Goal: Transaction & Acquisition: Book appointment/travel/reservation

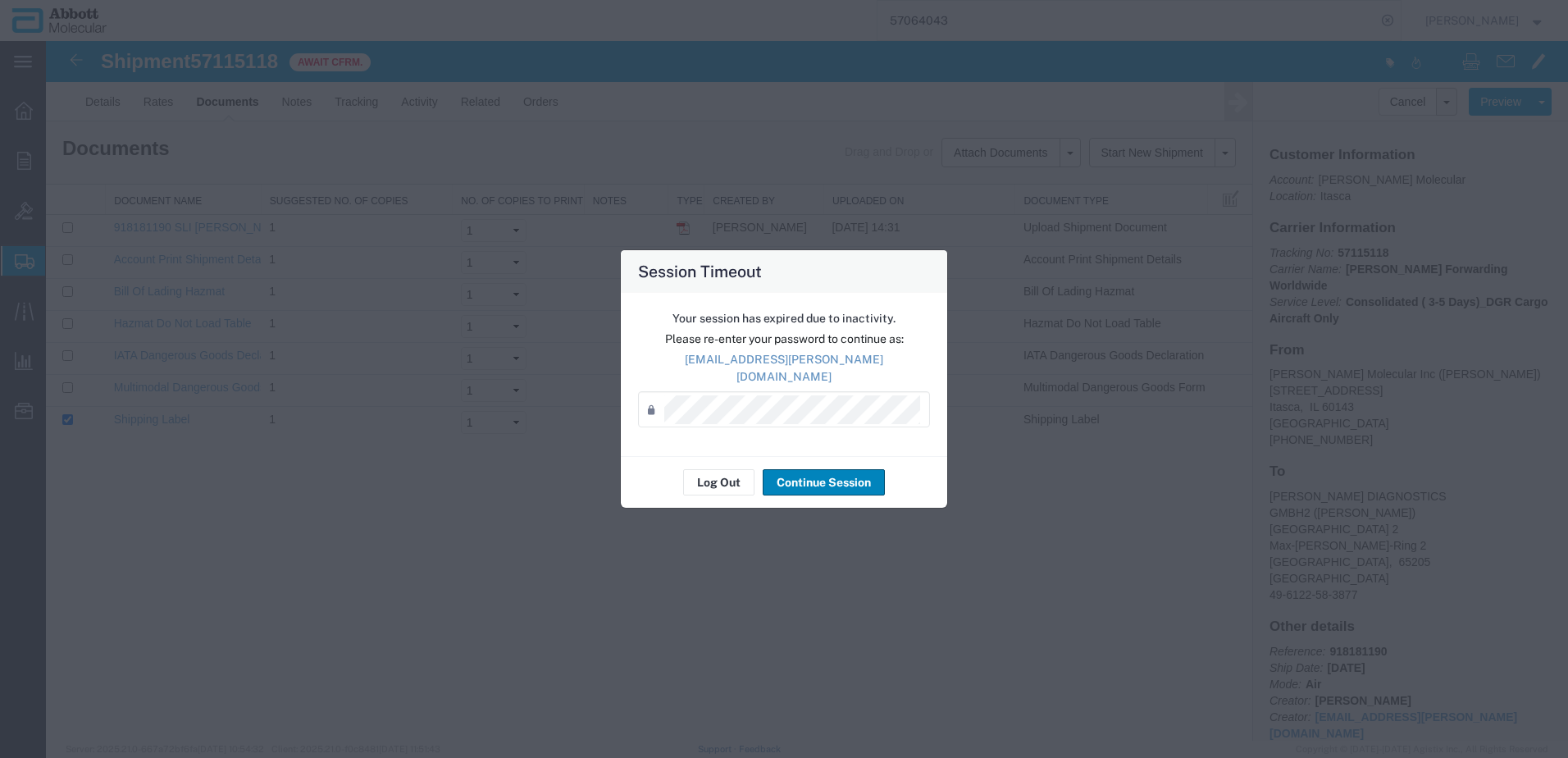
click at [833, 479] on button "Continue Session" at bounding box center [824, 482] width 122 height 26
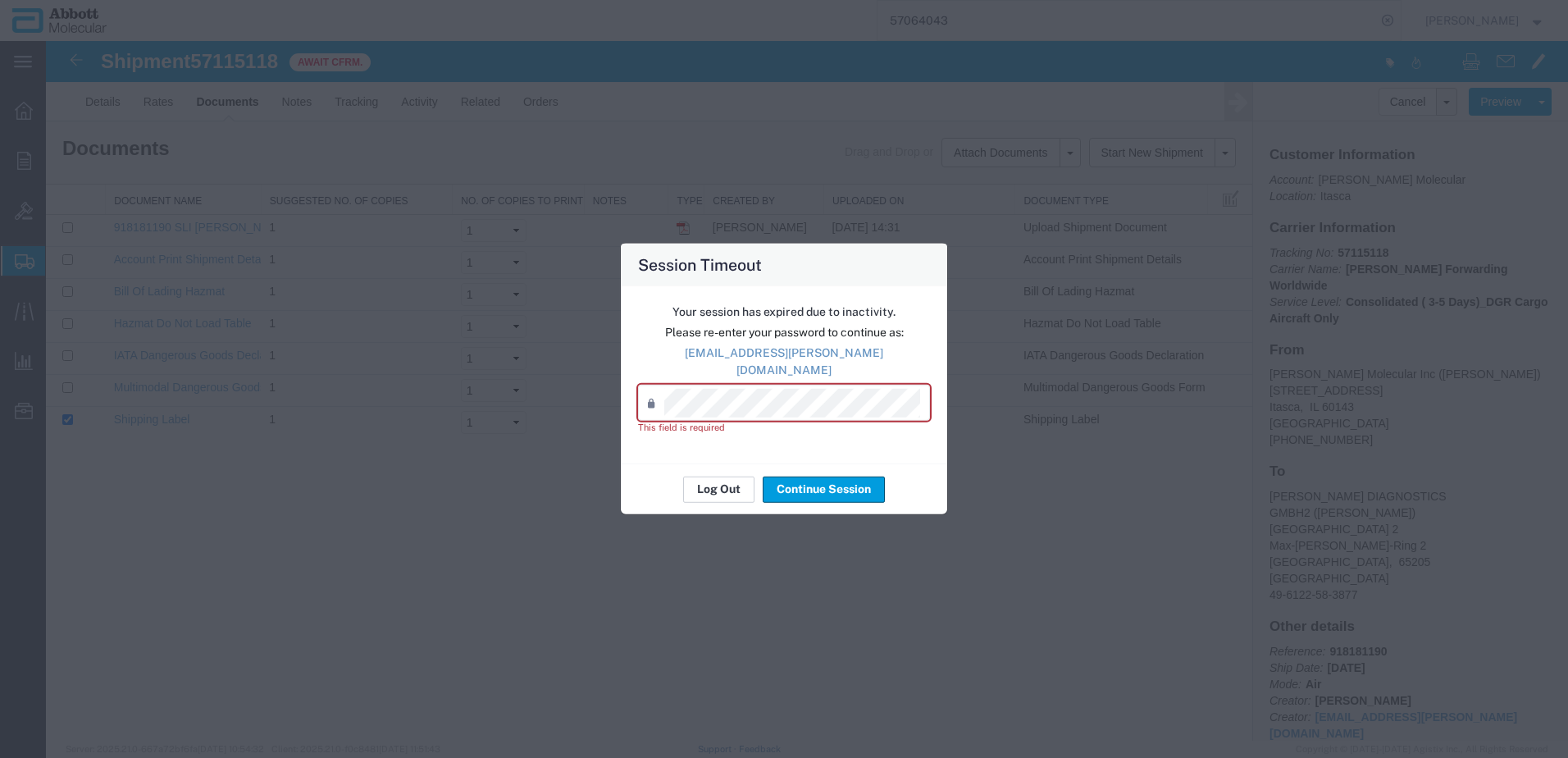
click at [733, 478] on button "Log Out" at bounding box center [719, 488] width 72 height 26
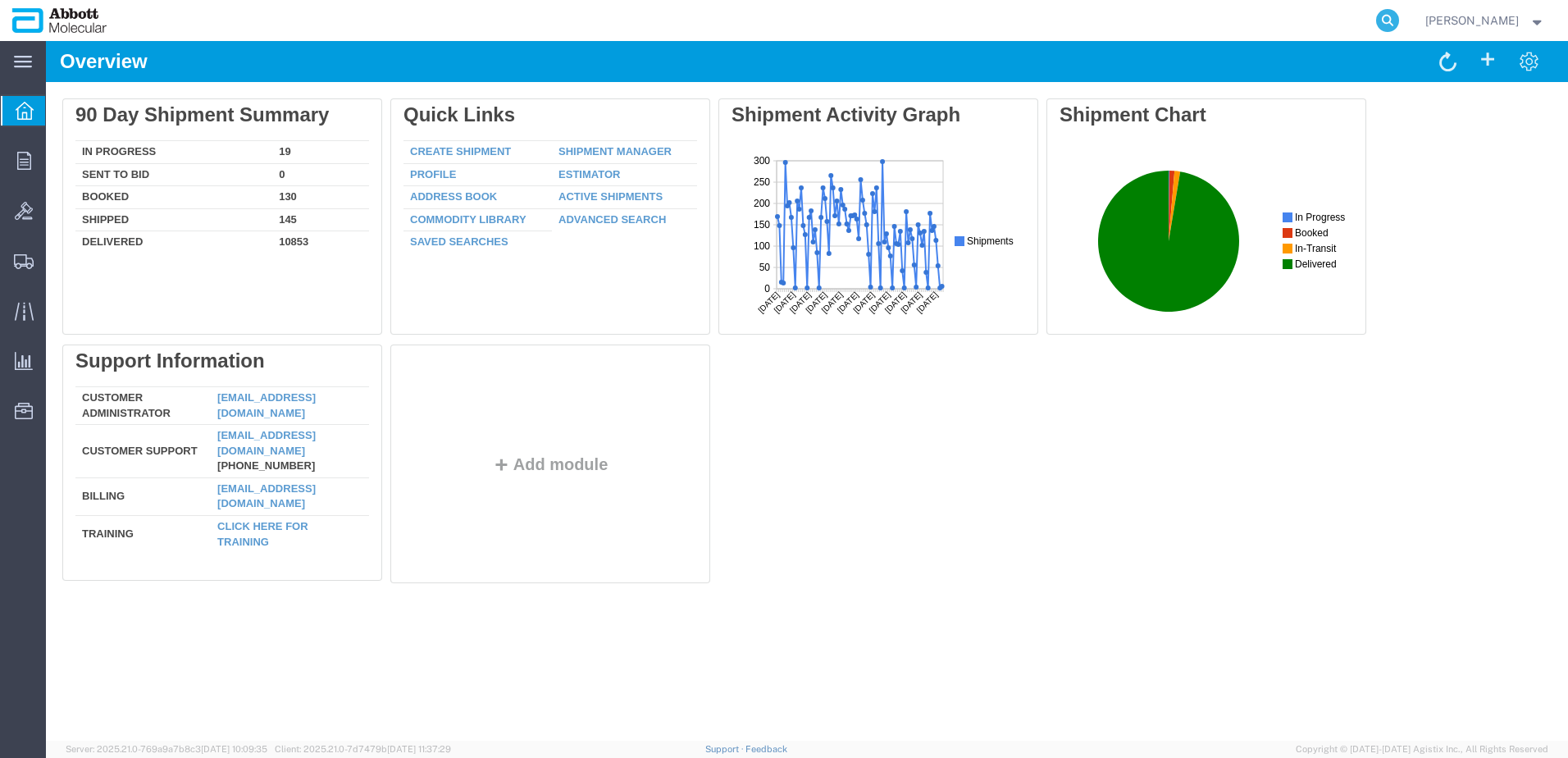
click at [1399, 21] on icon at bounding box center [1387, 20] width 23 height 23
paste input "57049299"
type input "57049299"
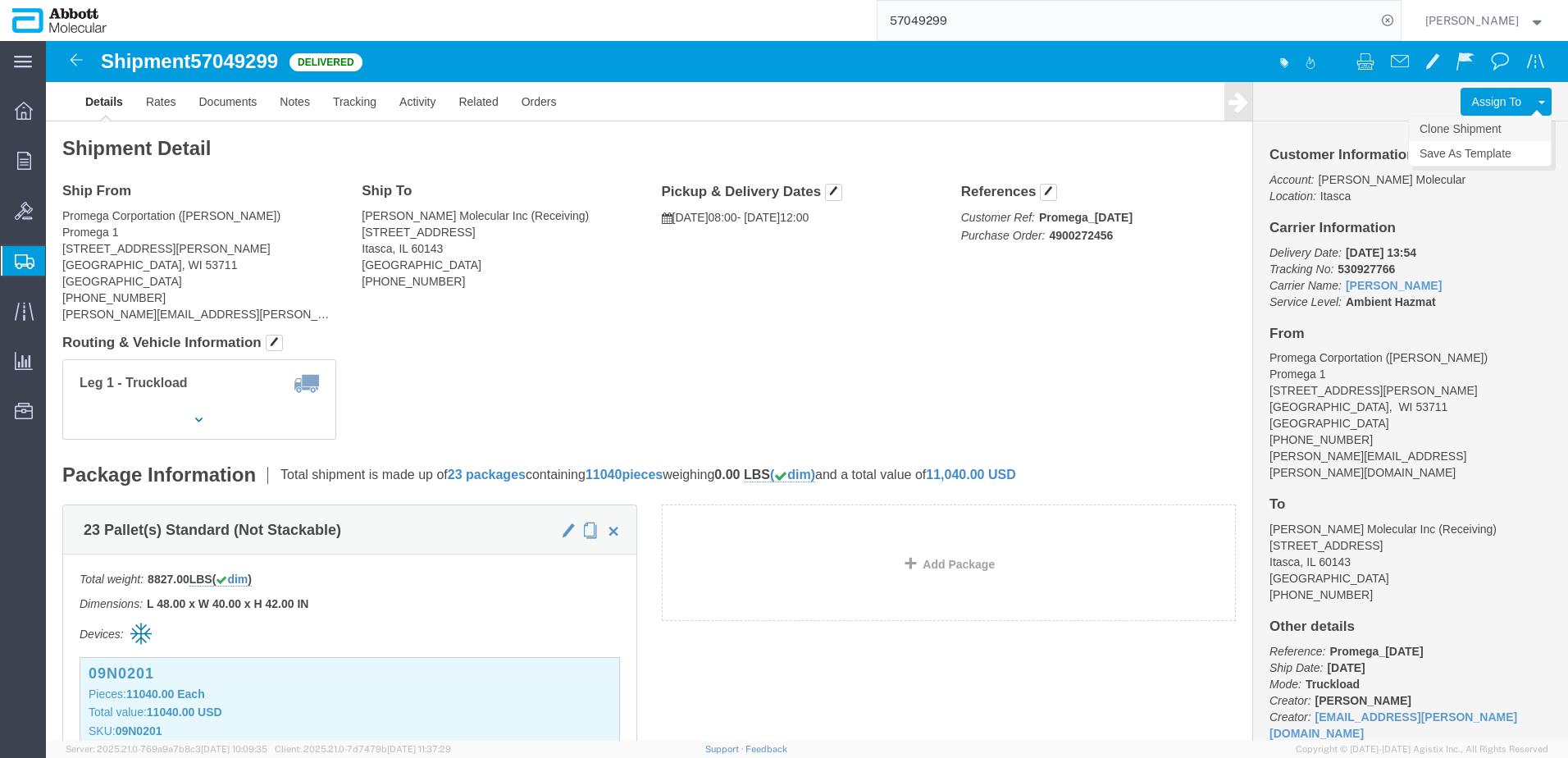
click link "Clone Shipment"
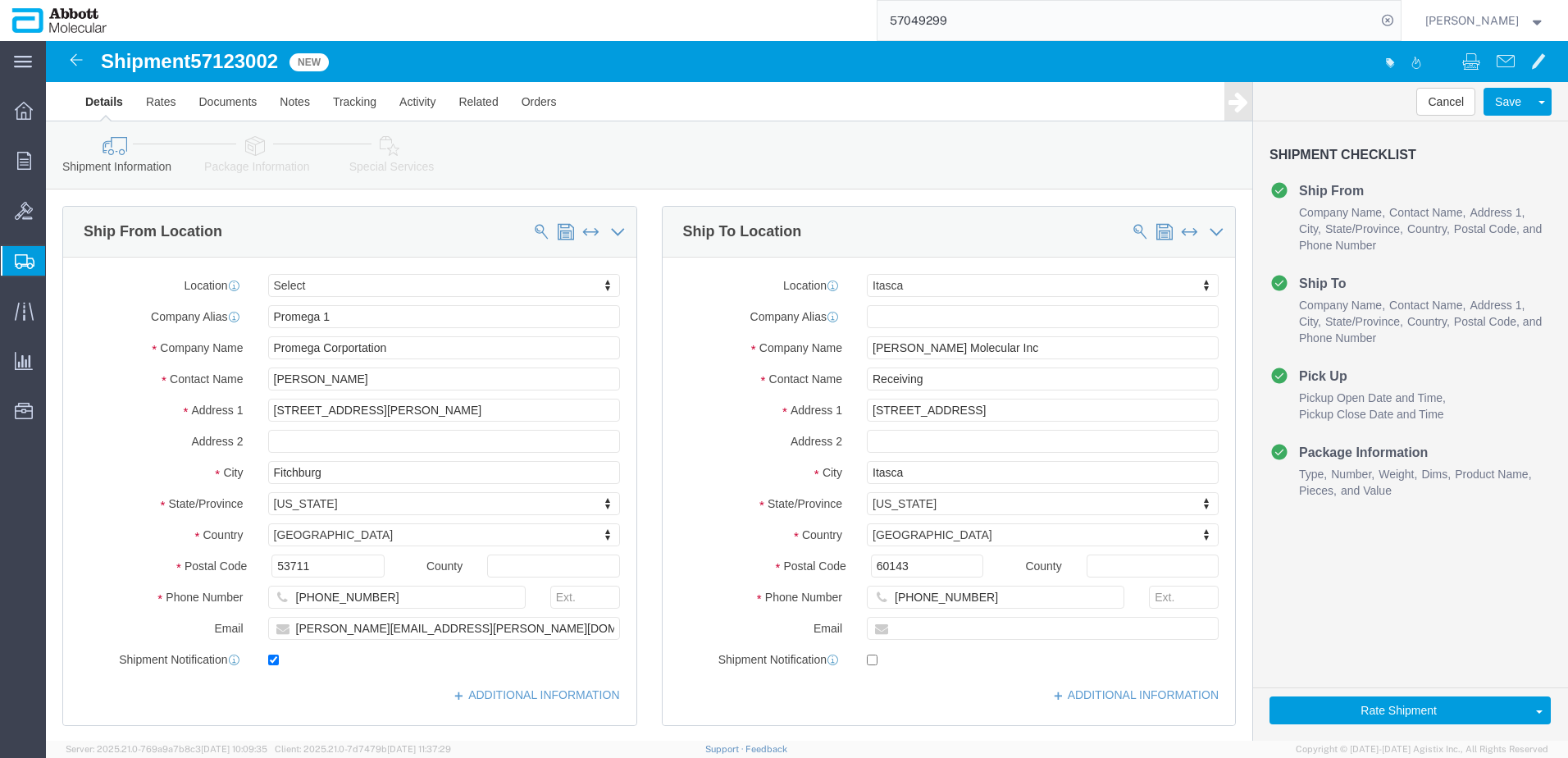
select select
select select "48454"
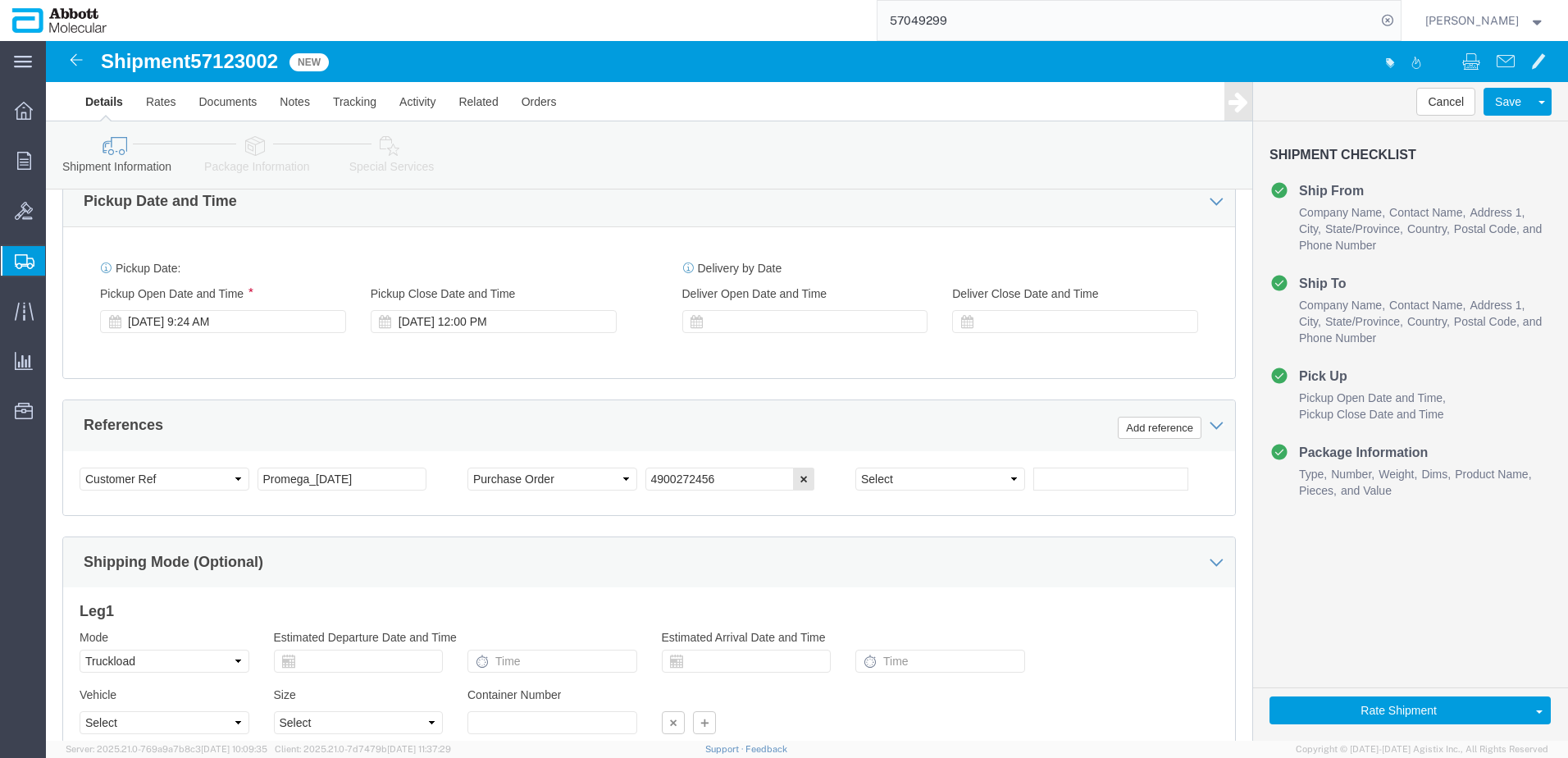
scroll to position [805, 0]
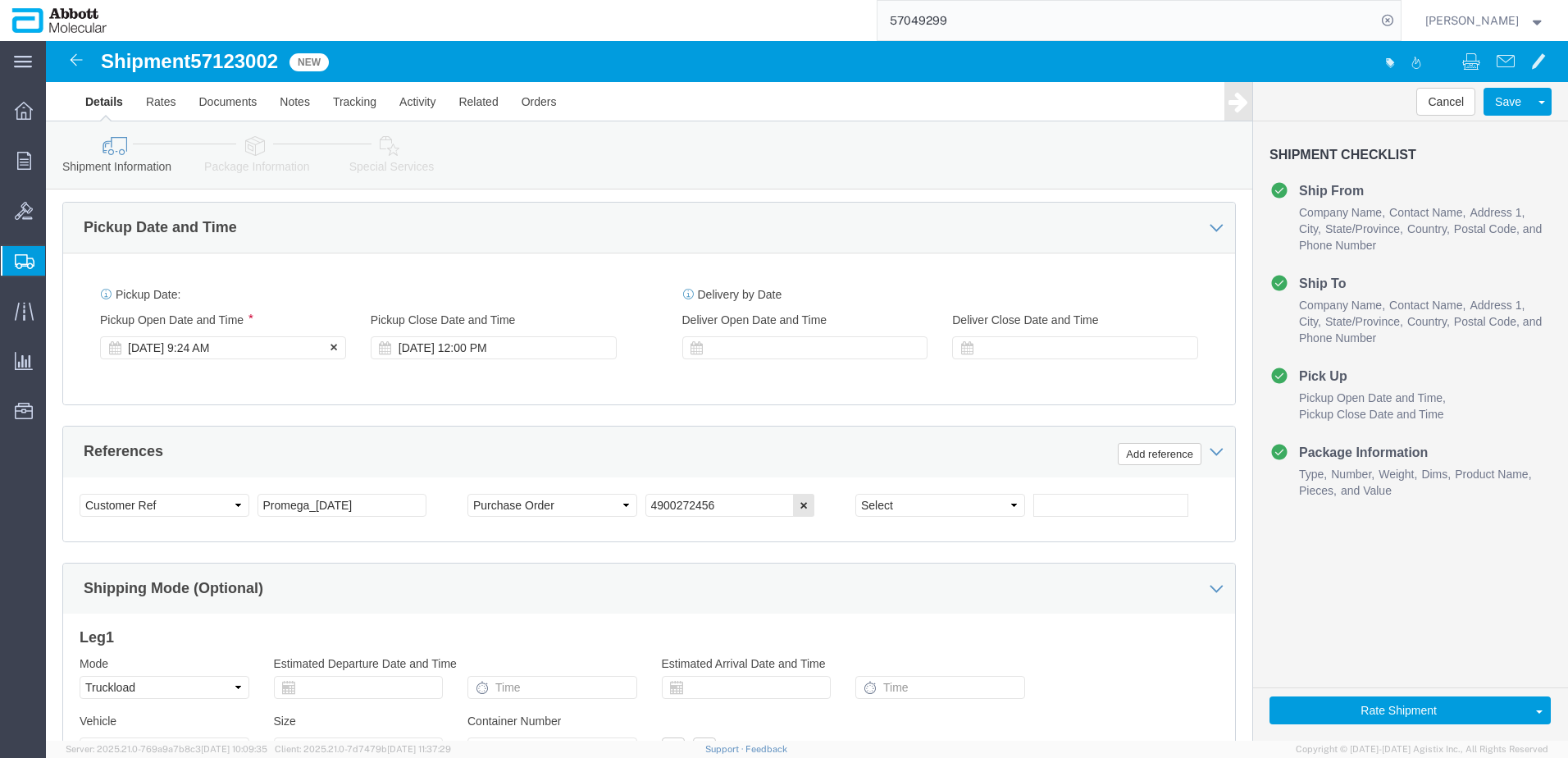
click div "Oct 14 2025 9:24 AM"
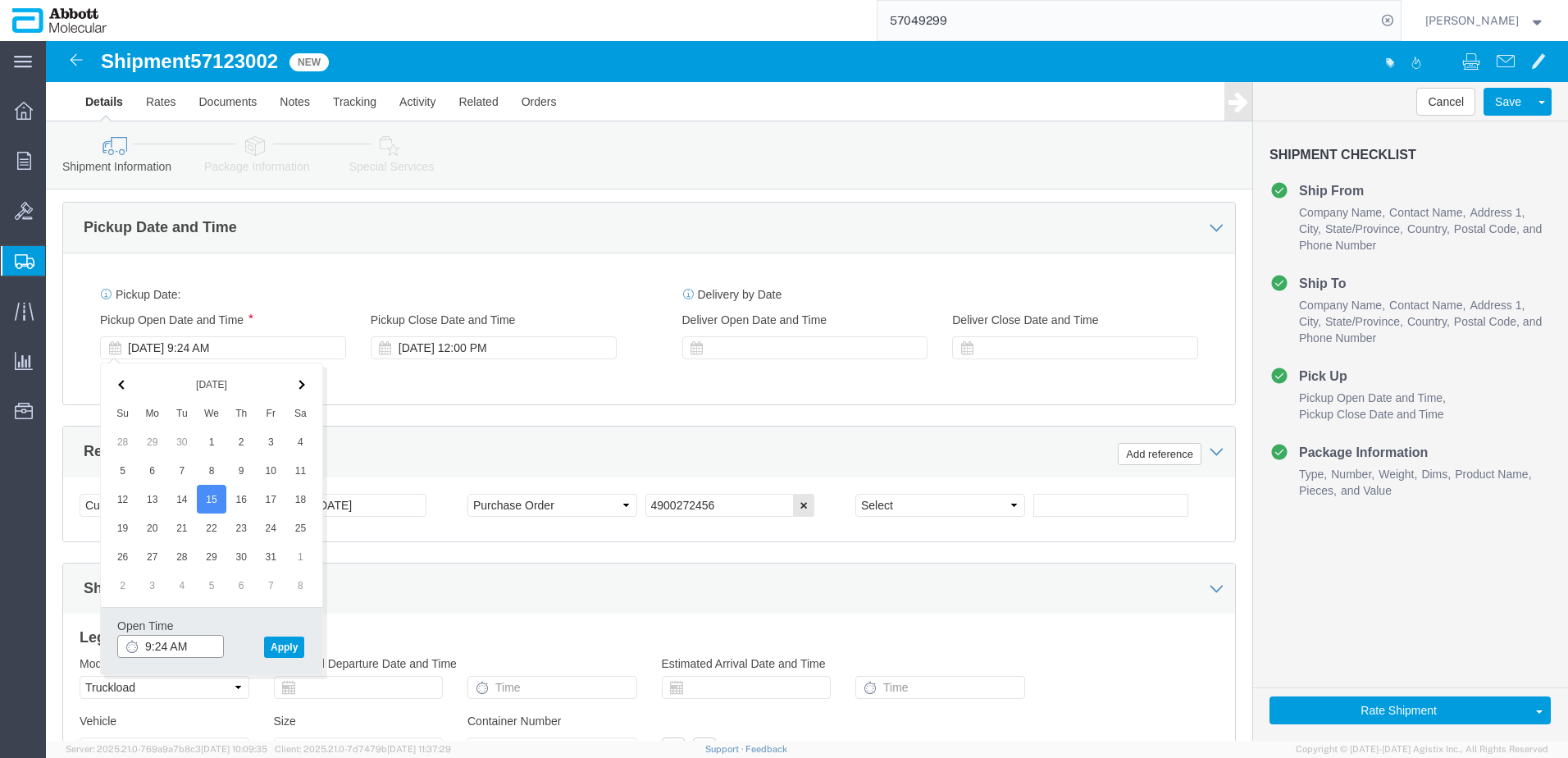
click input "9:24 AM"
type input "8:00 AM"
click button "Apply"
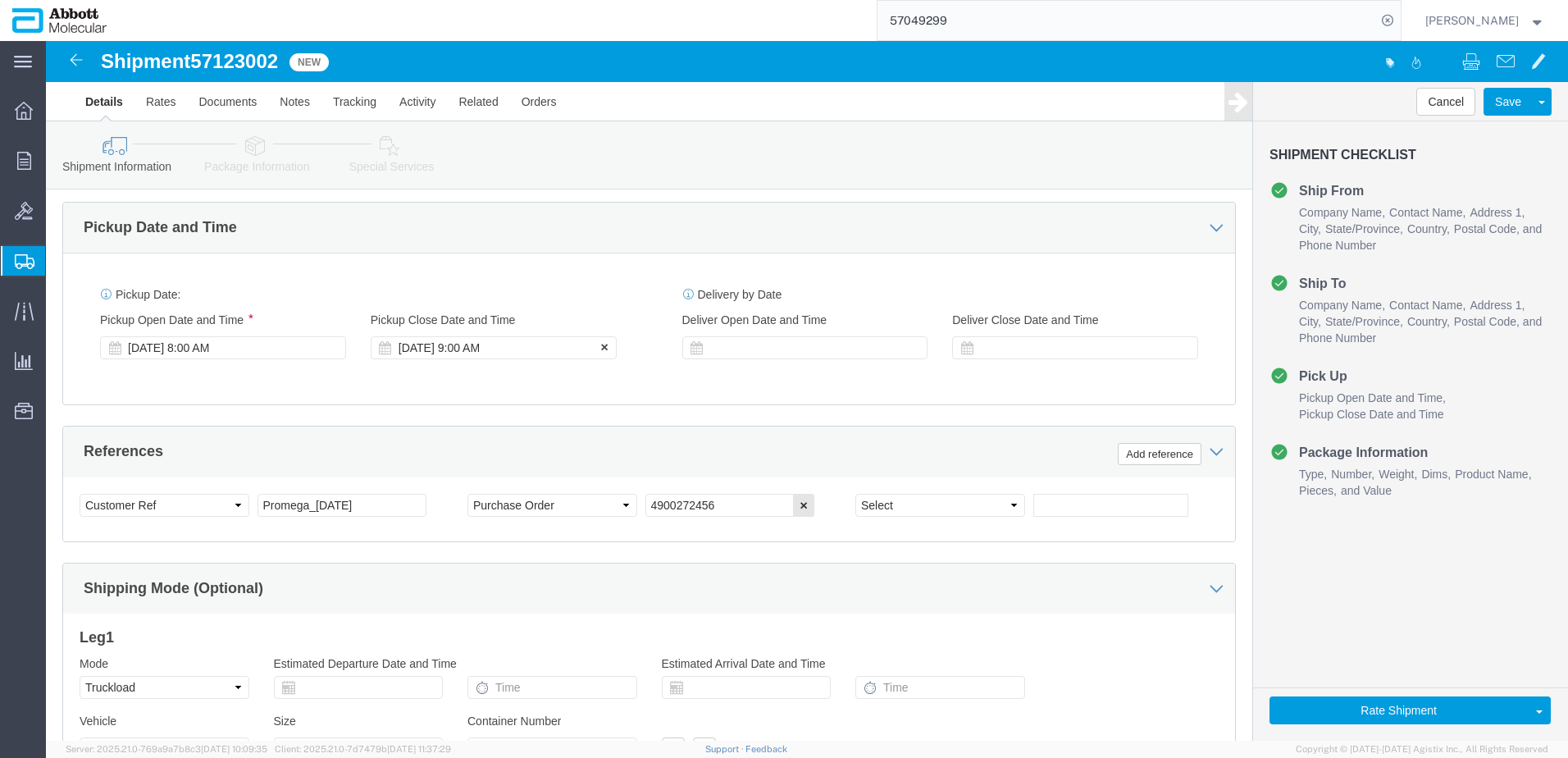
click div "Oct 15 2025 9:00 AM"
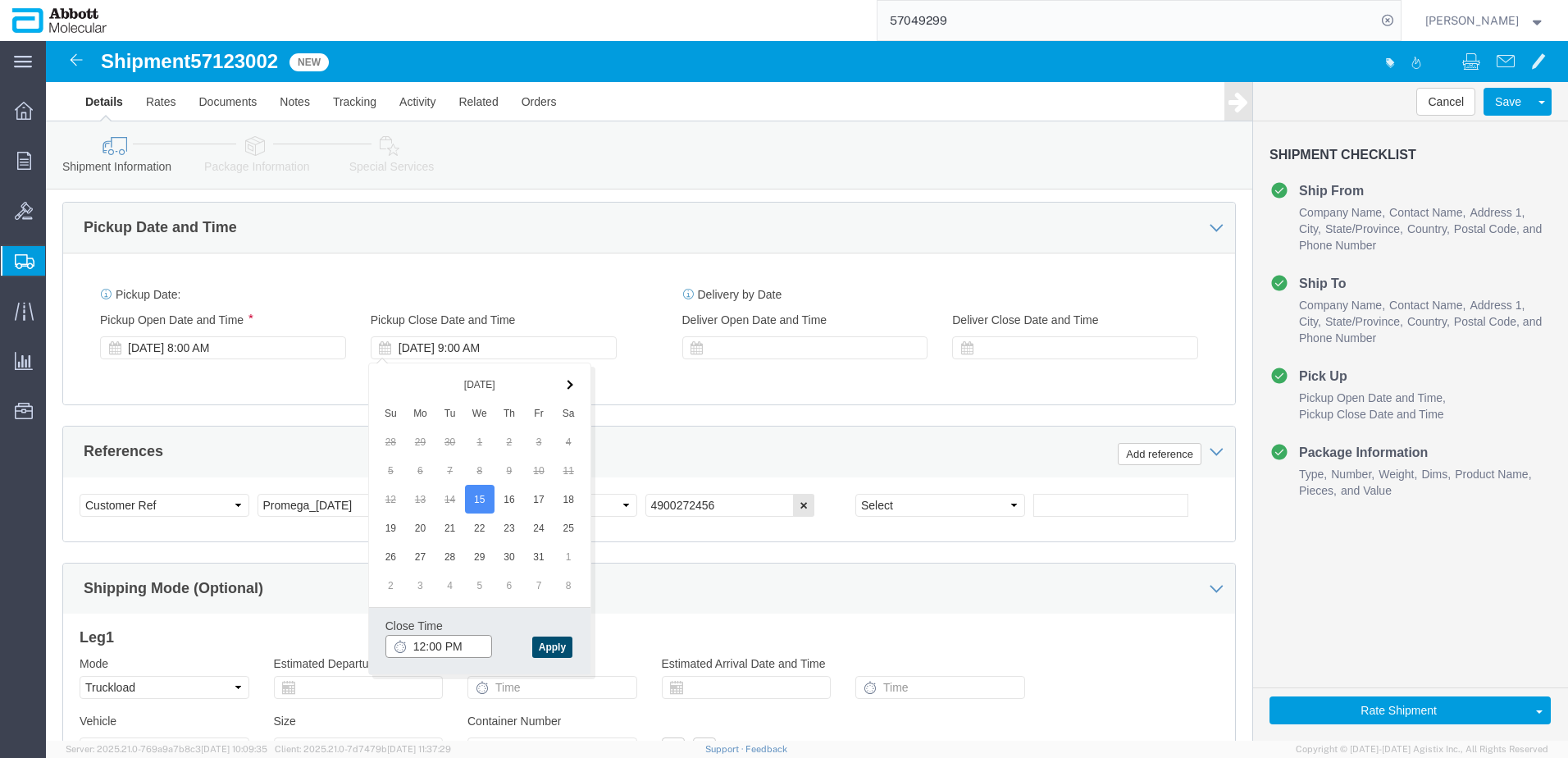
type input "12:00 PM"
click button "Apply"
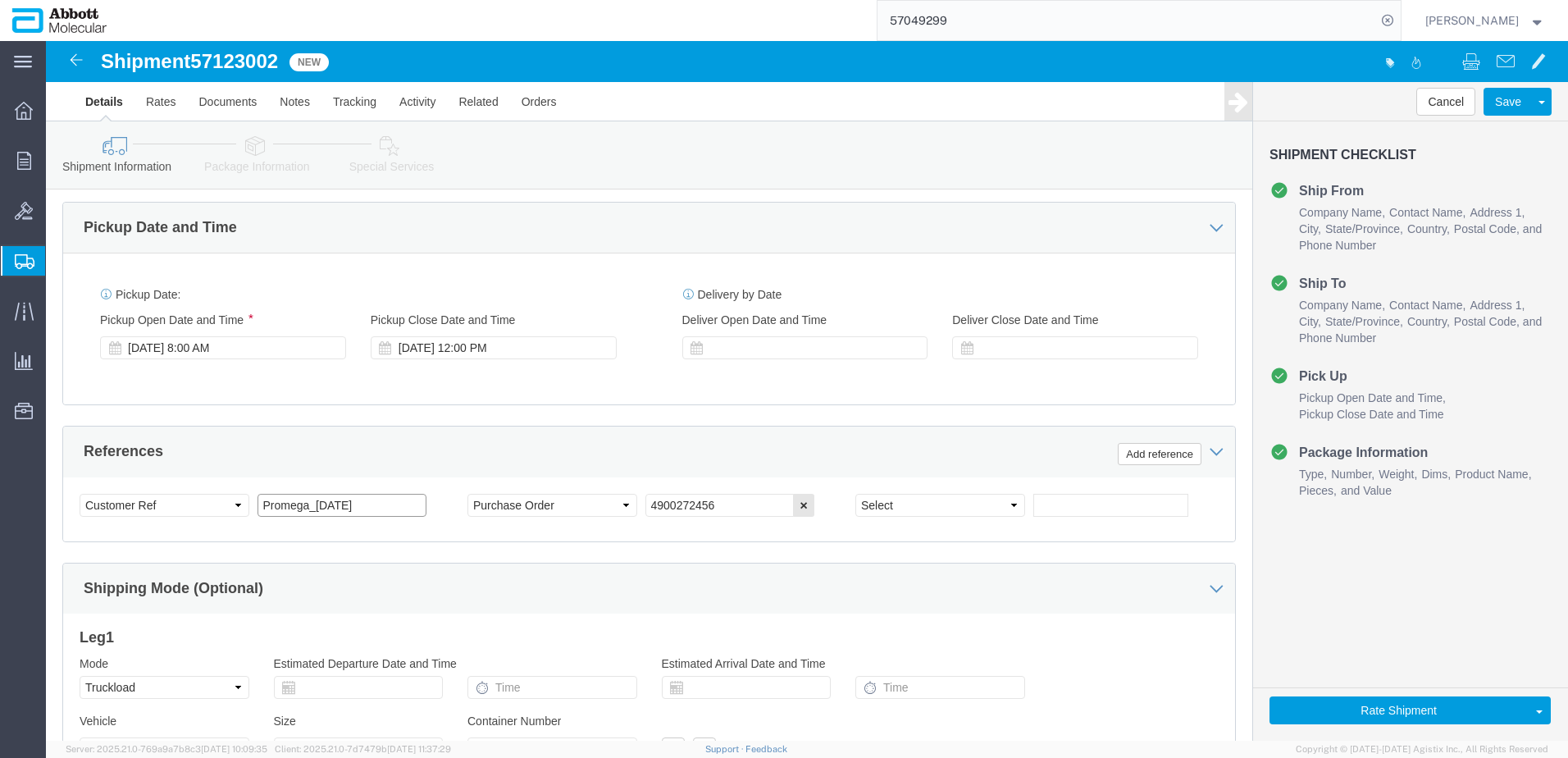
click input "Promega_[DATE]"
type input "Promega_10.15.25"
drag, startPoint x: 688, startPoint y: 465, endPoint x: 376, endPoint y: 459, distance: 312.1
click div "Select Account Type Activity ID Airline Appointment Number ASN Batch Request # …"
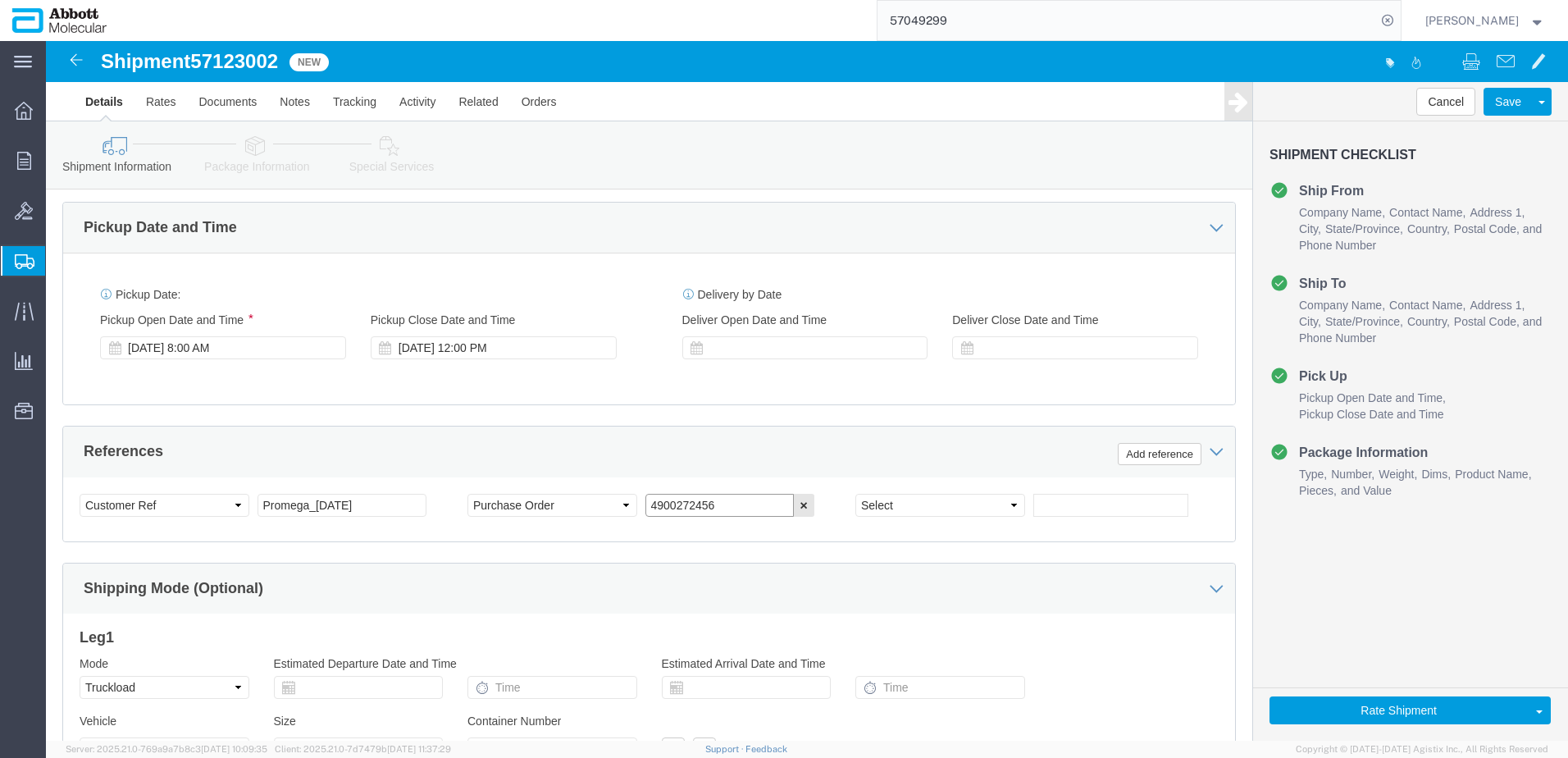
drag, startPoint x: 630, startPoint y: 464, endPoint x: 725, endPoint y: 454, distance: 95.5
click input "4900272456"
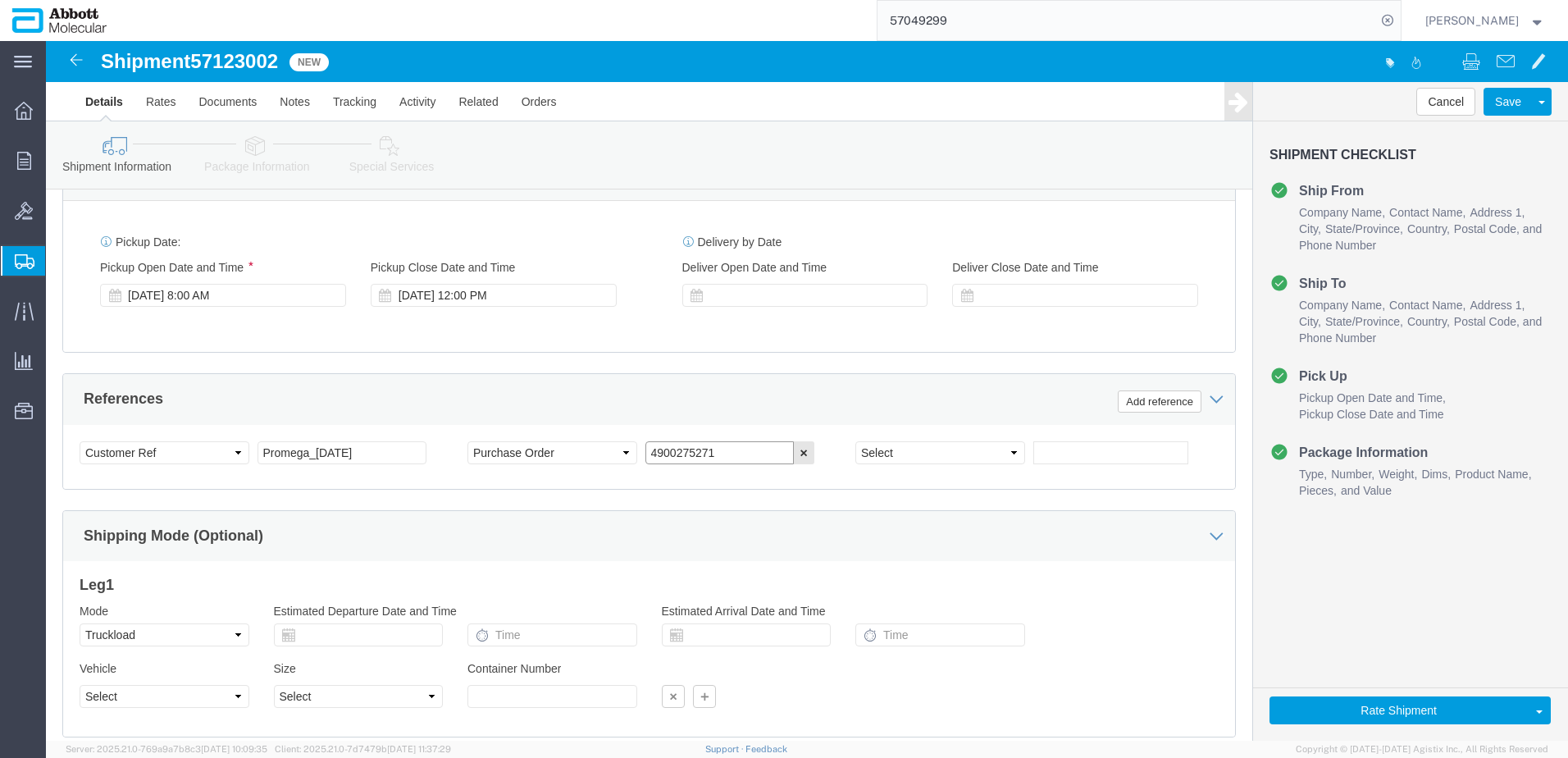
scroll to position [969, 0]
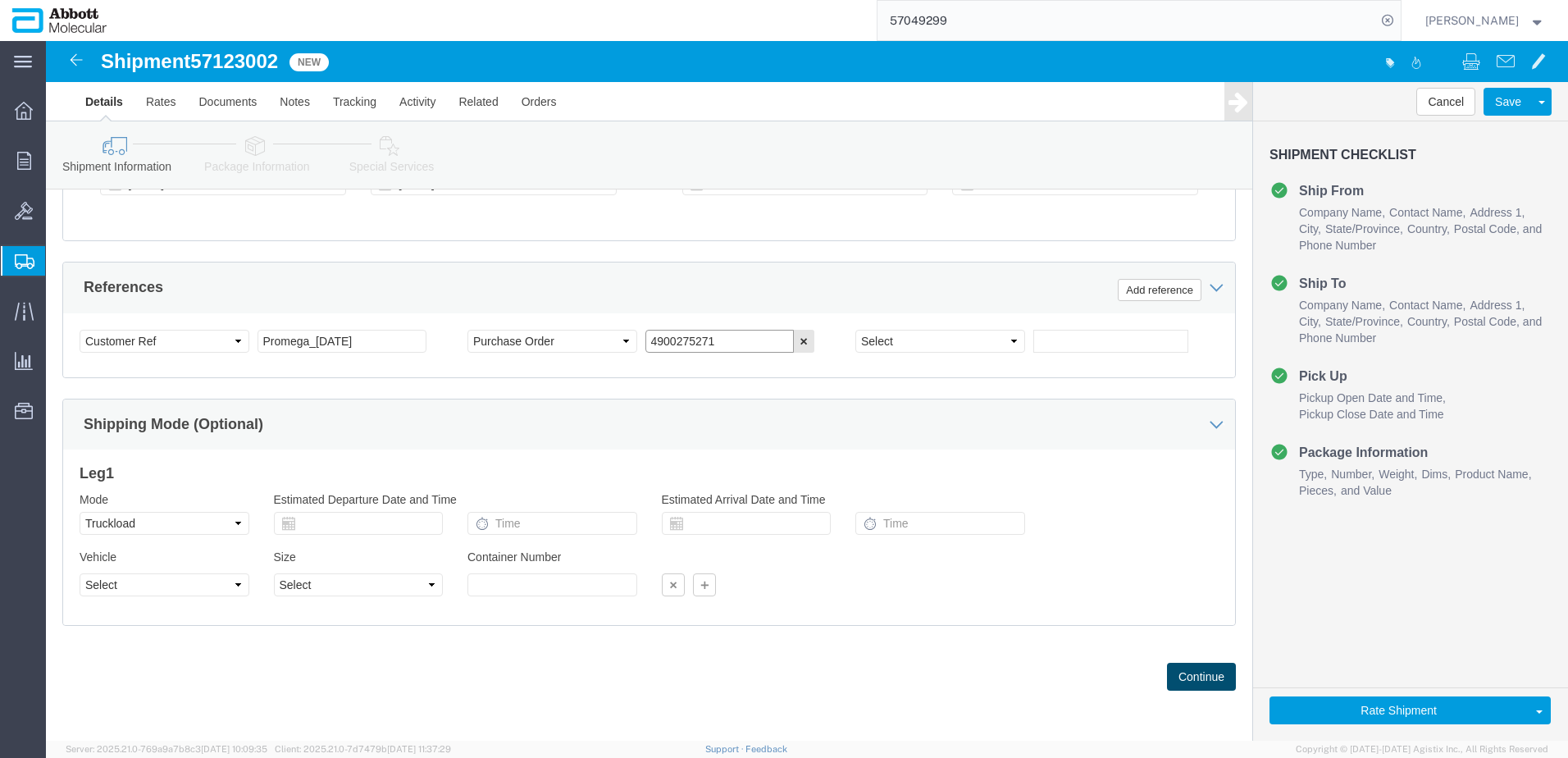
type input "4900275271"
click button "Continue"
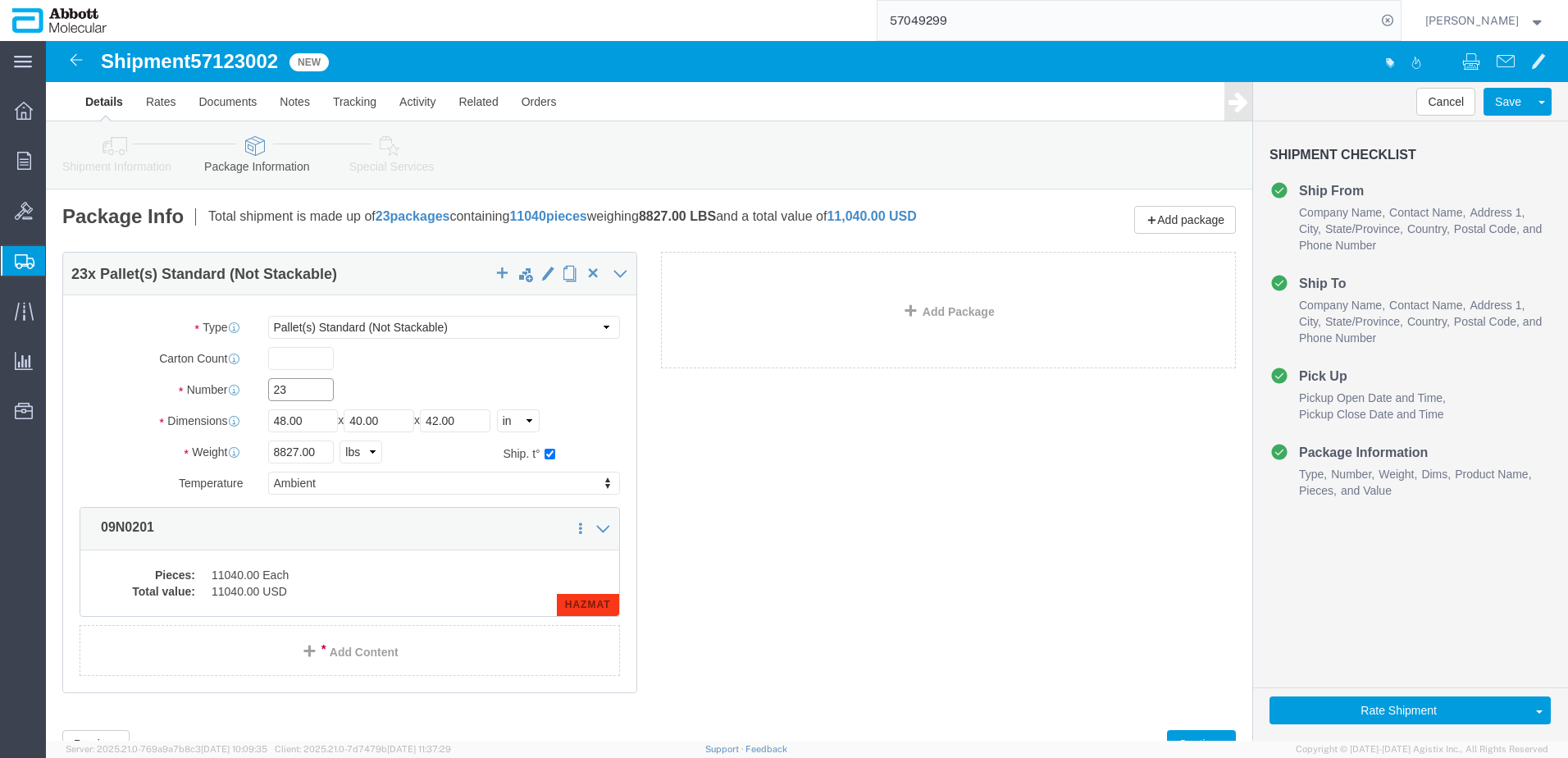
drag, startPoint x: 265, startPoint y: 358, endPoint x: -42, endPoint y: 352, distance: 307.1
click html "Shipment 57123002 New Details Rates Documents Notes Tracking Activity Related O…"
type input "24"
click div "23 x Pallet(s) Standard (Not Stackable) Package Type Select Box (B) Box (C) Box…"
click dd "11040.00 Each"
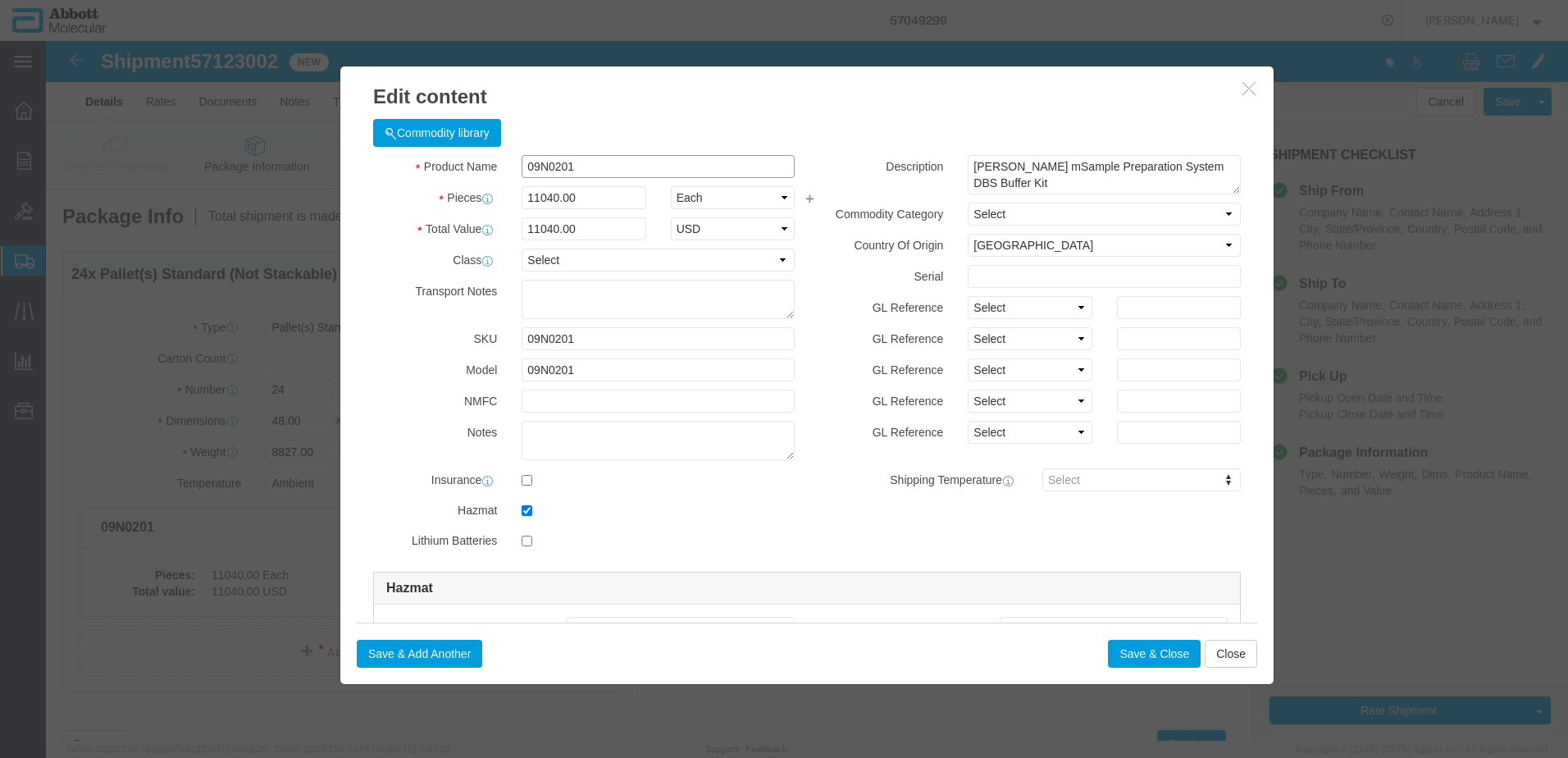
click input "09N0201"
type input "11520"
click button "Save & Close"
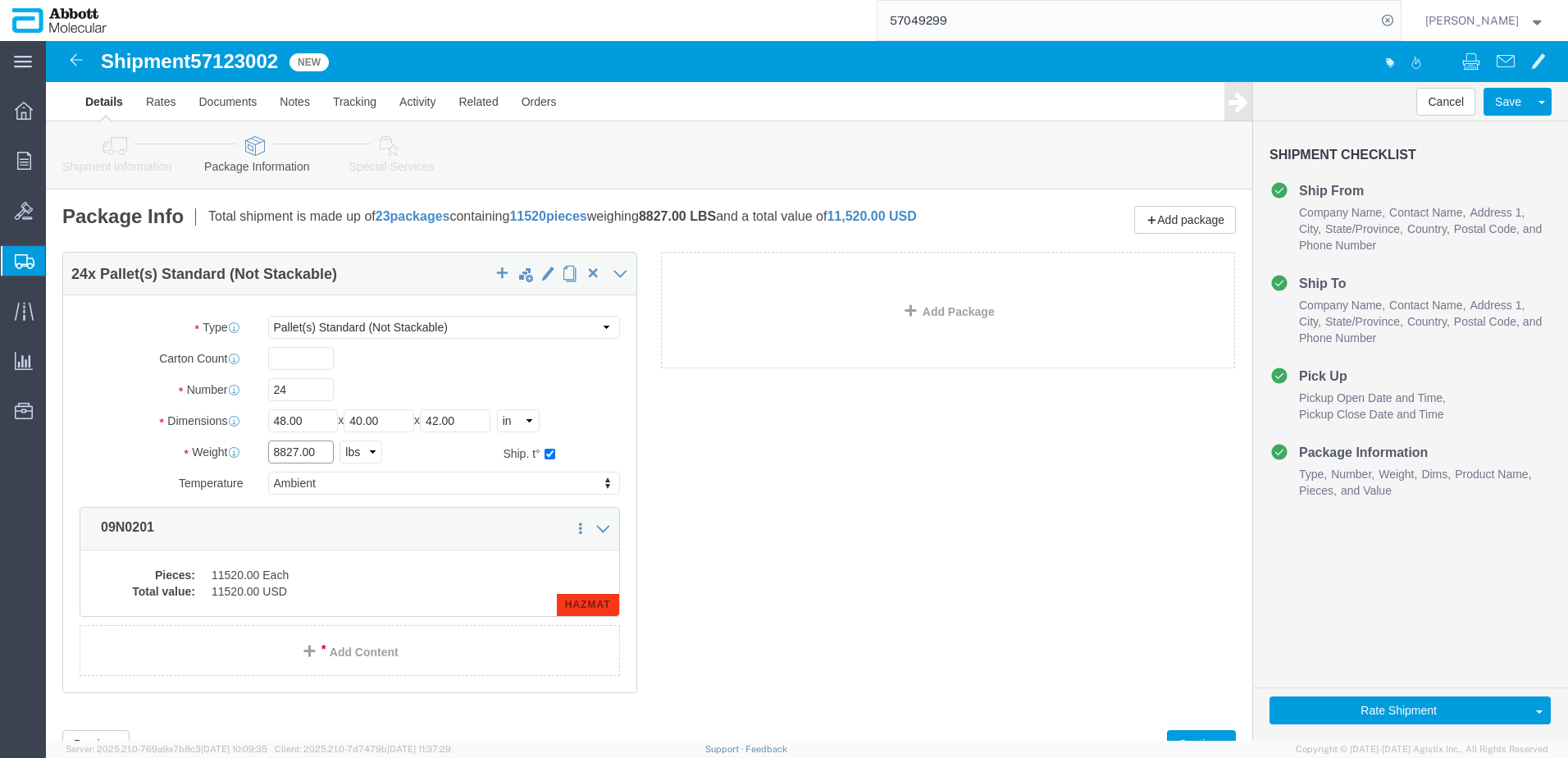
click input "8827.00"
drag, startPoint x: 270, startPoint y: 418, endPoint x: 203, endPoint y: 415, distance: 67.1
click div "Weight 8827.00 Select kgs lbs Ship. t°"
type input "8862"
click div "24 x Pallet(s) Standard (Not Stackable) Package Type Select Box (B) Box (C) Box…"
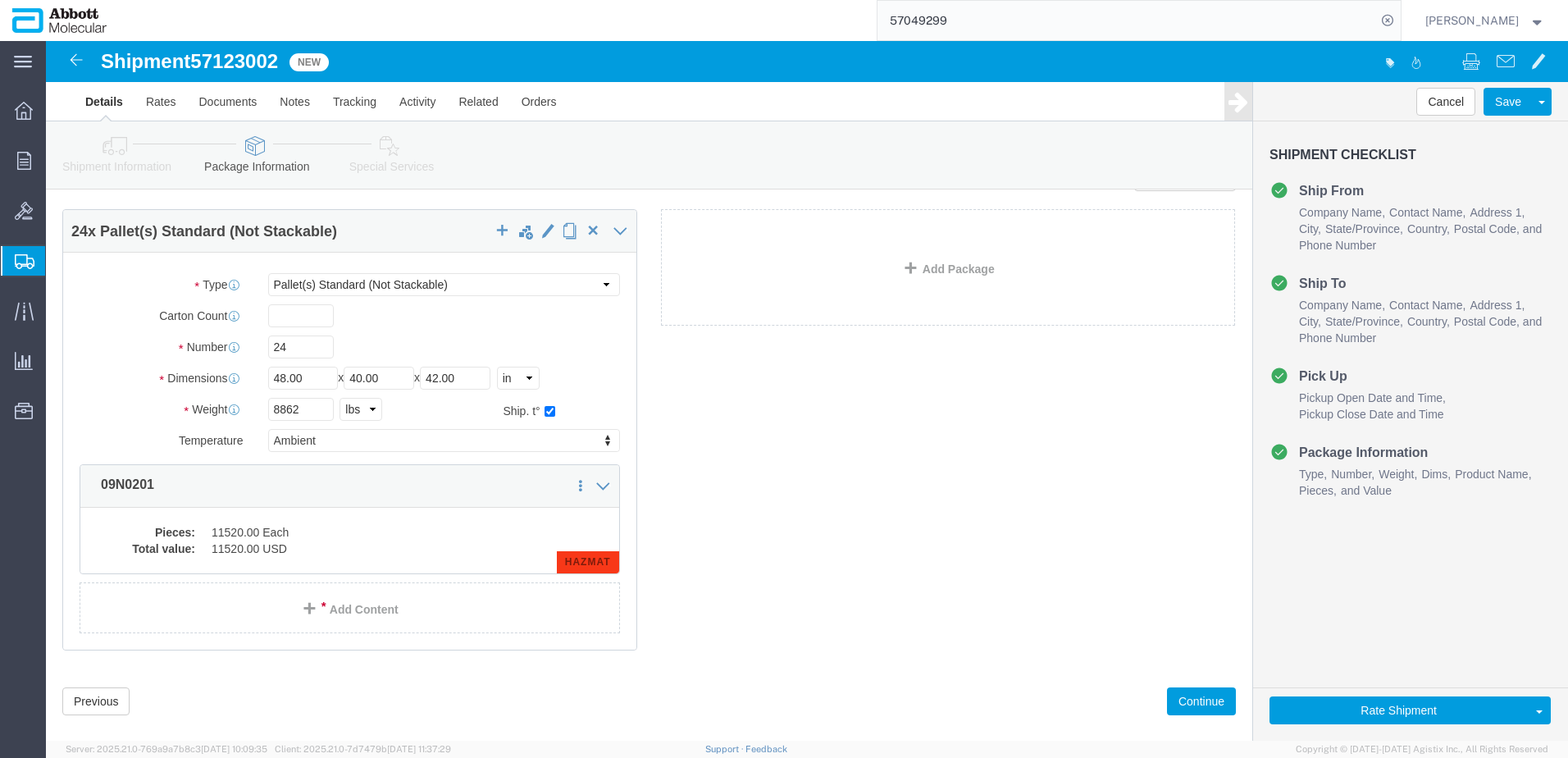
scroll to position [79, 0]
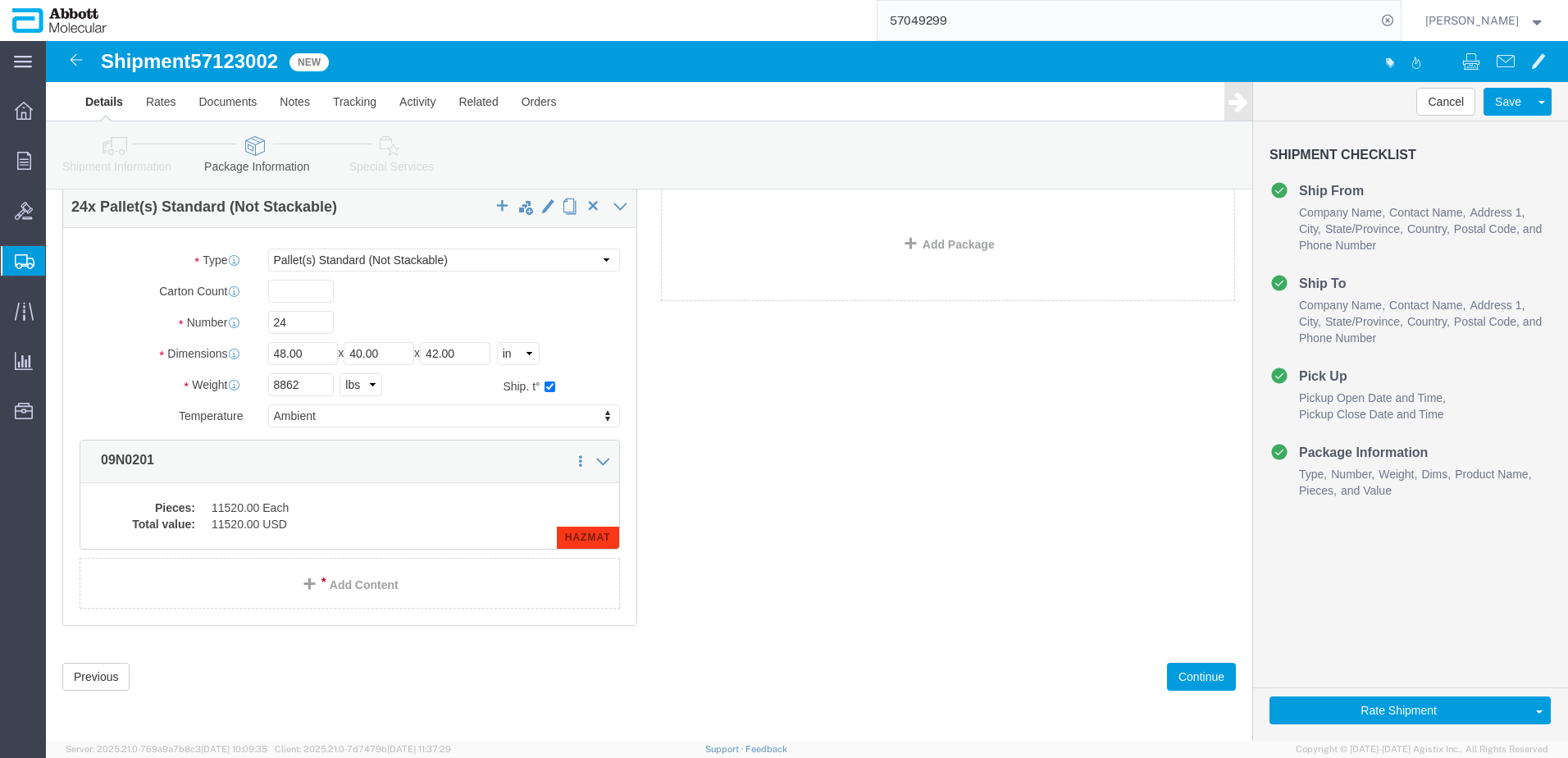
click span "57123002"
copy span "57123002"
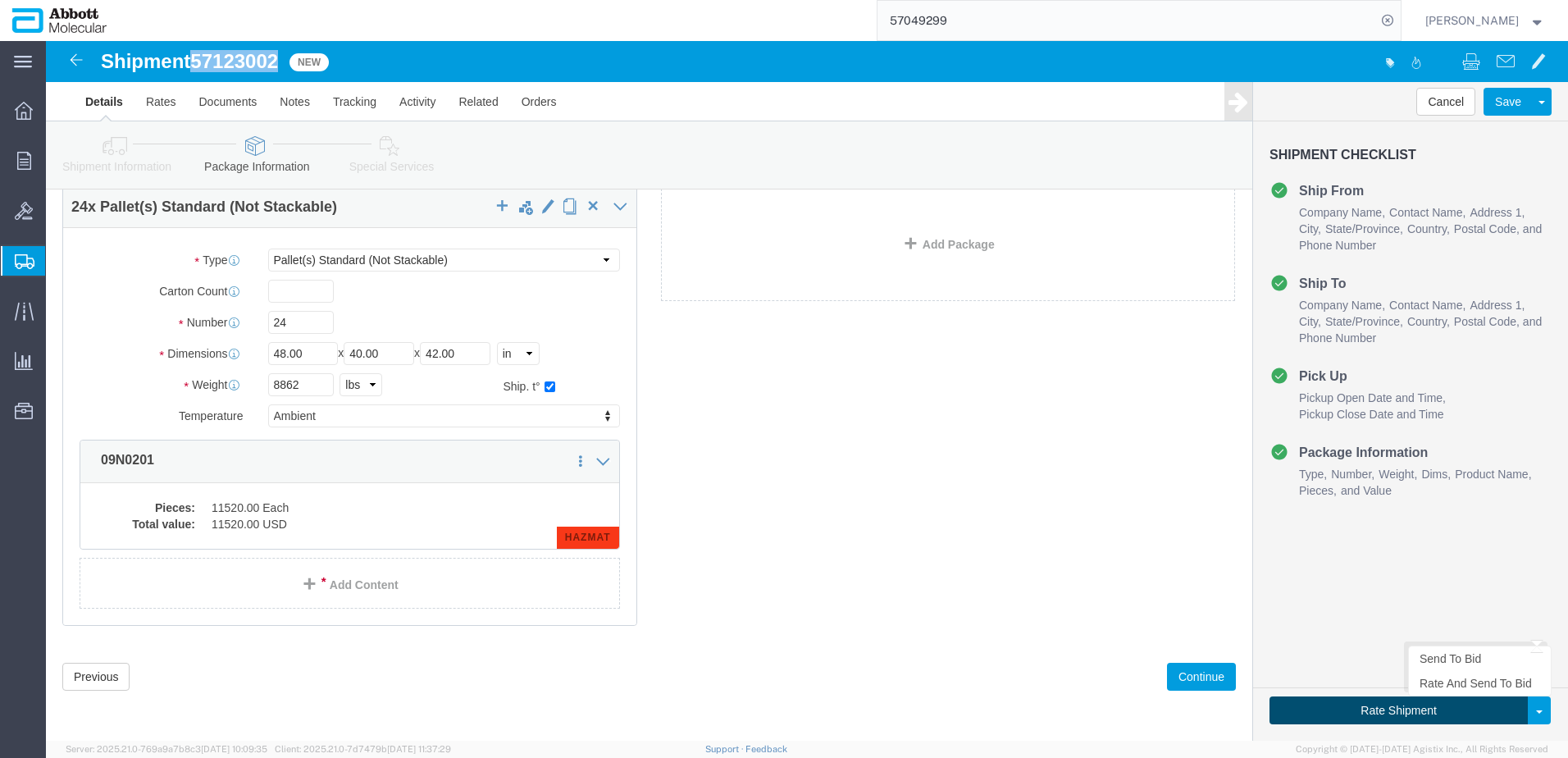
click button "Rate Shipment"
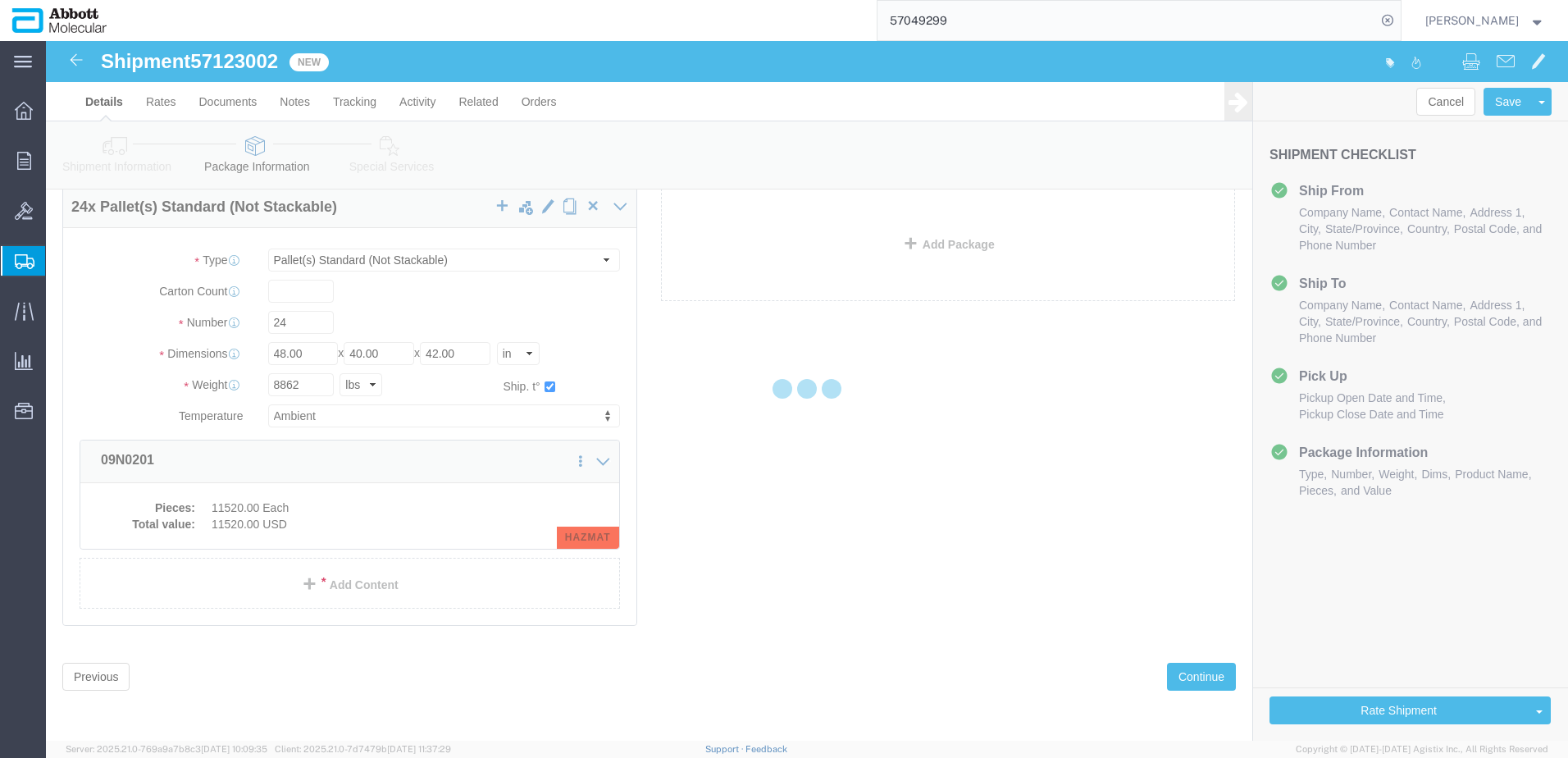
scroll to position [0, 0]
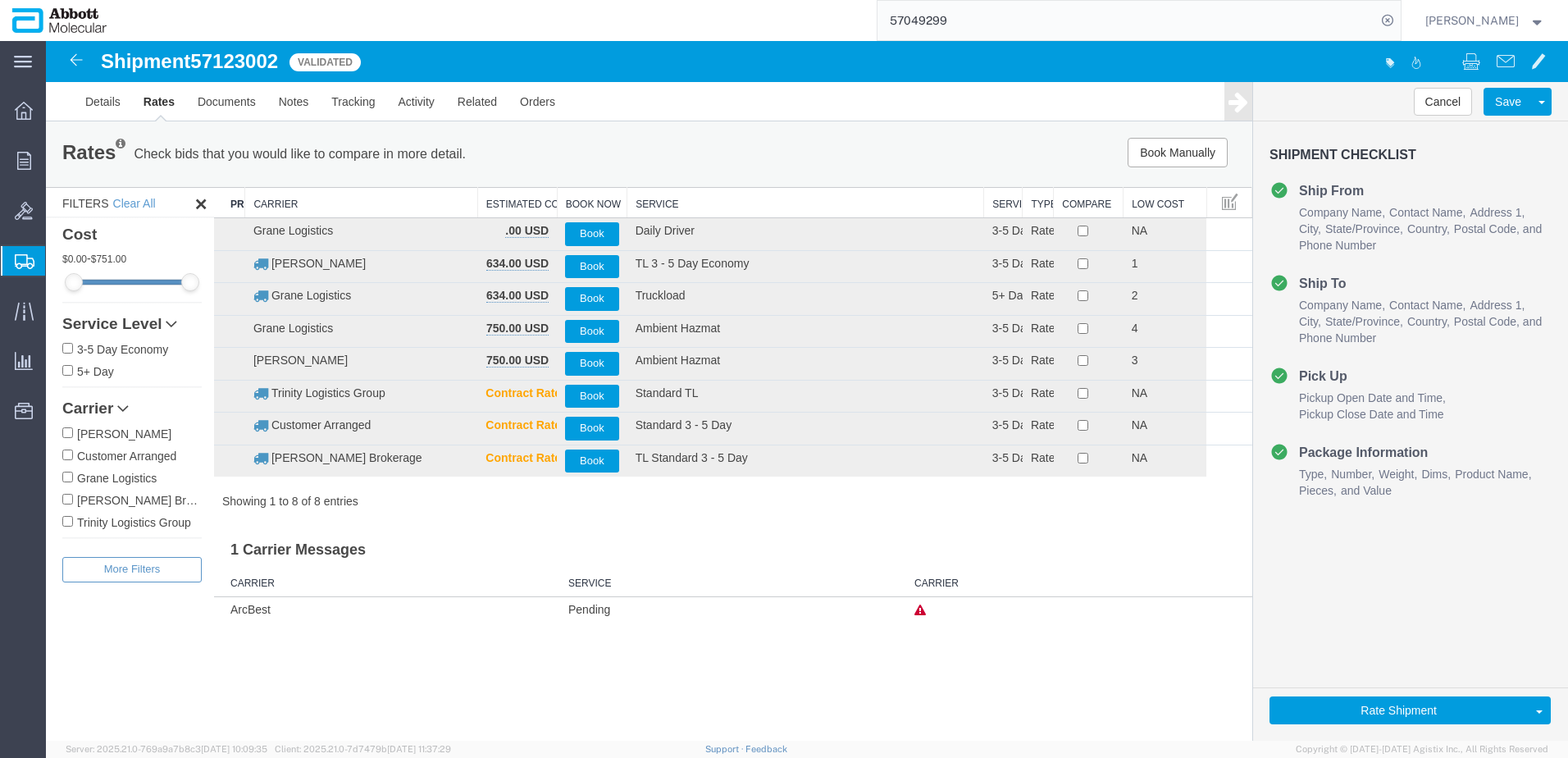
click at [67, 432] on input "[PERSON_NAME]" at bounding box center [68, 433] width 11 height 11
checkbox input "true"
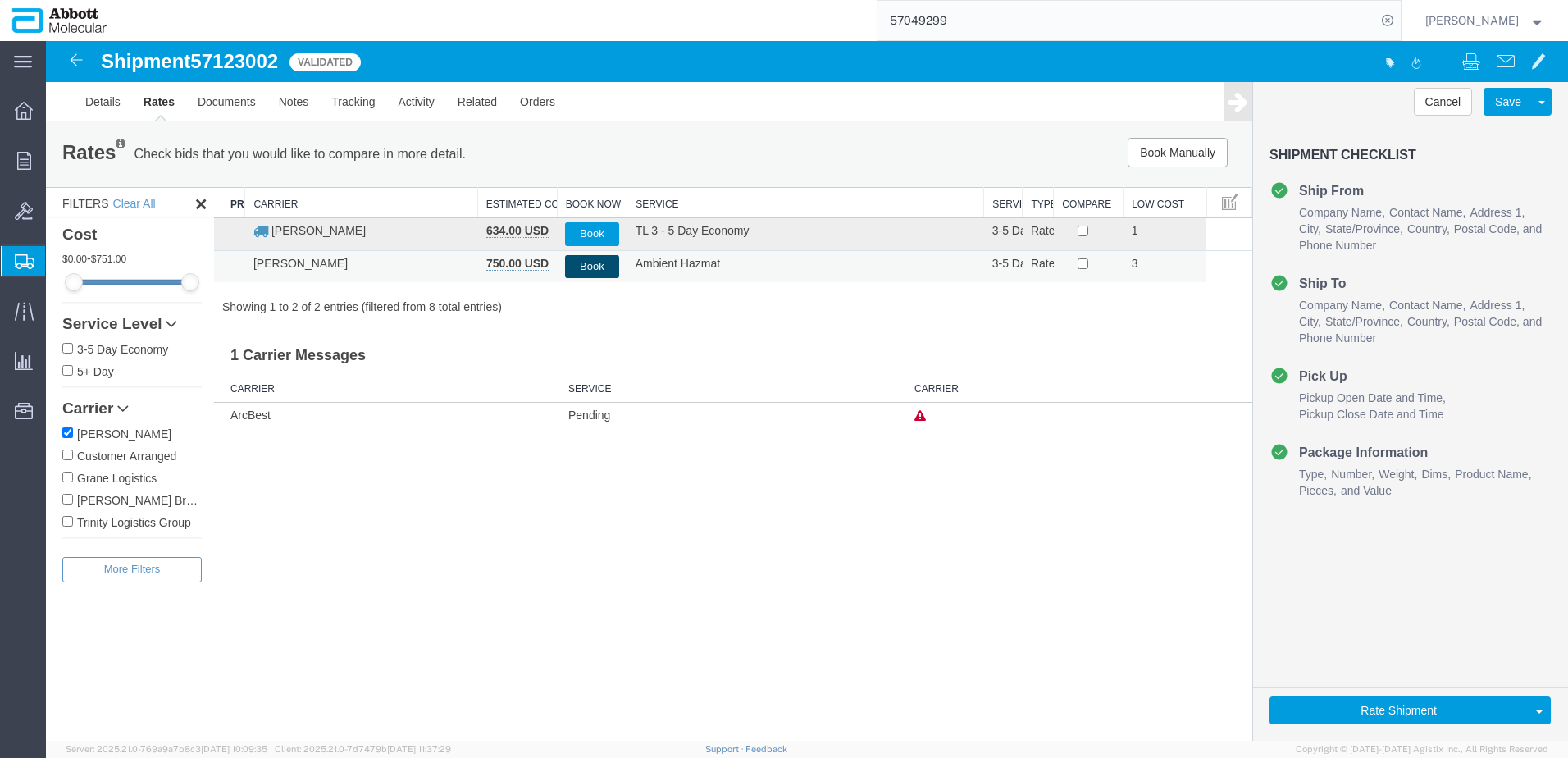
click at [596, 264] on button "Book" at bounding box center [592, 267] width 54 height 24
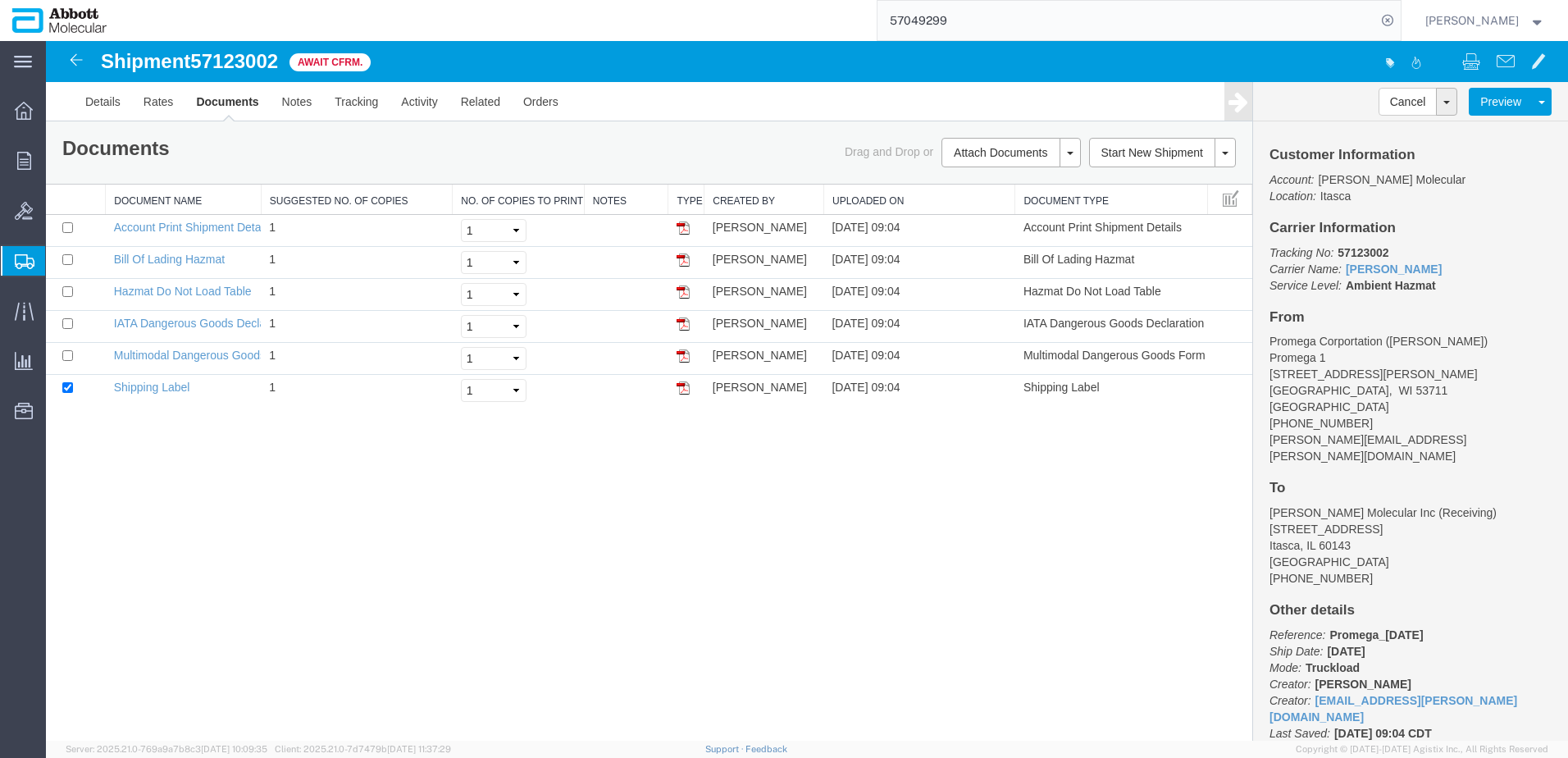
click at [0, 0] on span "Create from Template" at bounding box center [0, 0] width 0 height 0
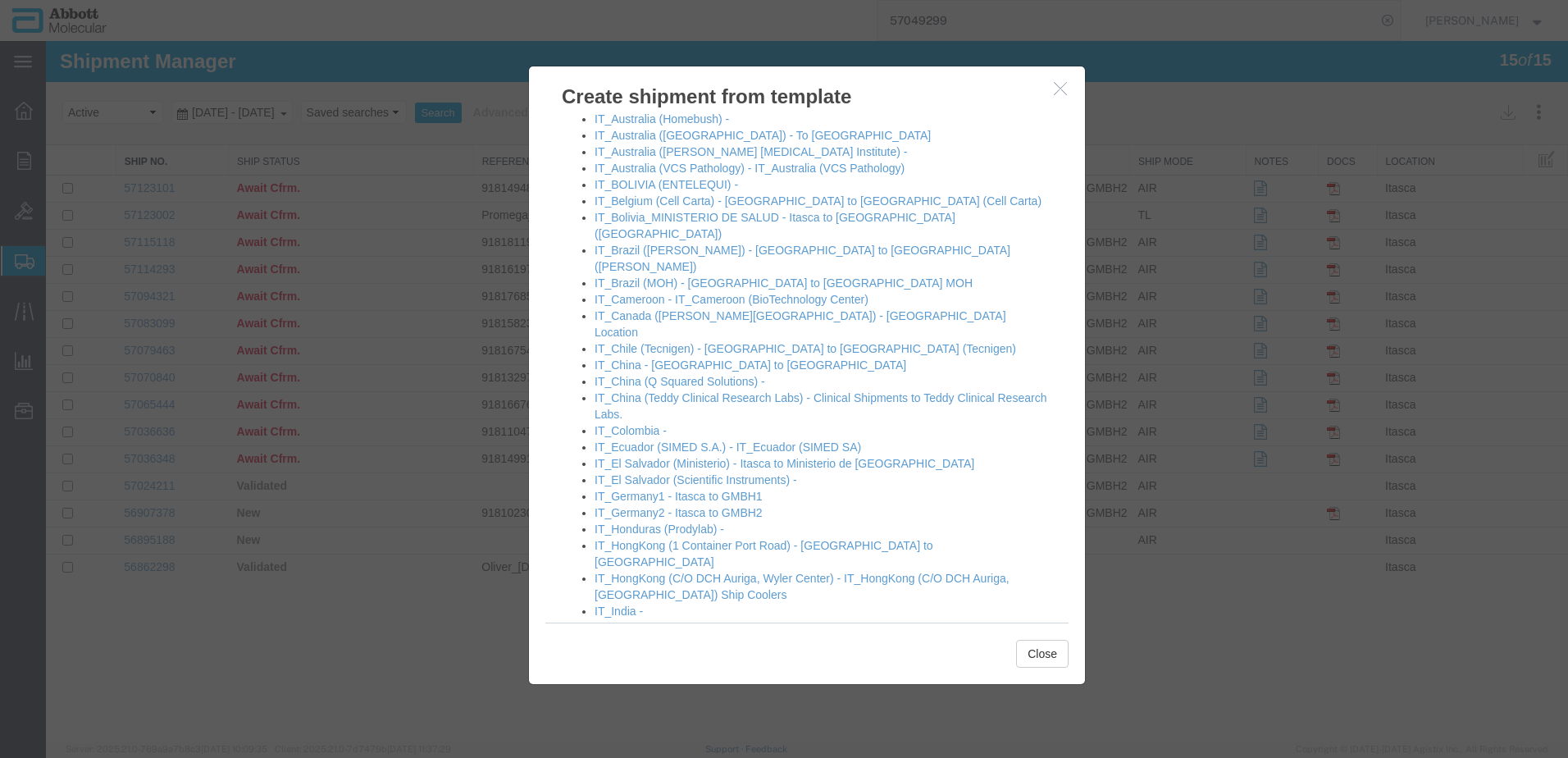
scroll to position [738, 0]
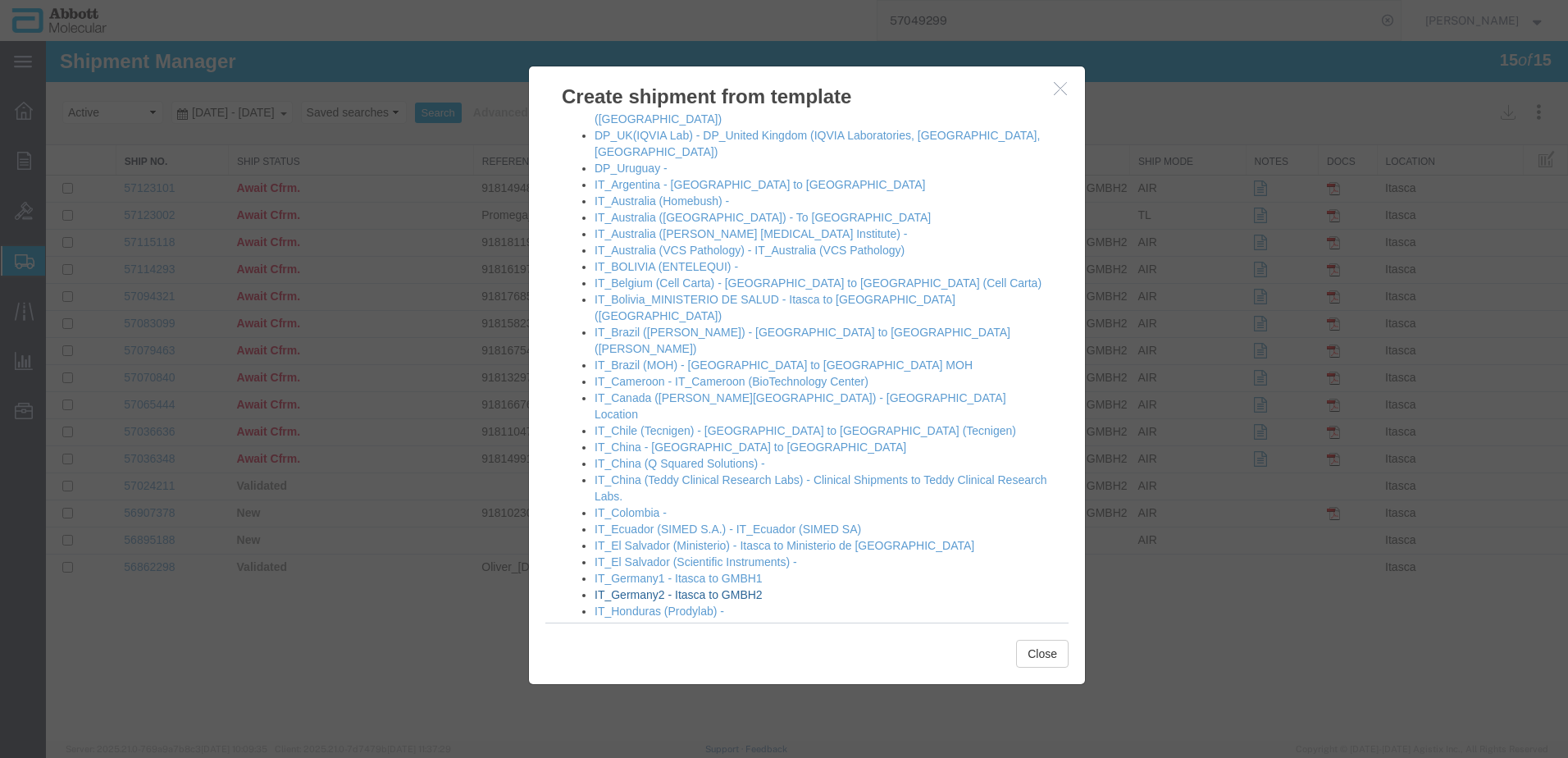
drag, startPoint x: 635, startPoint y: 447, endPoint x: 623, endPoint y: 441, distance: 13.4
click at [635, 588] on link "IT_Germany2 - Itasca to GMBH2" at bounding box center [679, 594] width 168 height 13
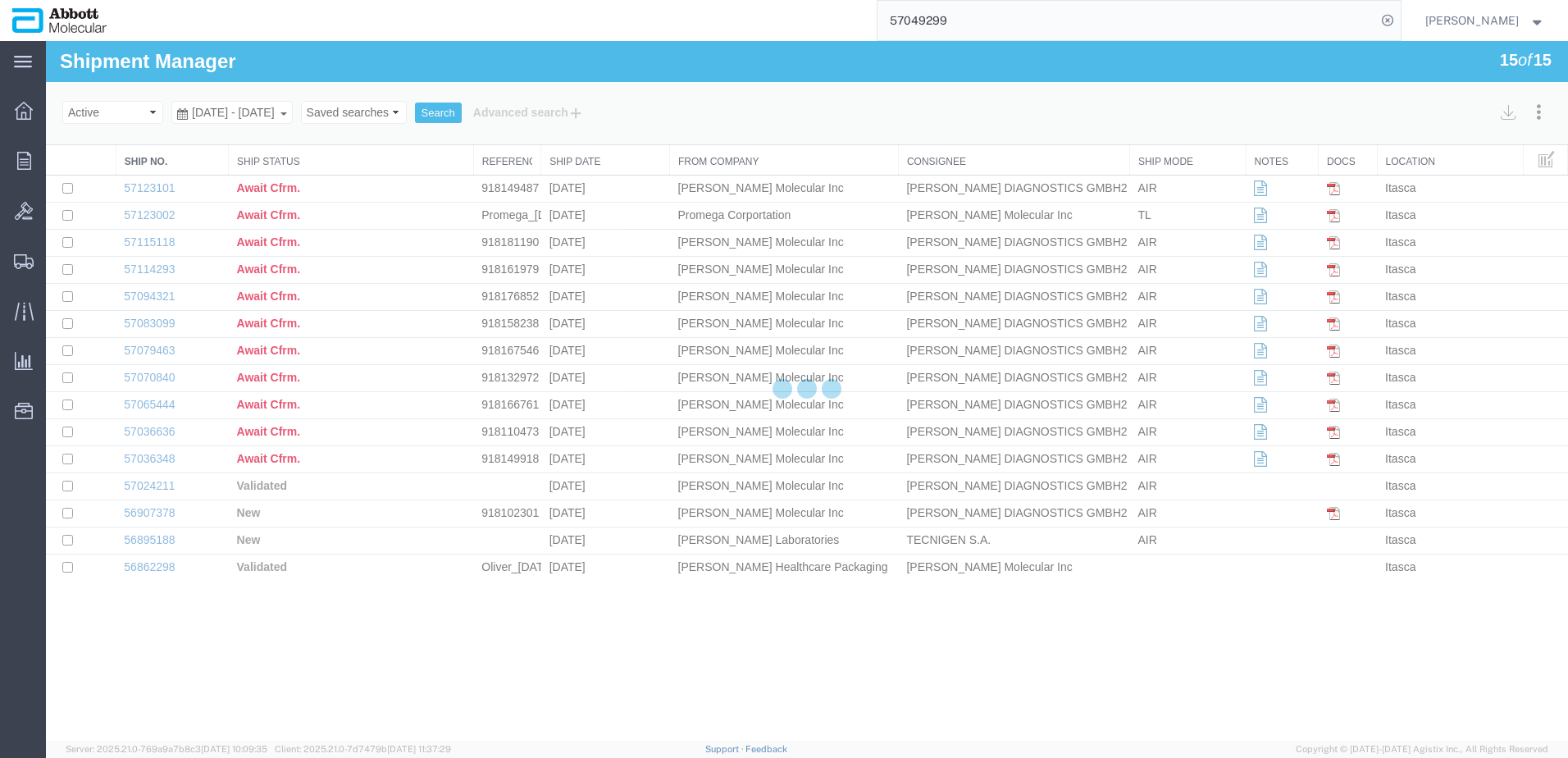
select select "48454"
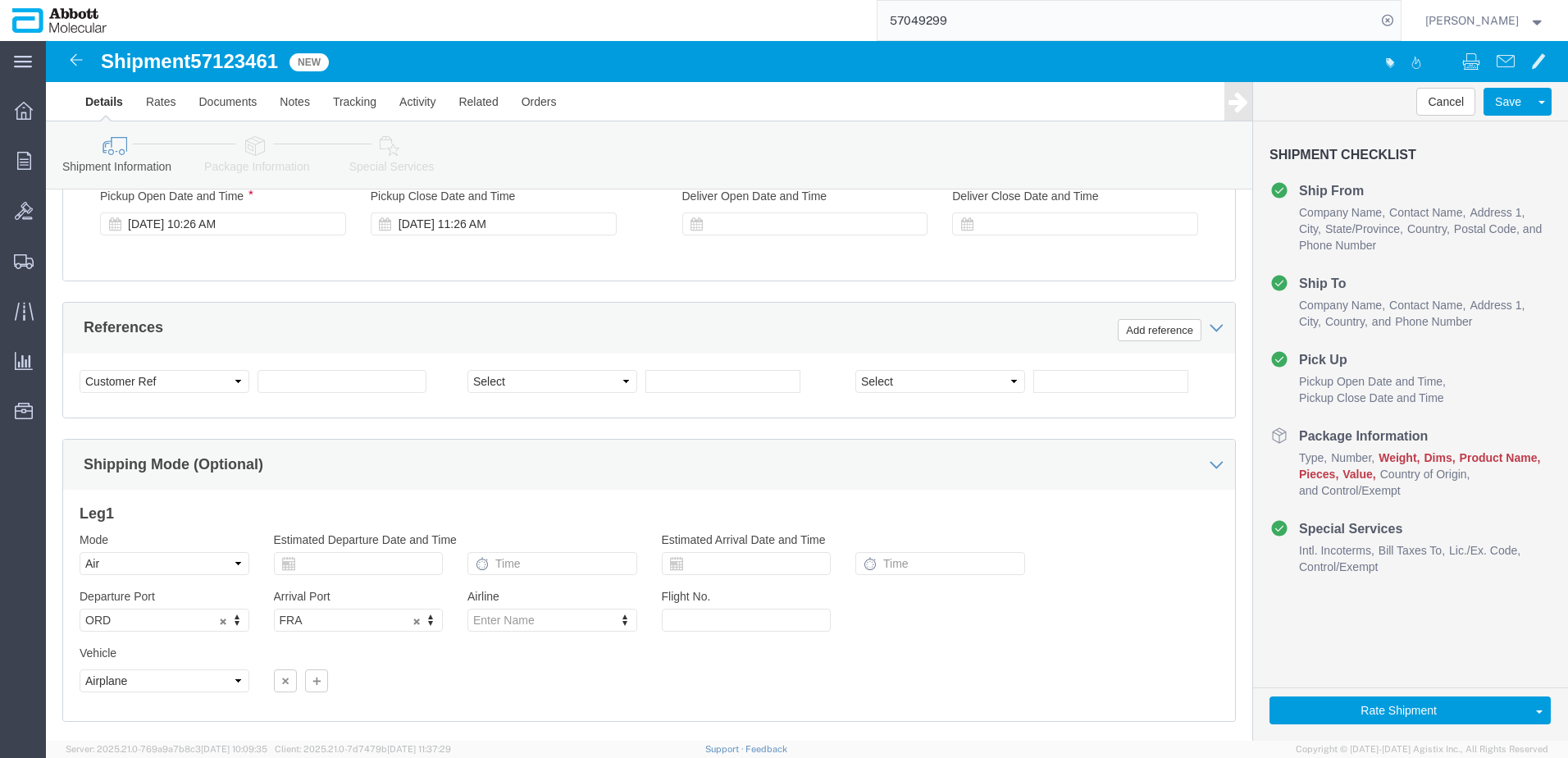
scroll to position [984, 0]
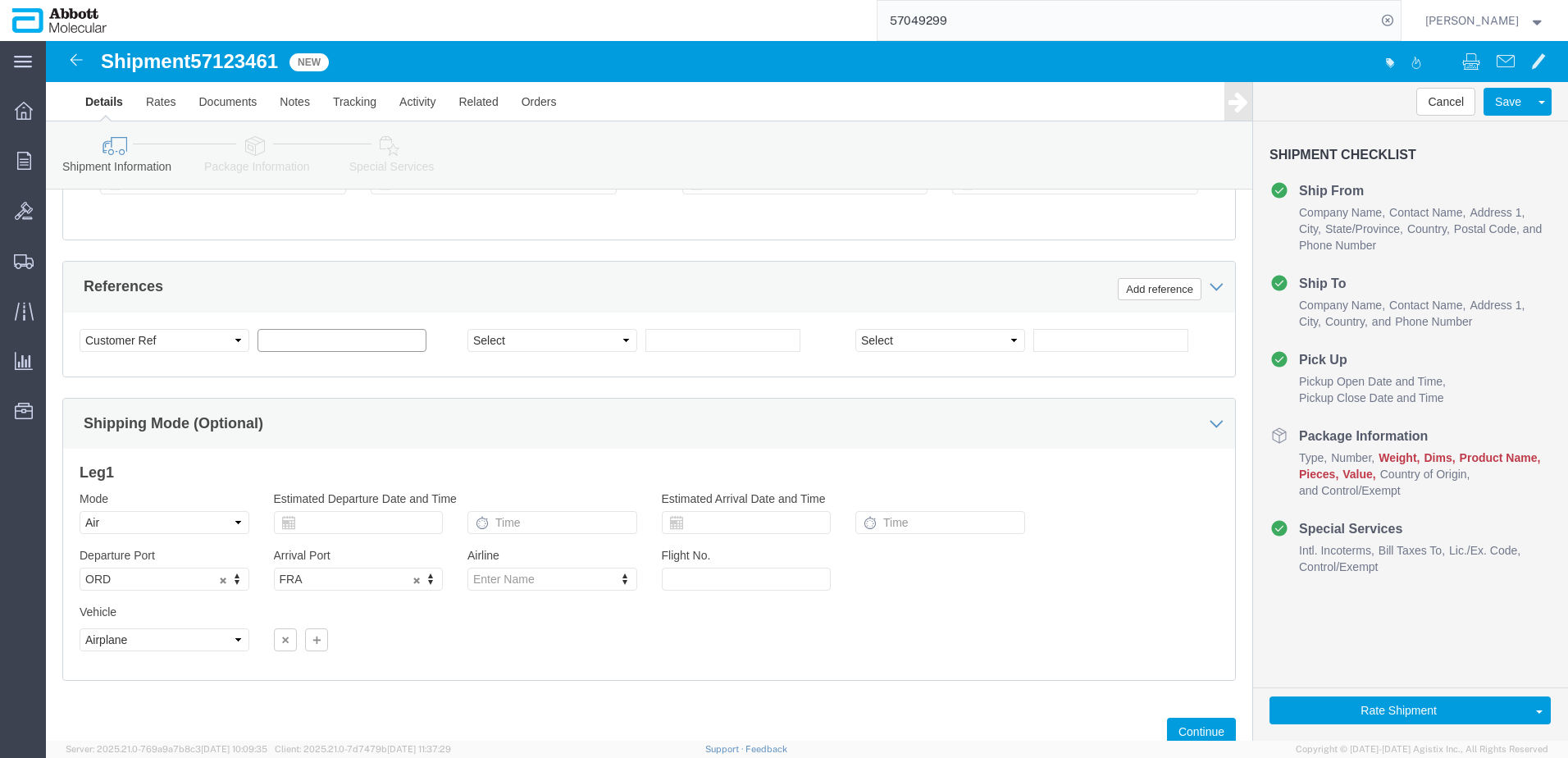
click input "text"
paste input "918167964"
type input "918167964"
select select "INVOICE"
paste input "918167964"
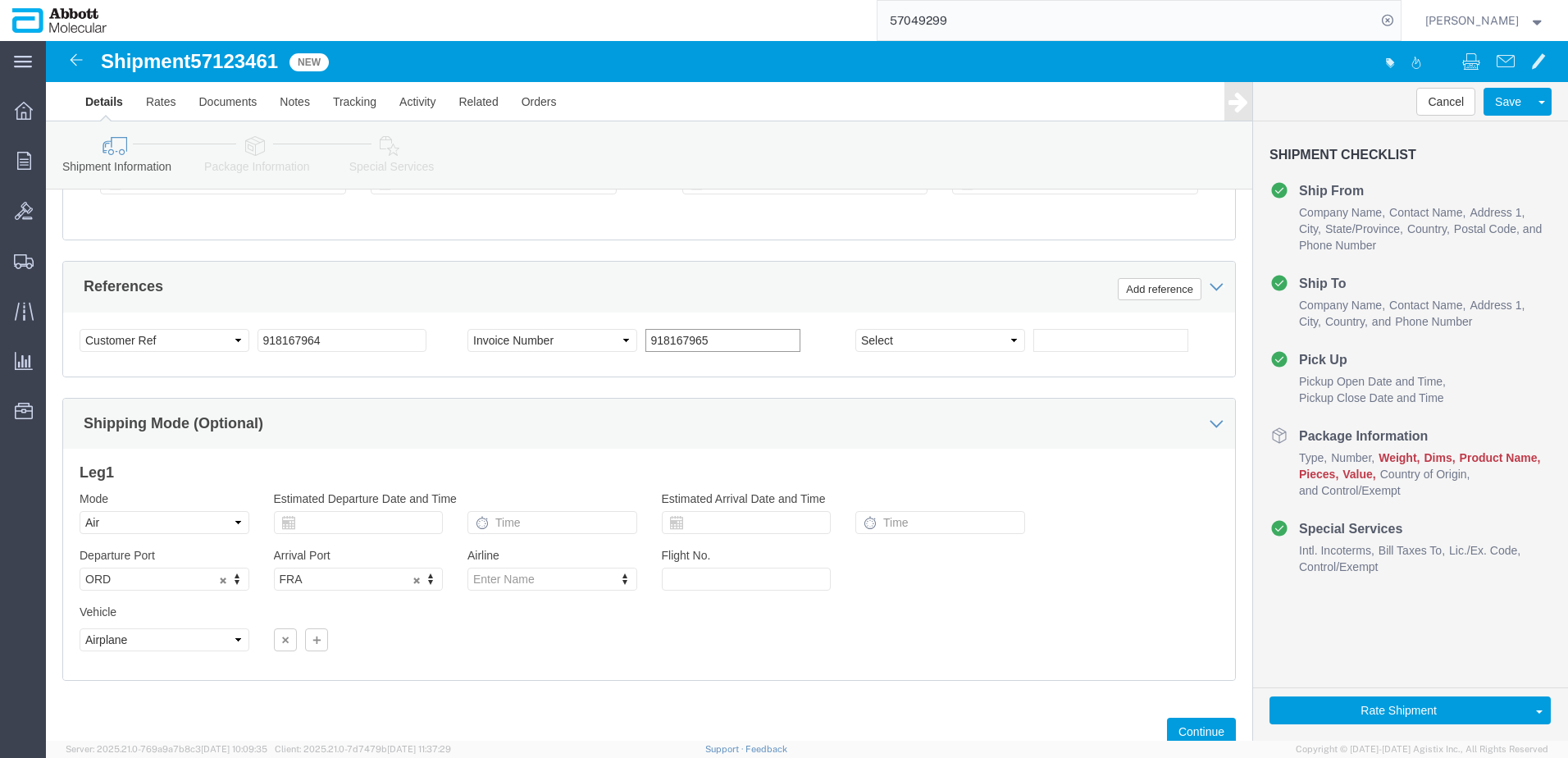
type input "918167965"
select select "INVOICE"
paste input "918167964"
type input "918167966"
click button "Add reference"
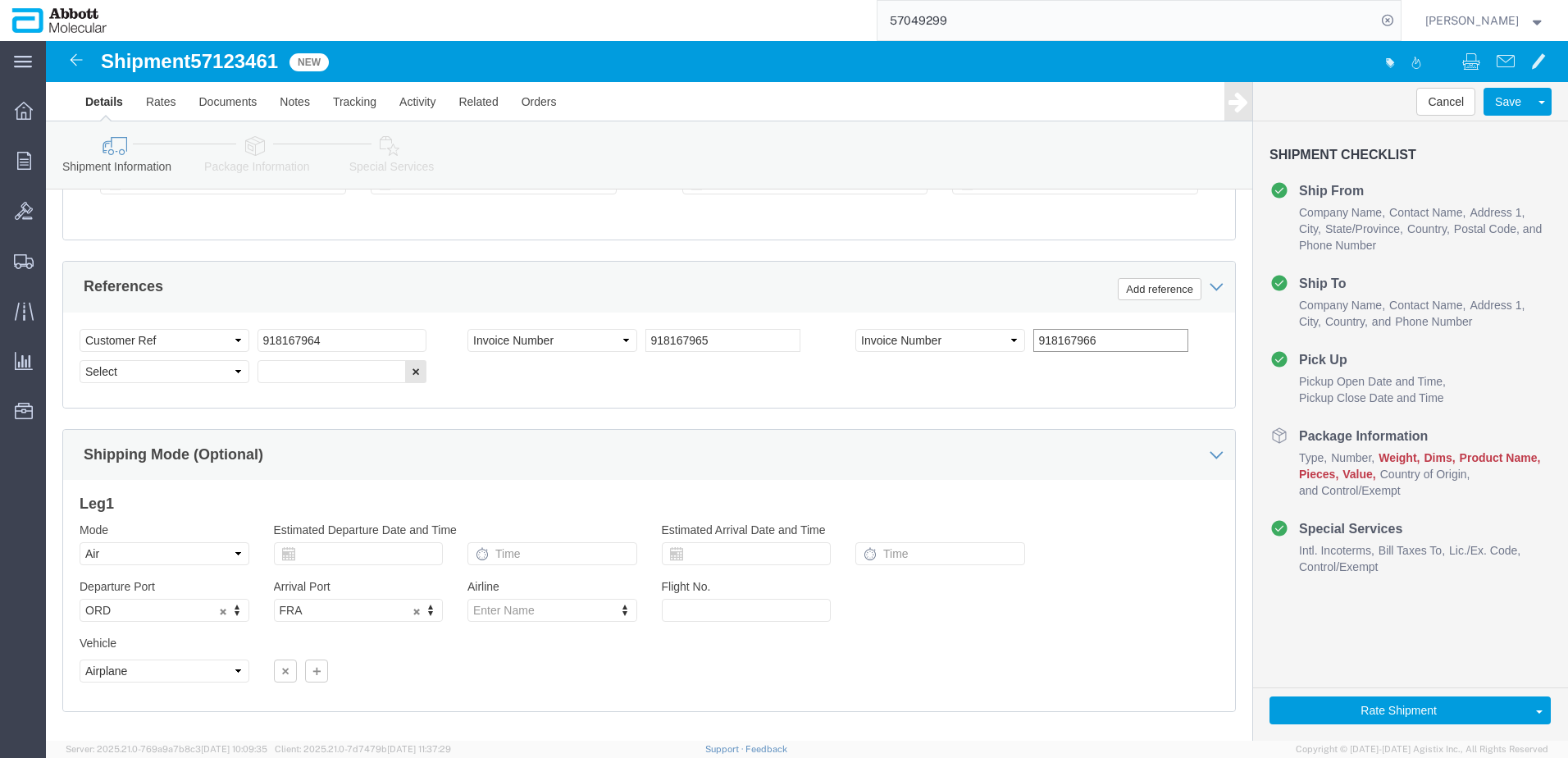
click input "918167966"
select select "INVOICE"
paste input "918167964"
type input "918167967"
click button "Add reference"
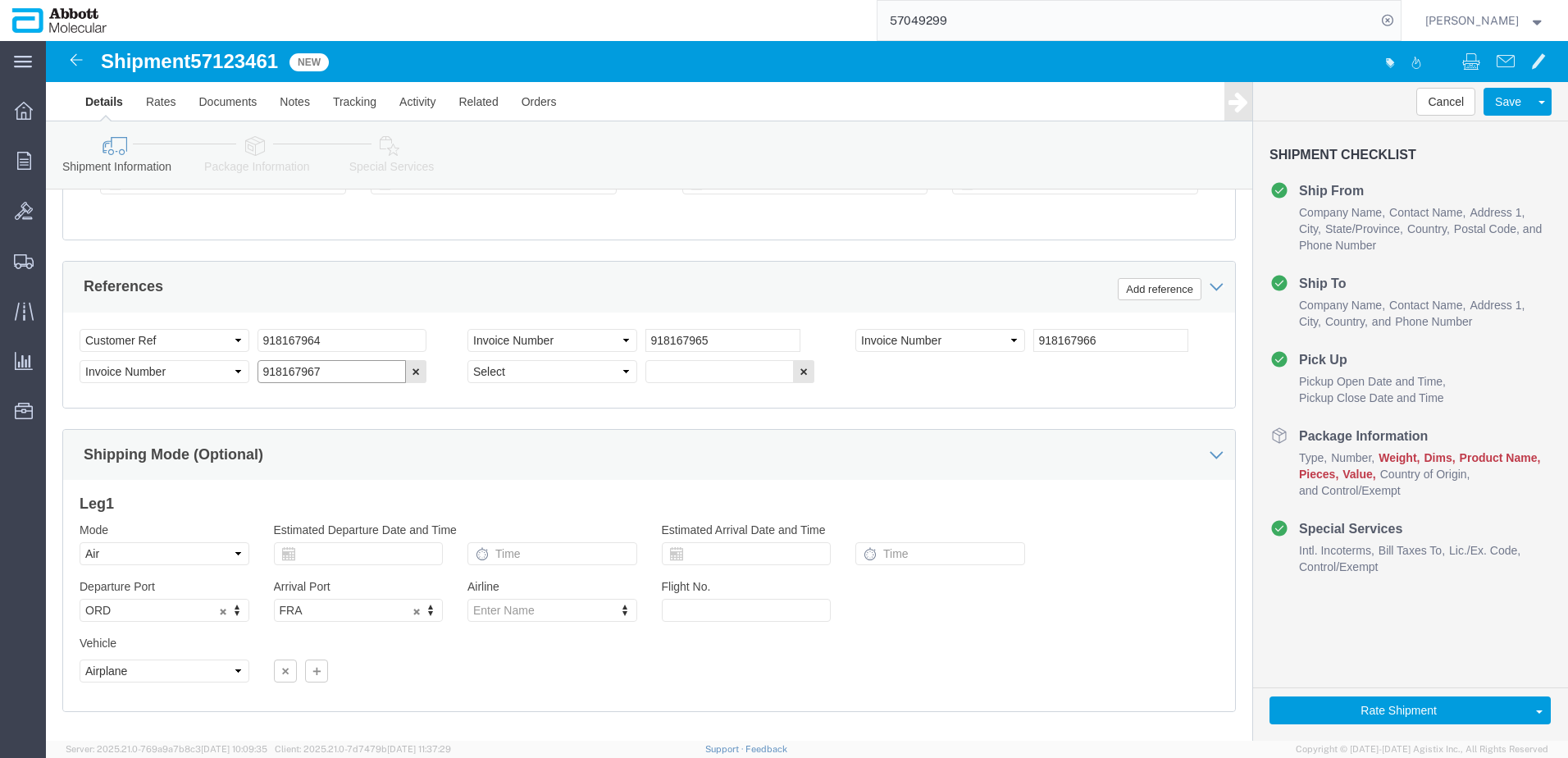
click input "918167967"
select select "INVOICE"
paste input "918167964"
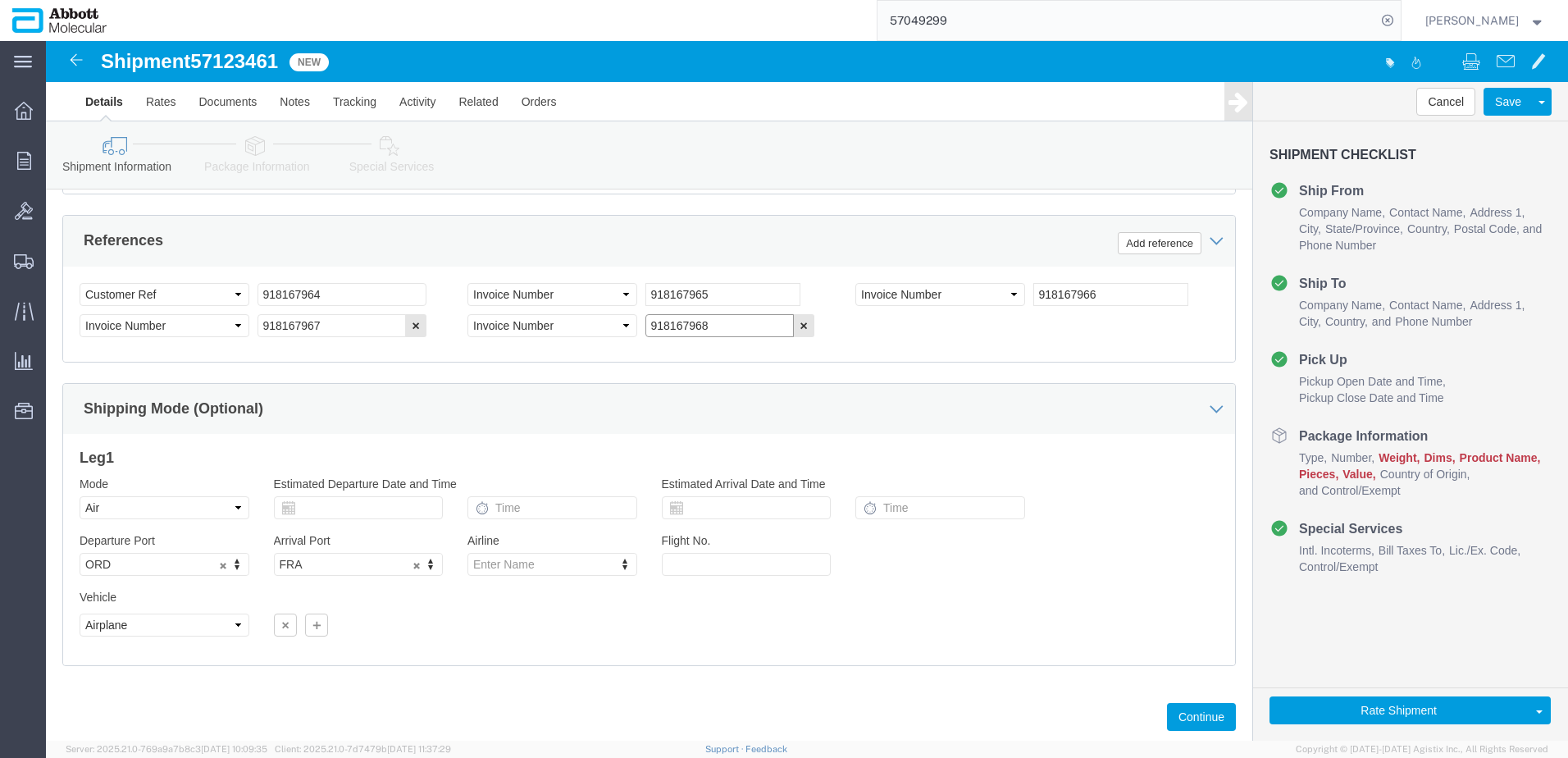
scroll to position [1055, 0]
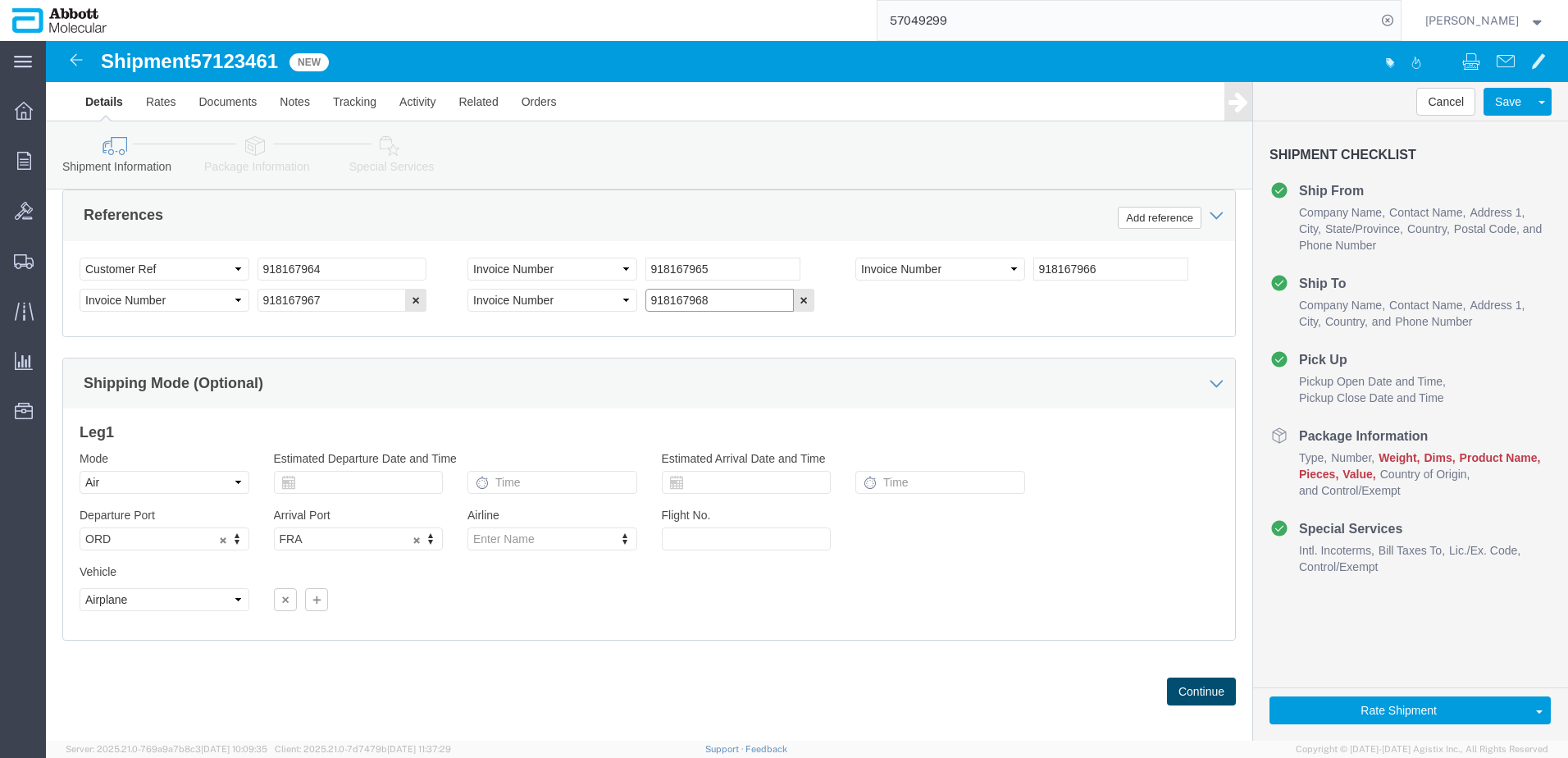
type input "918167968"
click button "Continue"
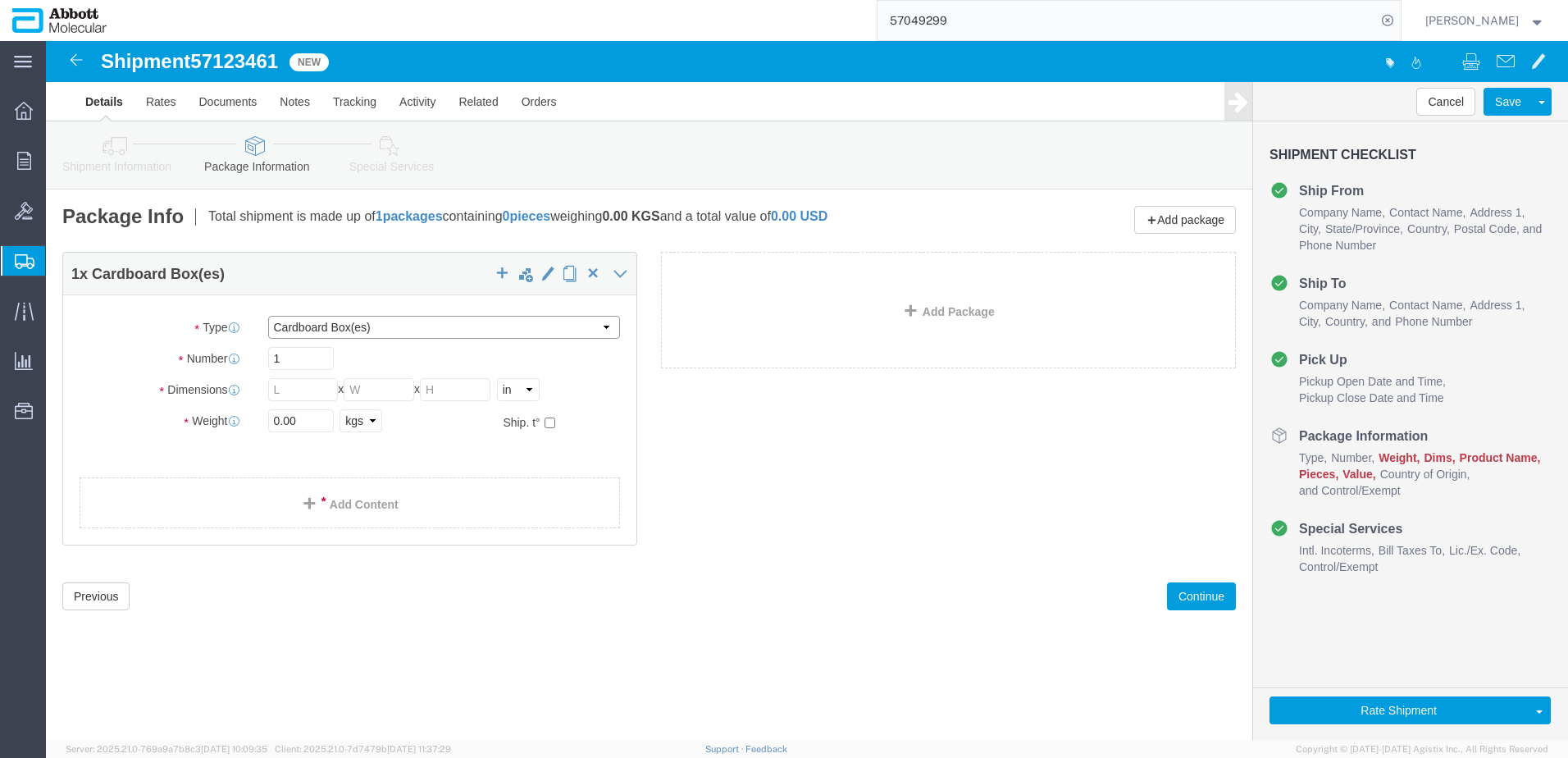
click select "Select Box (B) Box (C) Box (D) Cardboard Box(es) Crate (Instrument) Crate(s) En…"
select select "PLSH"
click select "Select Box (B) Box (C) Box (D) Cardboard Box(es) Crate (Instrument) Crate(s) En…"
type input "58.00"
type input "52.00"
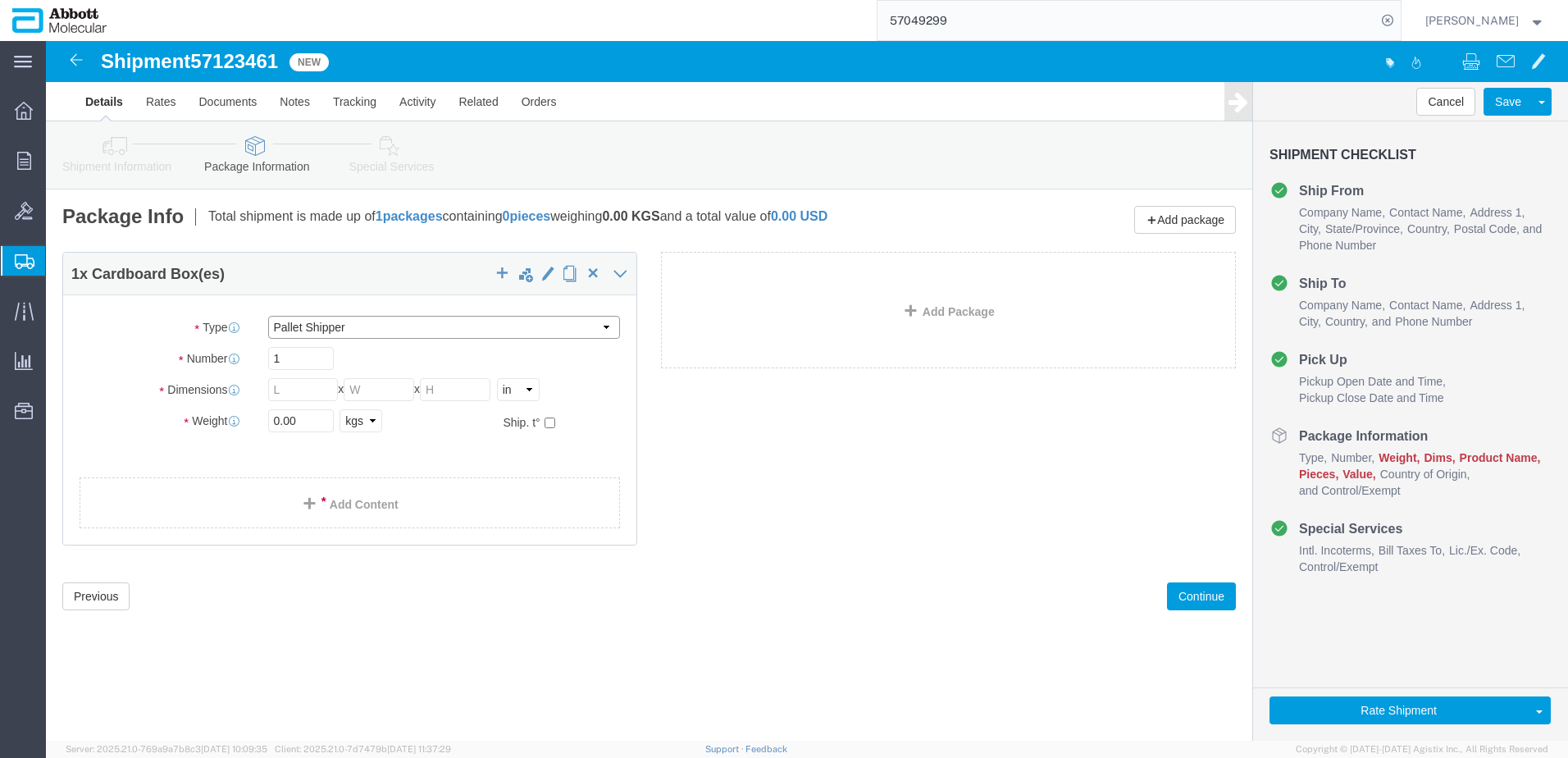
type input "54.00"
drag, startPoint x: 251, startPoint y: 376, endPoint x: 105, endPoint y: 377, distance: 146.0
click div "Weight 0.00 Select kgs lbs Ship. t°"
type input "300"
click input "checkbox"
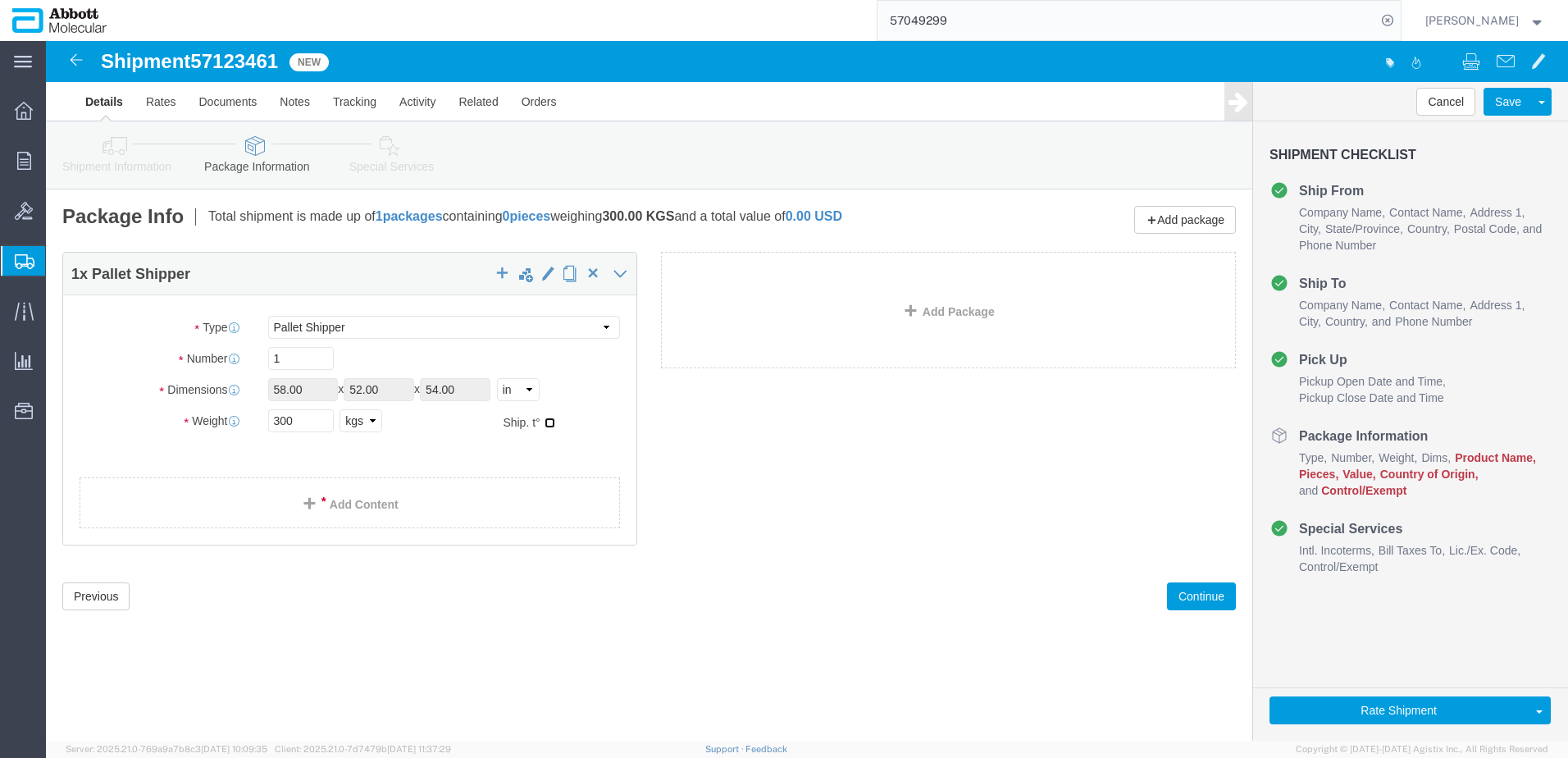
checkbox input "true"
type input "FROM_2_TO_8"
click link "Add Package"
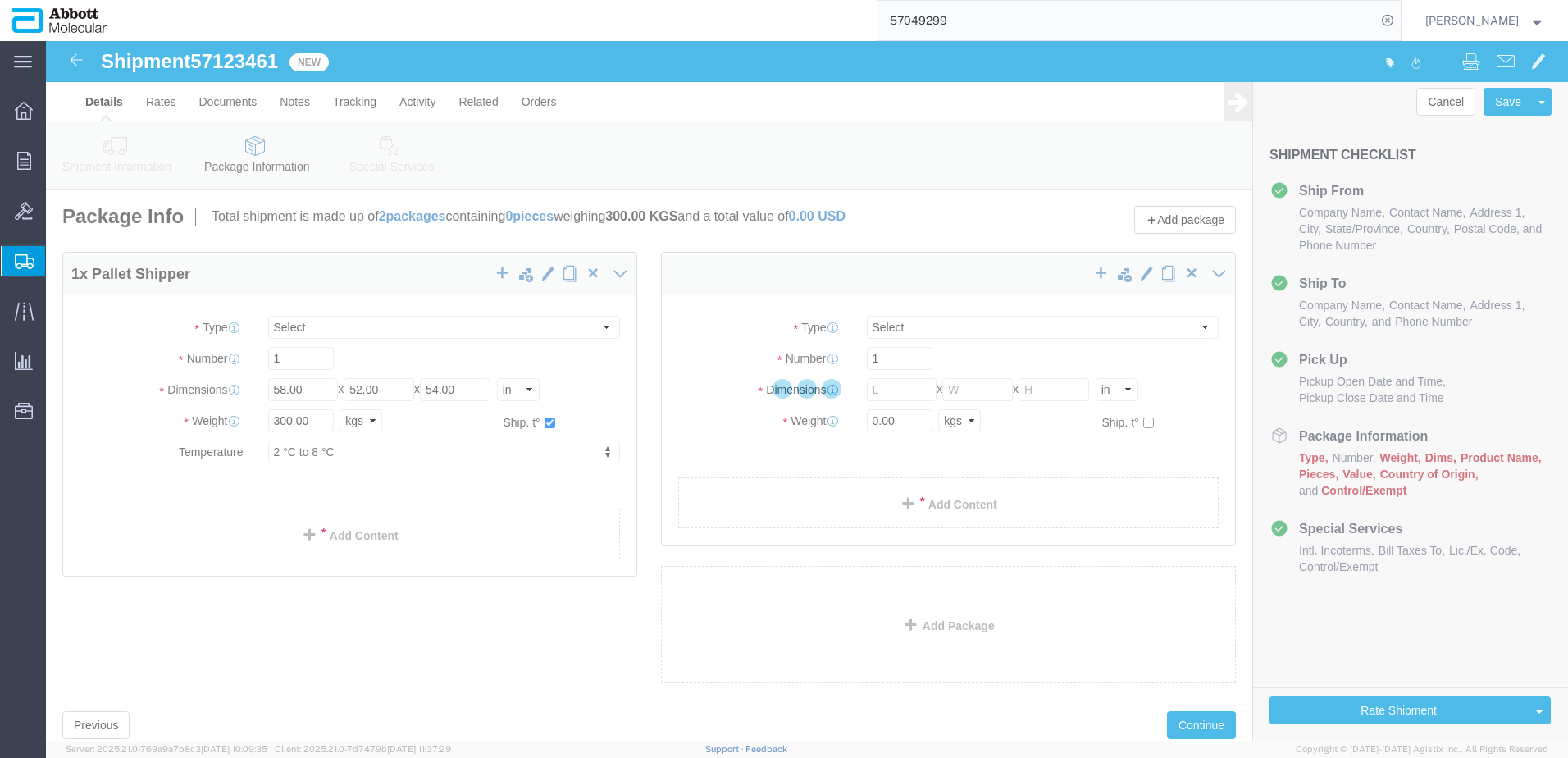
select select "PLSH"
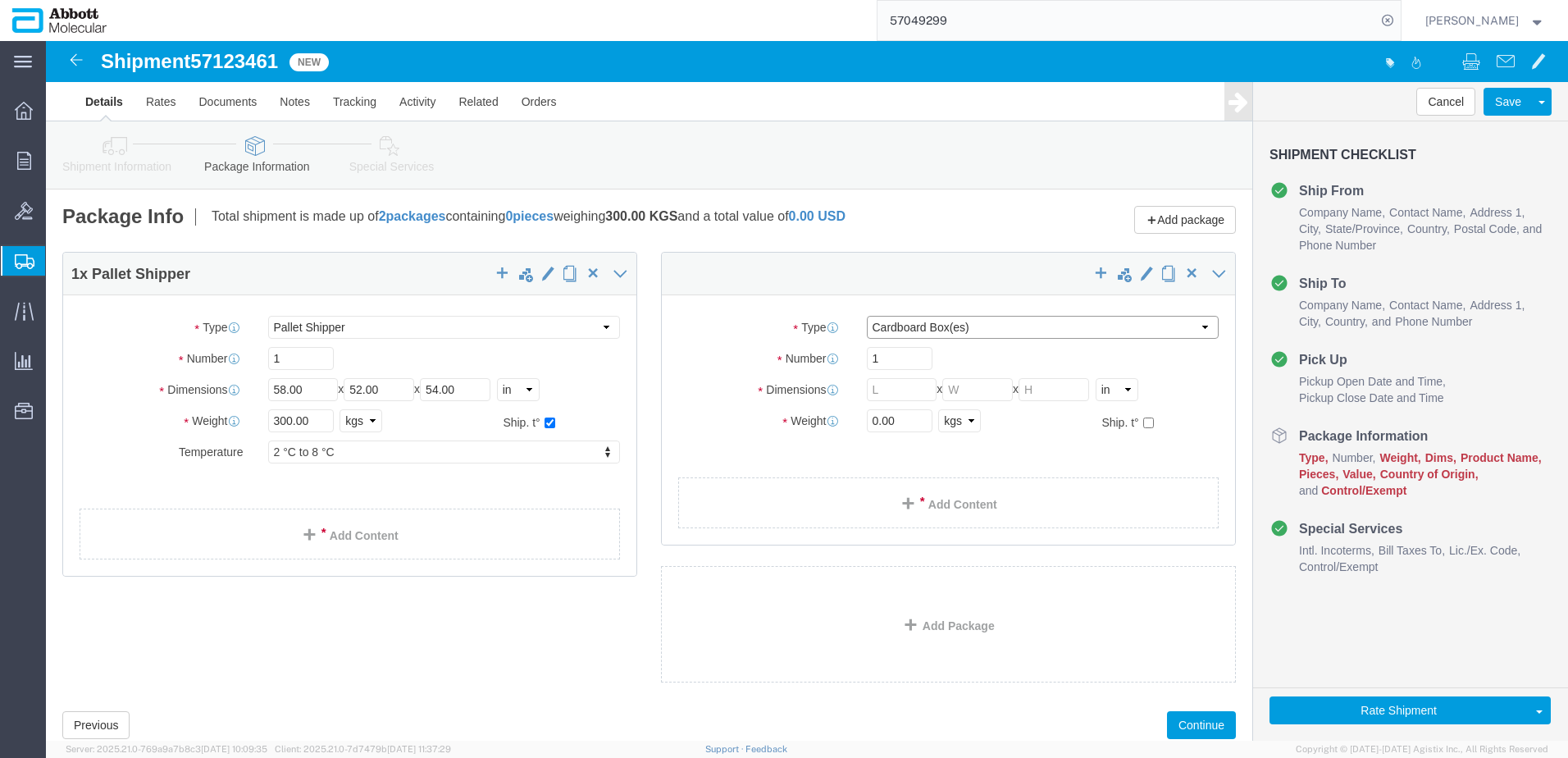
click select "Select Box (B) Box (C) Box (D) Cardboard Box(es) Crate (Instrument) Crate(s) En…"
select select "PLSH"
click select "Select Box (B) Box (C) Box (D) Cardboard Box(es) Crate (Instrument) Crate(s) En…"
type input "58.00"
type input "52.00"
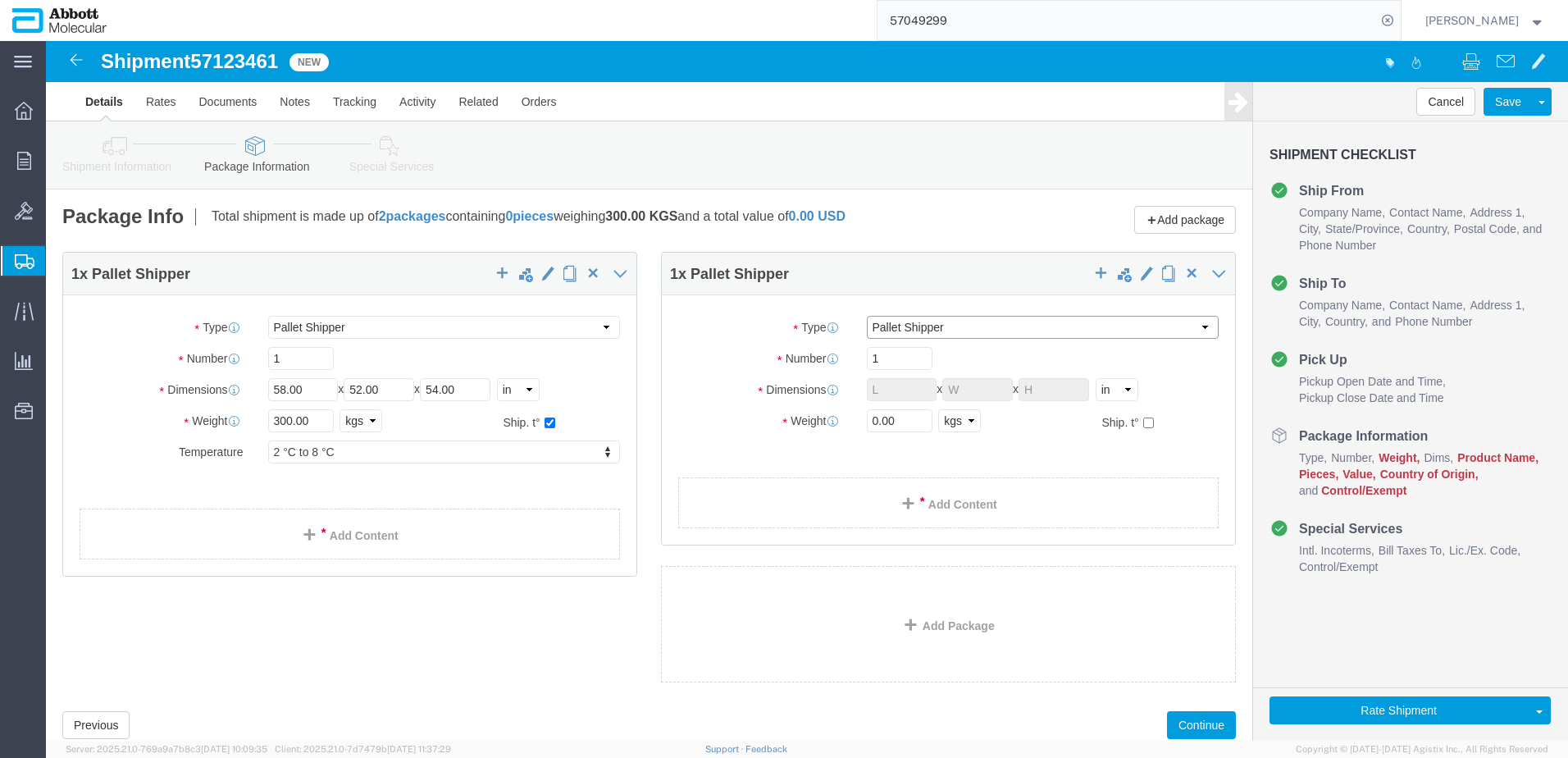
type input "54.00"
type input "7"
drag, startPoint x: 843, startPoint y: 381, endPoint x: 718, endPoint y: 381, distance: 125.0
click div "Weight 0.00 Select kgs lbs Ship. t°"
type input "2800"
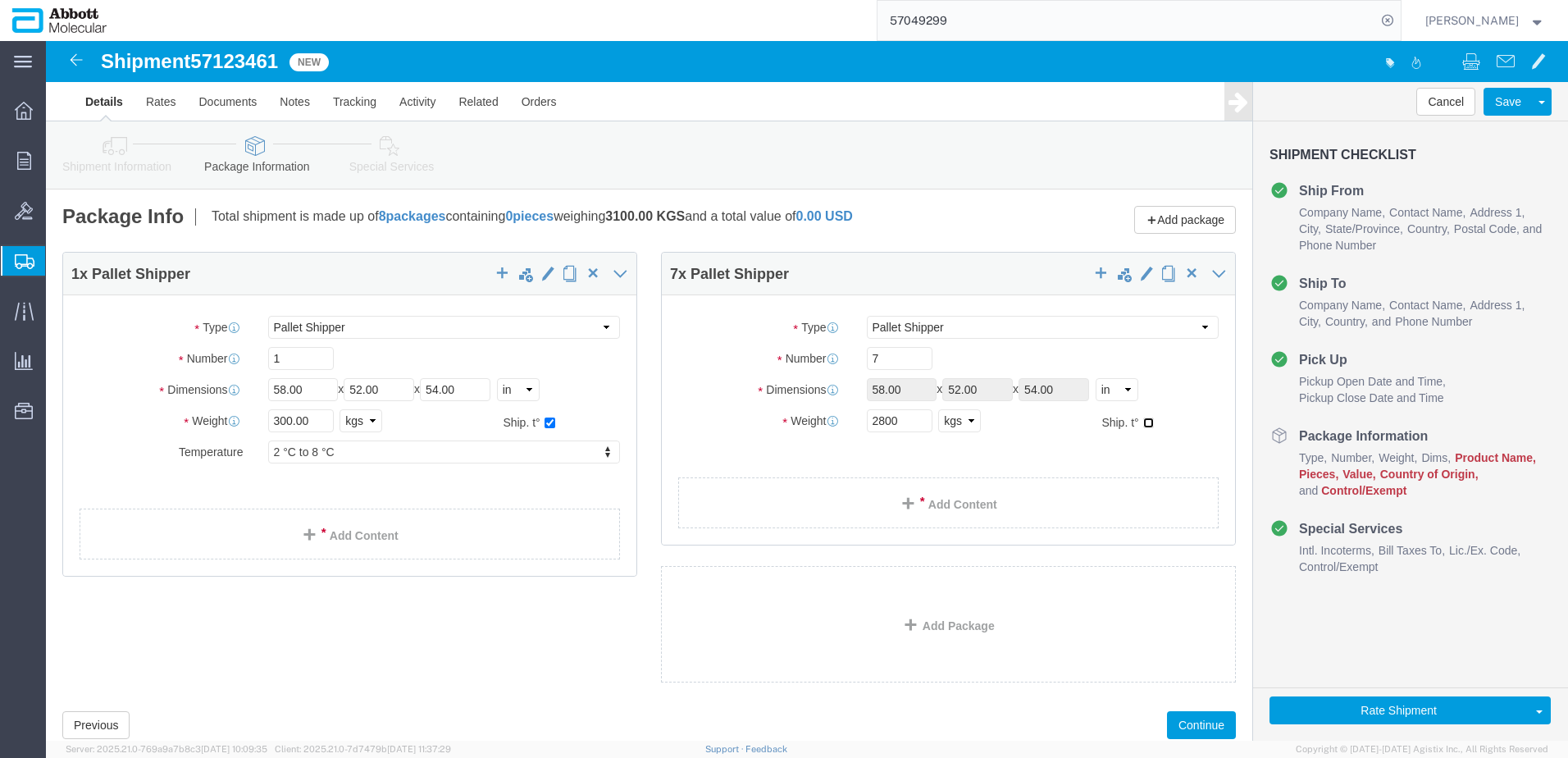
click input "checkbox"
checkbox input "true"
type input "FROZEN"
click link "Add Package"
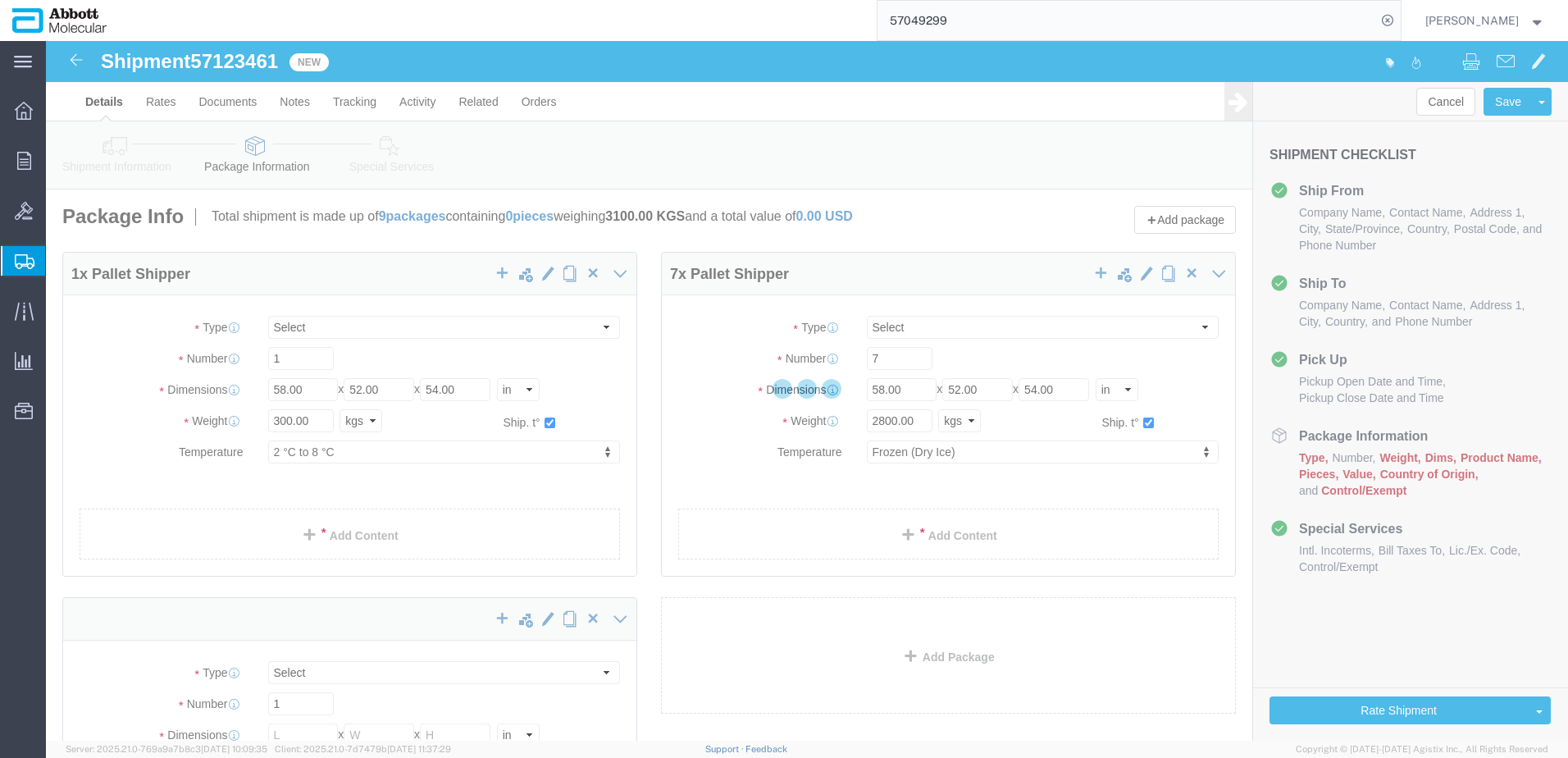
select select "PLSH"
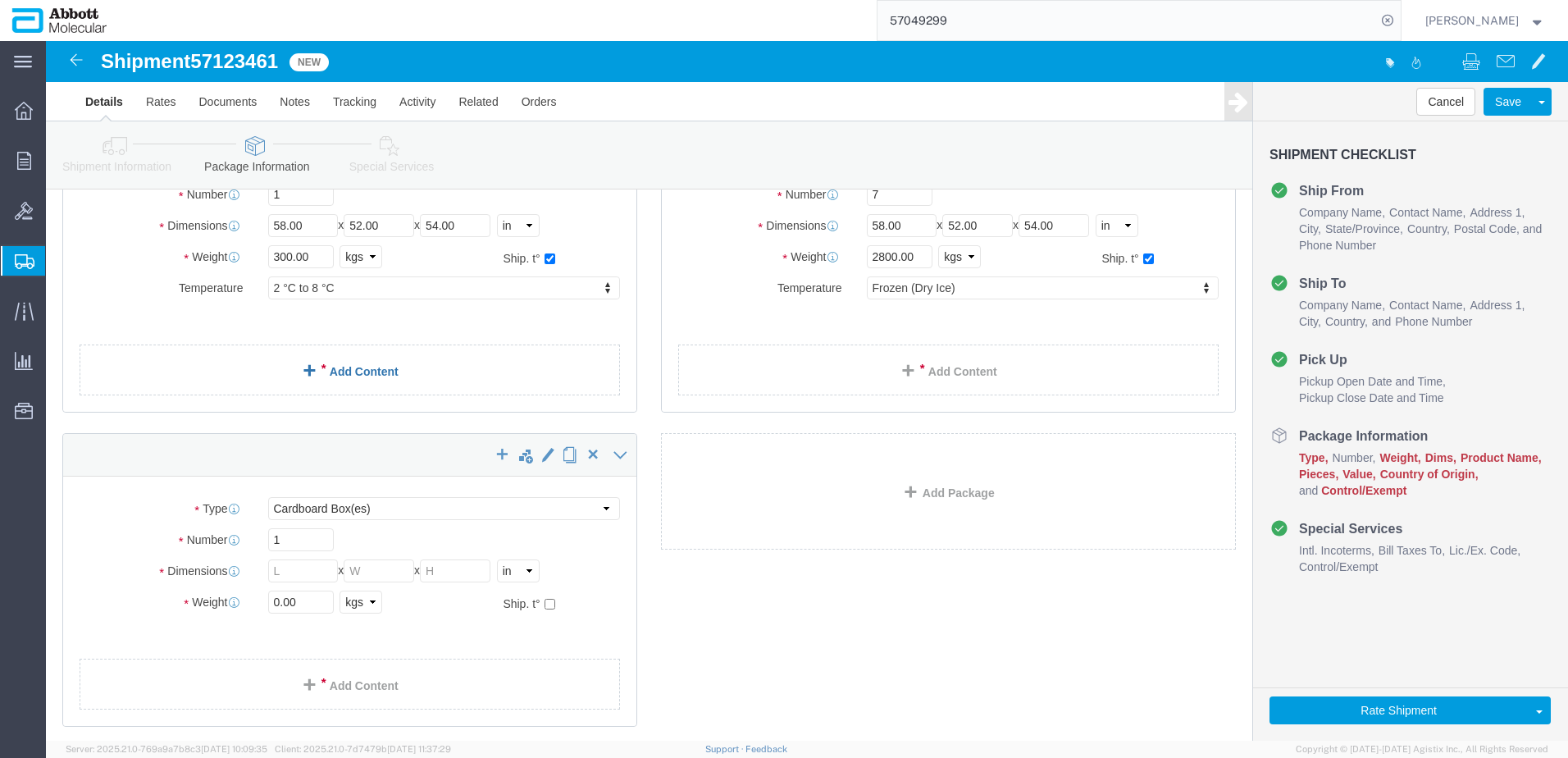
scroll to position [246, 0]
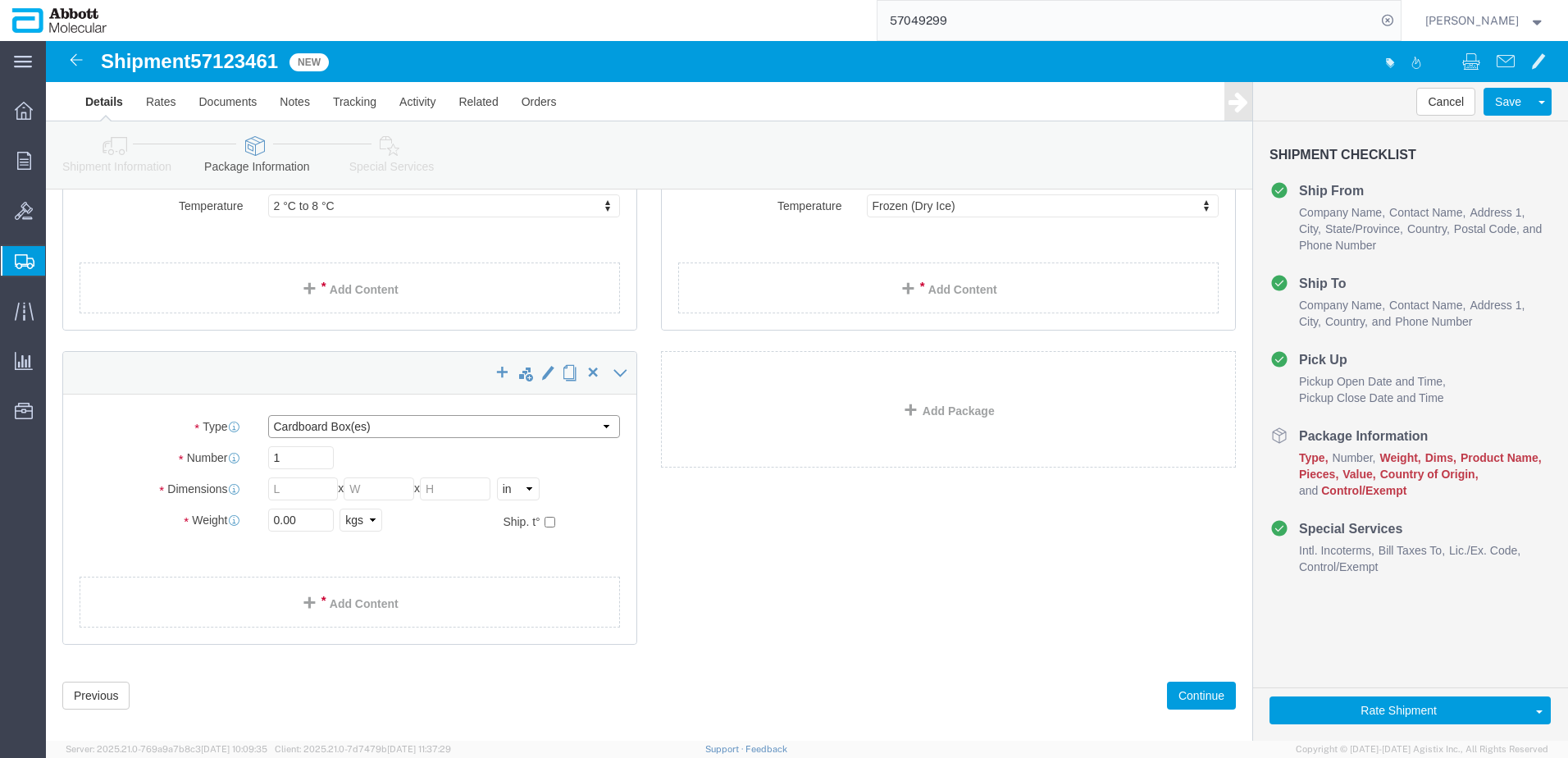
click select "Select Box (B) Box (C) Box (D) Cardboard Box(es) Crate (Instrument) Crate(s) En…"
select select "BOXD"
click select "Select Box (B) Box (C) Box (D) Cardboard Box(es) Crate (Instrument) Crate(s) En…"
type input "28.00"
type input "24.00"
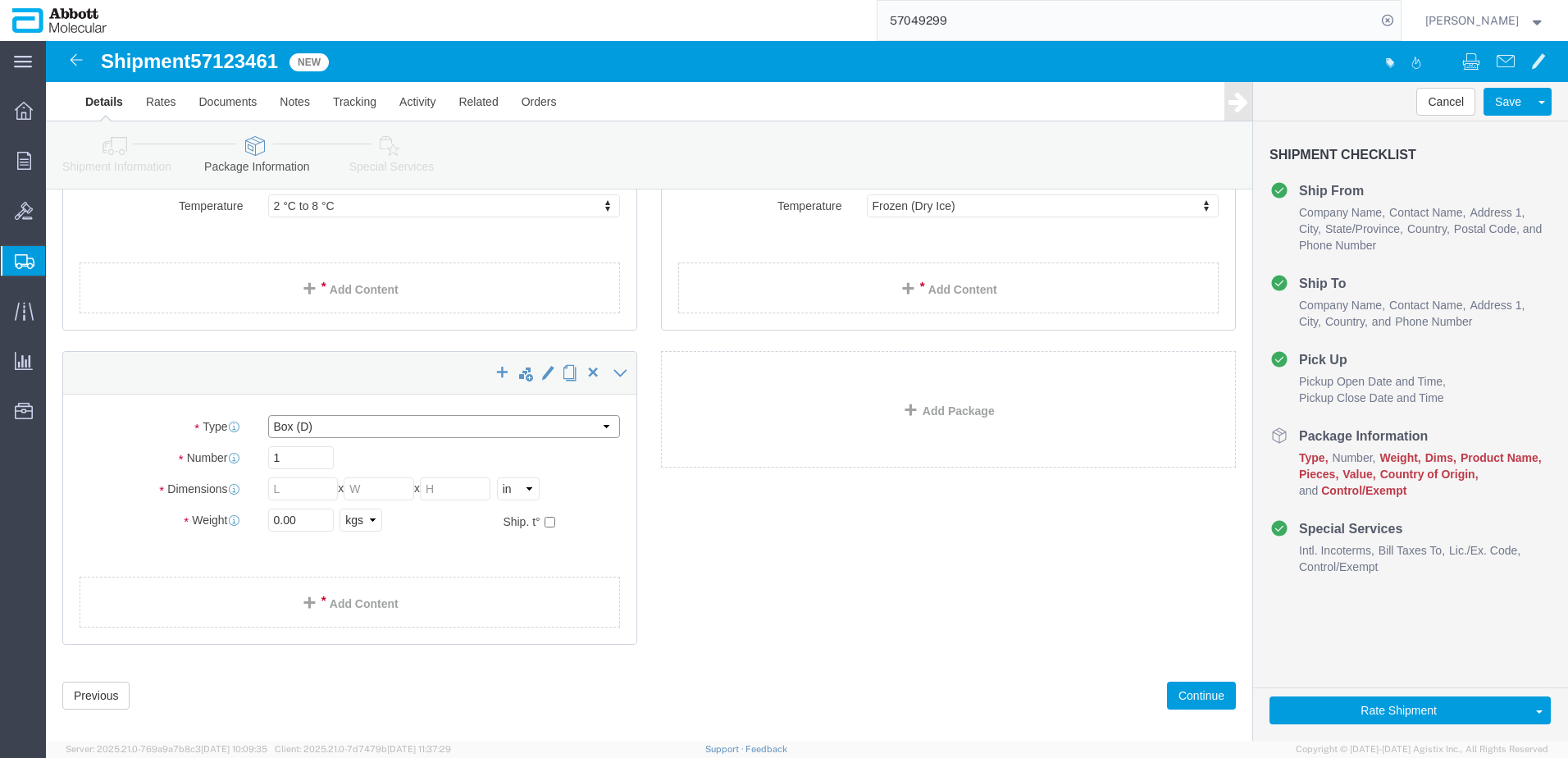
type input "21.00"
type input "2"
drag, startPoint x: 249, startPoint y: 468, endPoint x: 177, endPoint y: 482, distance: 73.3
click div "Weight 0.00 Select kgs lbs Ship. t°"
type input "60"
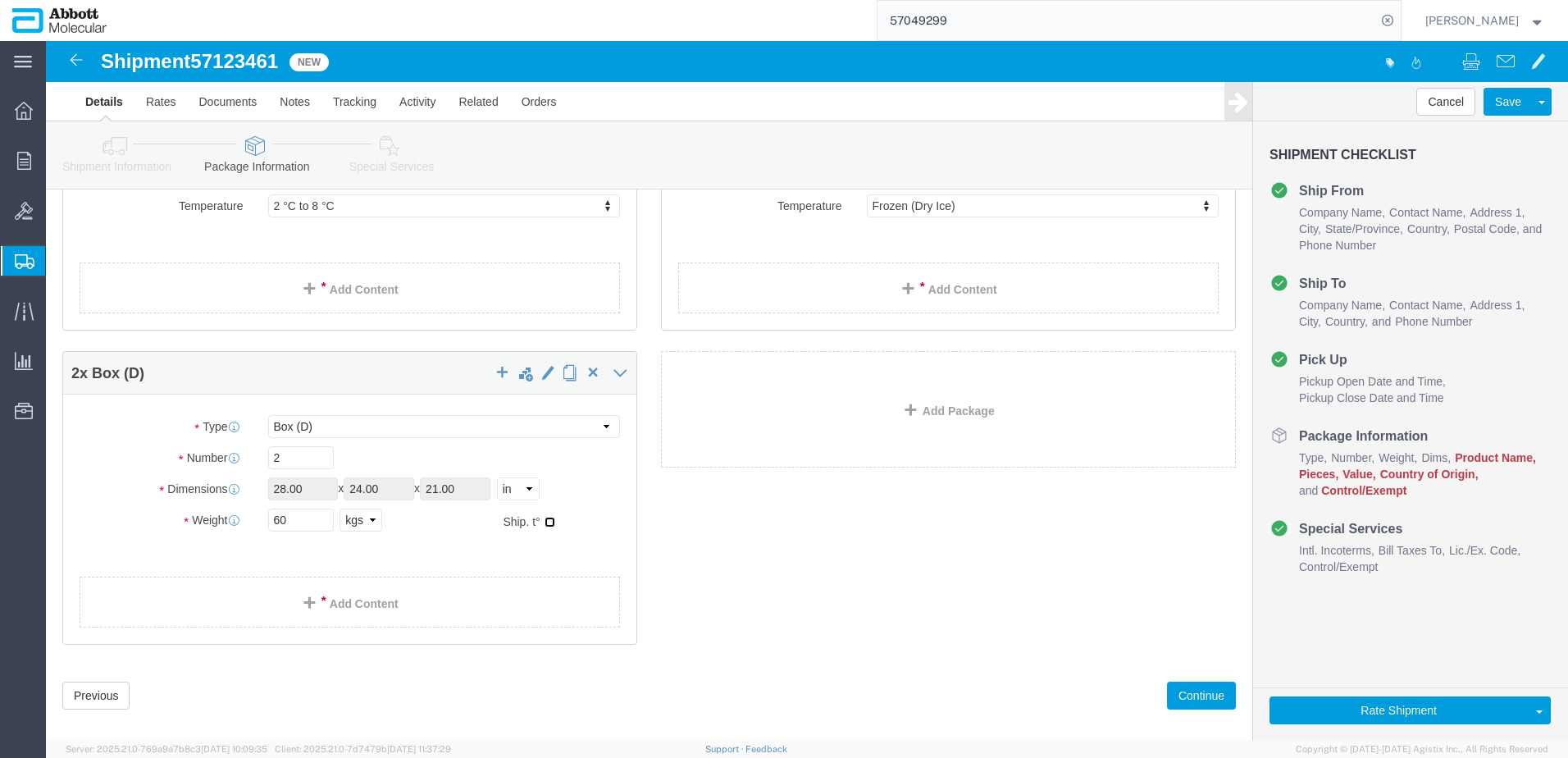
click input "checkbox"
checkbox input "true"
type input "FROZEN"
click div "1 x Pallet Shipper Package Type Select Box (B) Box (C) Box (D) Cardboard Box(es…"
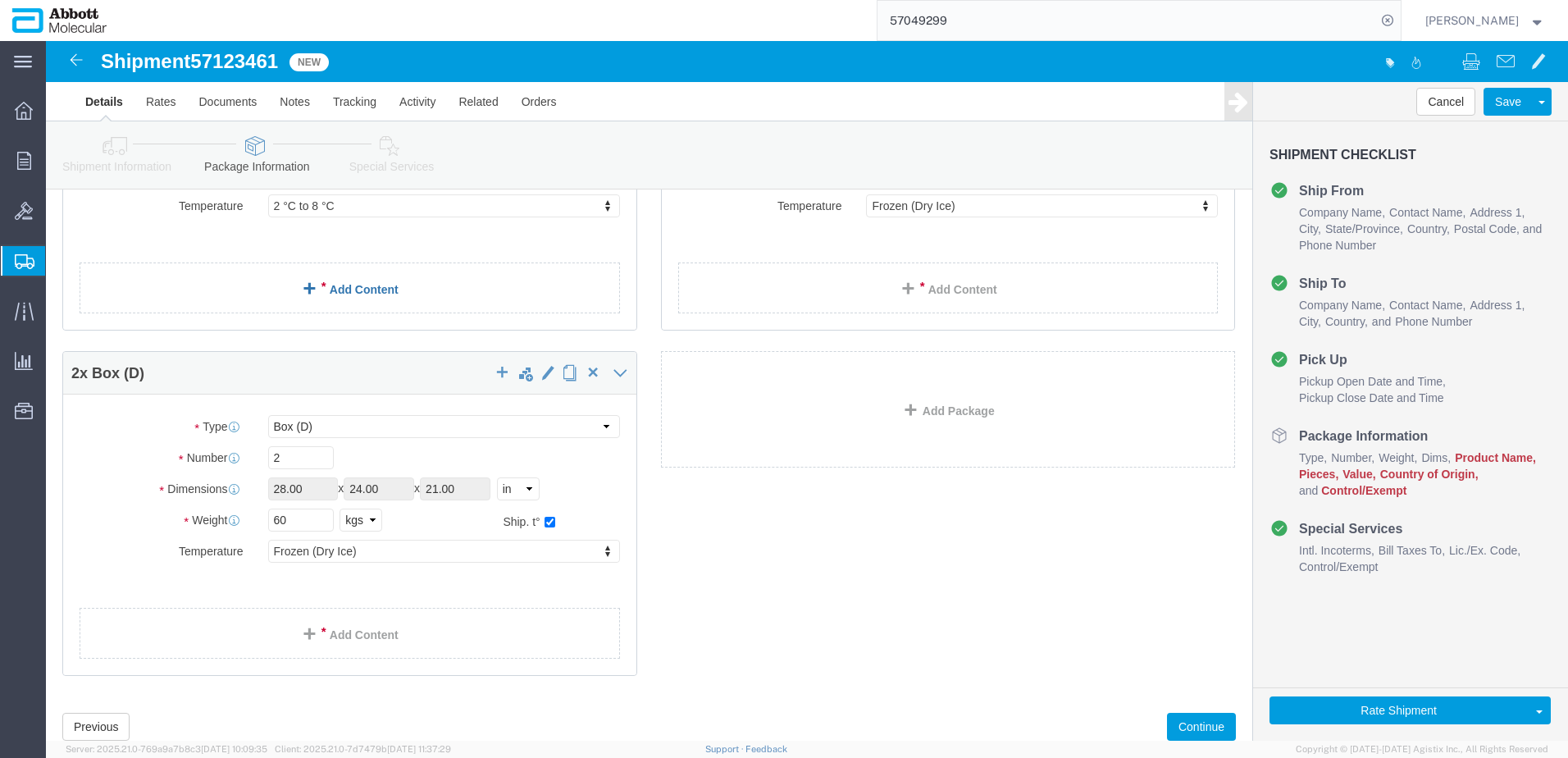
click link "Add Content"
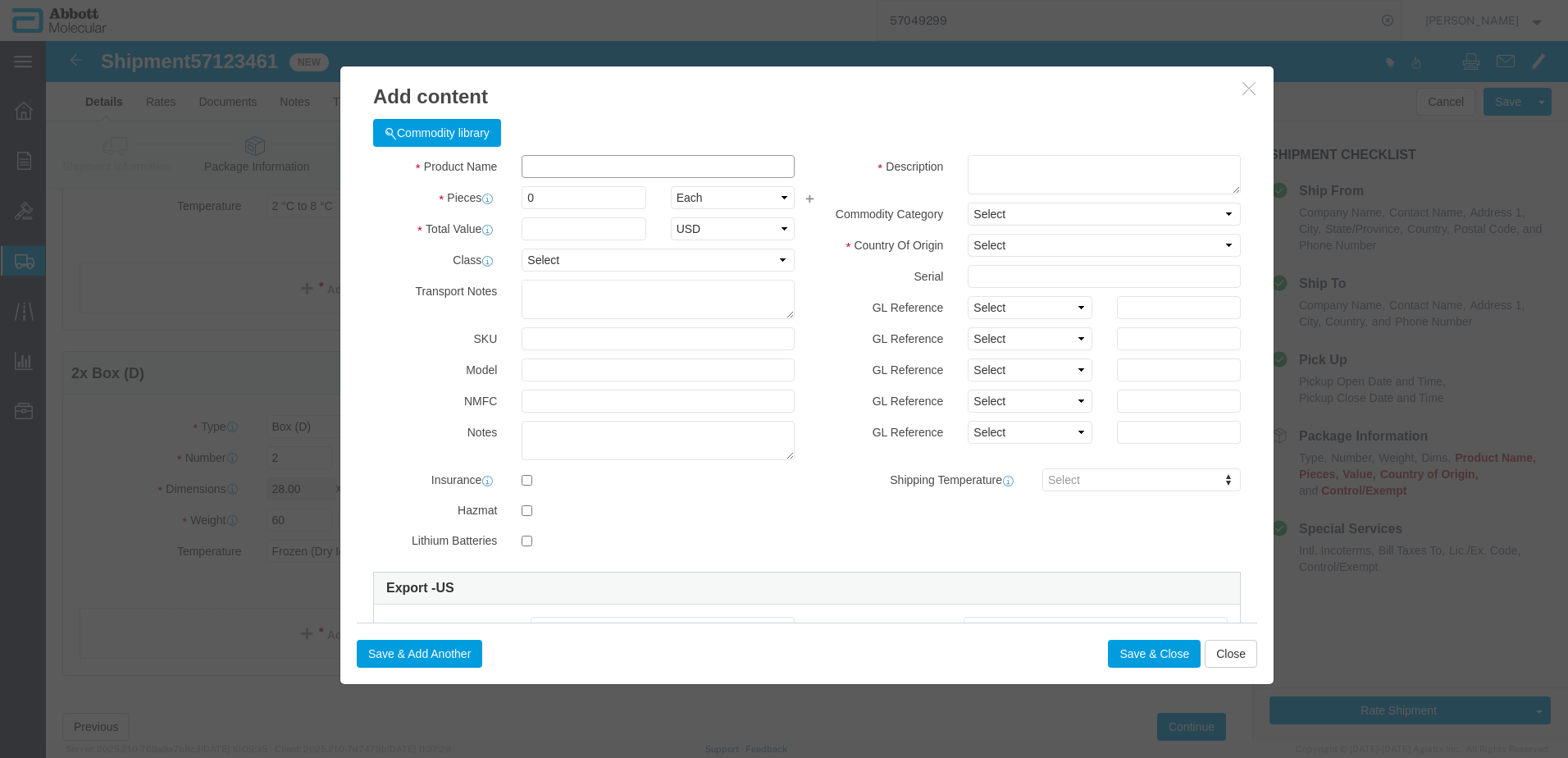
click input "text"
type input "02G3110"
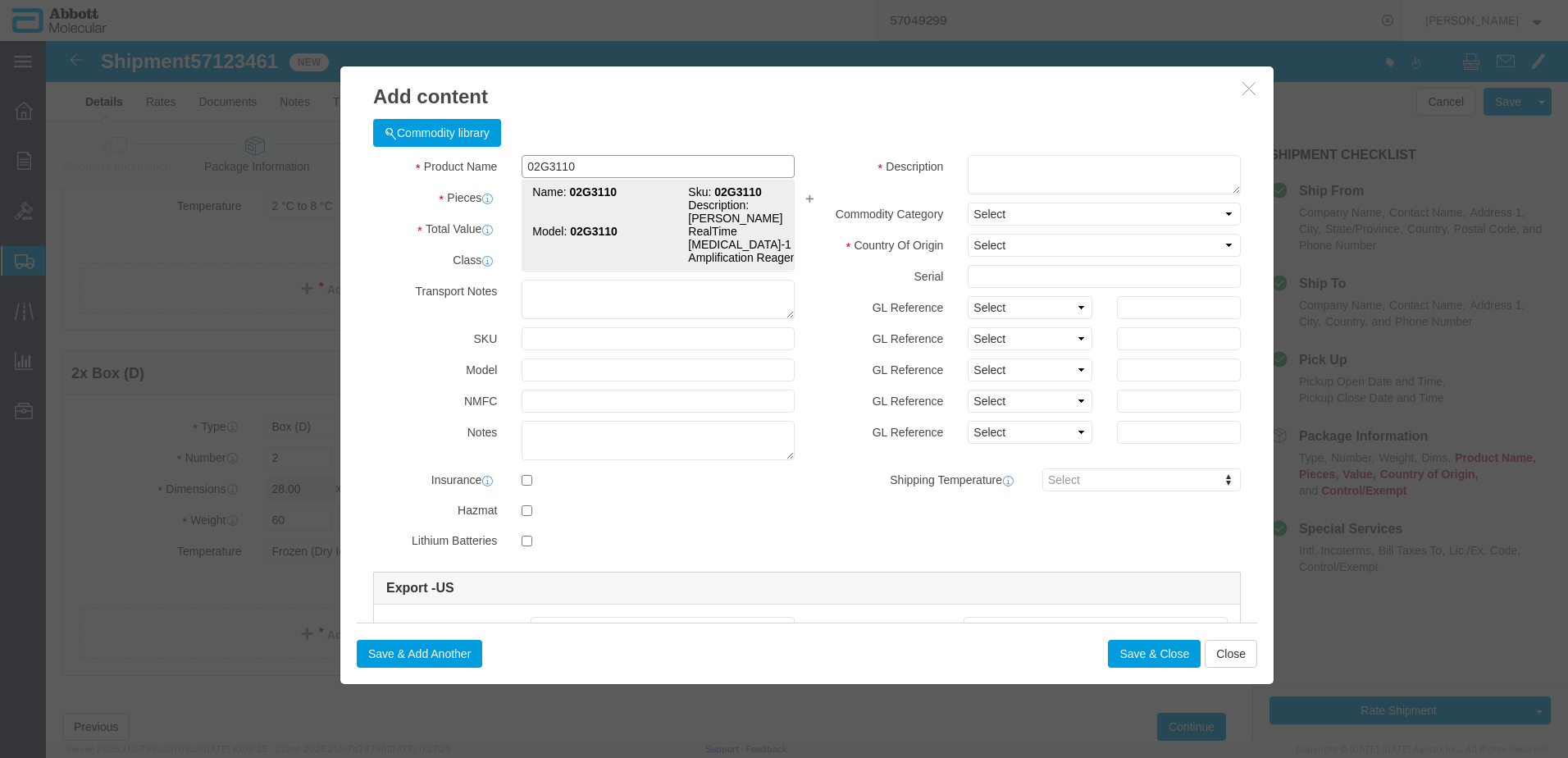
click strong "02G3110"
type input "1"
select select
select select "US"
type input "FROZEN"
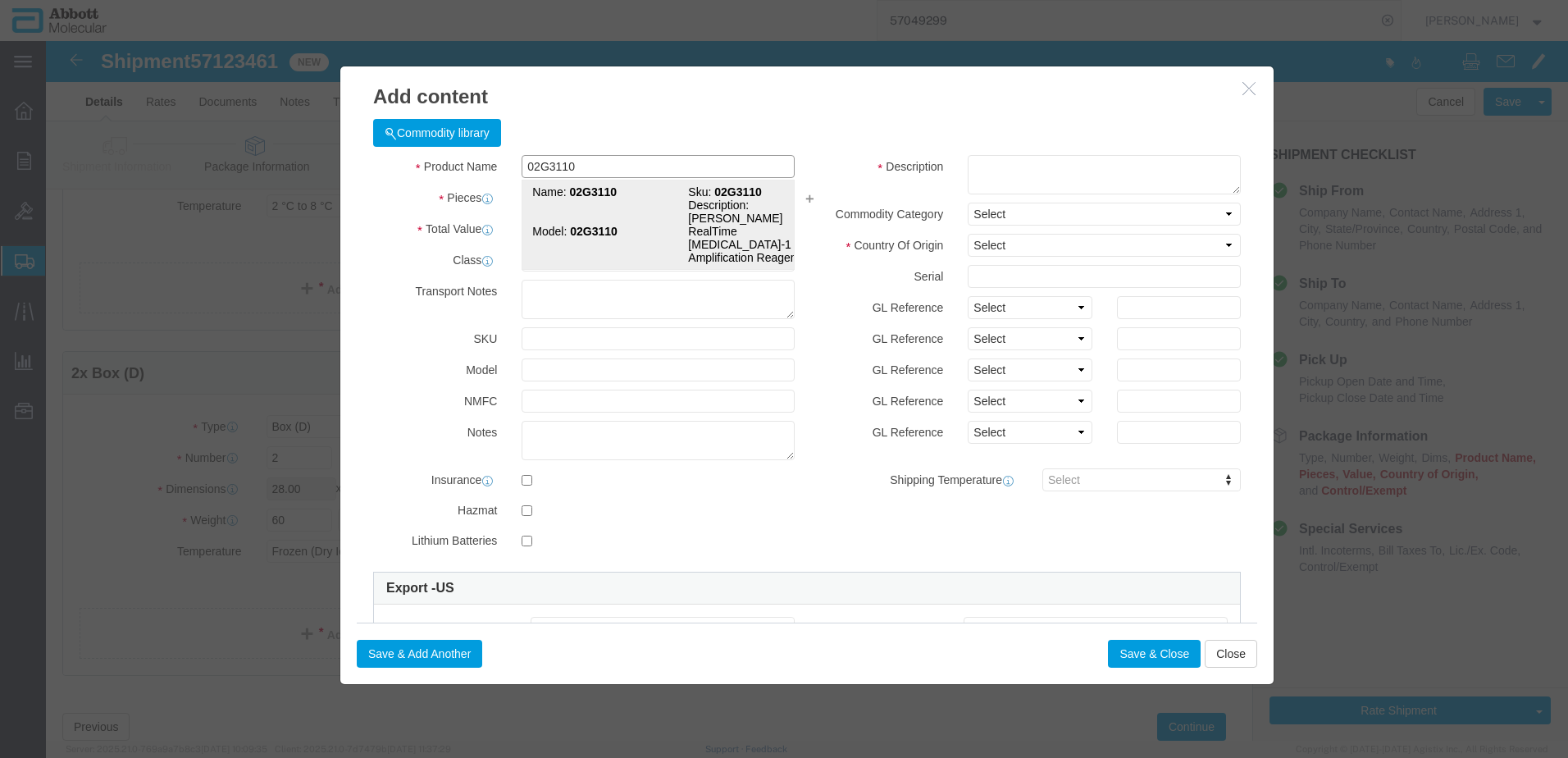
type input "3822190080"
select select "BIS"
checkbox input "false"
type input "02G3110"
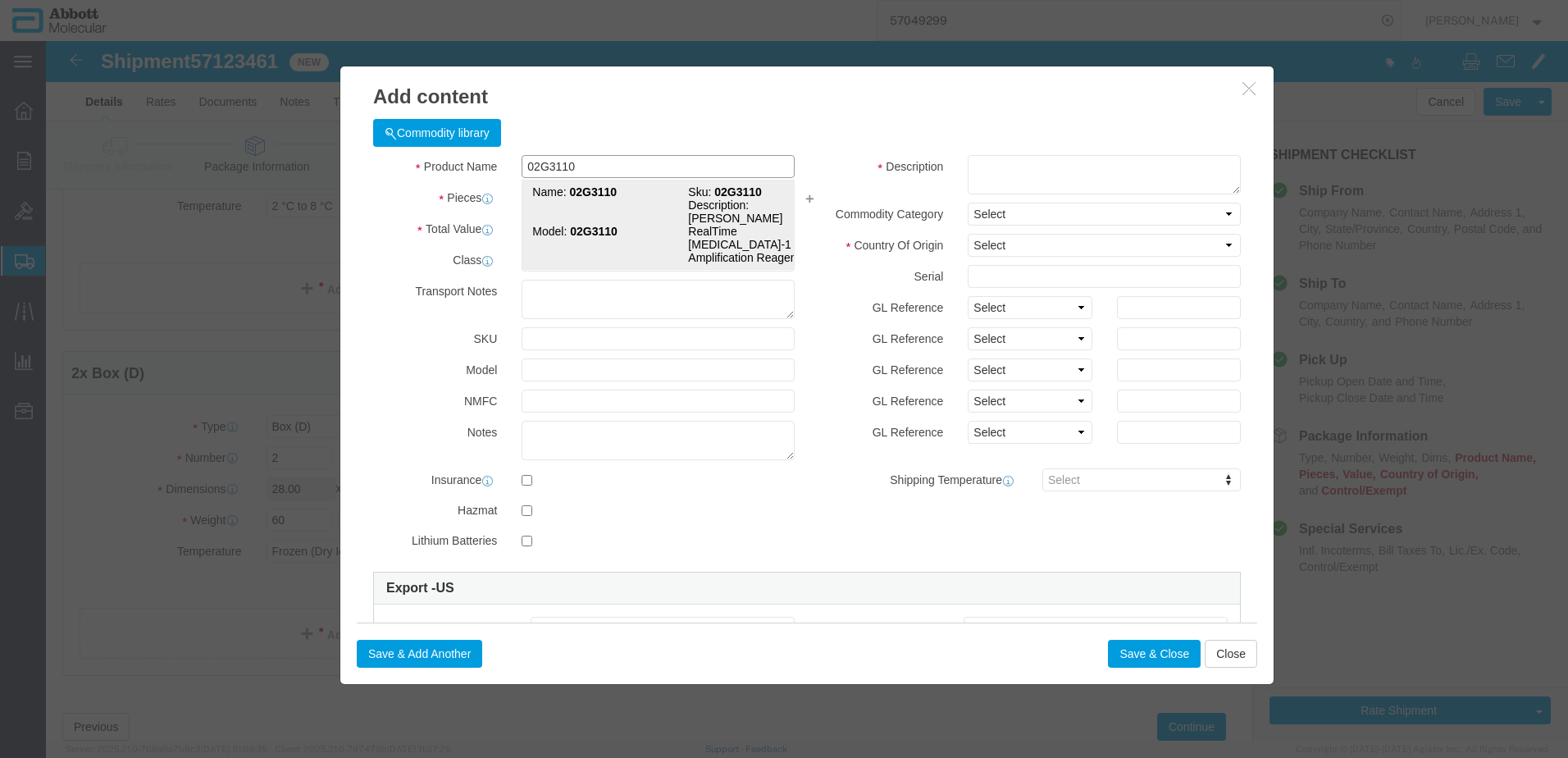
type input "02G3110"
type textarea "Abbott RealTime HIV-1 Amplification Reagent Kit"
select select "NLR"
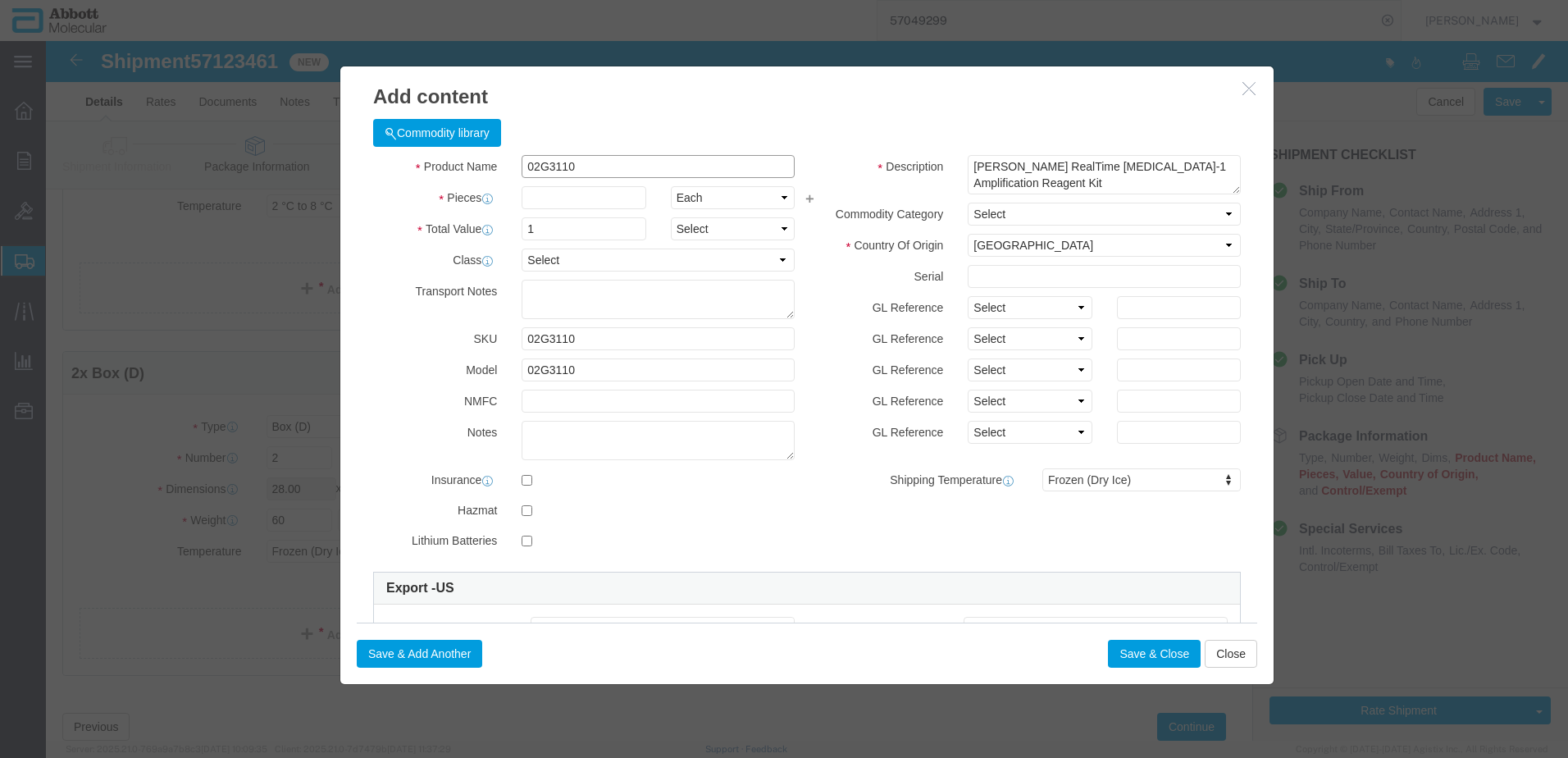
type input "02G3110"
type input "2000"
click select "Select Account Type Activity ID Airline Appointment Number ASN Batch Number Bil…"
select select "BATCH_NUMBER"
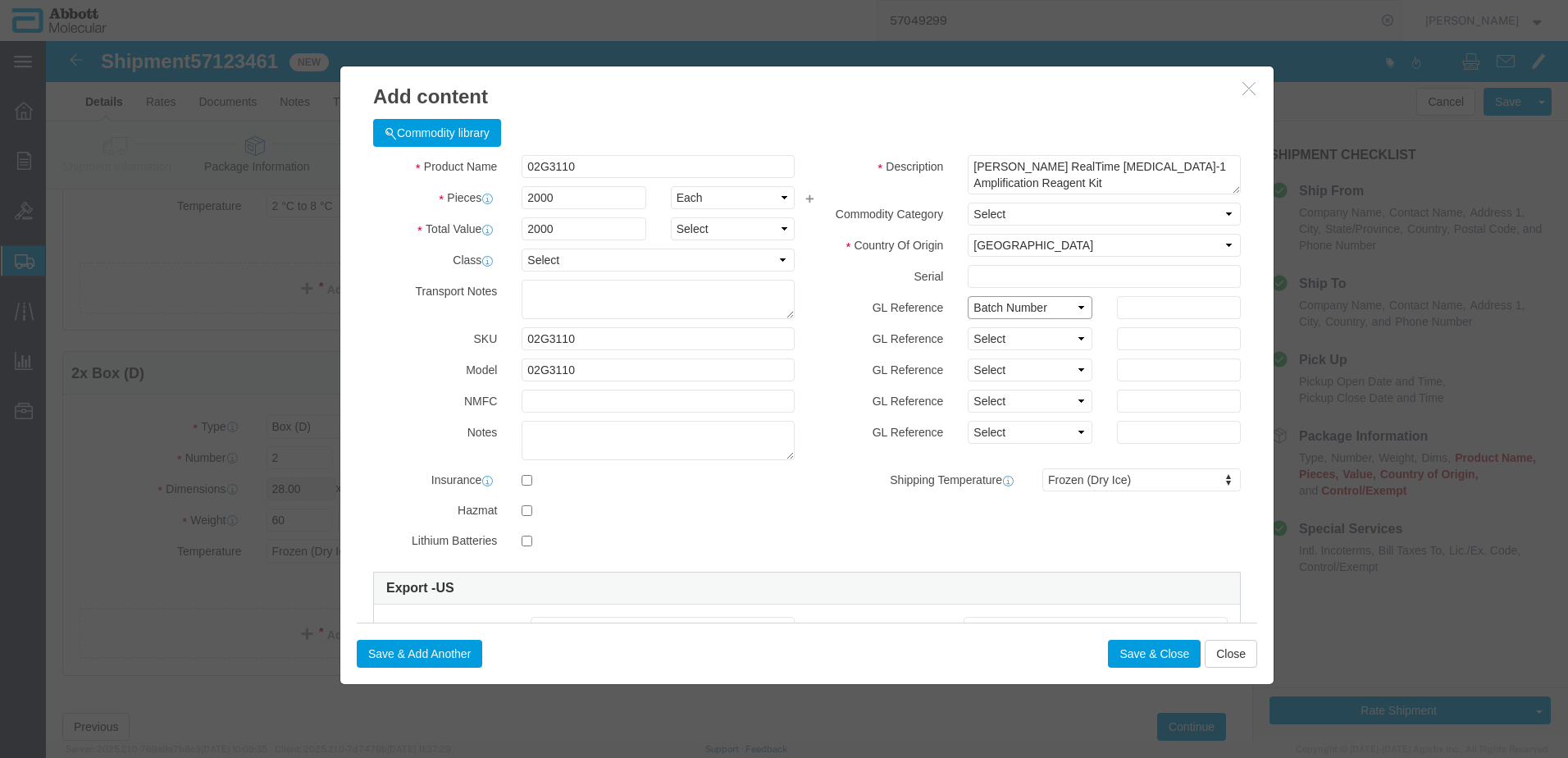
click select "Select Account Type Activity ID Airline Appointment Number ASN Batch Number Bil…"
type input "417706"
select select "BATCH_NUMBER"
type input "418728"
click button "Save & Close"
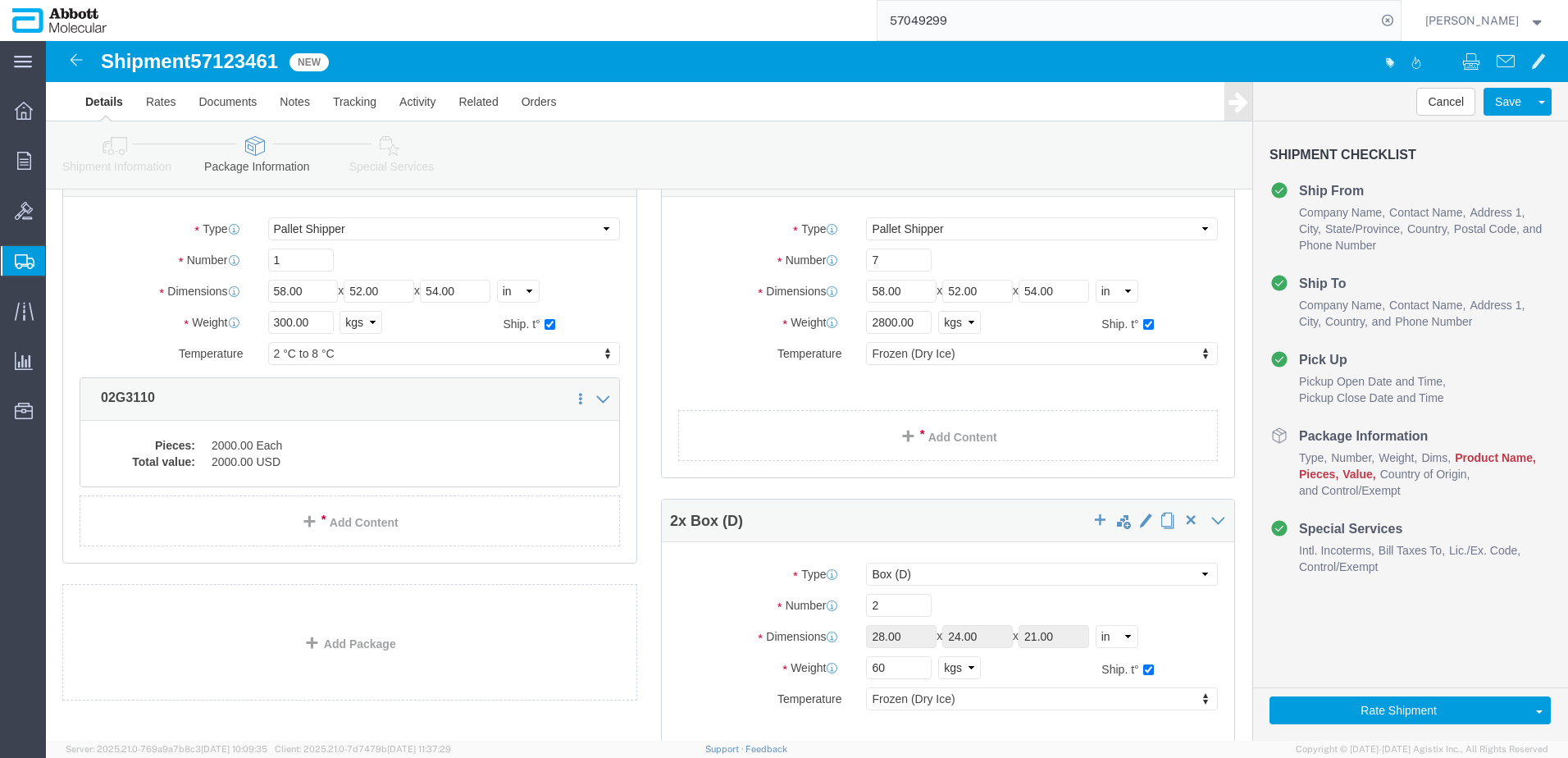
scroll to position [94, 0]
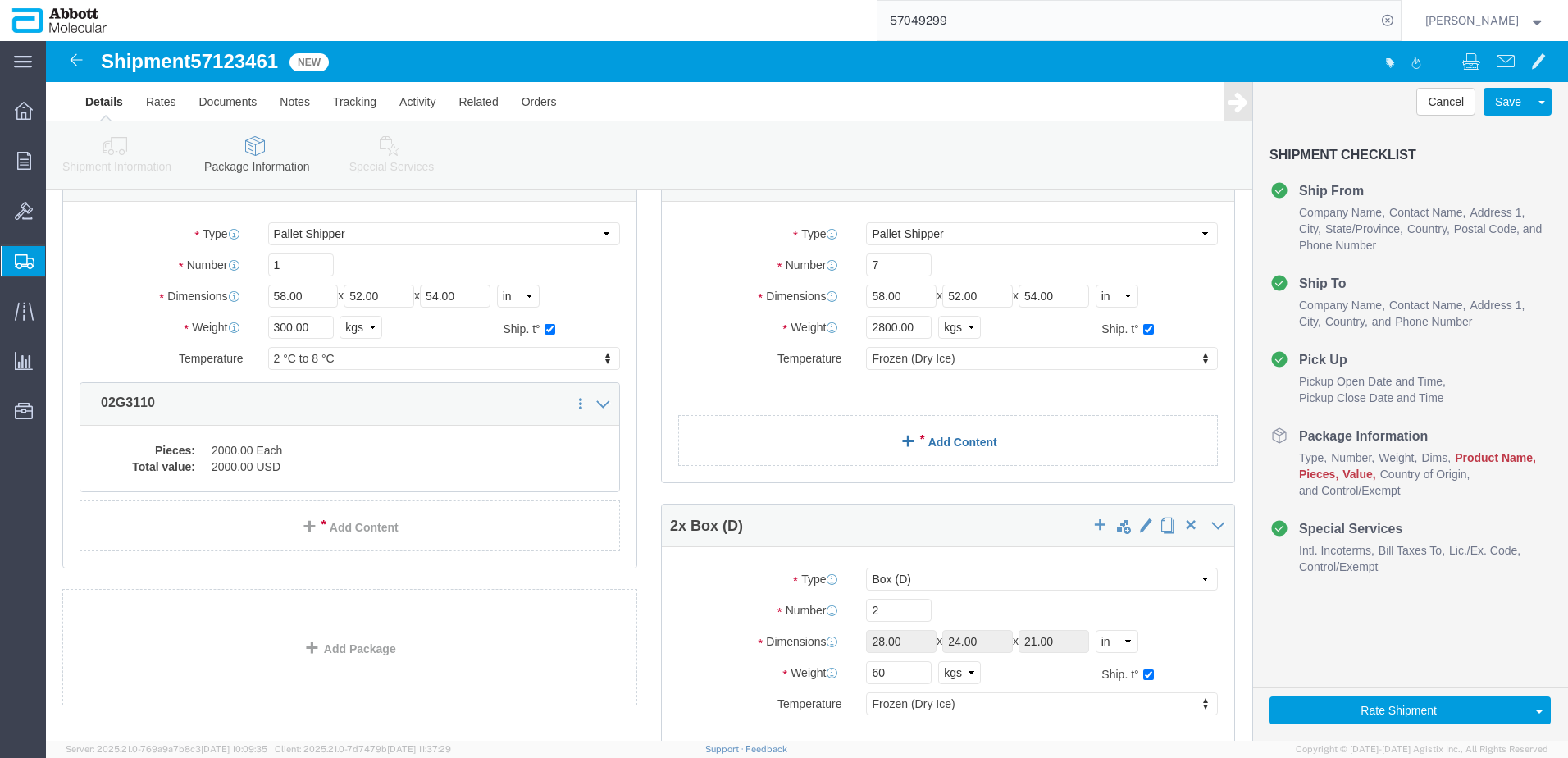
click link "Add Content"
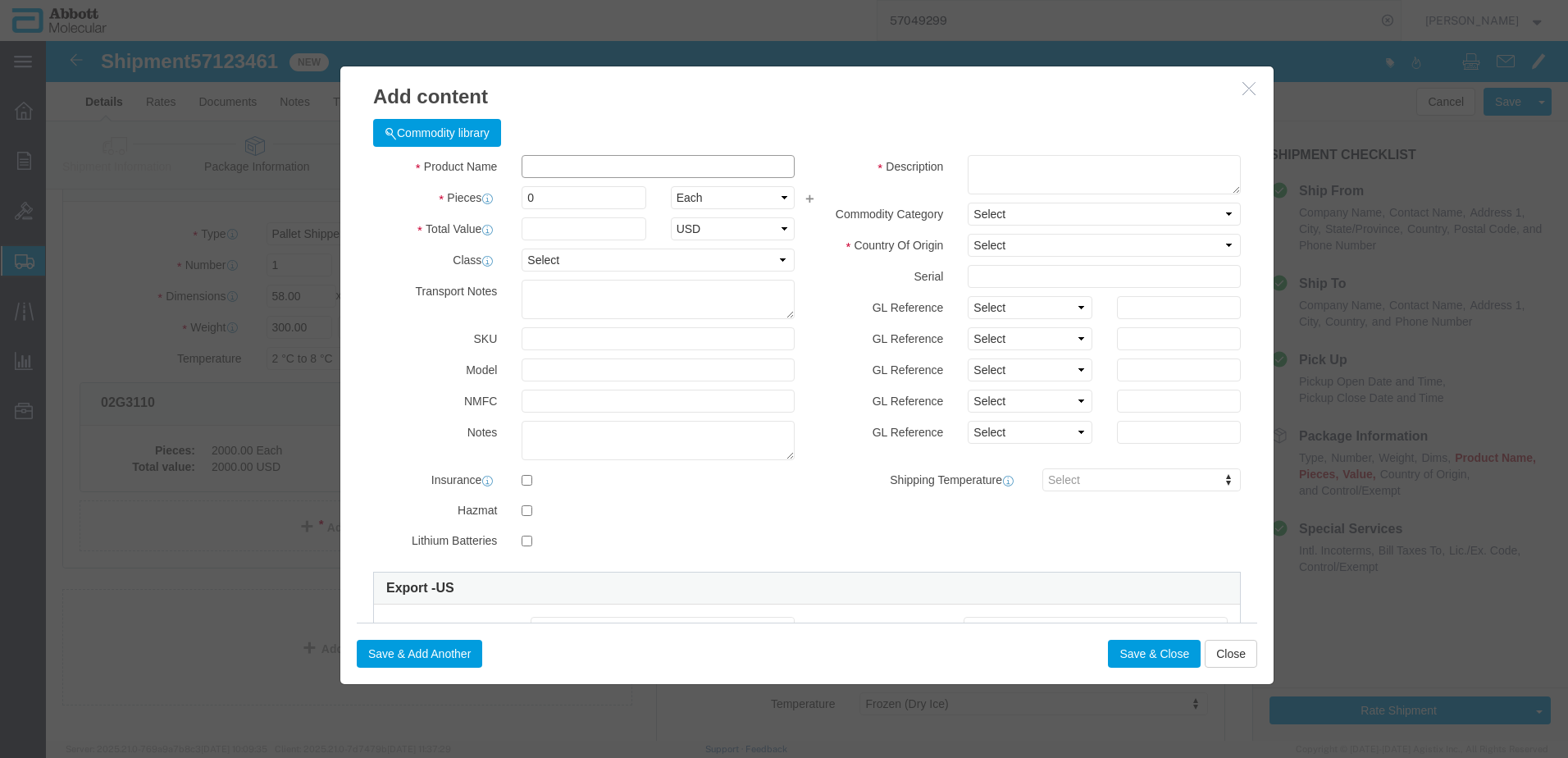
click input "text"
type input "09N1801"
click td "Name: 09N1801"
type input "1"
select select
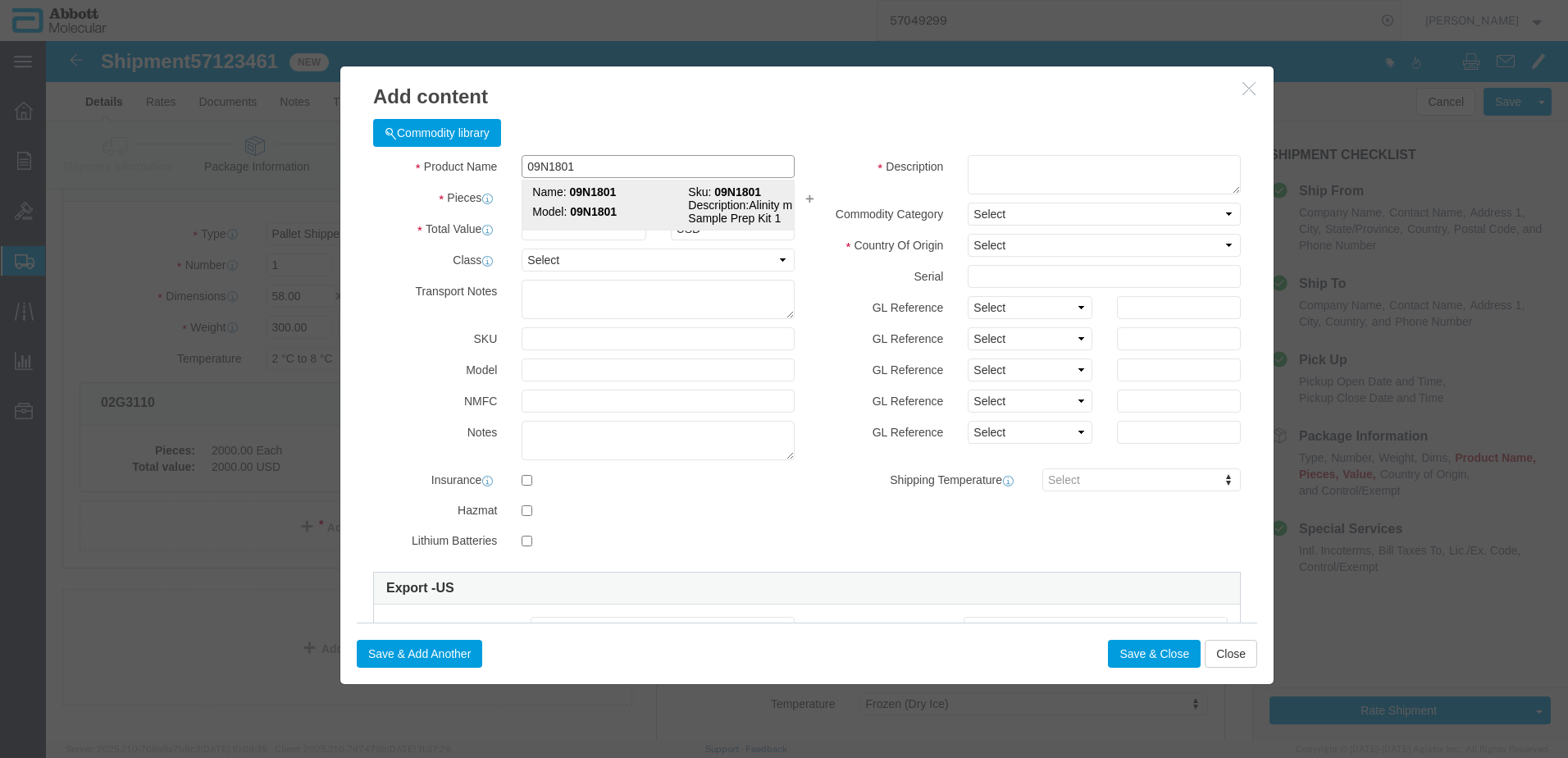
select select "US"
type input "AMBIENT"
type input "3822190080"
select select "BIS"
checkbox input "false"
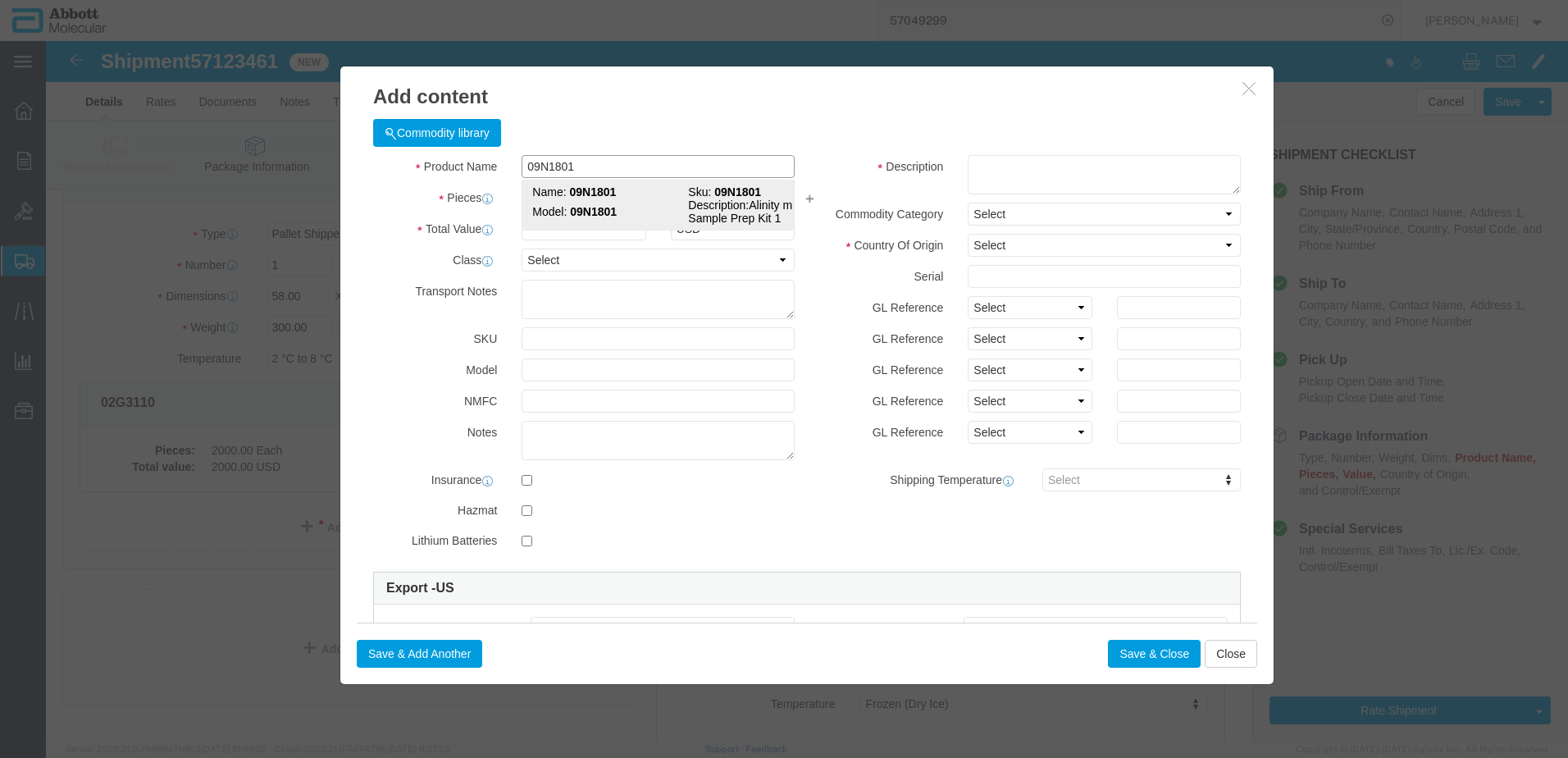
checkbox input "false"
type input "09N1801"
type textarea "Alinity m Sample Prep Kit 1"
select select "NLR"
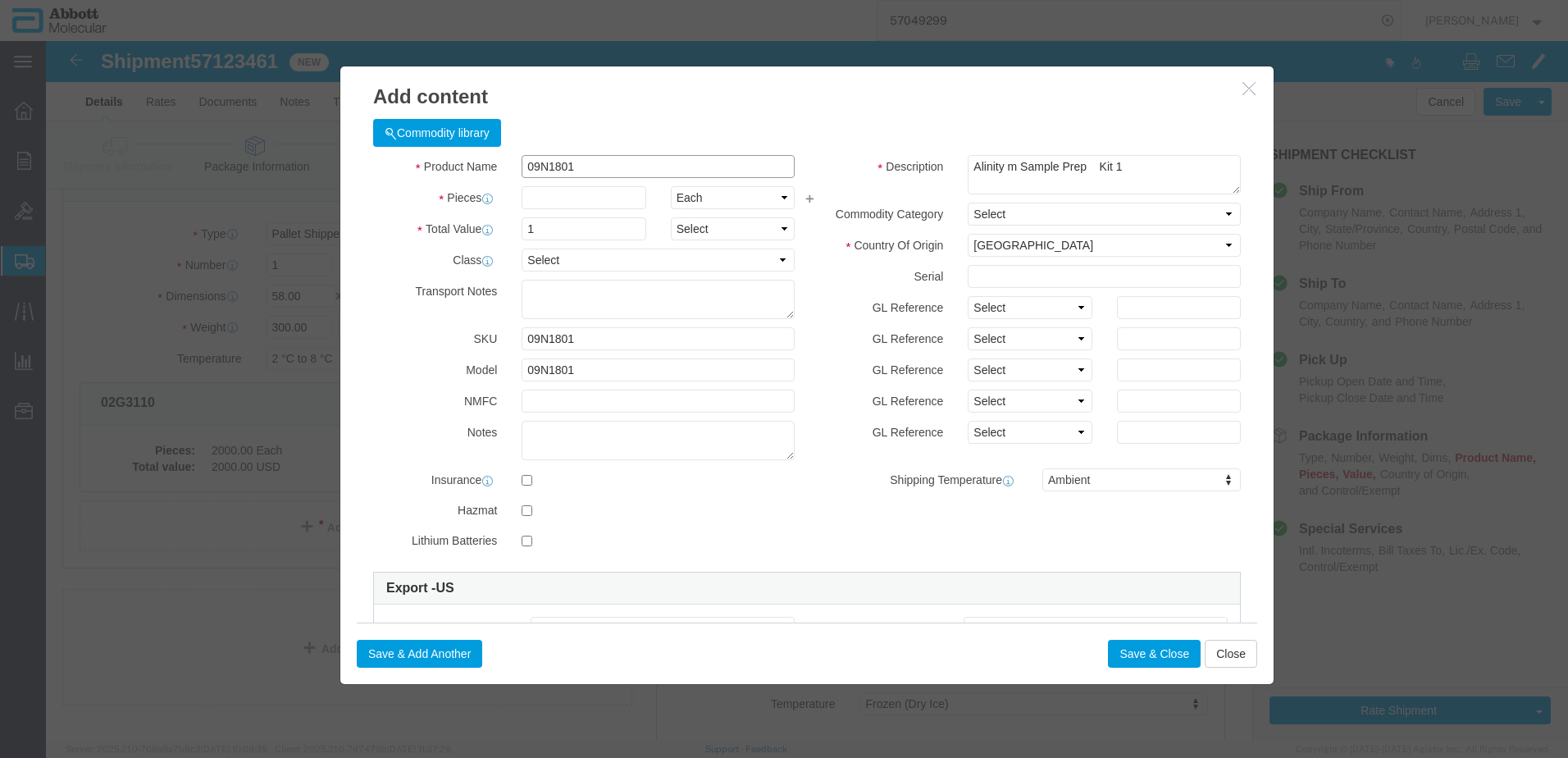
type input "09N1801"
type input "210"
drag, startPoint x: 932, startPoint y: 263, endPoint x: 935, endPoint y: 279, distance: 16.3
click select "Select Account Type Activity ID Airline Appointment Number ASN Batch Number Bil…"
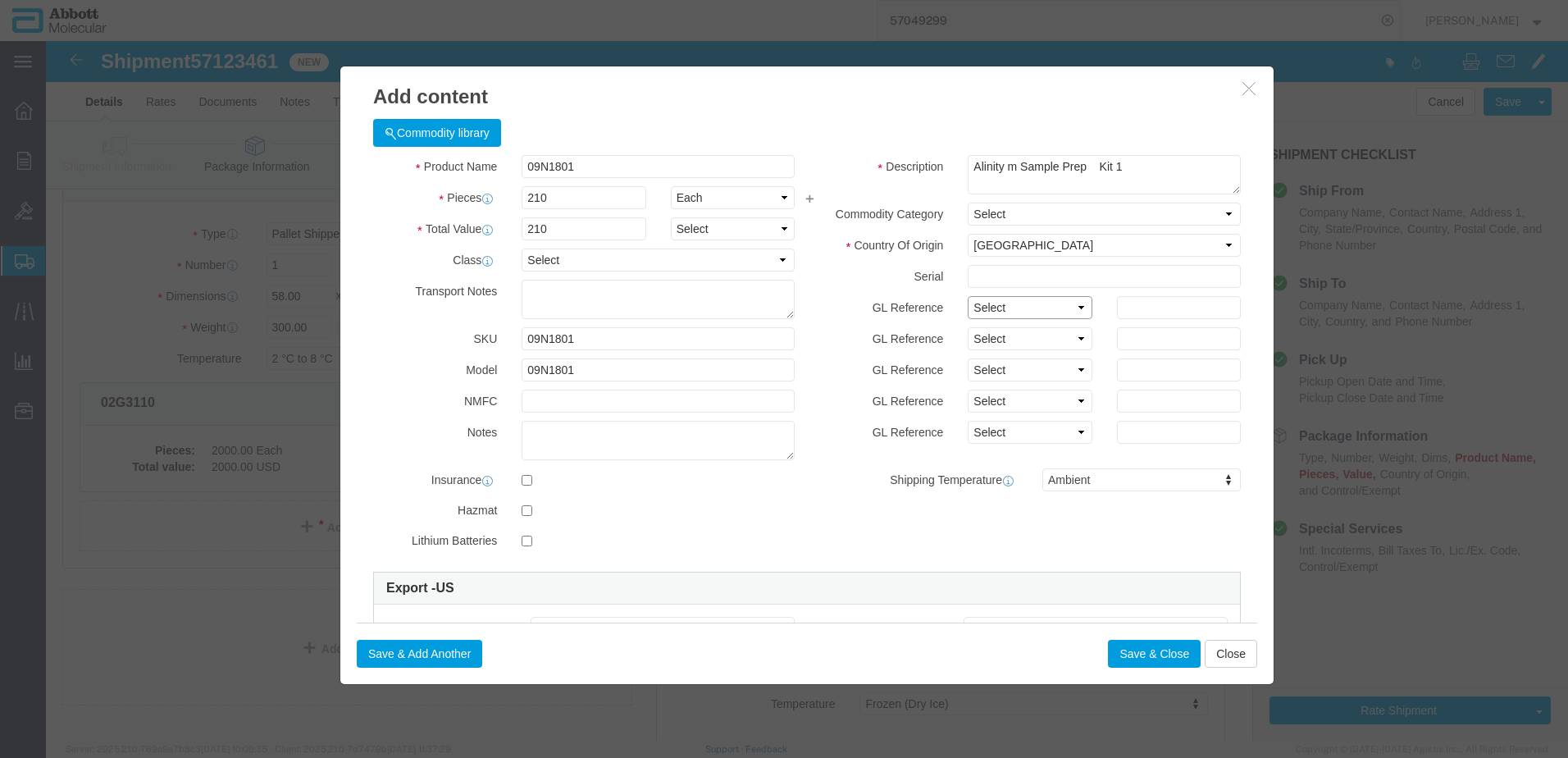
select select "BATCH_NUMBER"
click select "Select Account Type Activity ID Airline Appointment Number ASN Batch Number Bil…"
type input "419488"
select select "BATCH_NUMBER"
type input "419489"
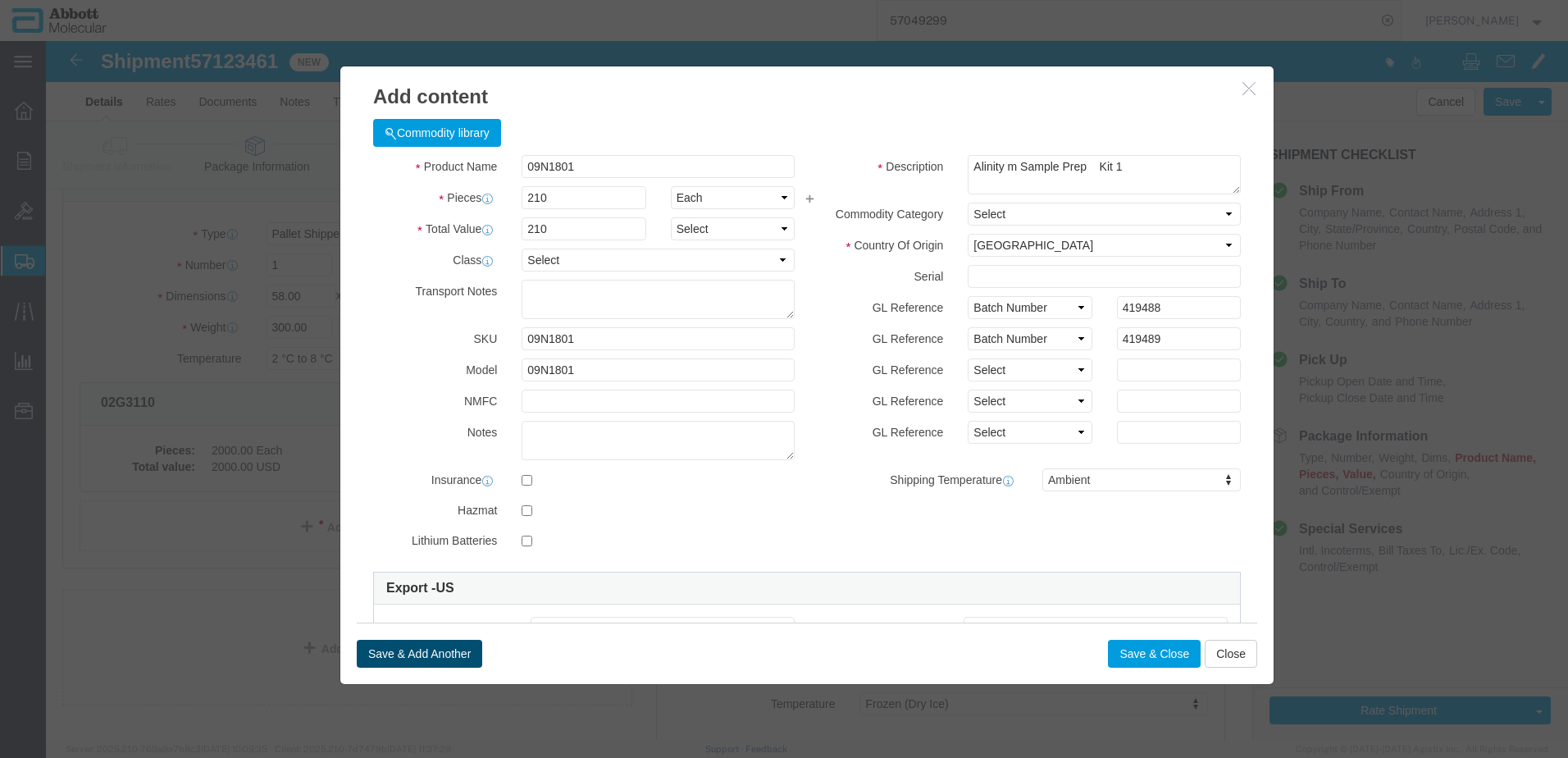
click button "Save & Add Another"
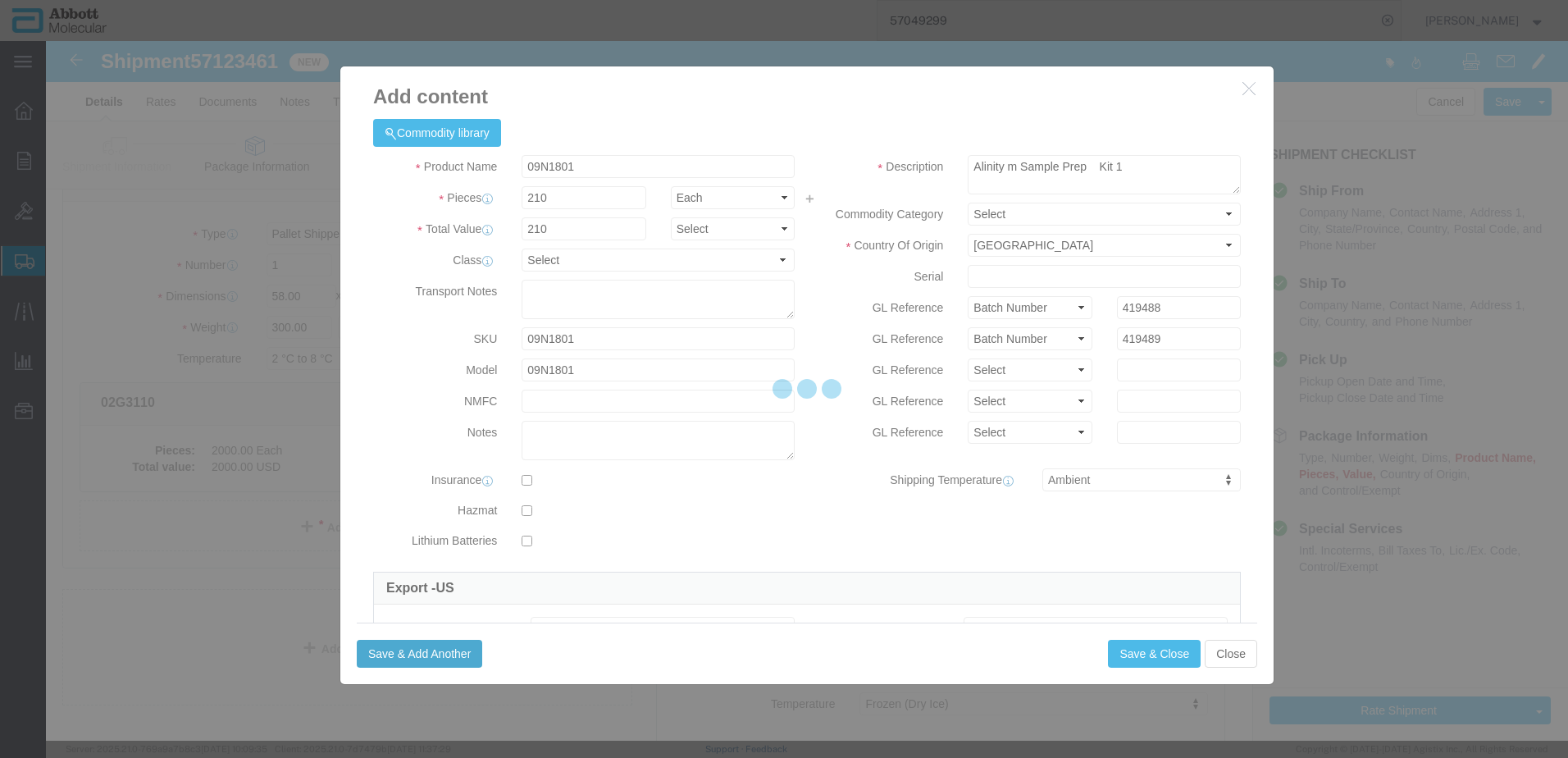
select select "EA"
select select
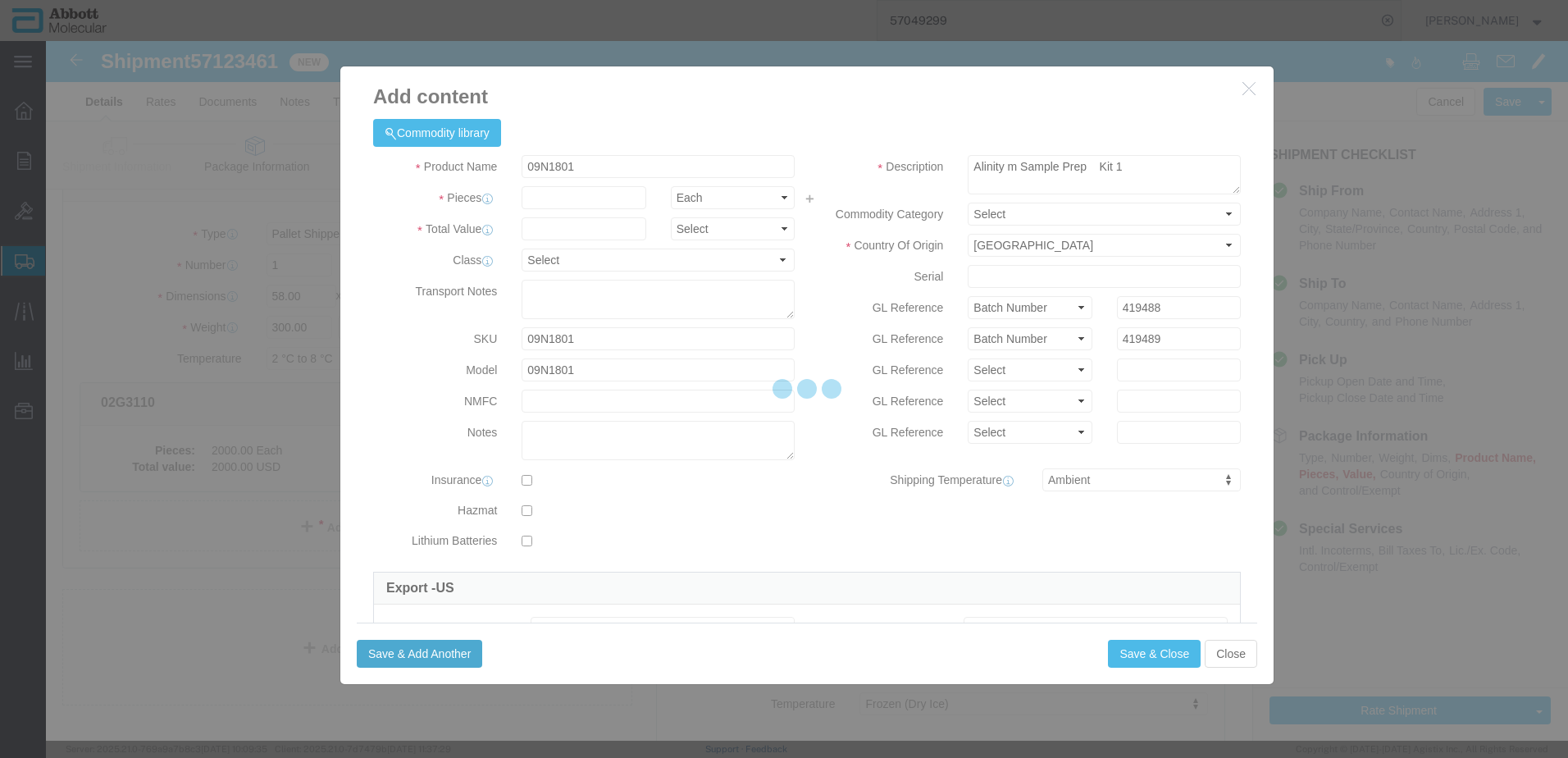
select select
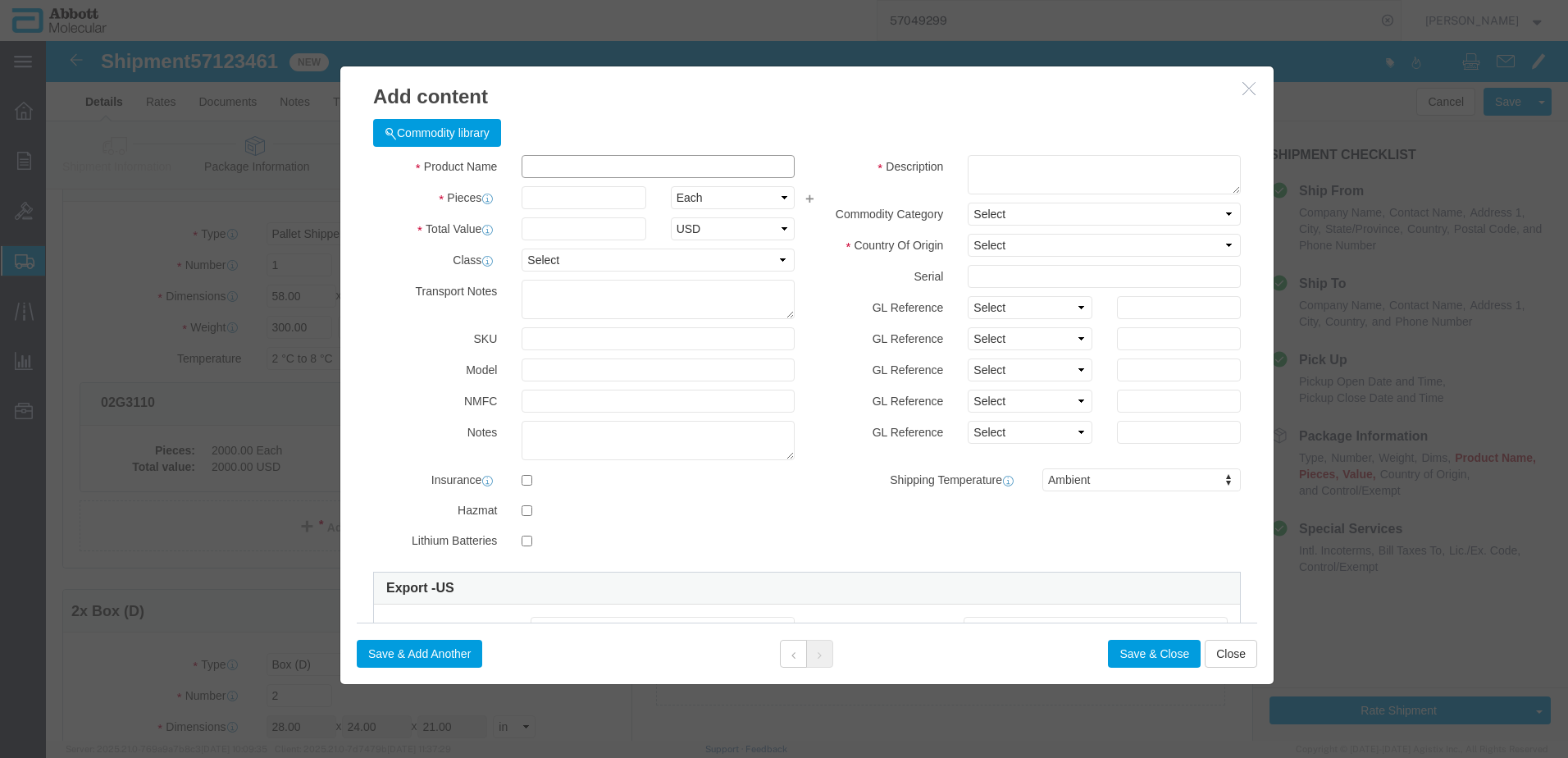
click input "text"
type input "08N4590"
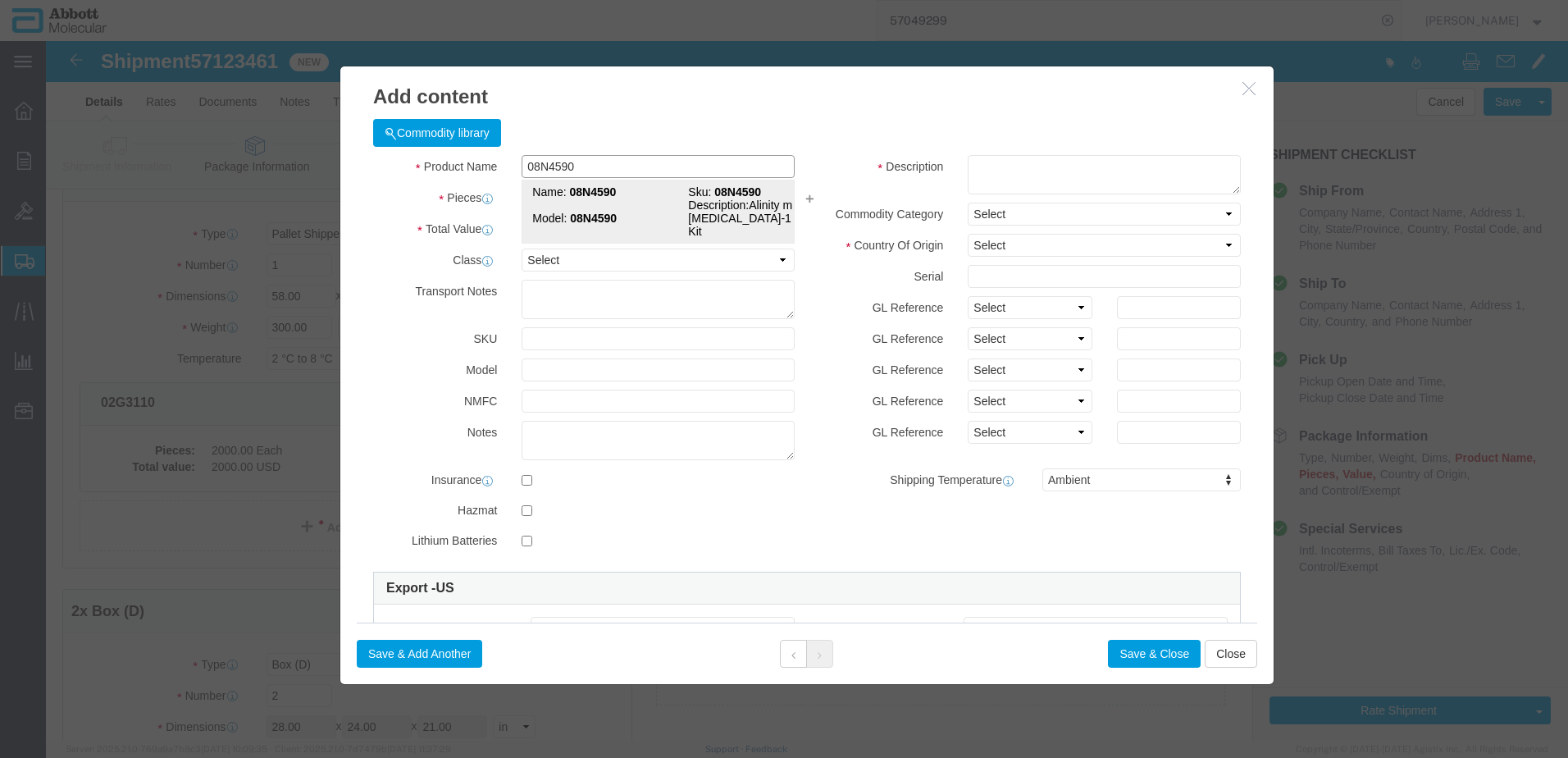
click span "Name:"
type input "1"
select select "USD"
select select "US"
type input "FROM_2_TO_8"
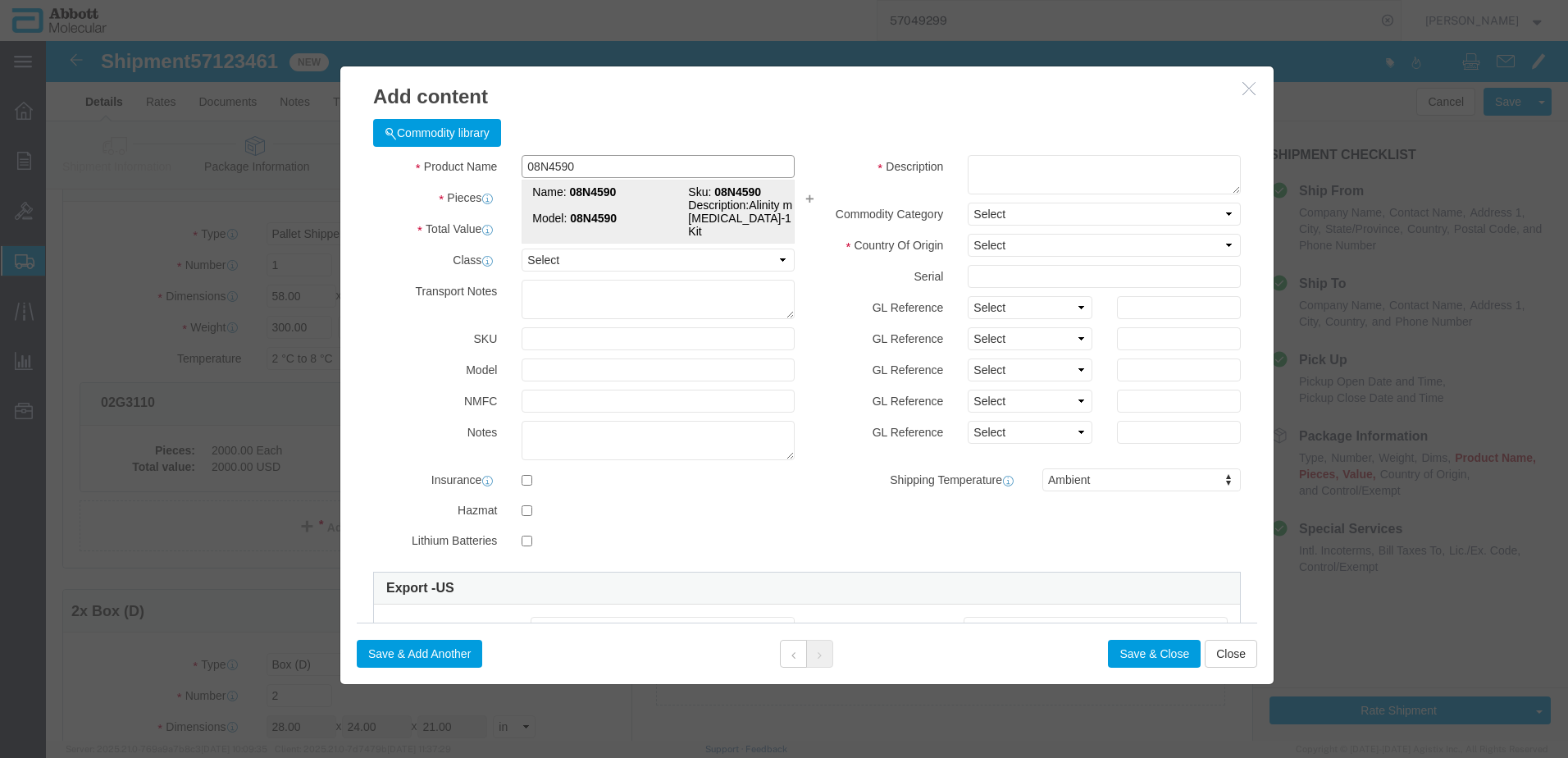
type input "3822190080"
type input "EAR99"
select select "BIS"
type input "08N4590"
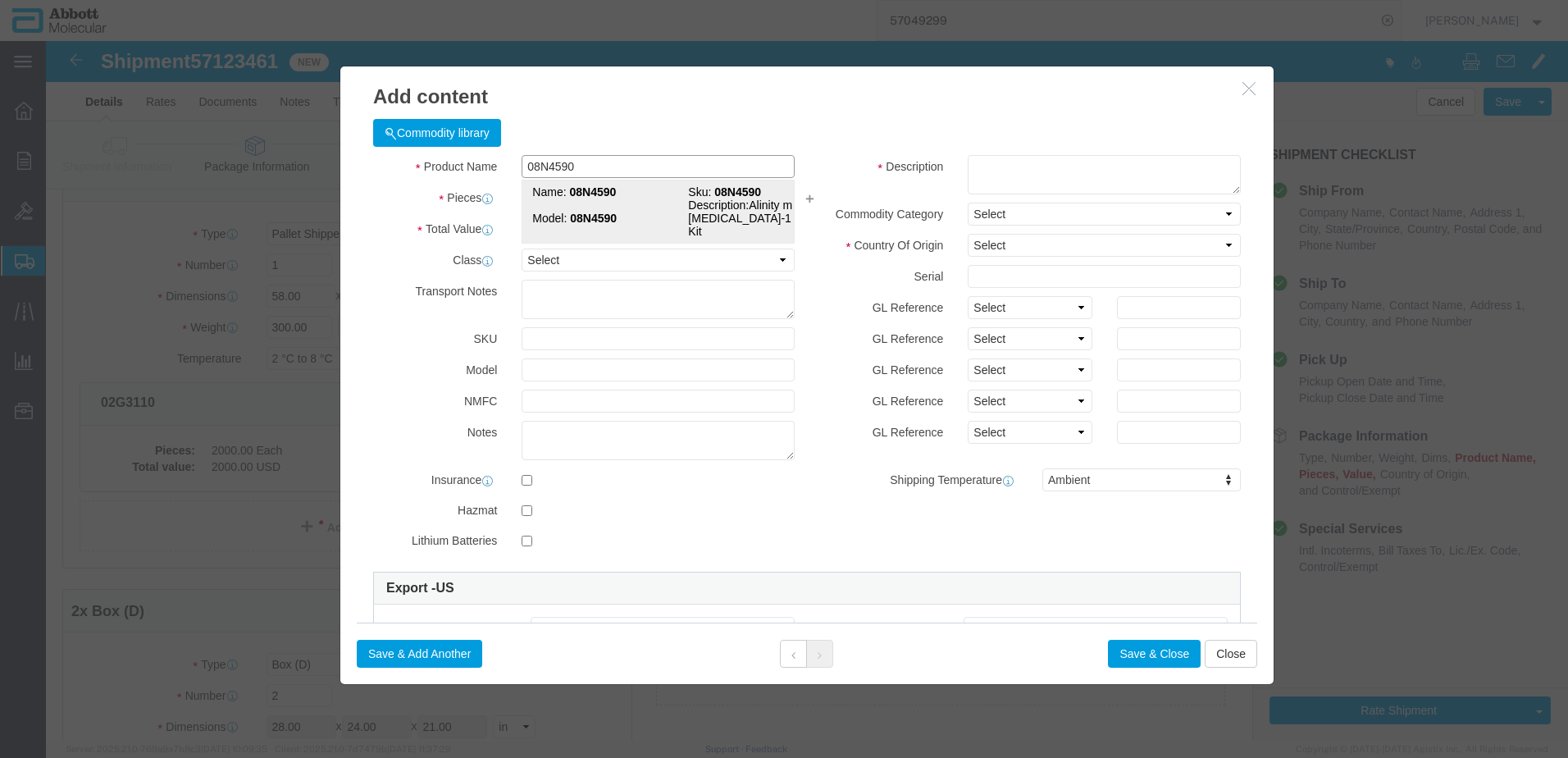
type textarea "Alinity m HIV-1 AMP Kit"
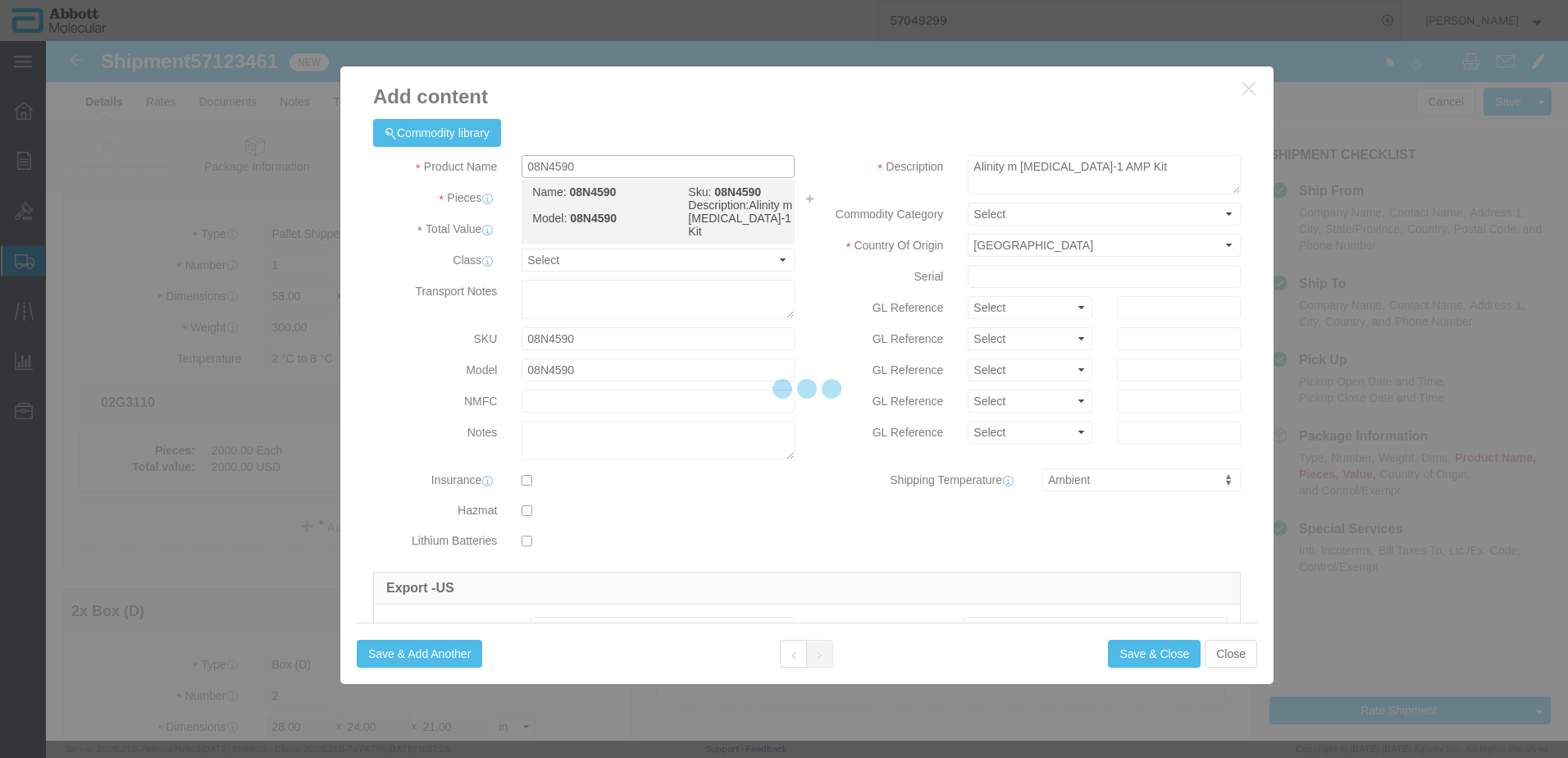
select select "NLR"
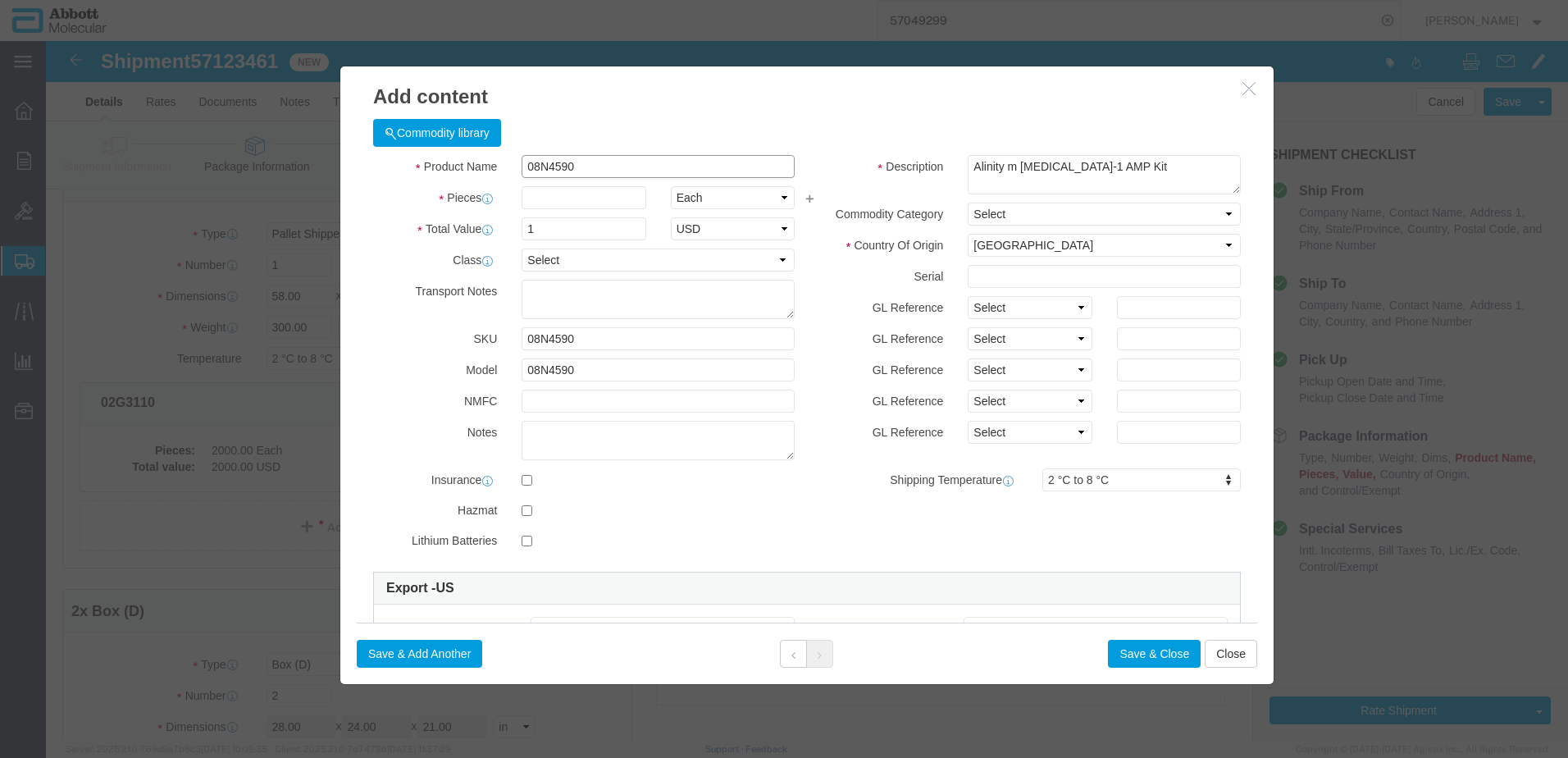
type input "08N4590"
type input "980"
drag, startPoint x: 973, startPoint y: 270, endPoint x: 969, endPoint y: 279, distance: 9.8
click select "Select Account Type Activity ID Airline Appointment Number ASN Batch Number Bil…"
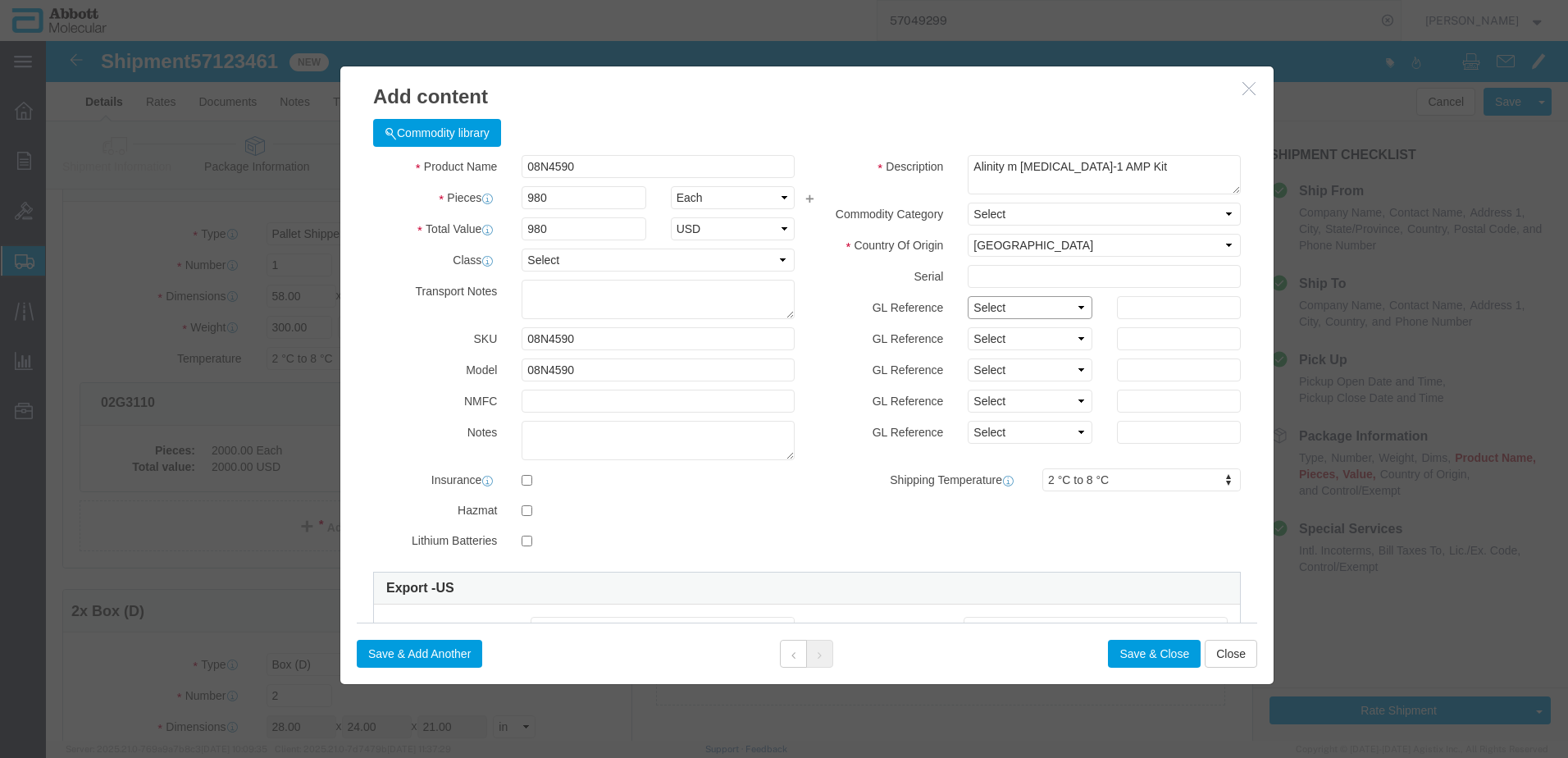
select select "BATCH_NUMBER"
click select "Select Account Type Activity ID Airline Appointment Number ASN Batch Number Bil…"
type input "417258"
click button "Save & Add Another"
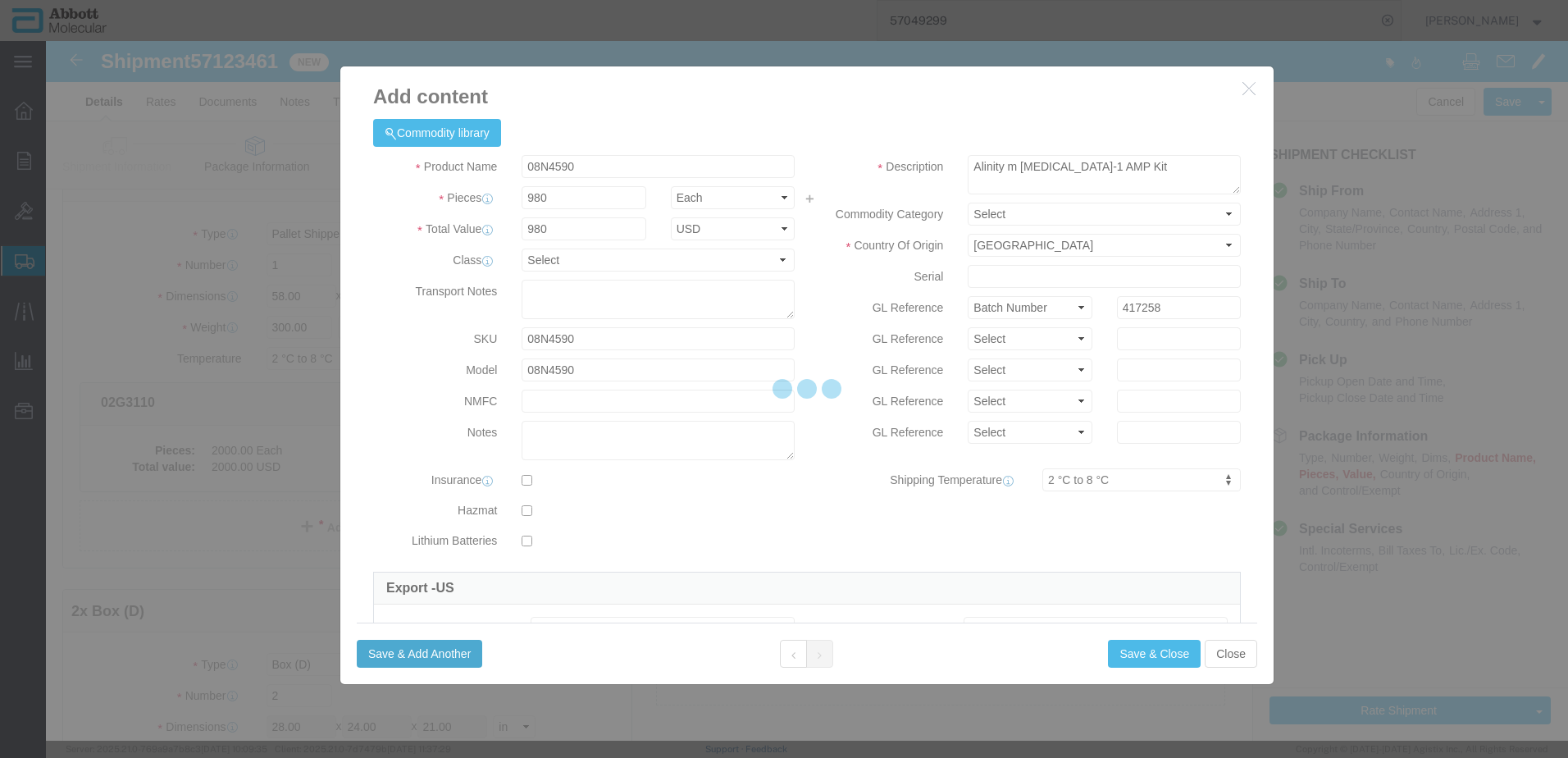
select select "EA"
select select
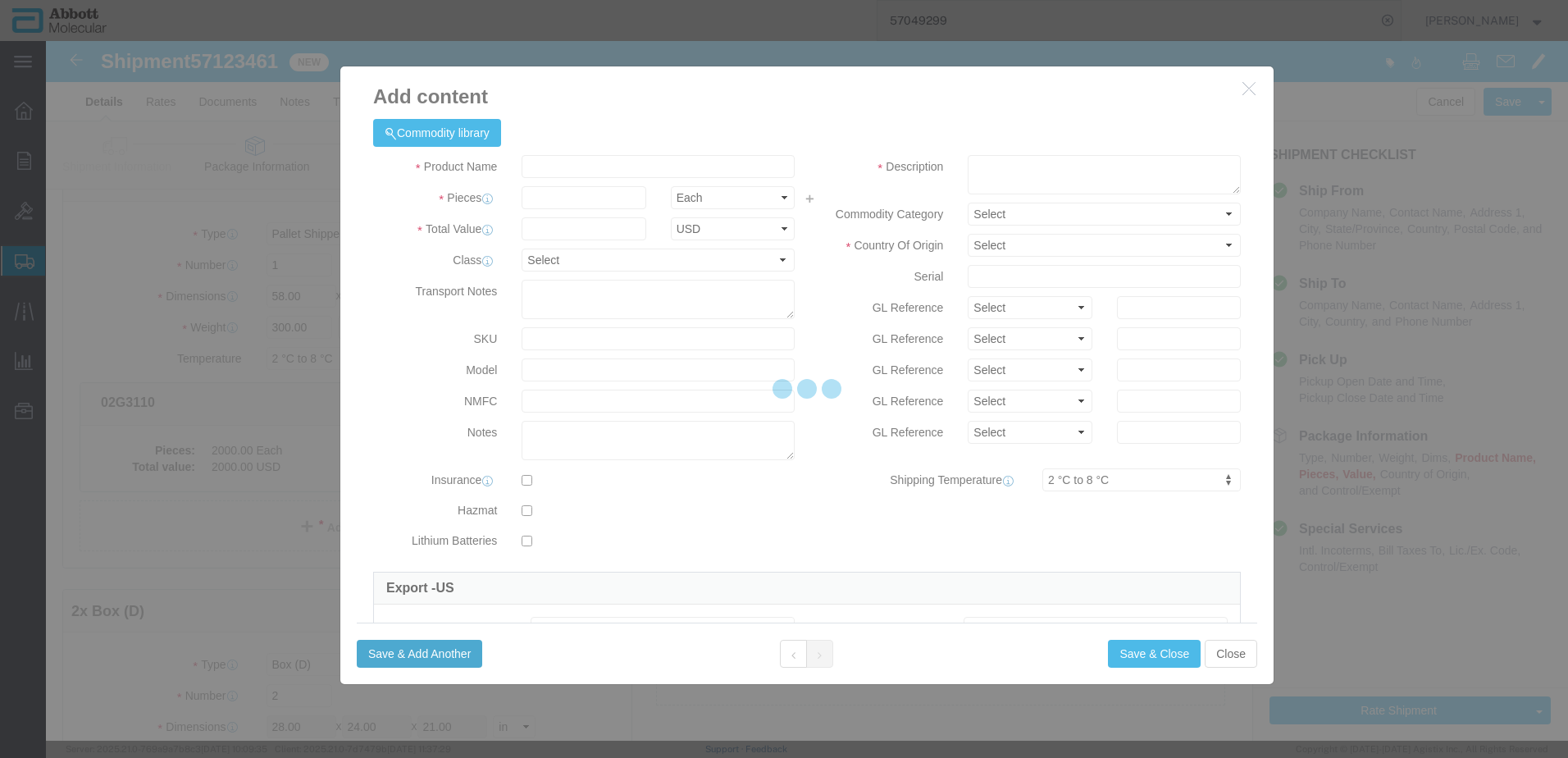
select select "USD"
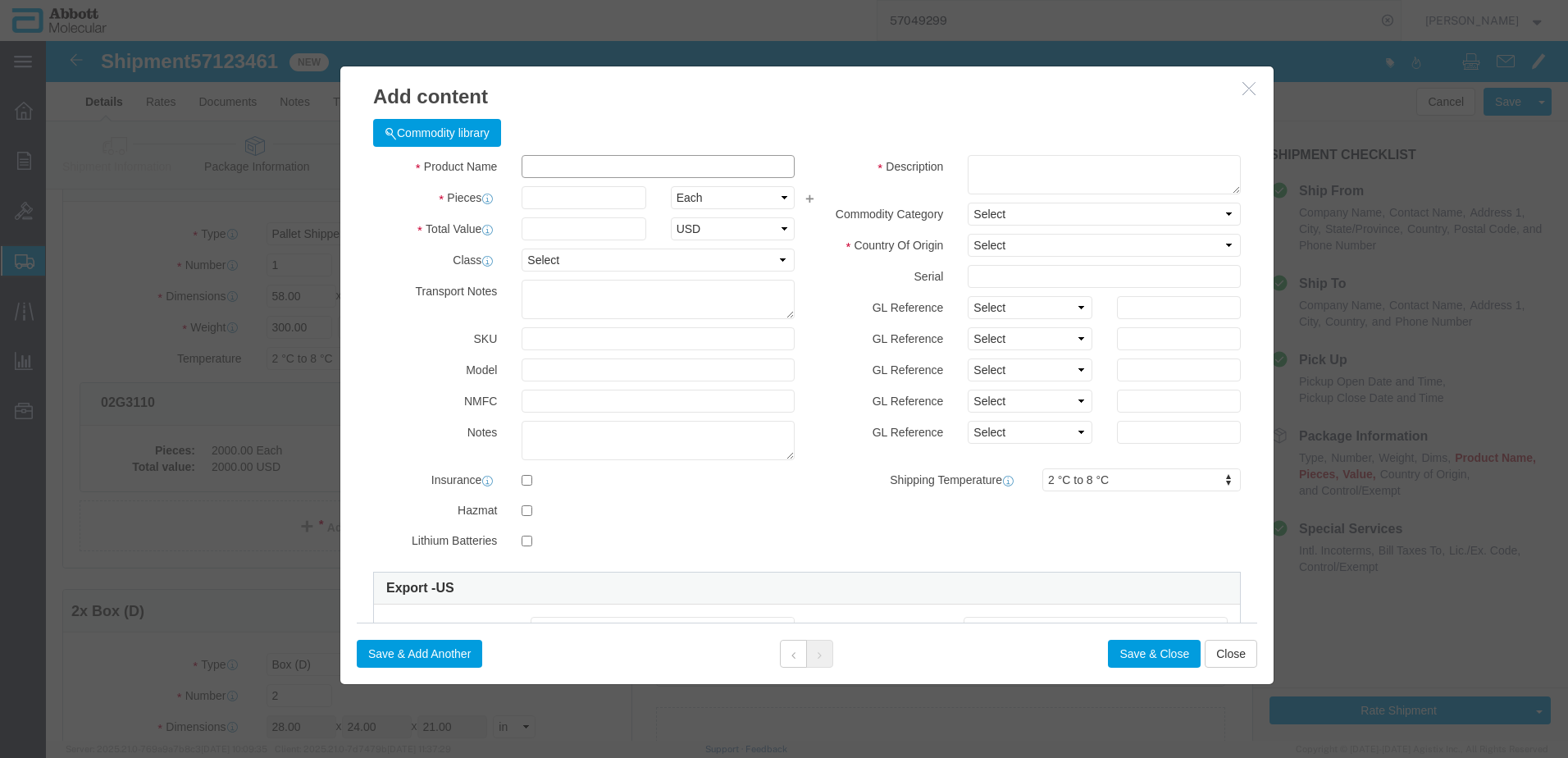
click input "text"
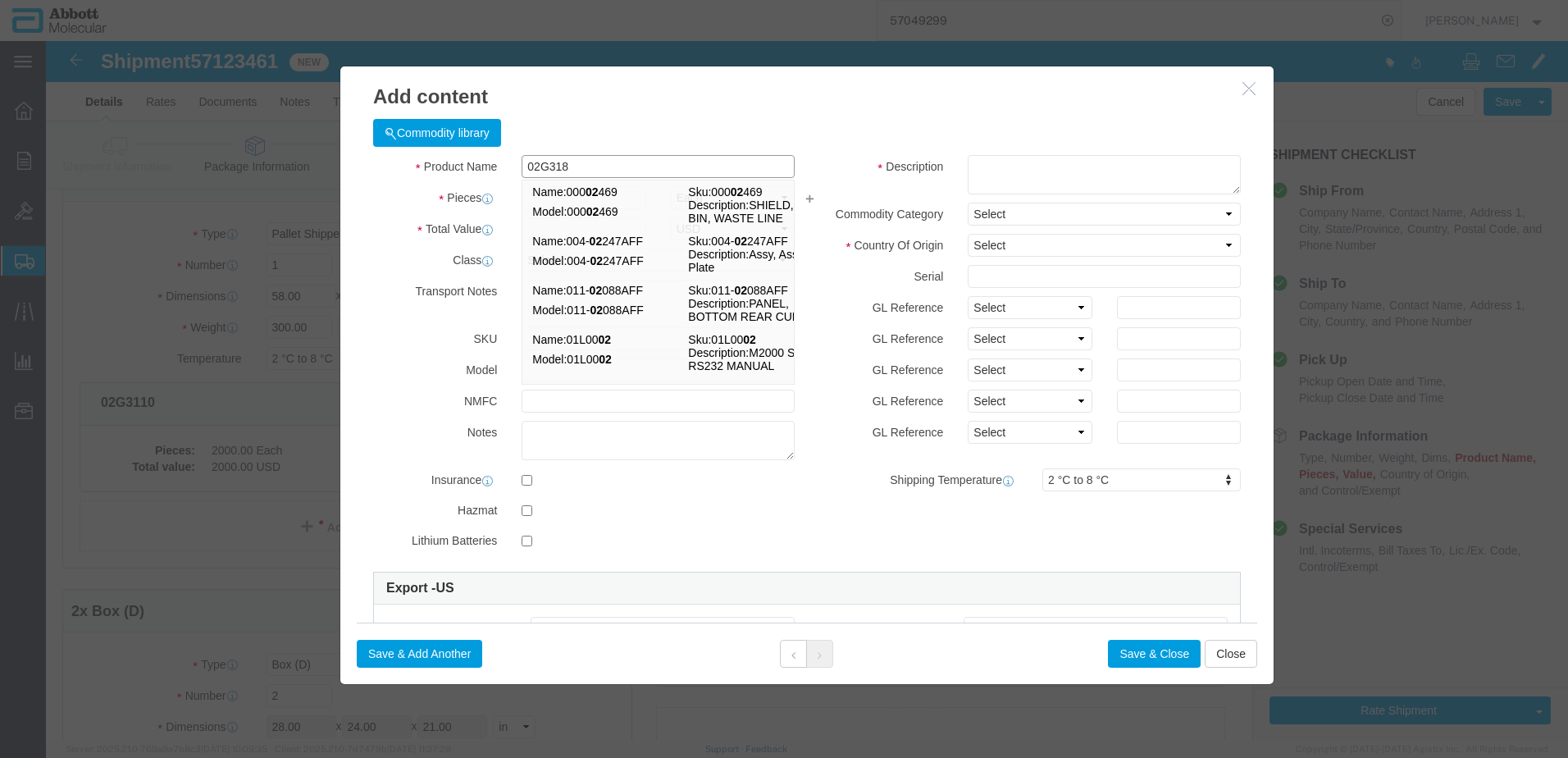
type input "02G3180"
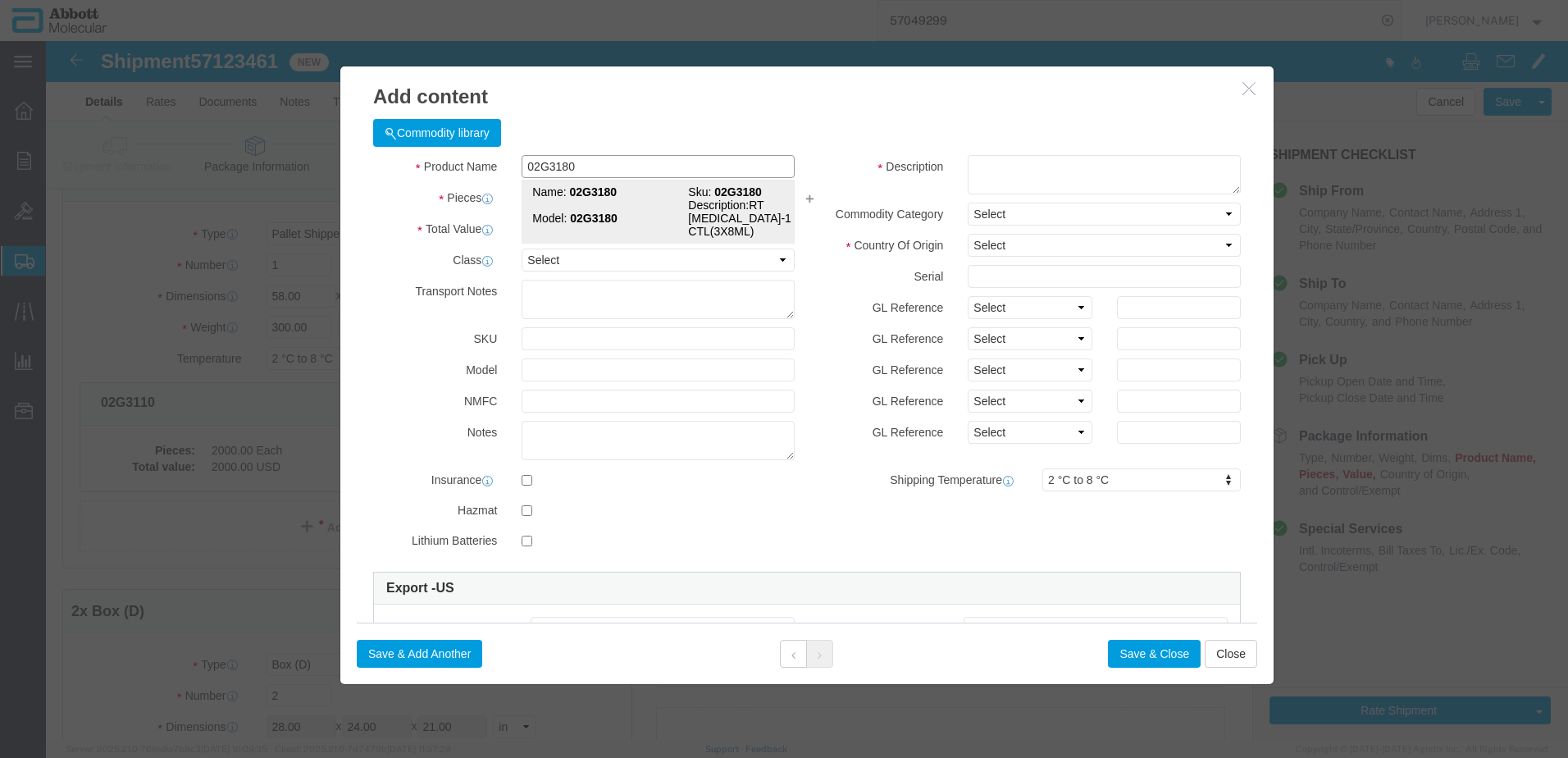
click strong "02G3180"
type input "1"
select select
select select "US"
type input "3822190080"
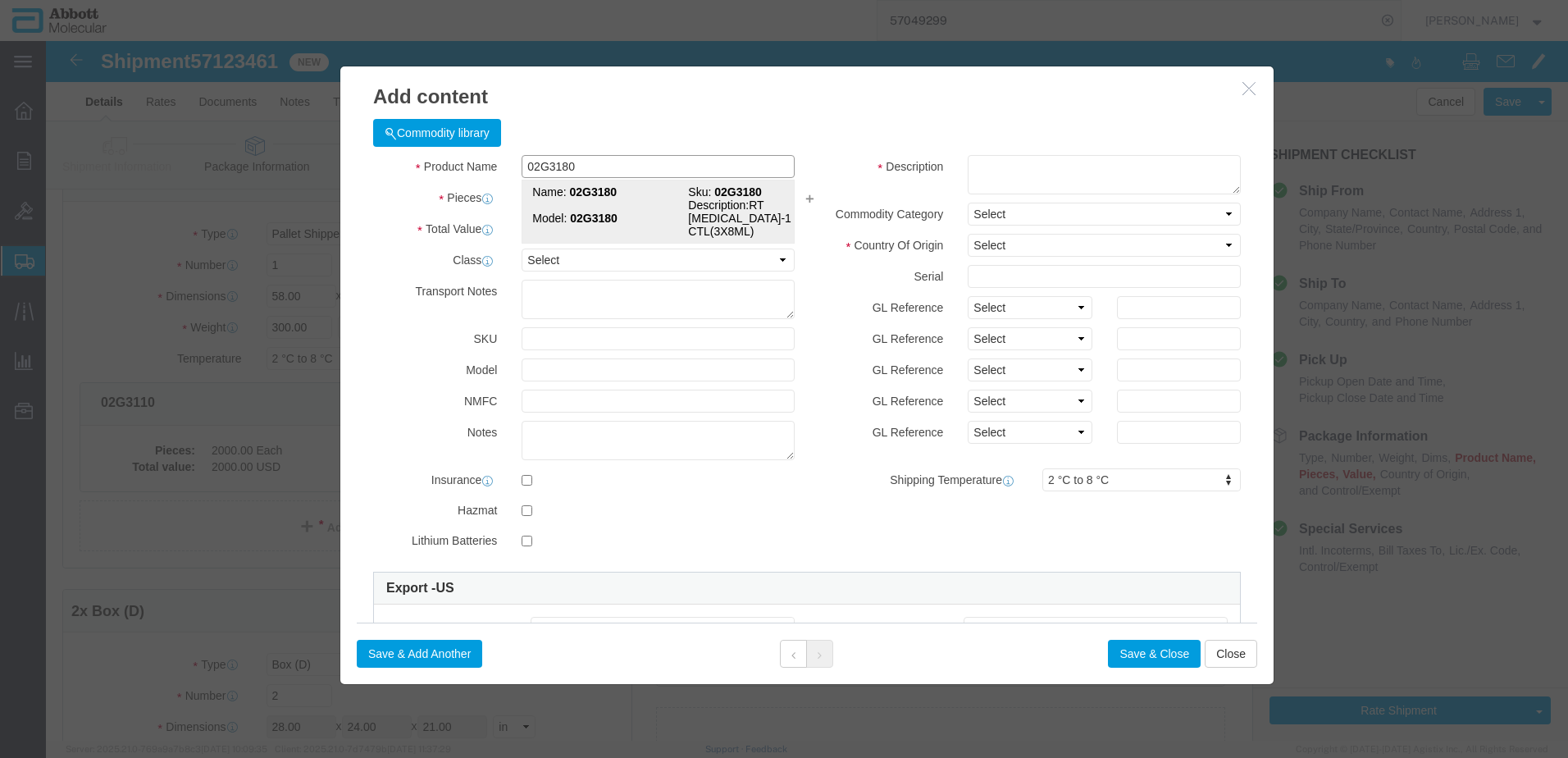
select select "BIS"
checkbox input "false"
type input "02G3180"
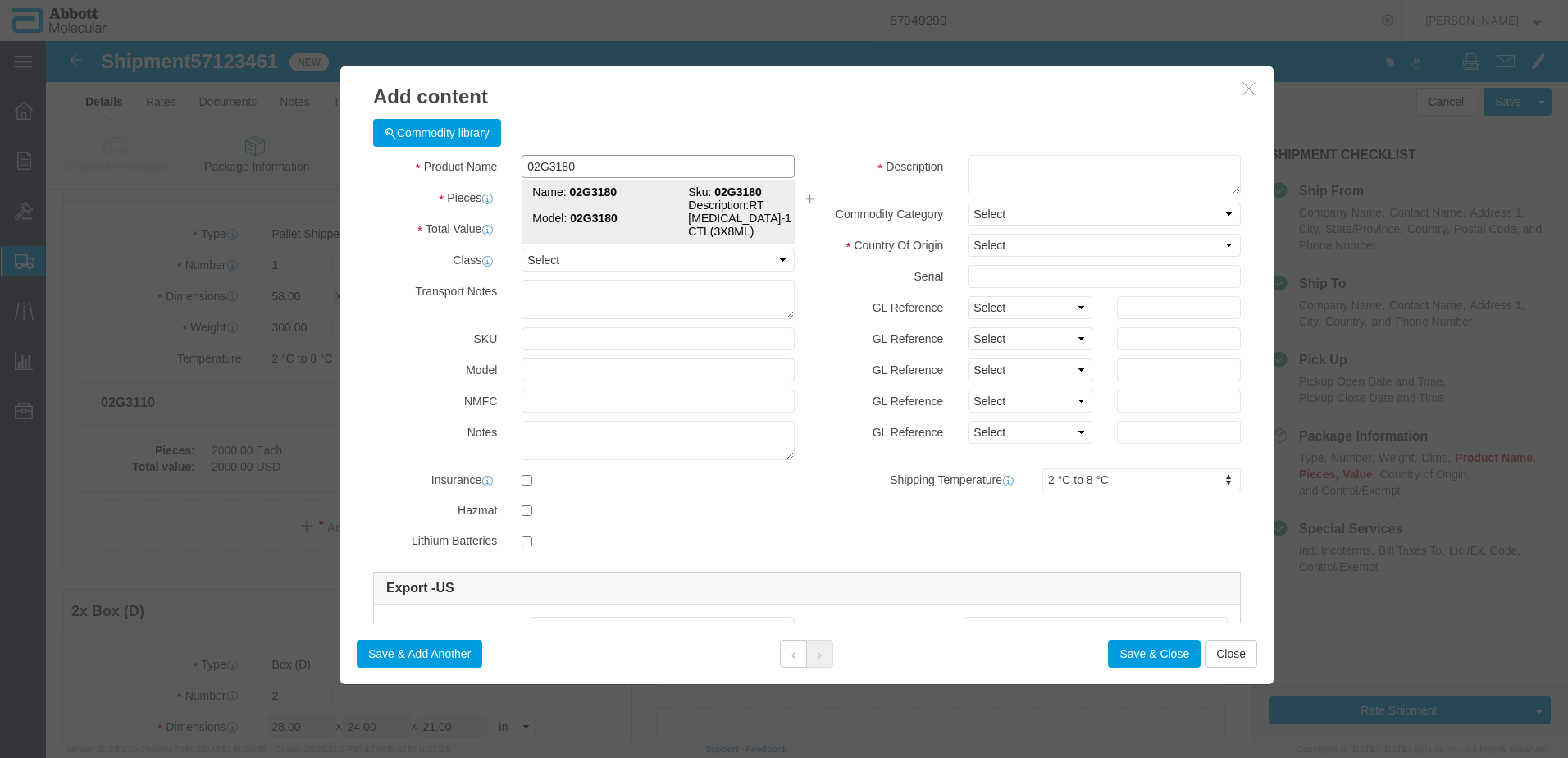
type textarea "RT HIV-1 CTL(3X8ML)"
select select "NLR"
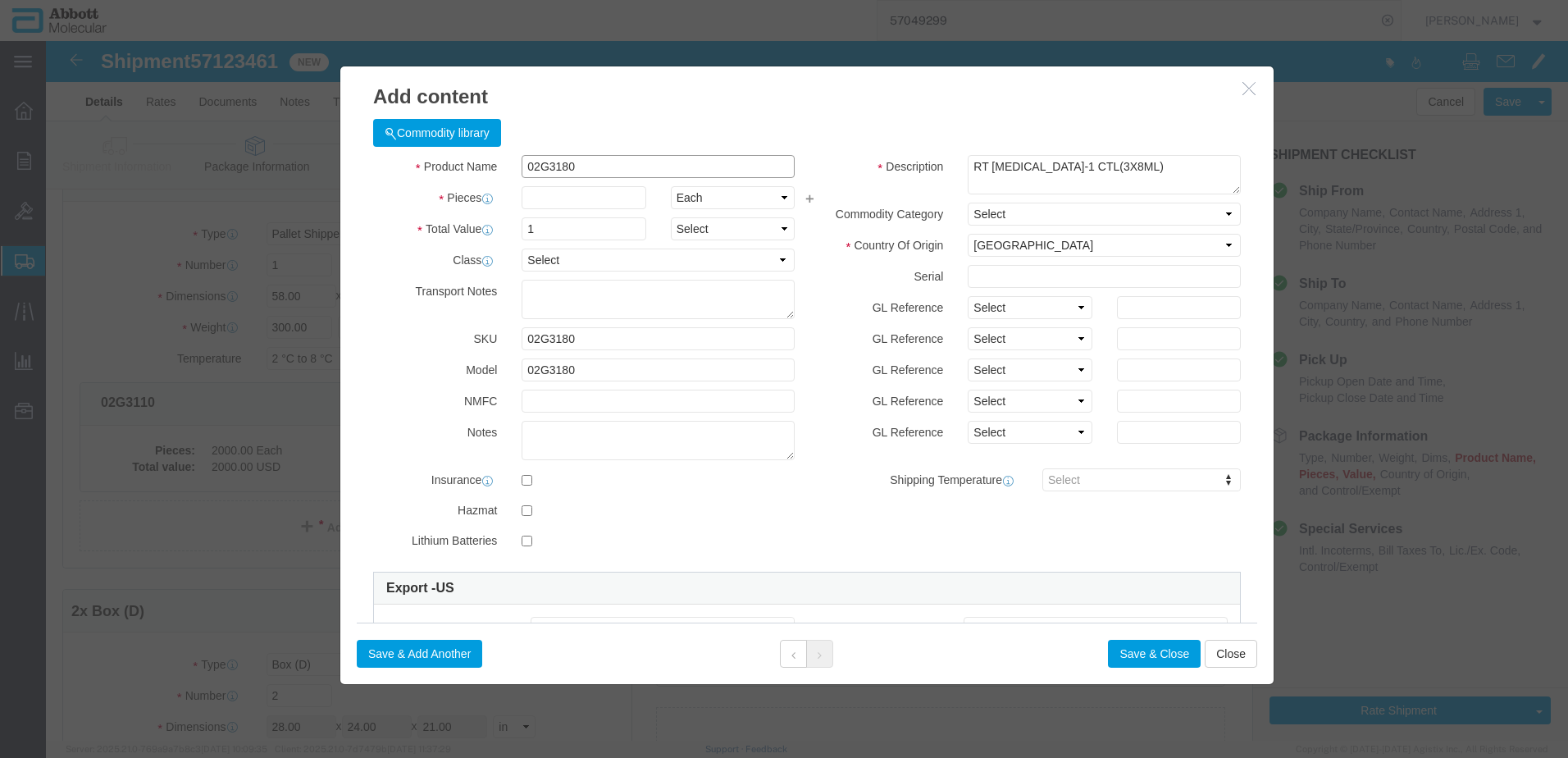
type input "02G3180"
type input "500"
drag, startPoint x: 960, startPoint y: 271, endPoint x: 960, endPoint y: 280, distance: 9.0
click select "Select Account Type Activity ID Airline Appointment Number ASN Batch Number Bil…"
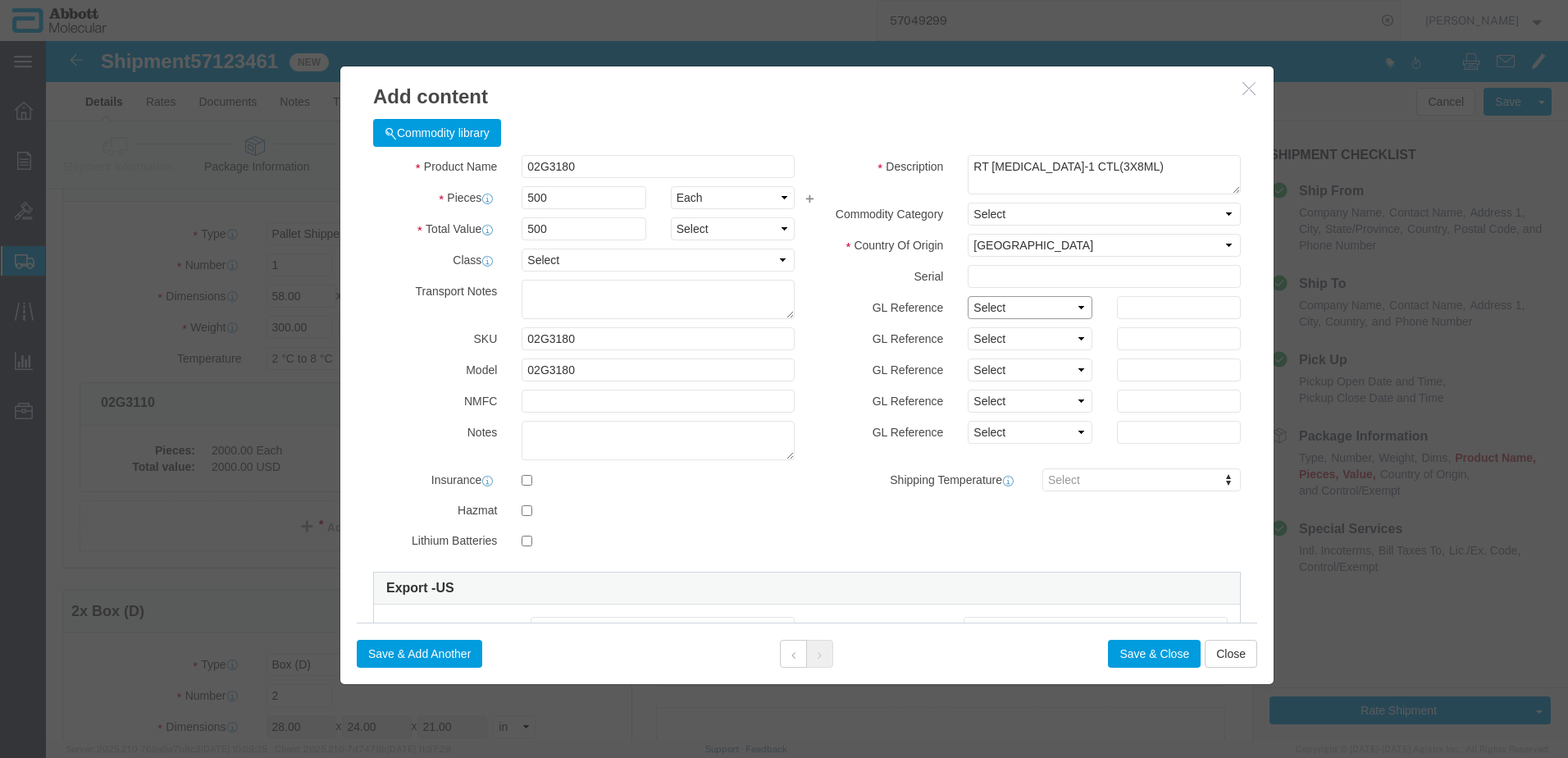
select select "BATCH_NUMBER"
click select "Select Account Type Activity ID Airline Appointment Number ASN Batch Number Bil…"
type input "426987"
click button "Save & Close"
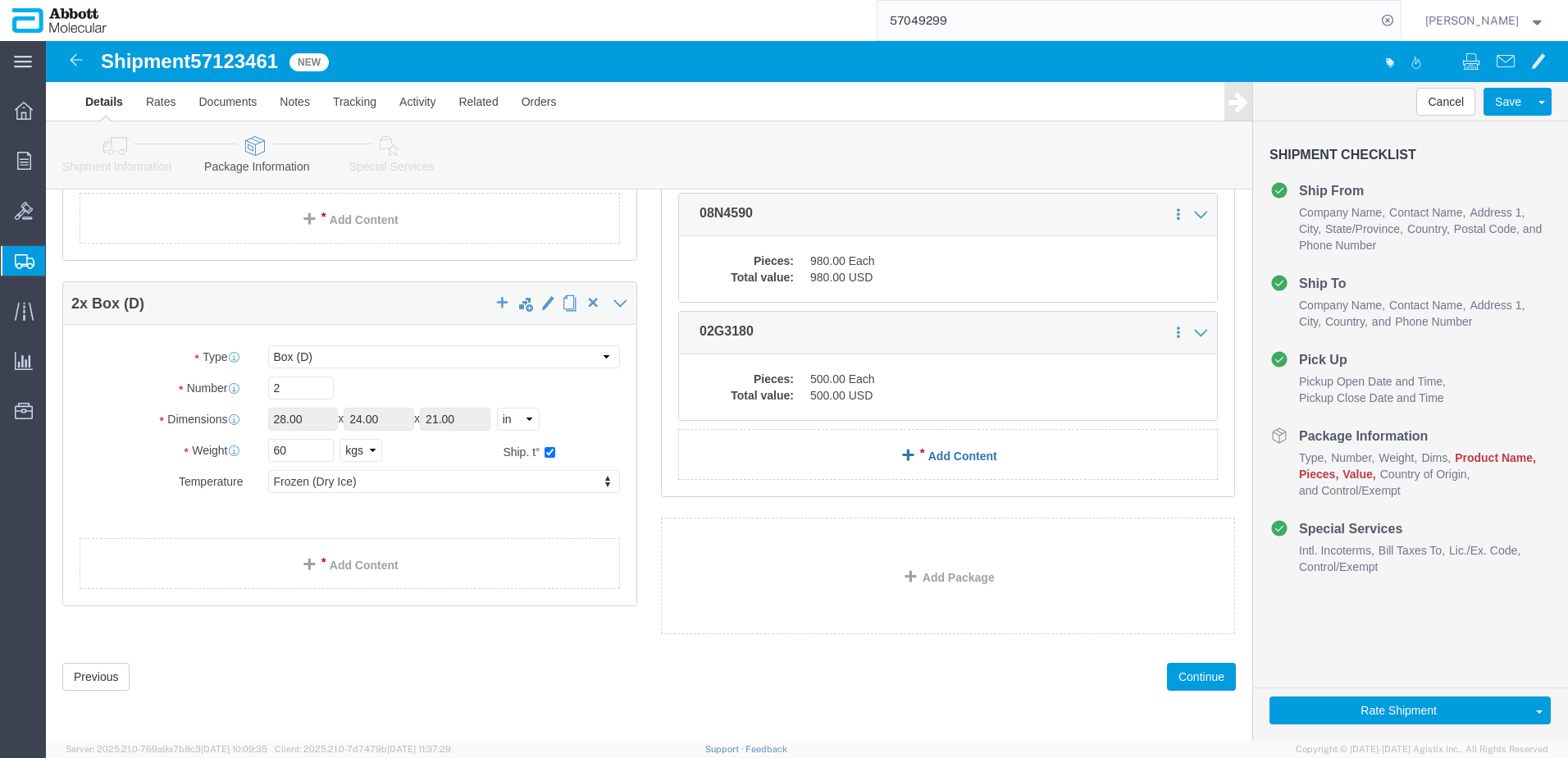
scroll to position [413, 0]
click link "Add Content"
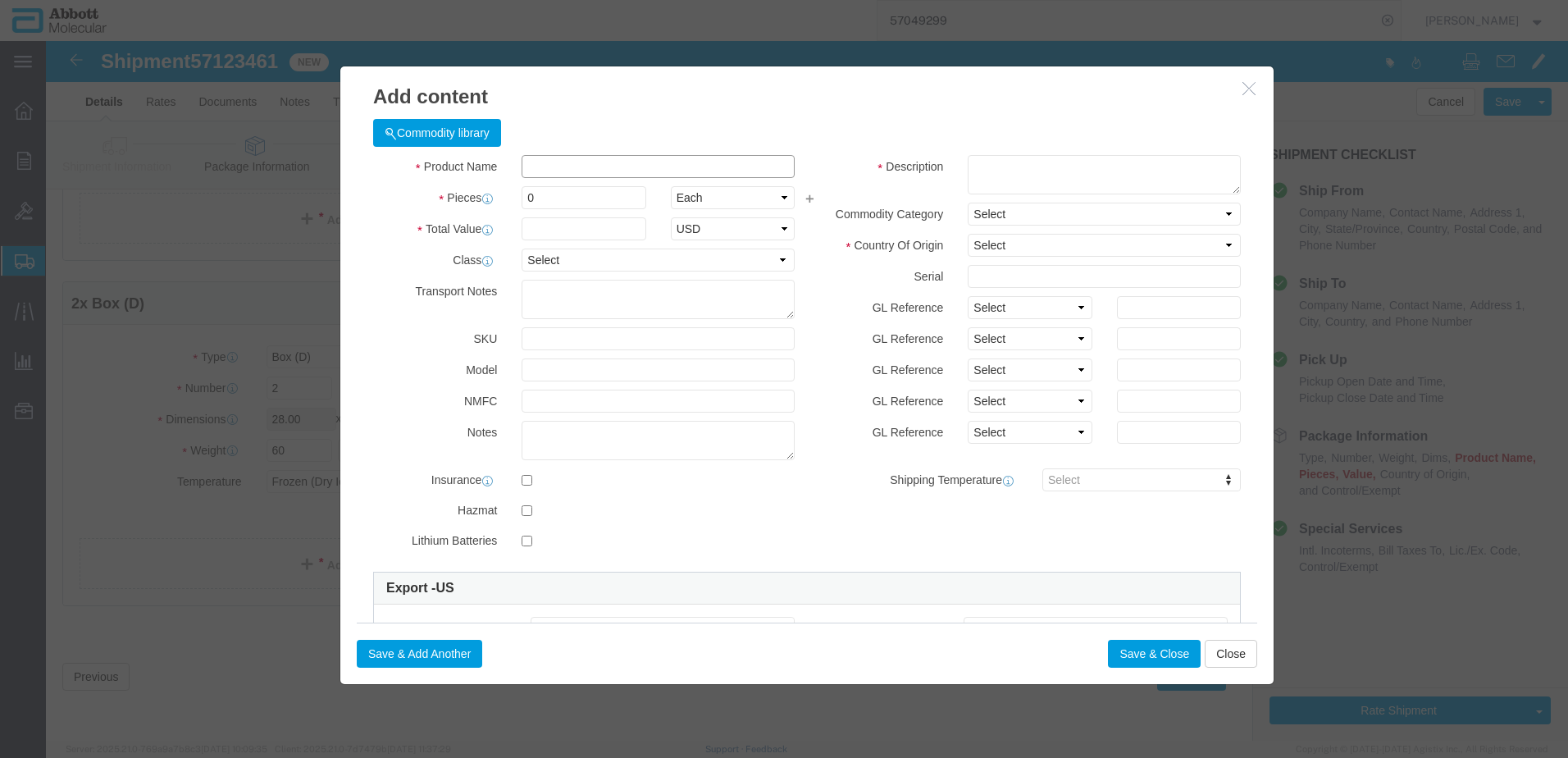
click input "text"
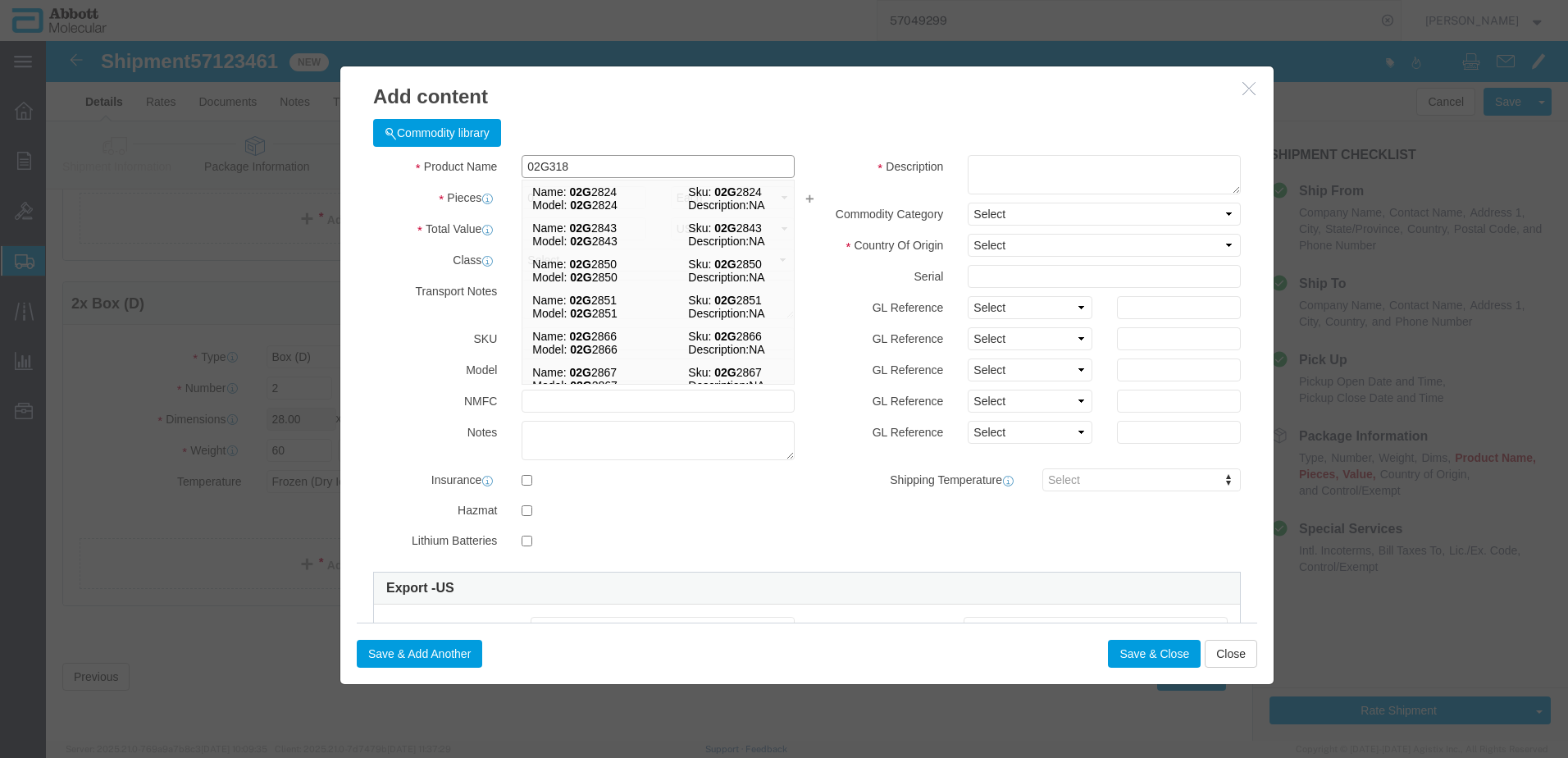
type input "02G3180"
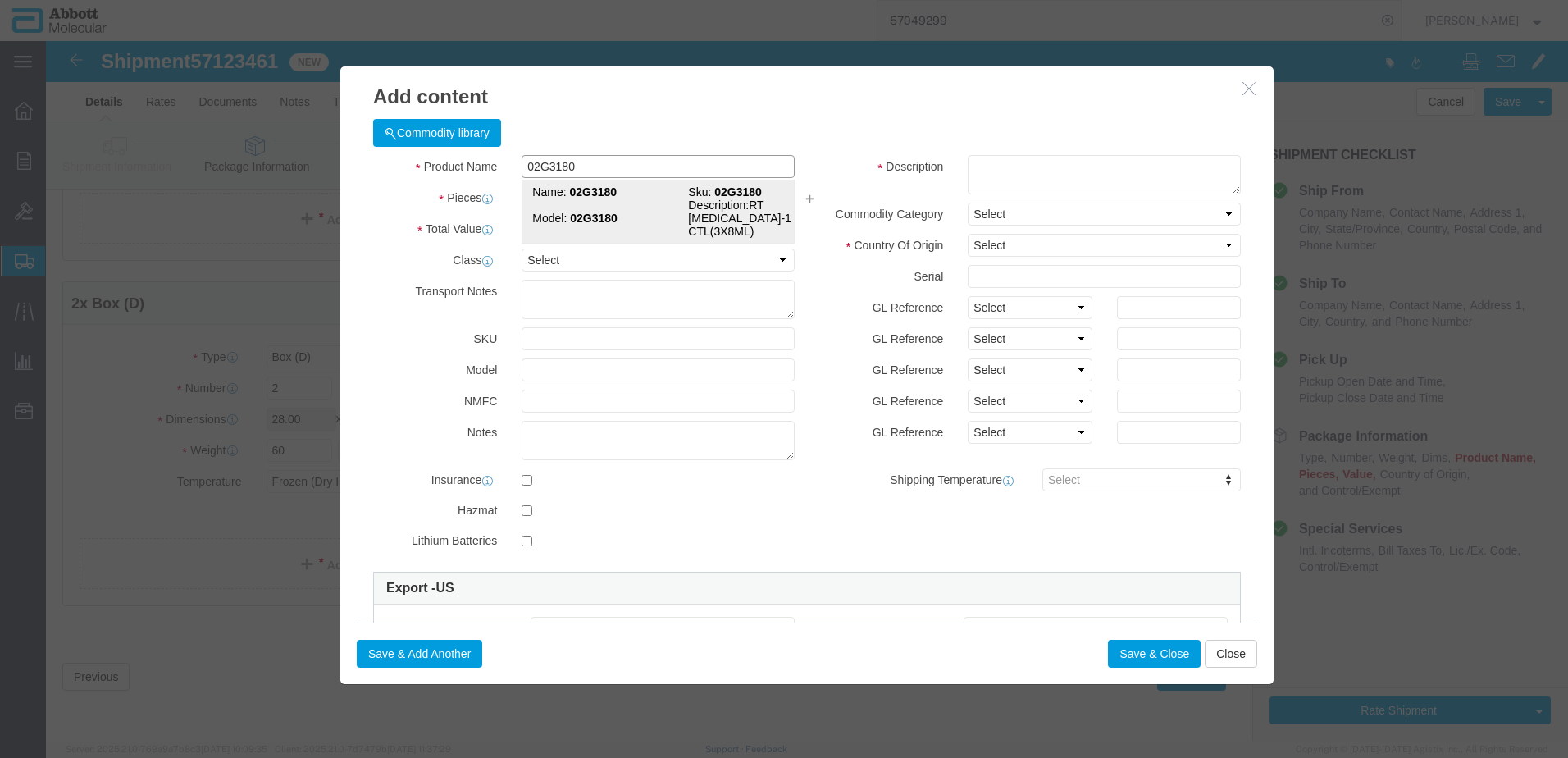
click strong "02G3180"
type input "1"
select select
select select "US"
type input "3822190080"
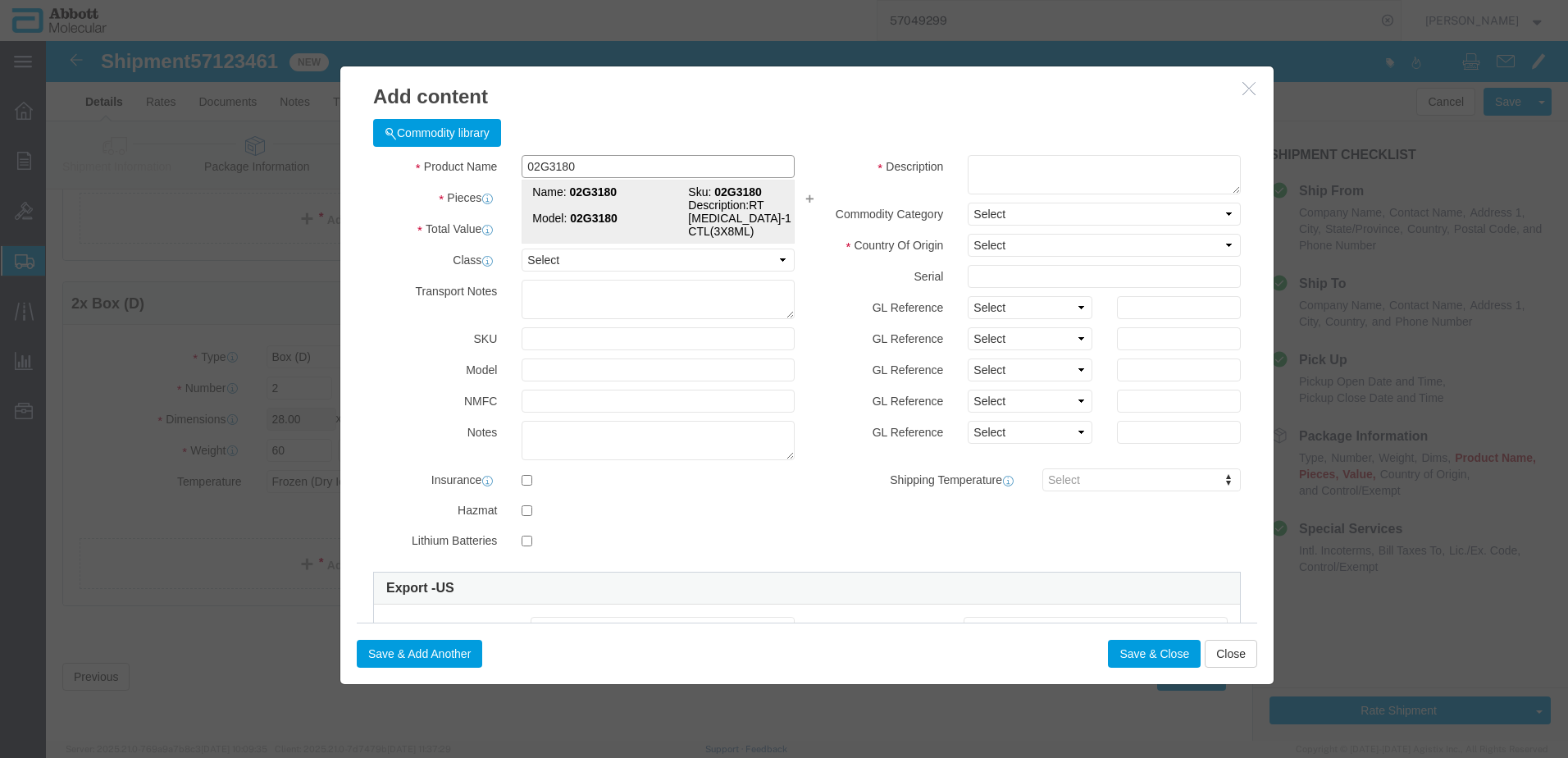
select select "BIS"
checkbox input "false"
type input "02G3180"
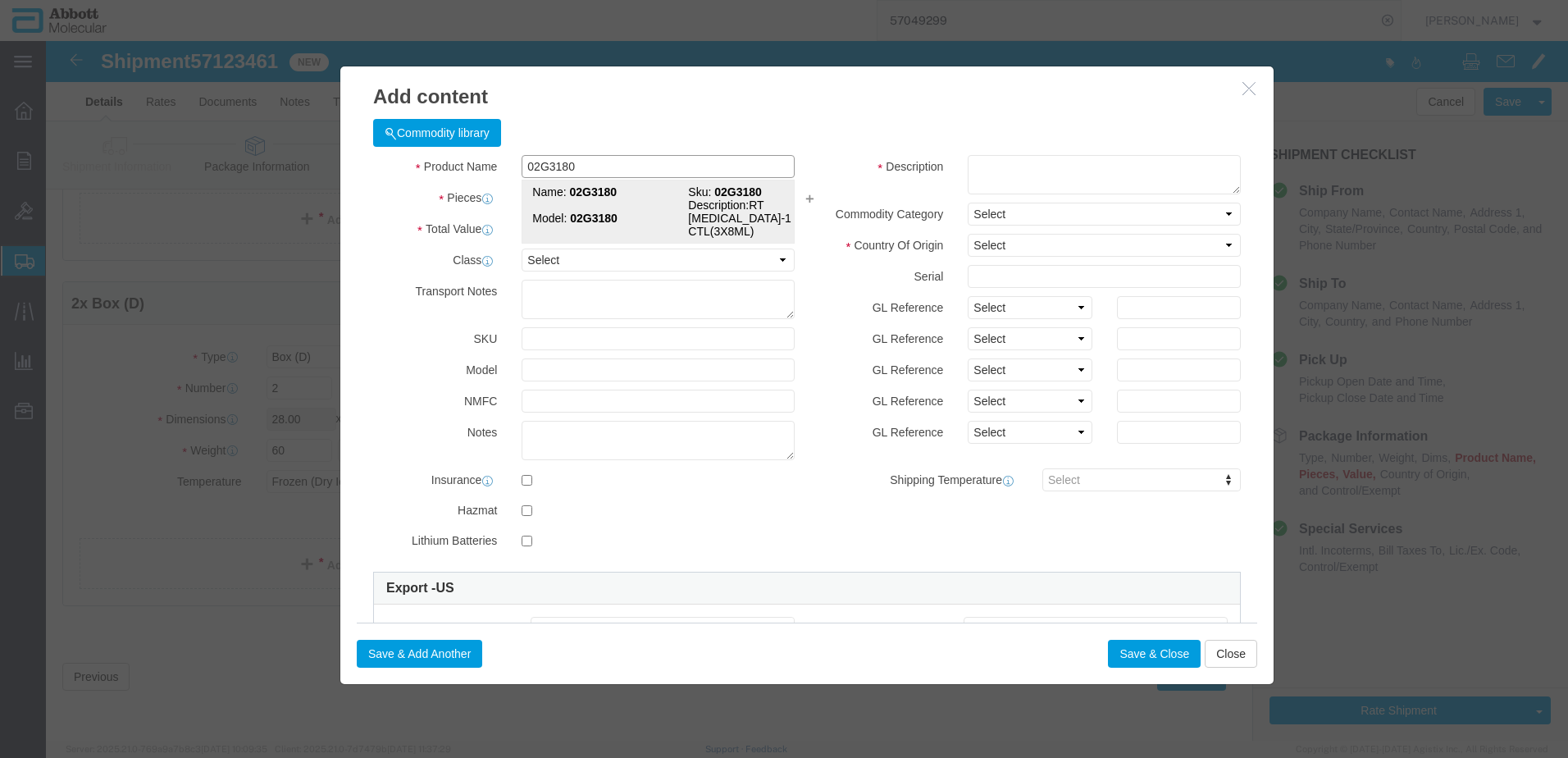
type textarea "RT HIV-1 CTL(3X8ML)"
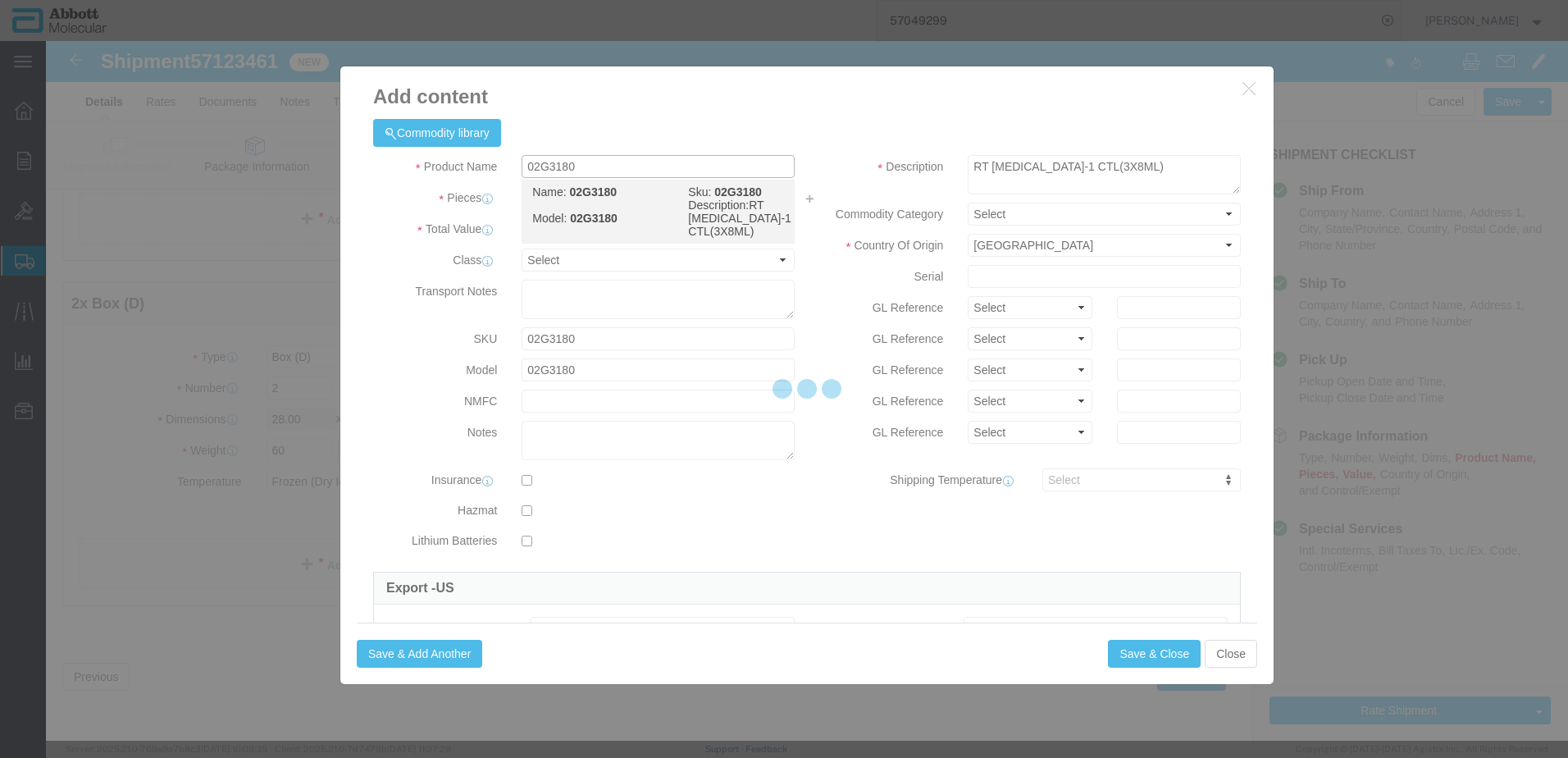
select select "NLR"
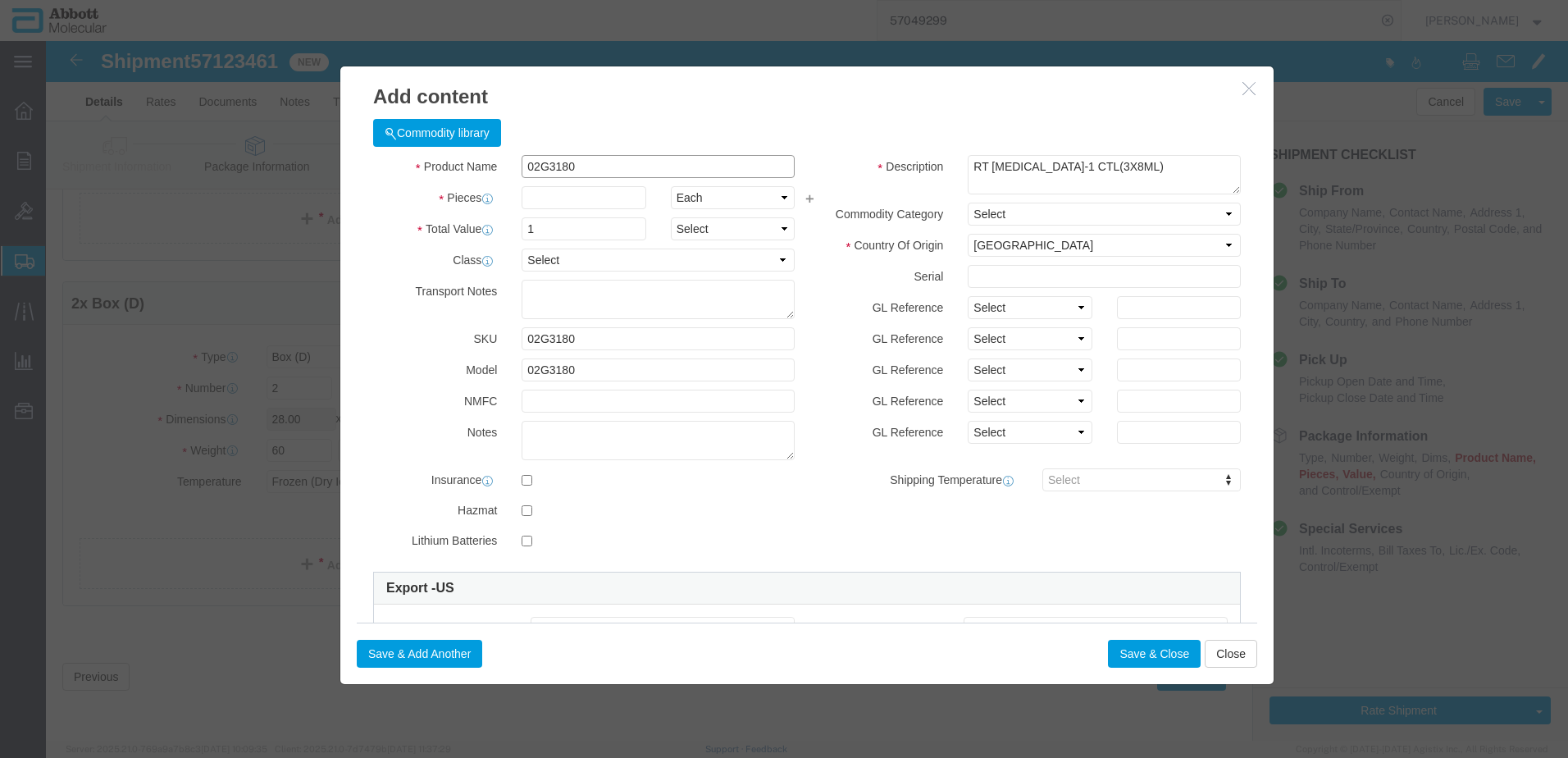
type input "02G3180"
type input "100"
drag, startPoint x: 989, startPoint y: 265, endPoint x: 985, endPoint y: 280, distance: 15.5
click select "Select Account Type Activity ID Airline Appointment Number ASN Batch Number Bil…"
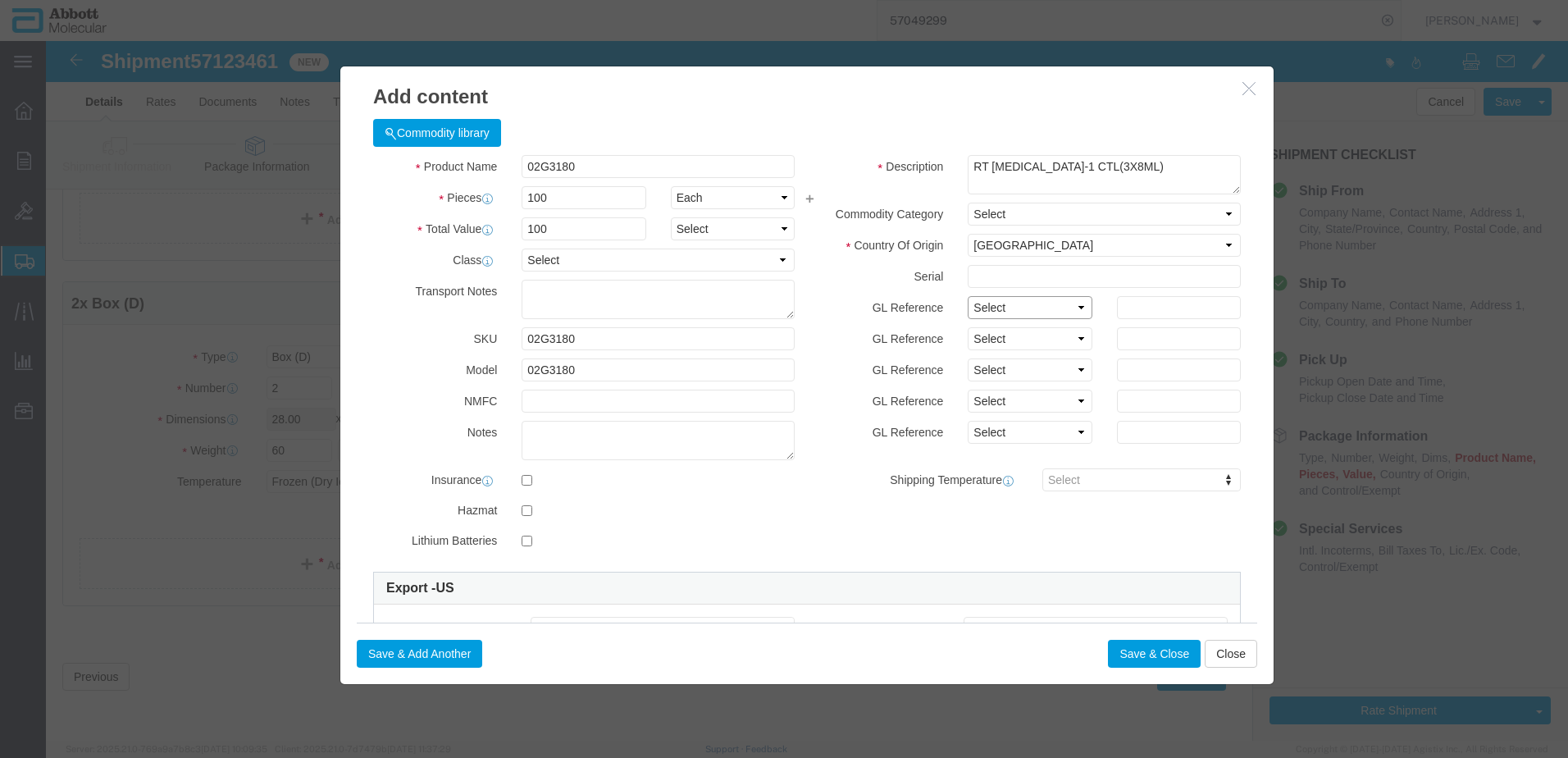
select select "BATCH_NUMBER"
click select "Select Account Type Activity ID Airline Appointment Number ASN Batch Number Bil…"
type input "426987"
click button "Save & Close"
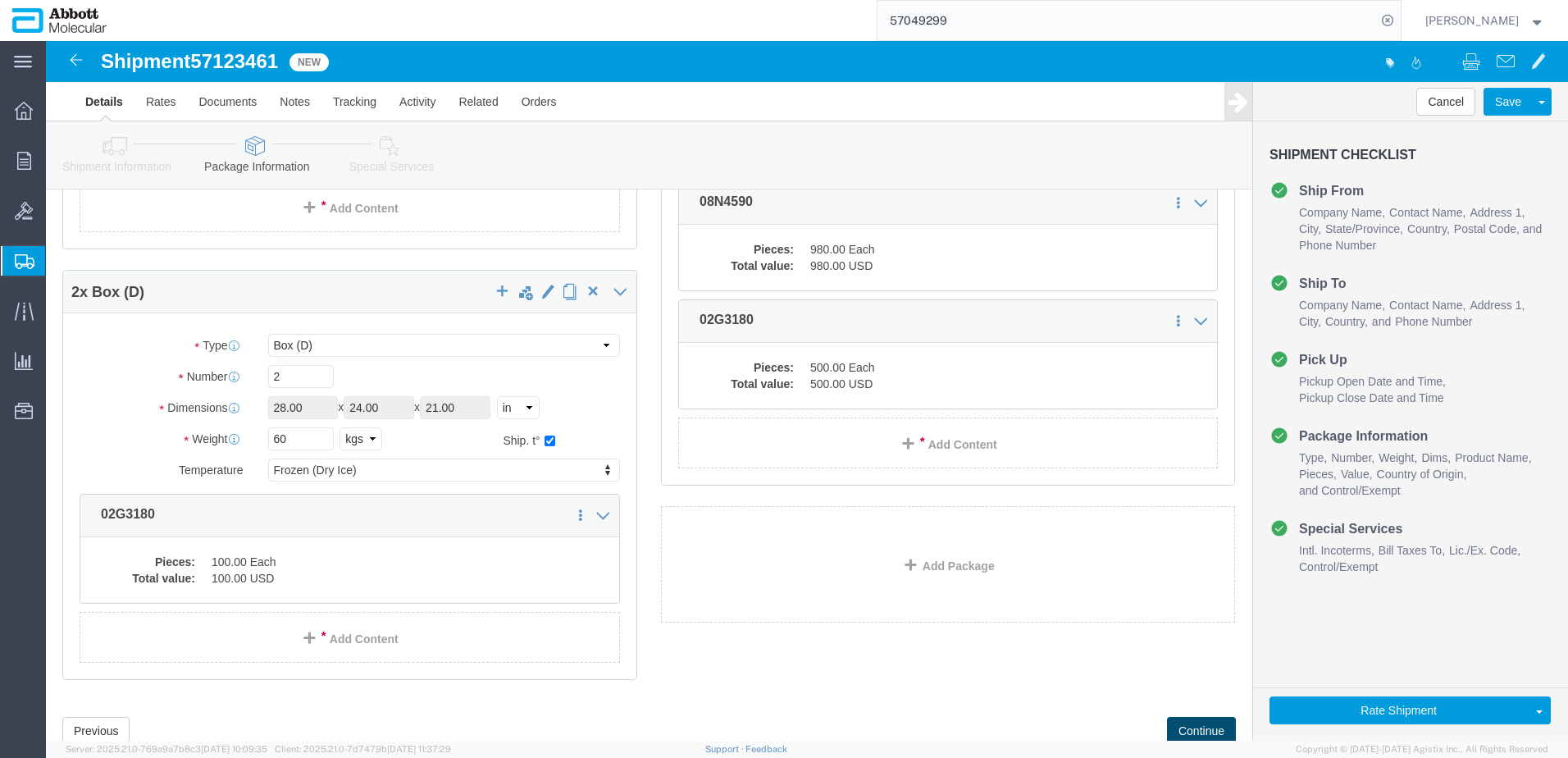
scroll to position [478, 0]
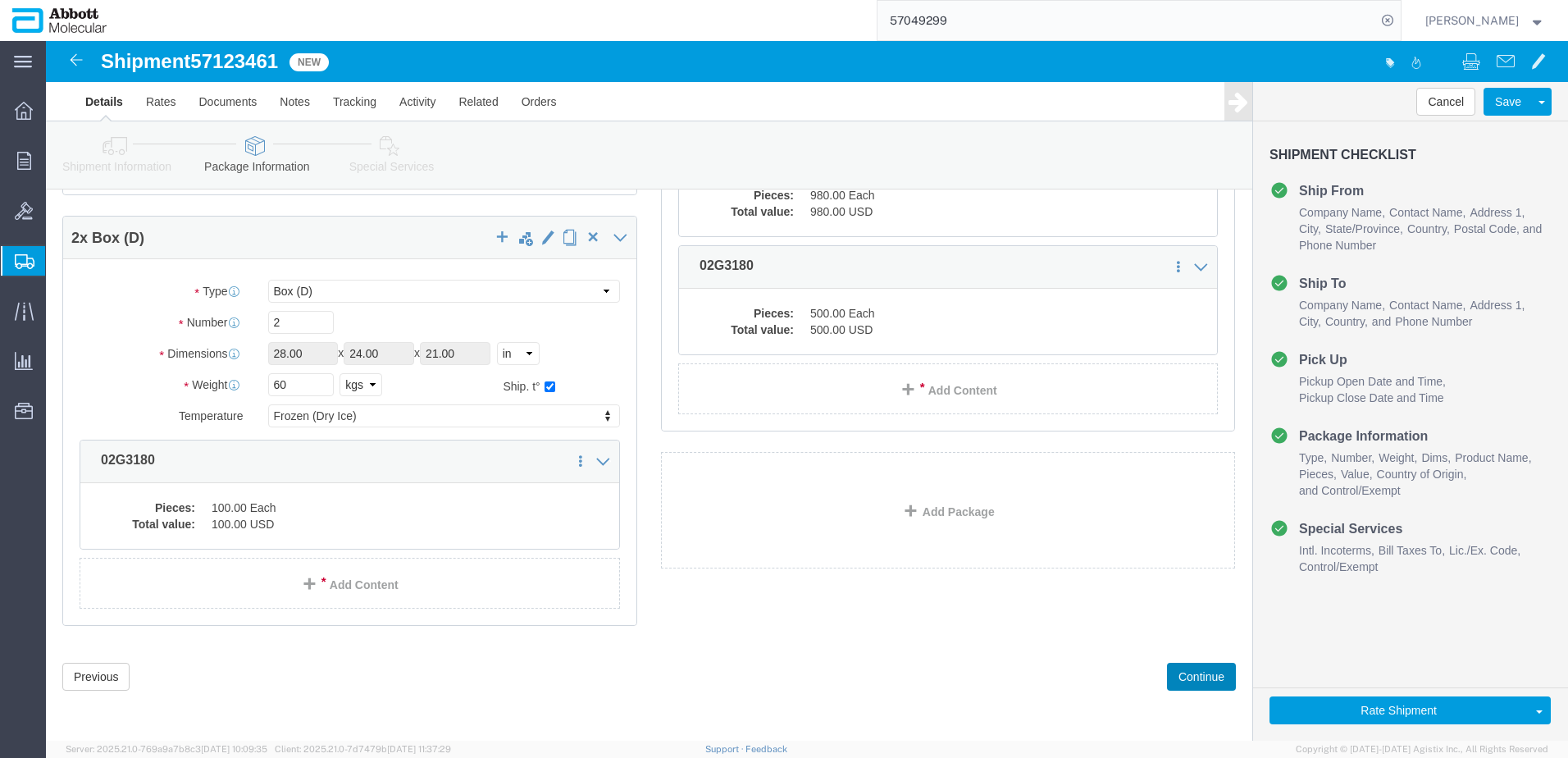
drag, startPoint x: 1143, startPoint y: 639, endPoint x: 1057, endPoint y: 617, distance: 88.8
click button "Continue"
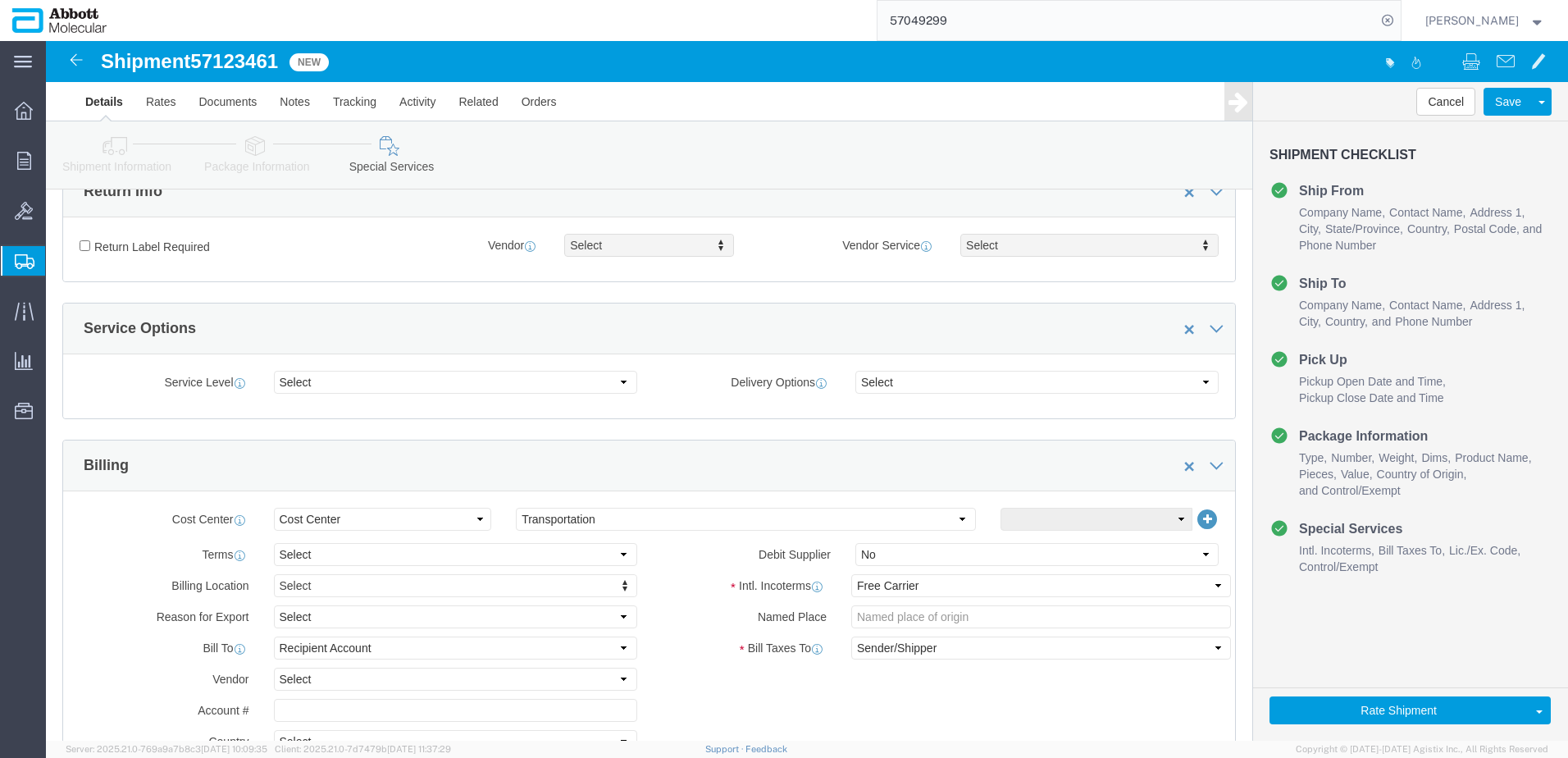
scroll to position [2468, 0]
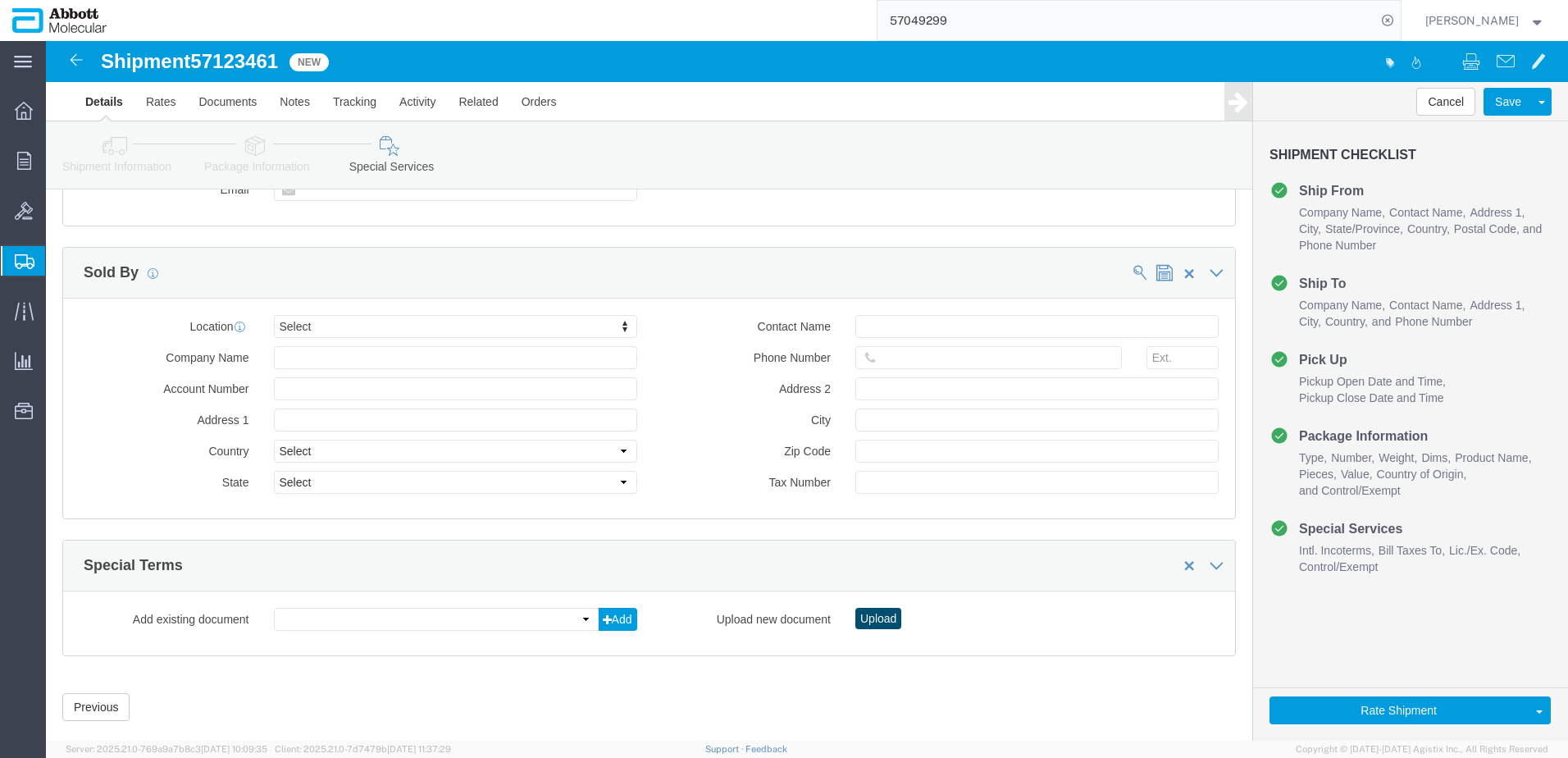
click button "Upload"
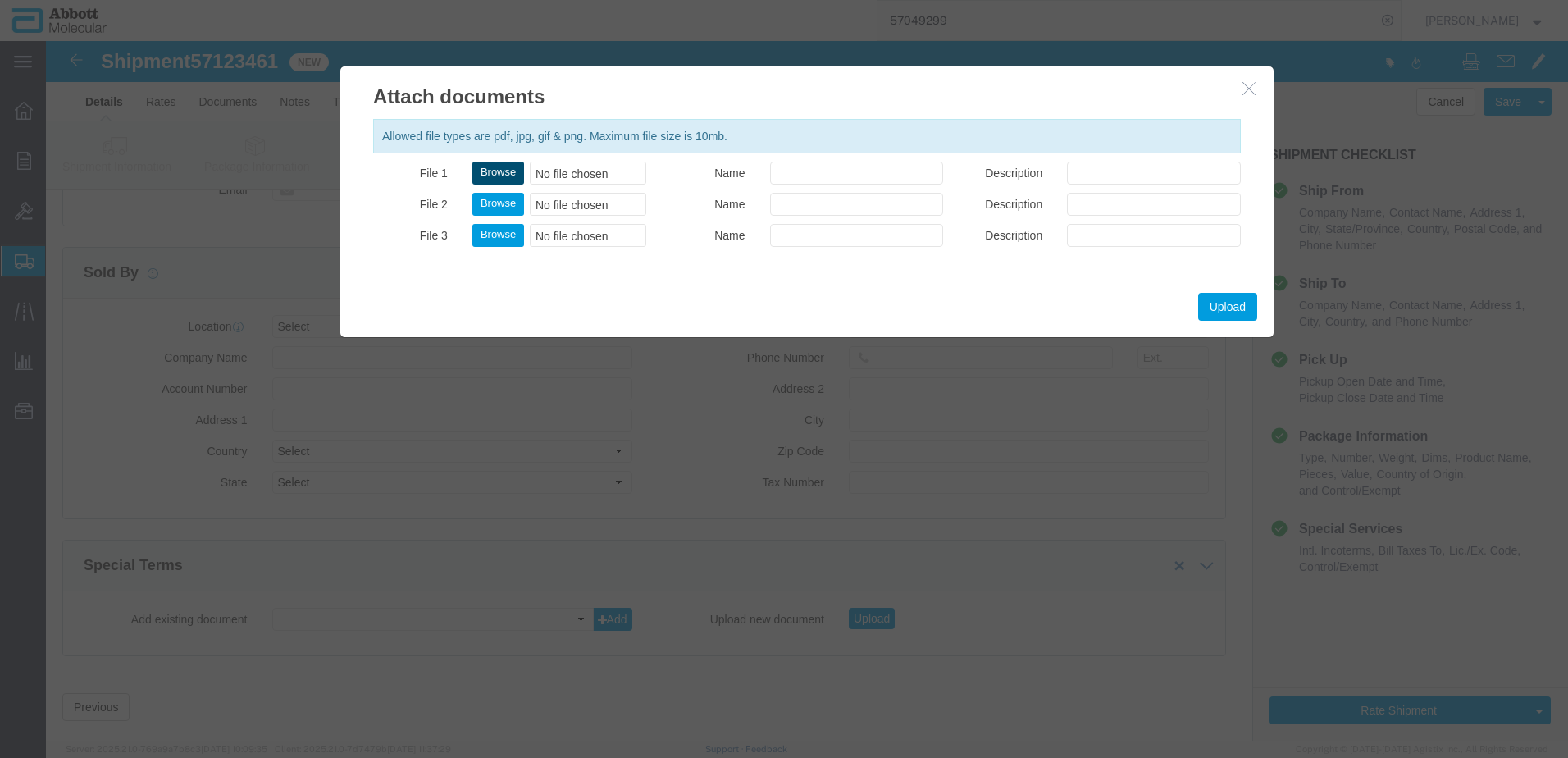
click button "Browse"
type input "C:\fakepath\918167964 SLI JAS.pdf"
click button "Upload"
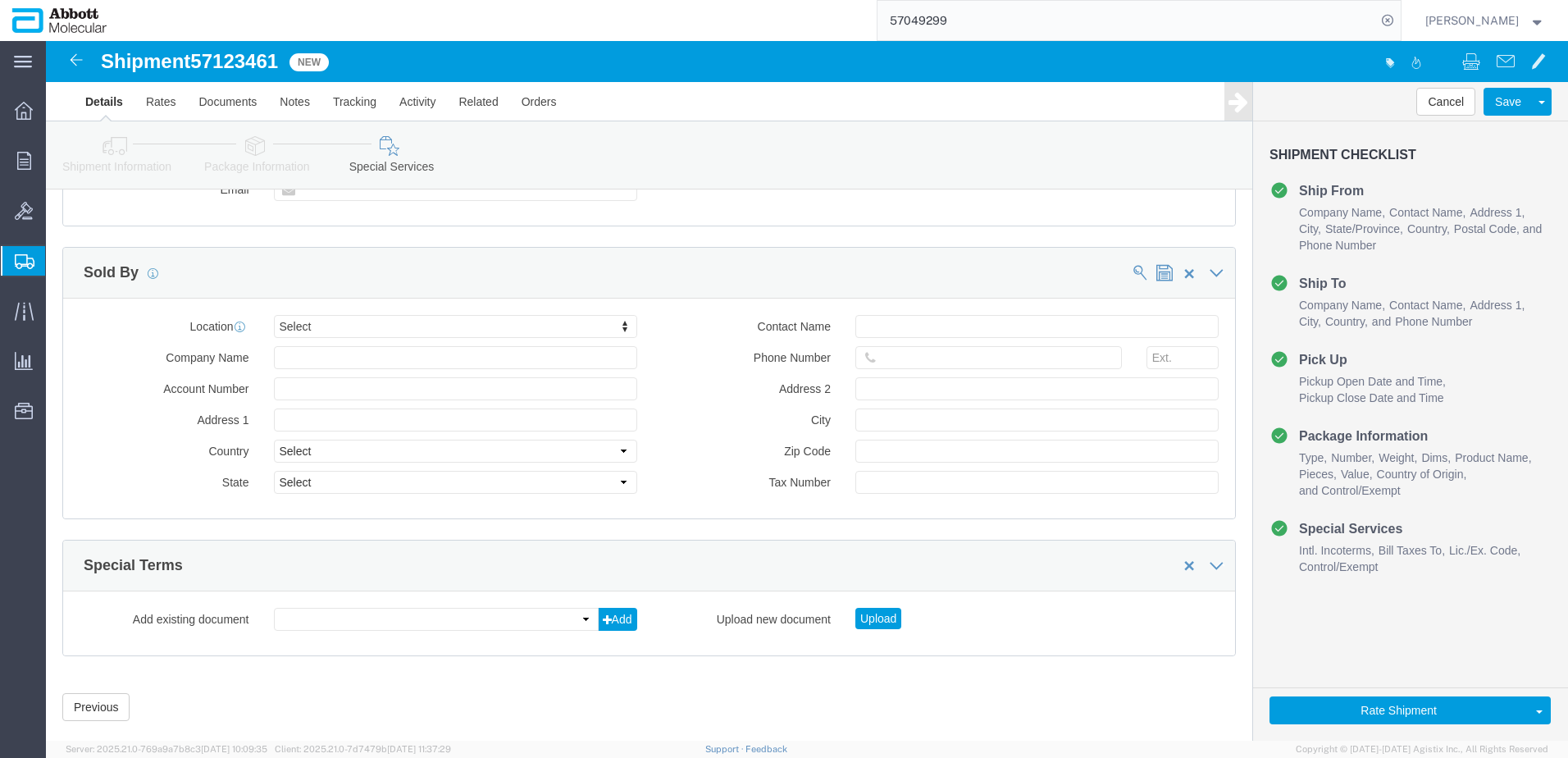
drag, startPoint x: 57, startPoint y: 24, endPoint x: 190, endPoint y: 22, distance: 133.0
drag, startPoint x: 59, startPoint y: 26, endPoint x: 236, endPoint y: 21, distance: 177.1
click h1 "Shipment 57123461"
copy h1 "Shipment 57123461"
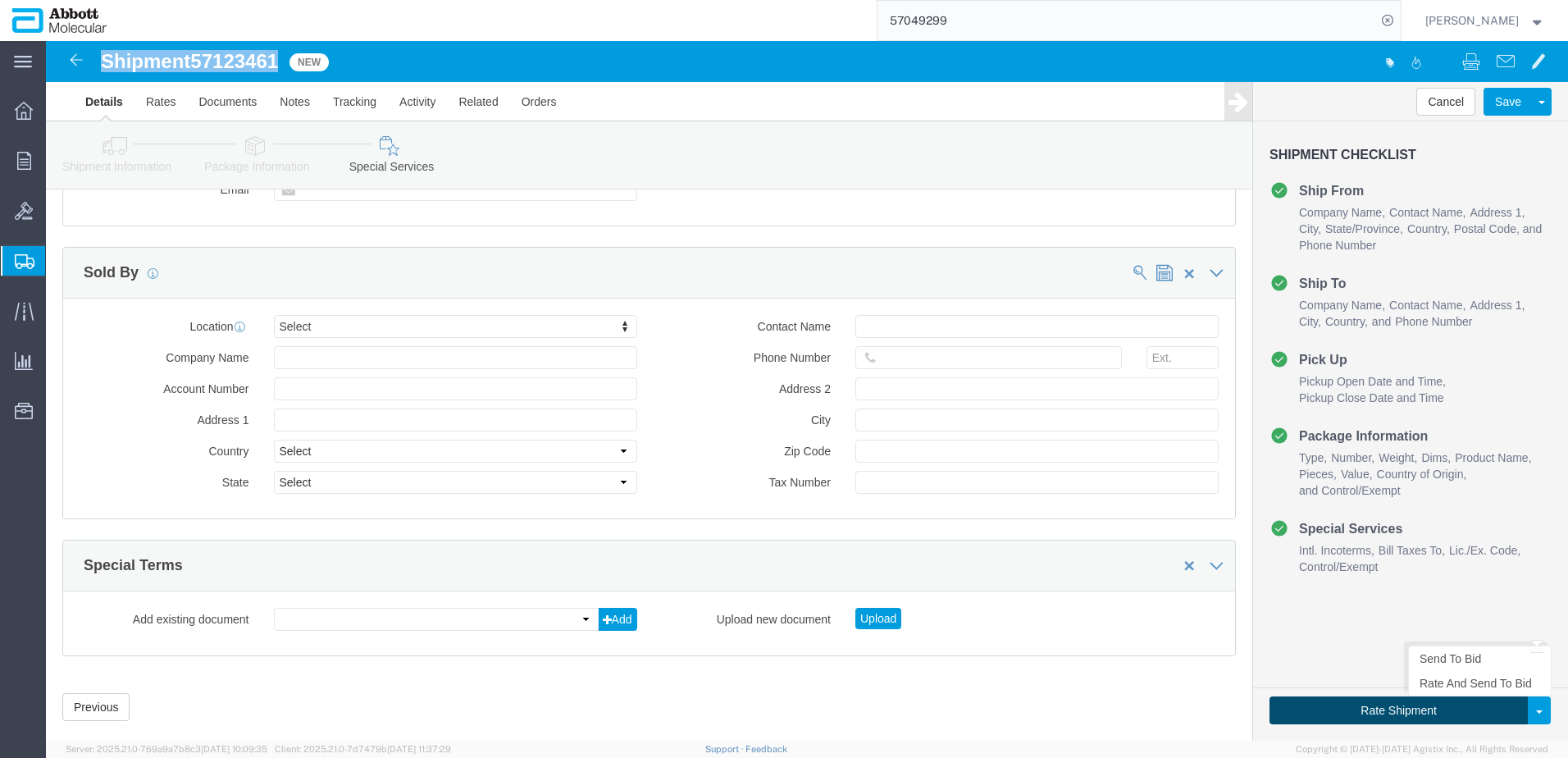
click button "Rate Shipment"
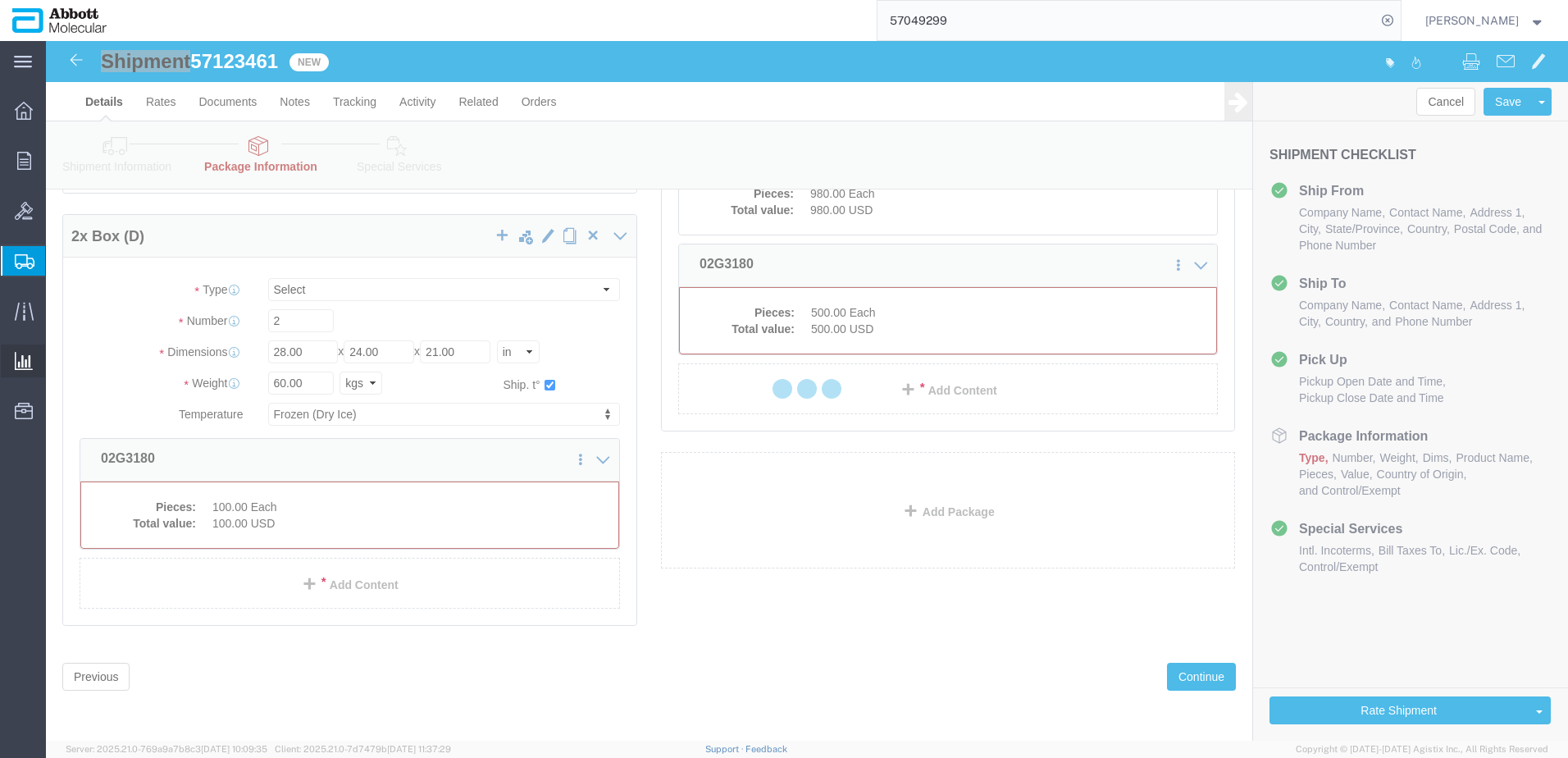
scroll to position [241, 0]
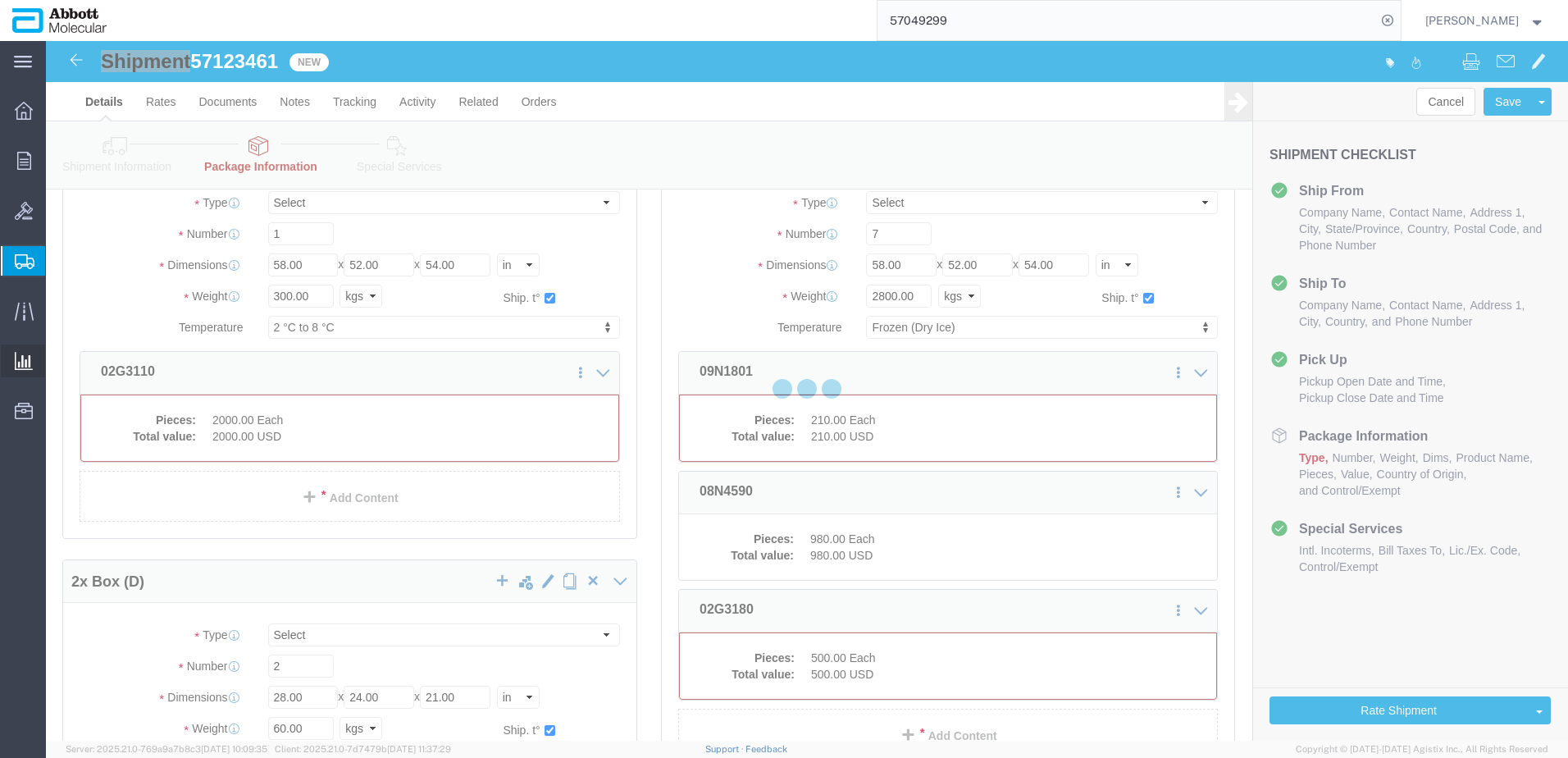
select select "PLSH"
select select "BOXD"
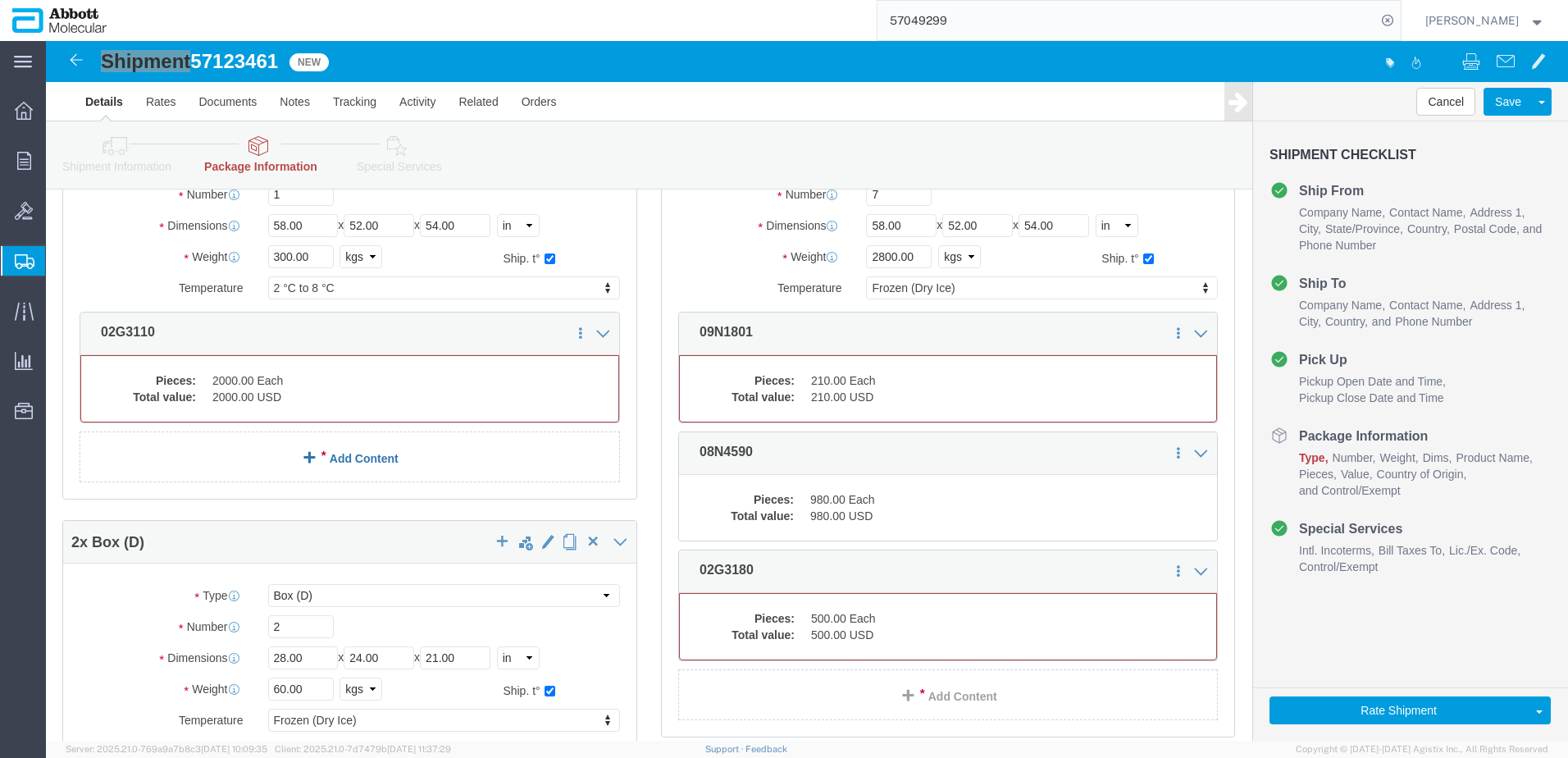
scroll to position [328, 0]
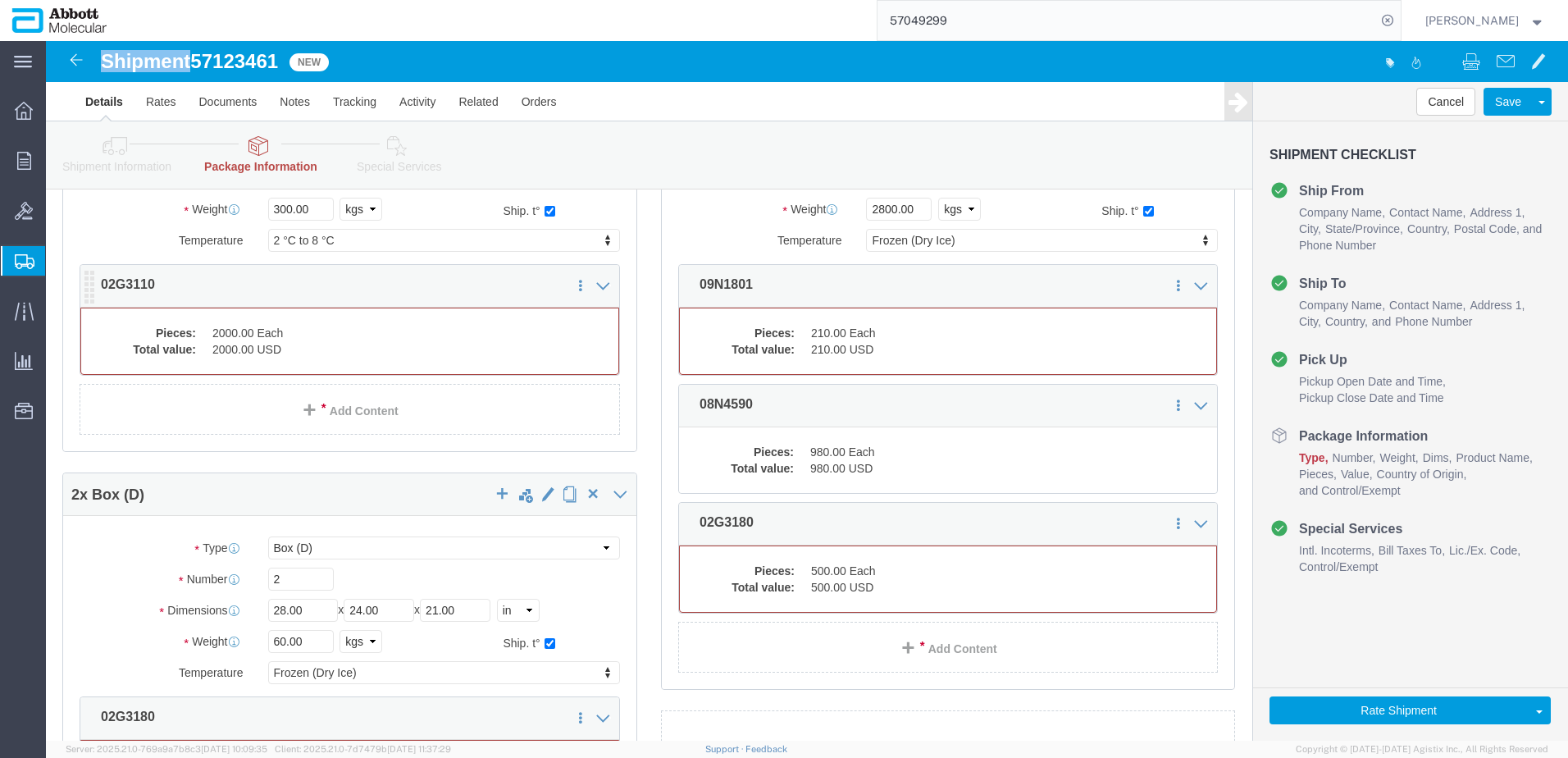
click dd "2000.00 USD"
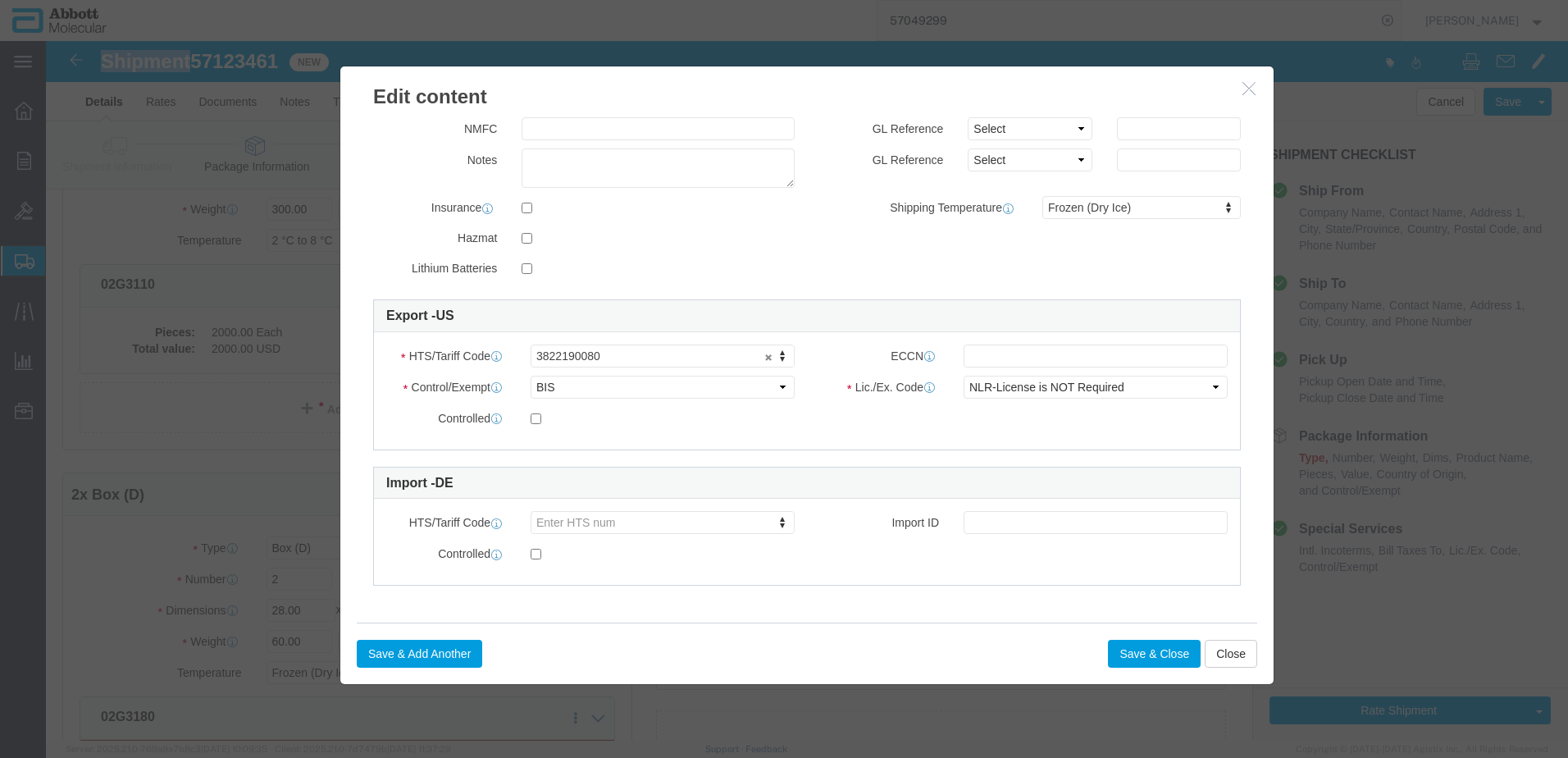
scroll to position [233, 0]
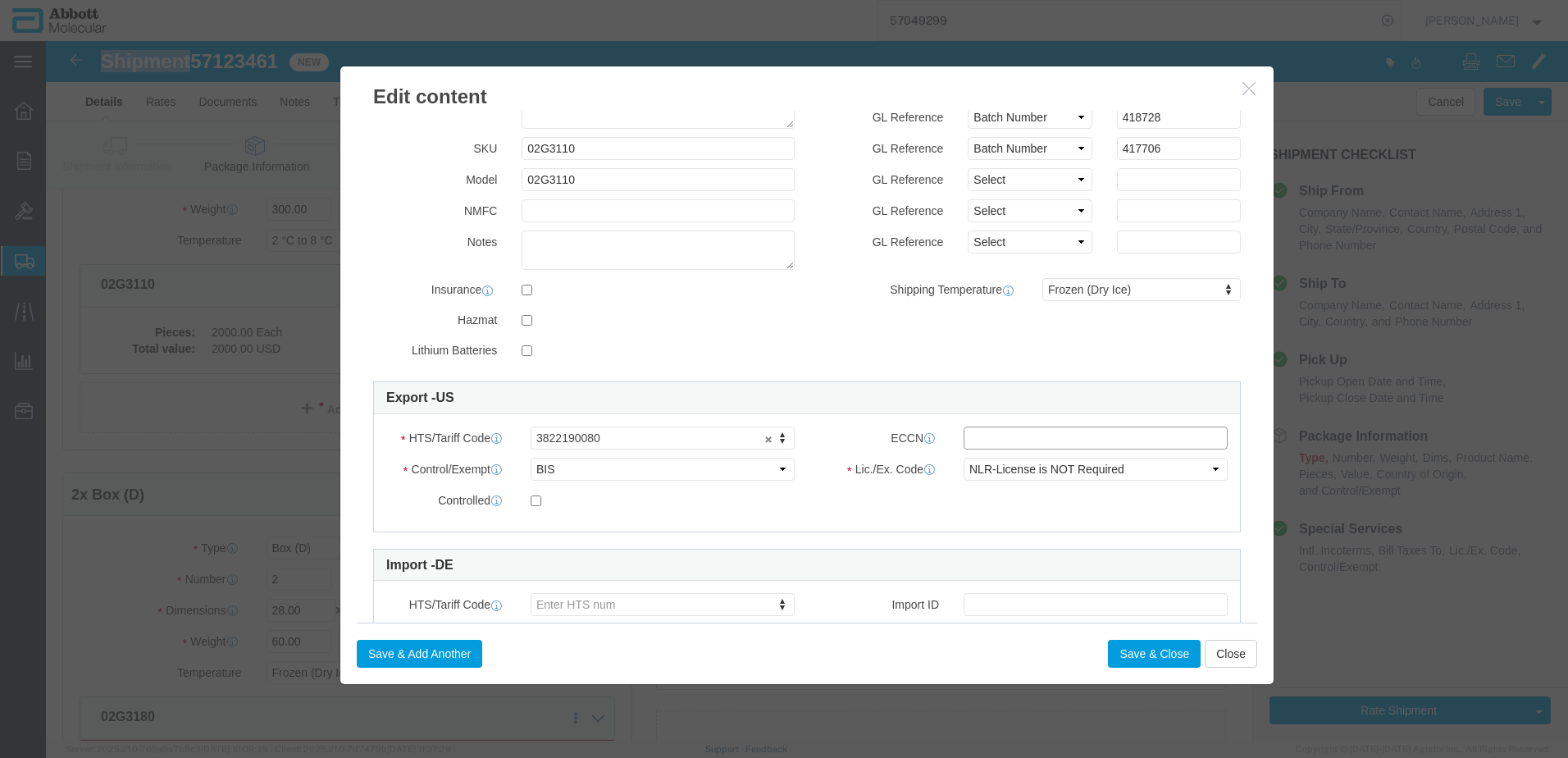
click input "text"
type input "EAR99"
click button "Save & Close"
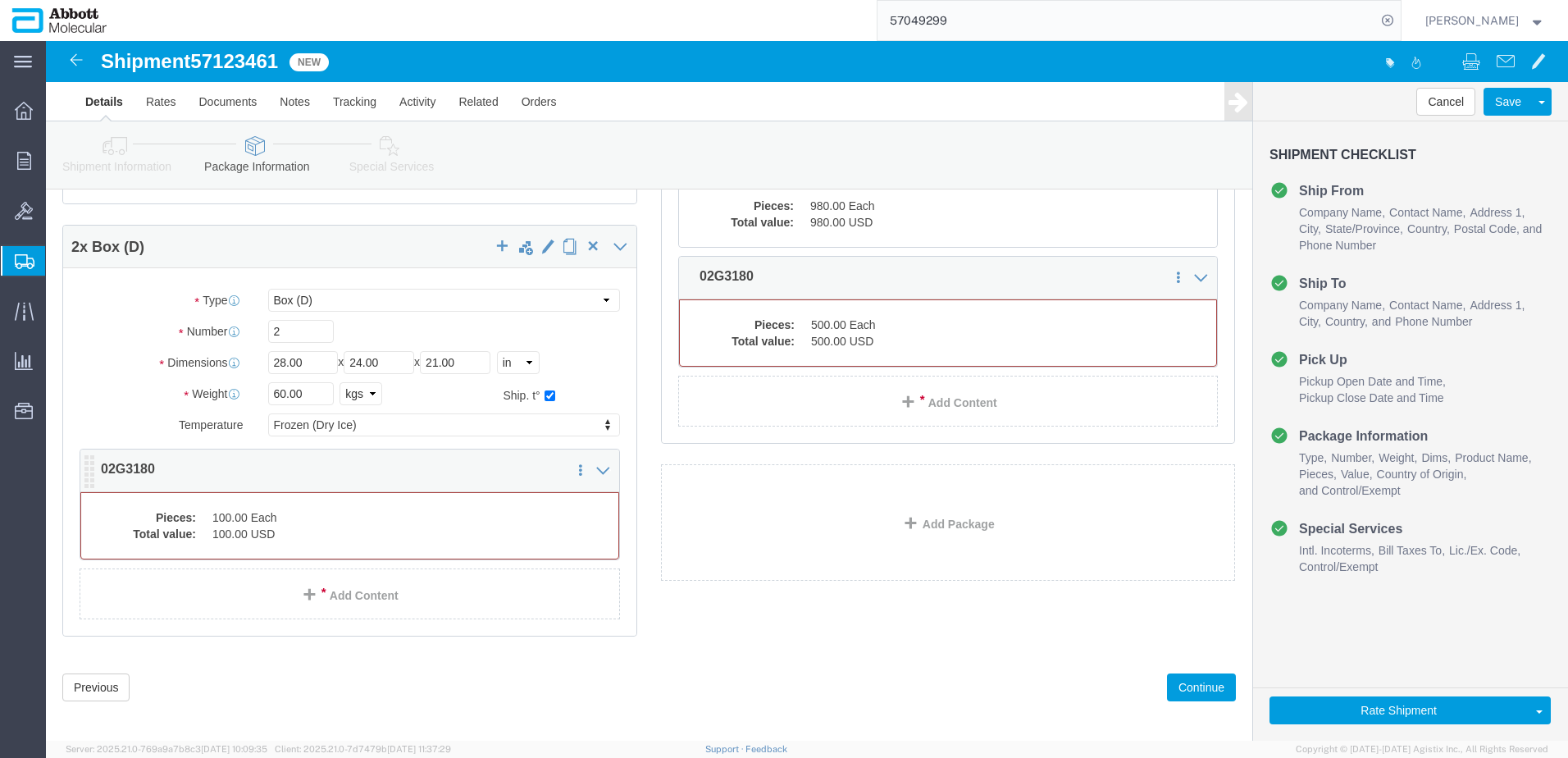
click dd "100.00 USD"
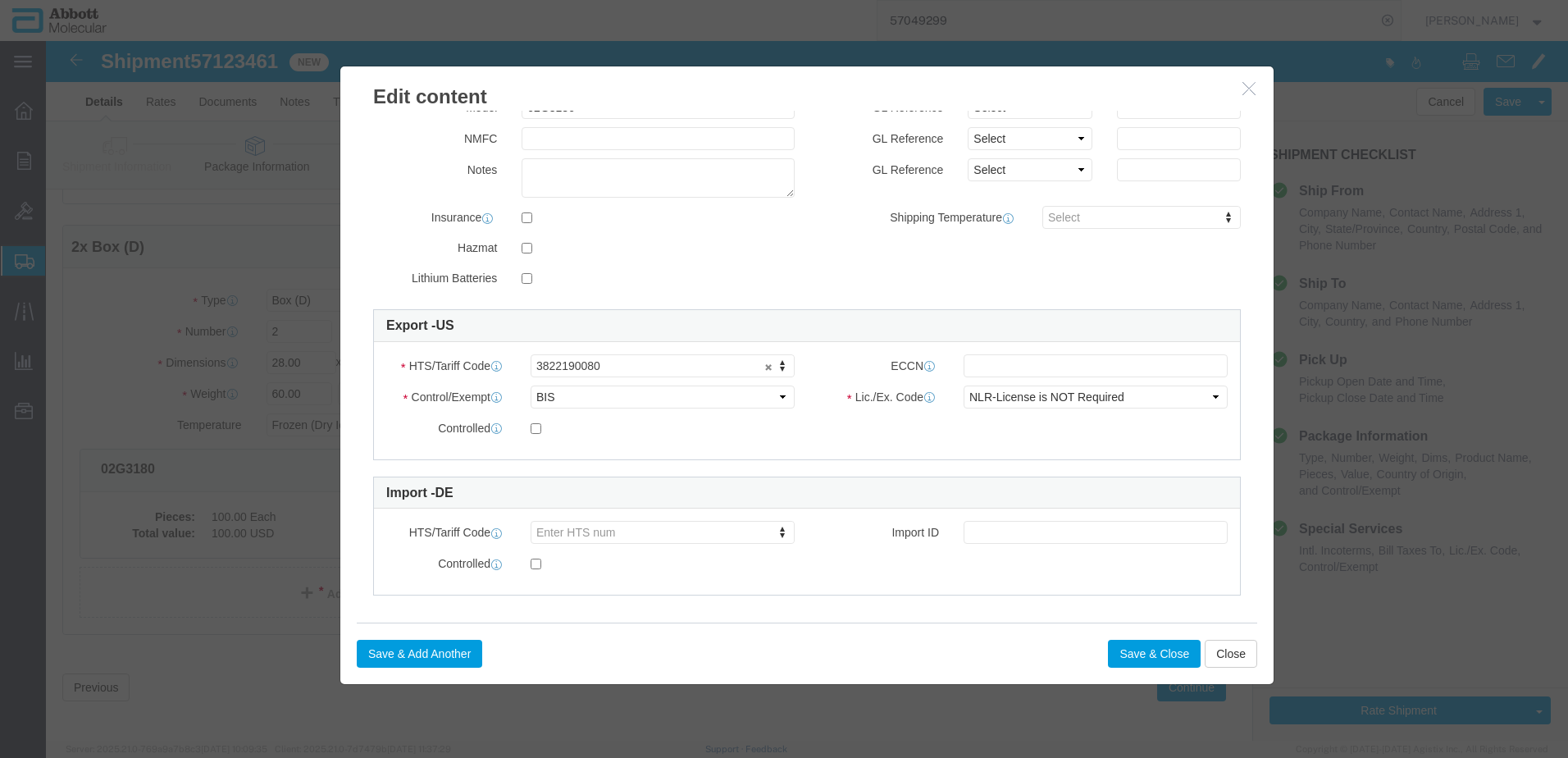
scroll to position [315, 0]
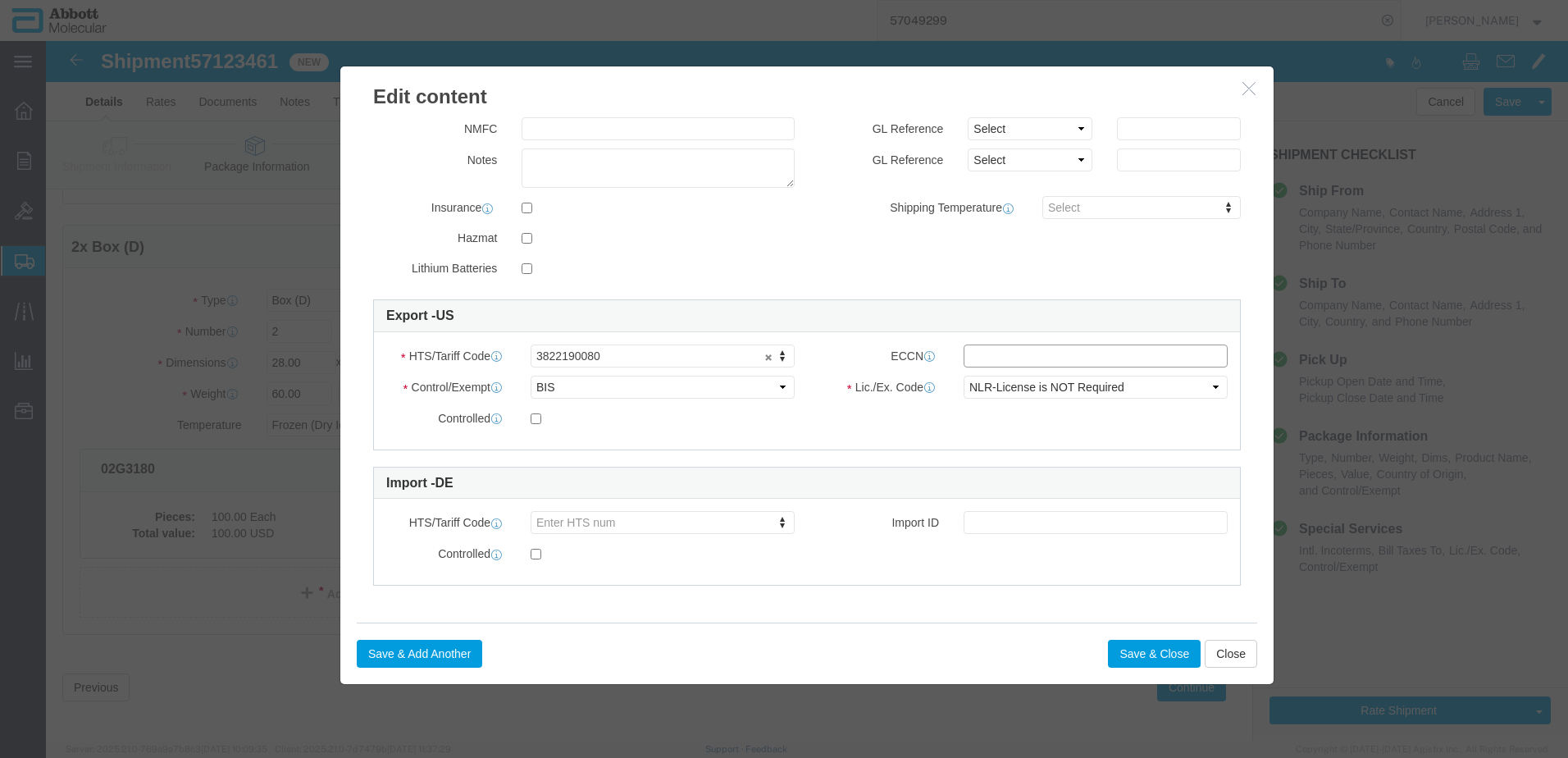
click input "text"
type input "EAR99"
click button "Save & Close"
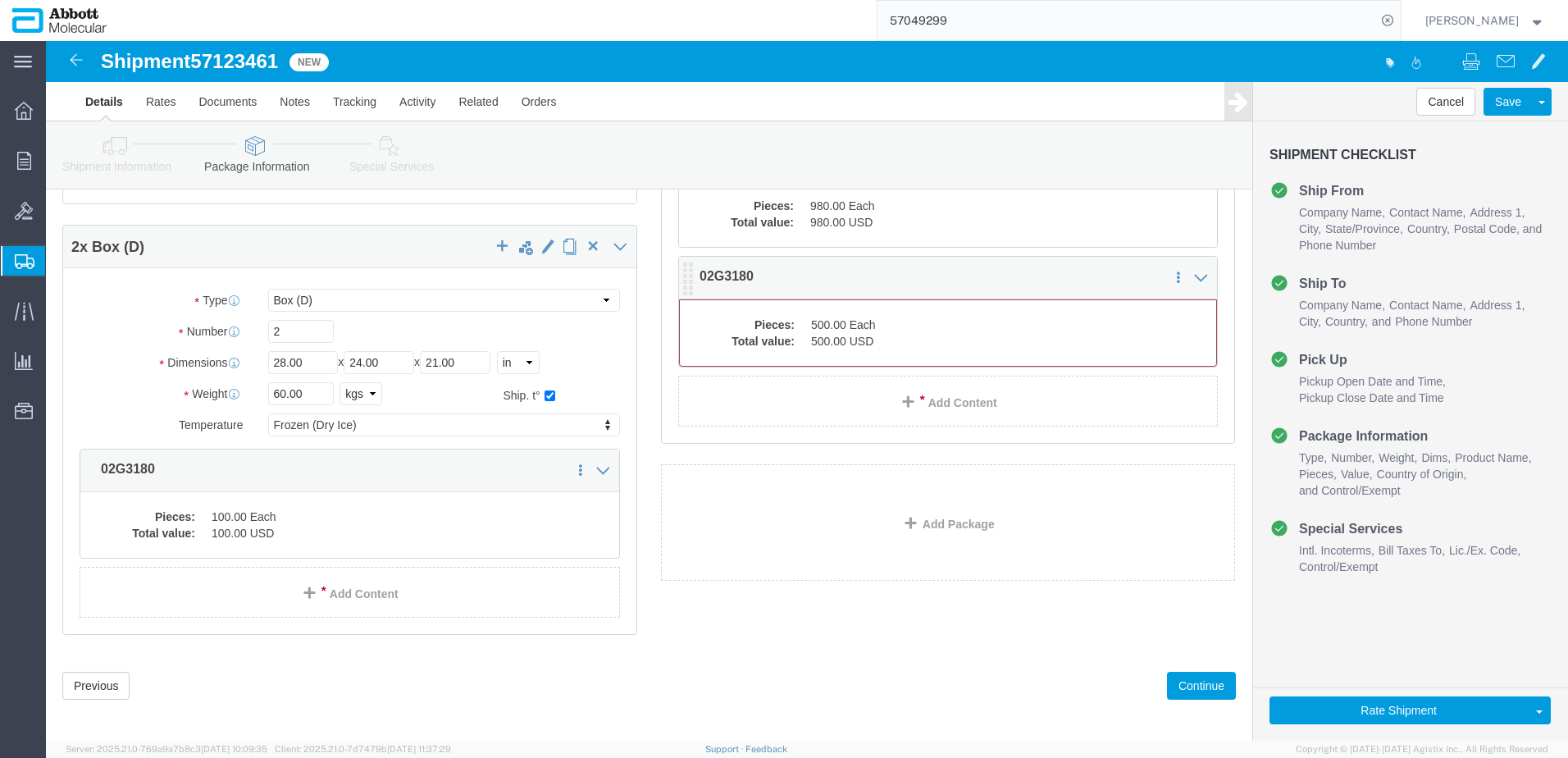
click div "Pieces: 500.00 Each Total value: 500.00 USD"
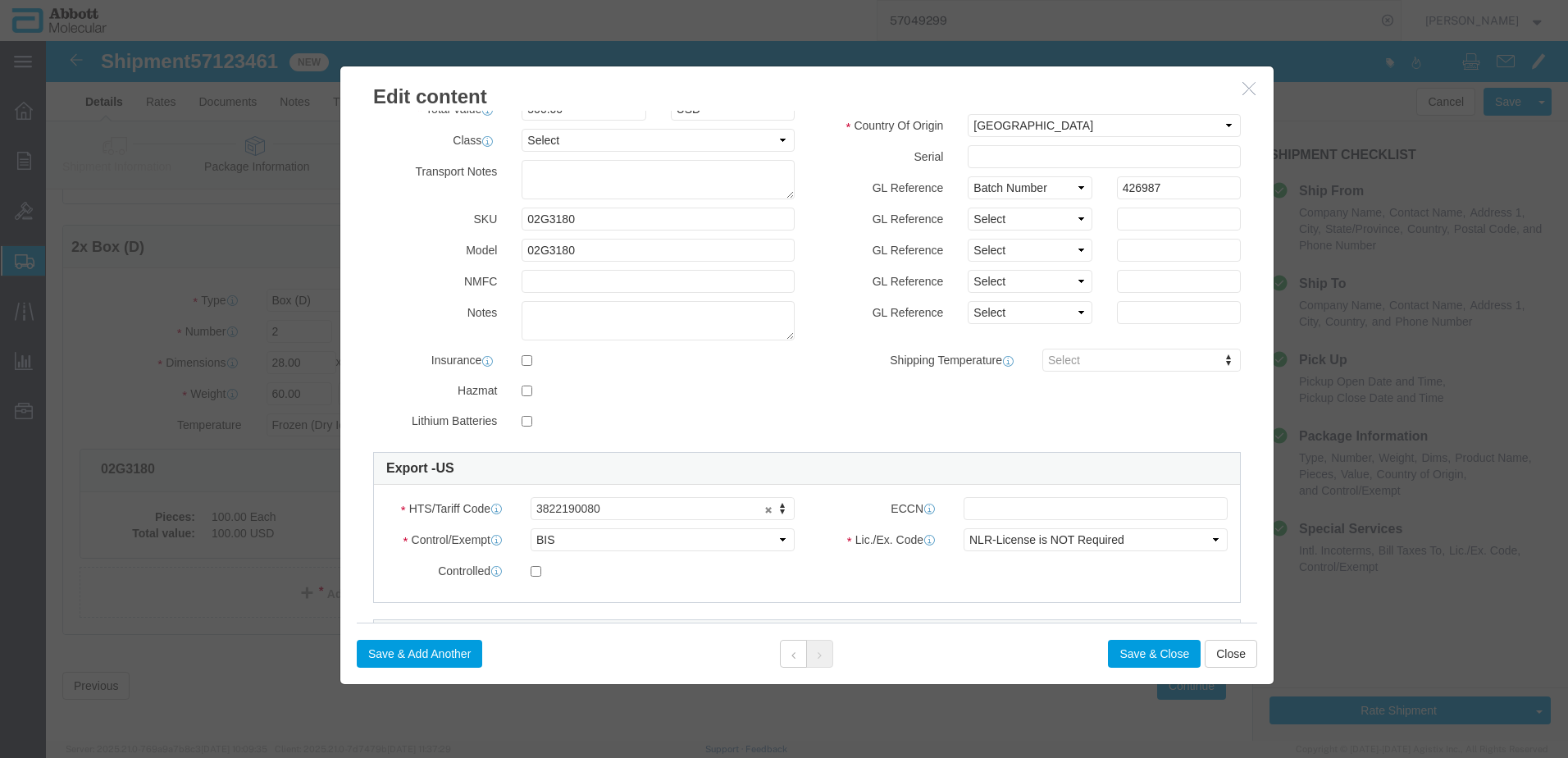
scroll to position [164, 0]
click input "text"
type input "EAR99"
click button "Save & Close"
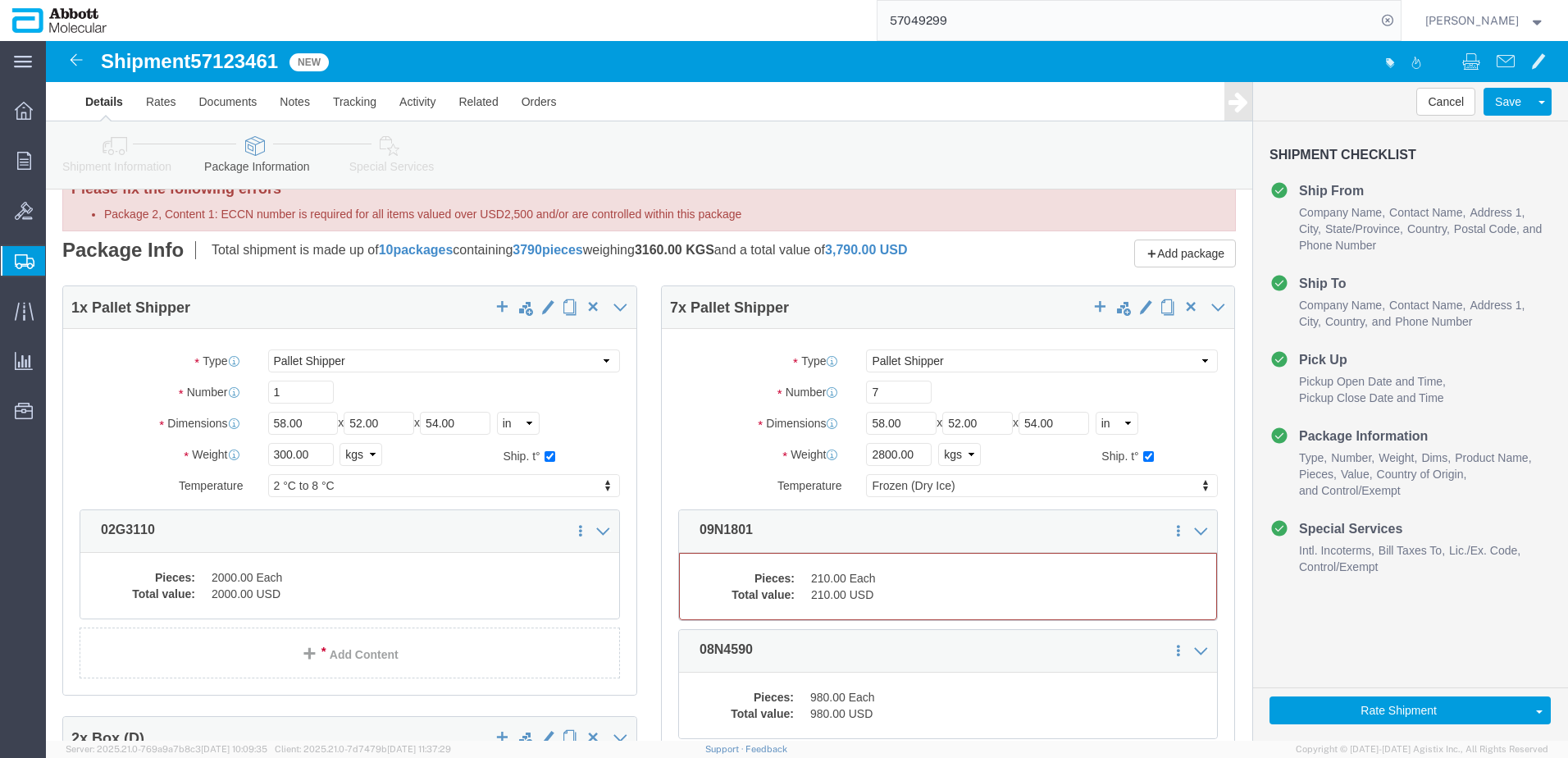
scroll to position [33, 0]
click dd "210.00 Each"
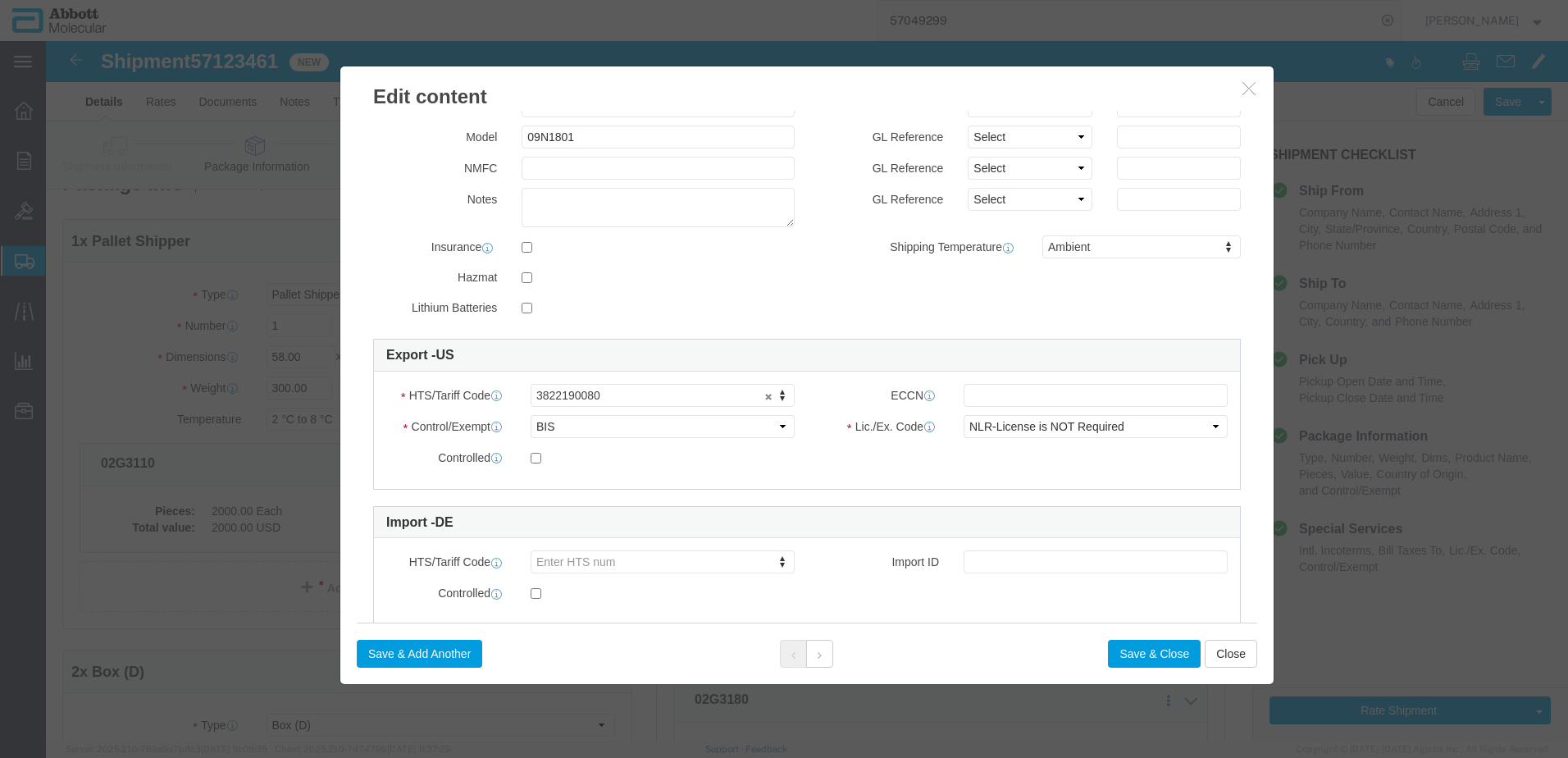
scroll to position [315, 0]
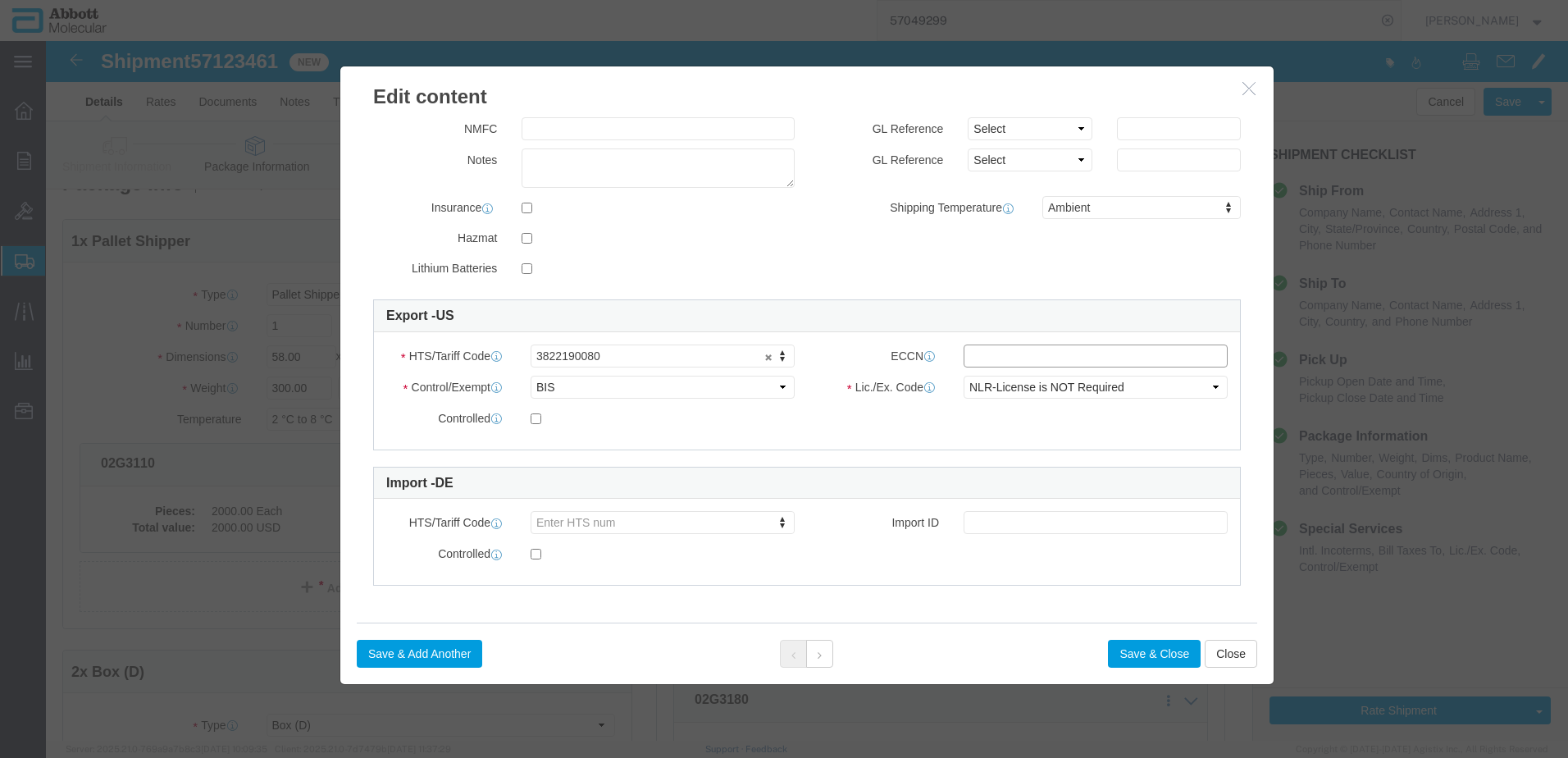
click input "text"
type input "EAR99"
click button "Save & Close"
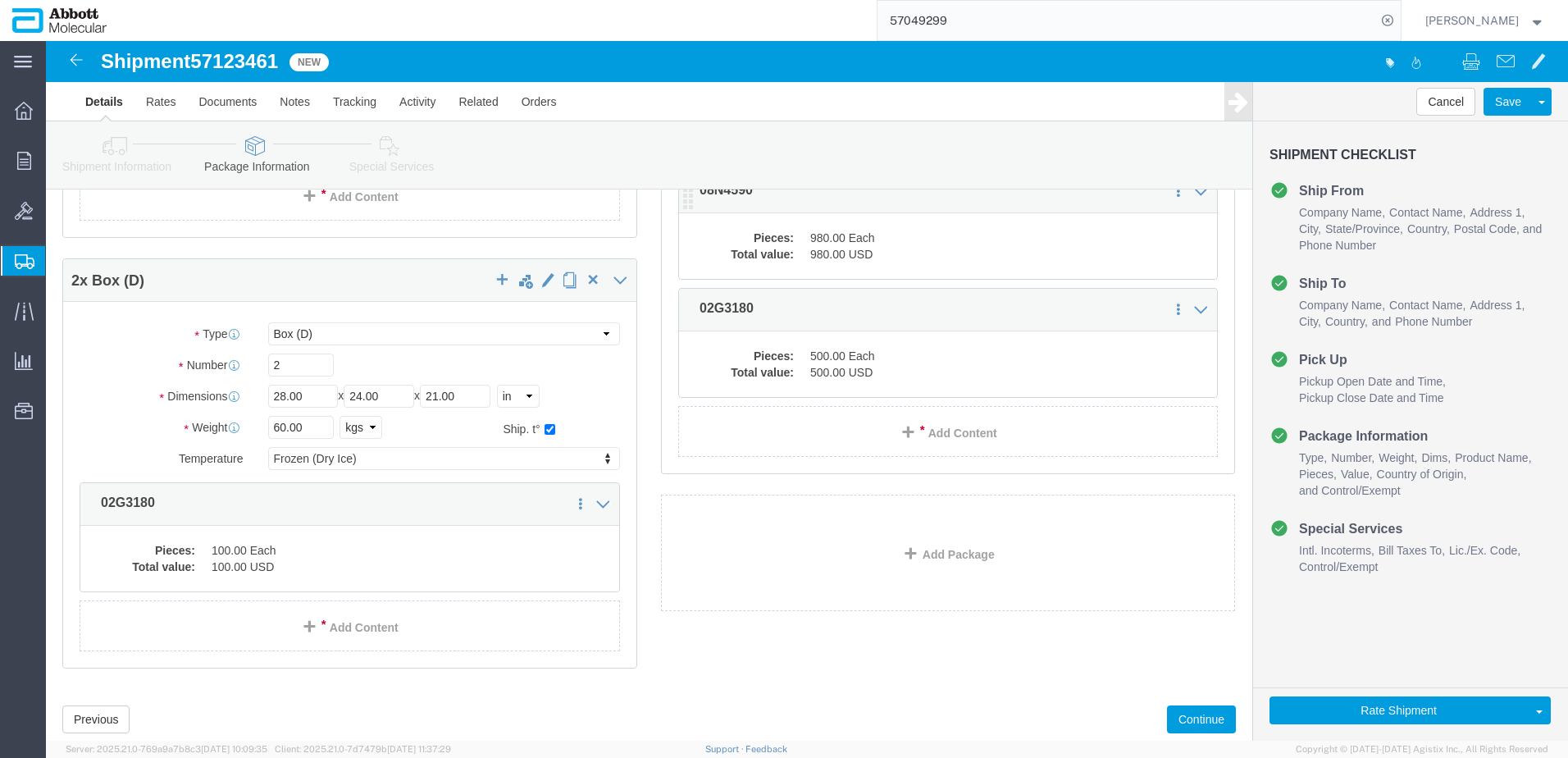
scroll to position [478, 0]
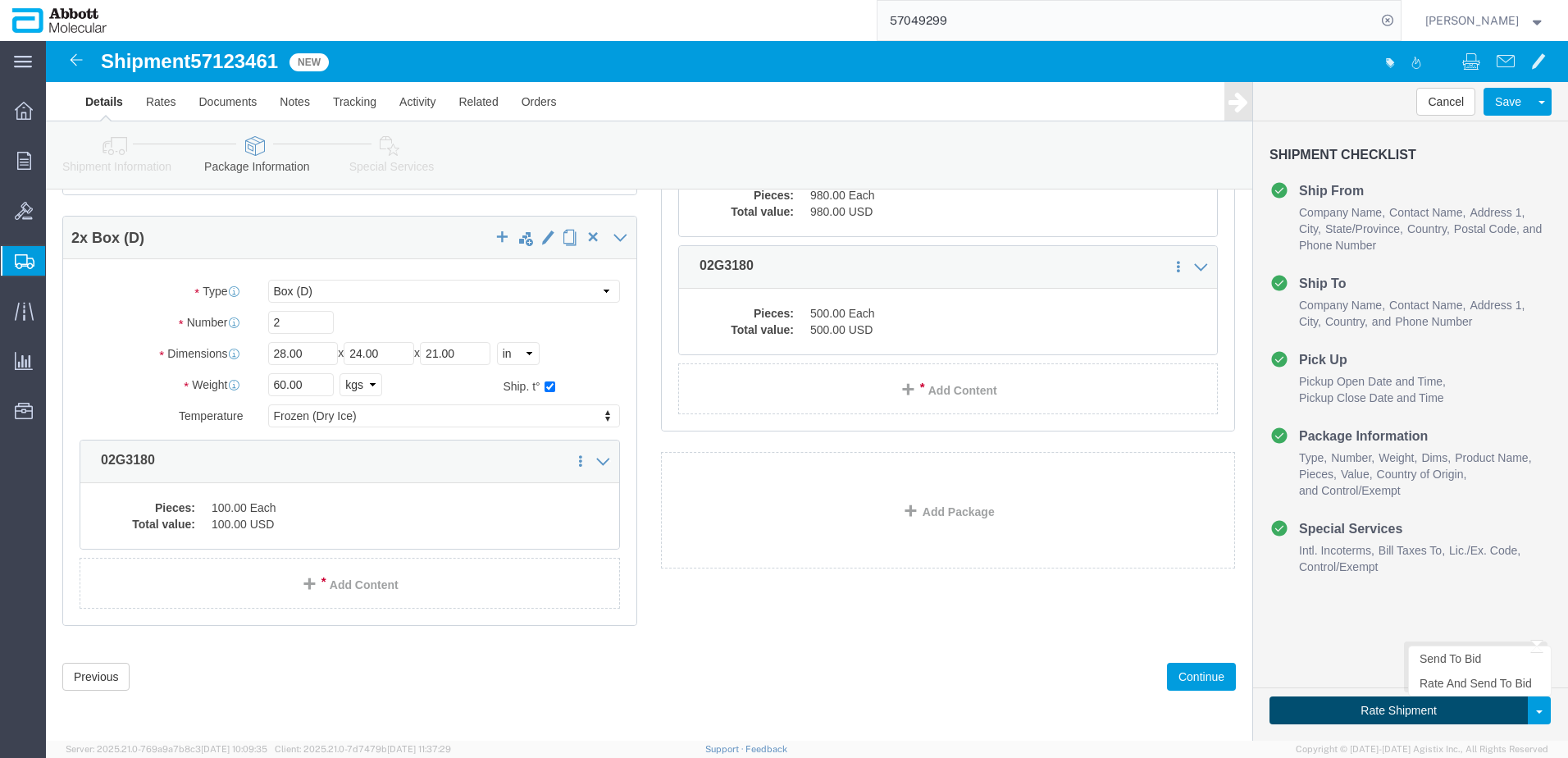
click button "Rate Shipment"
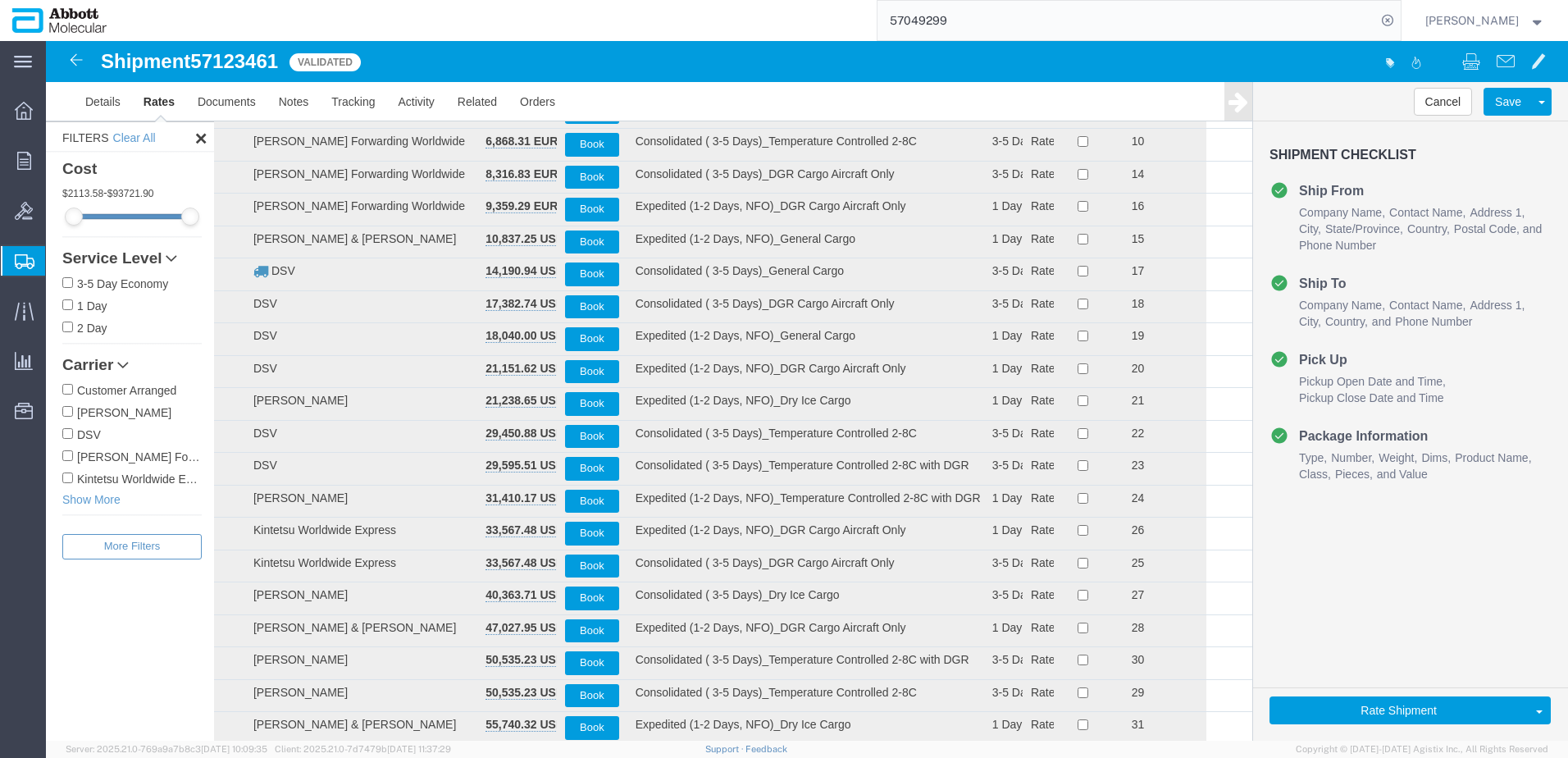
click at [72, 456] on input "[PERSON_NAME] Forwarding Worldwide" at bounding box center [68, 456] width 11 height 11
checkbox input "true"
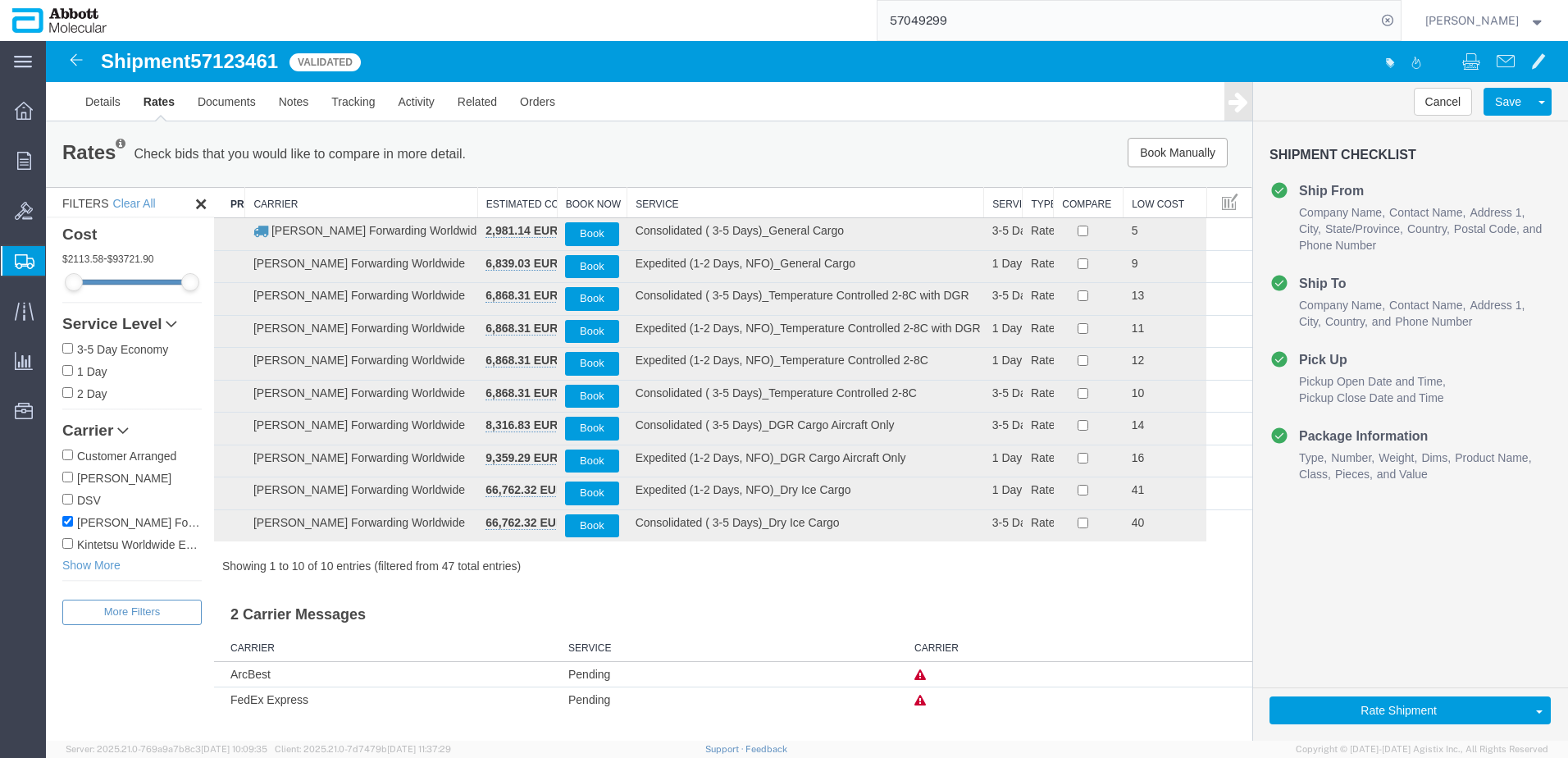
click at [668, 206] on th "Service" at bounding box center [806, 203] width 357 height 31
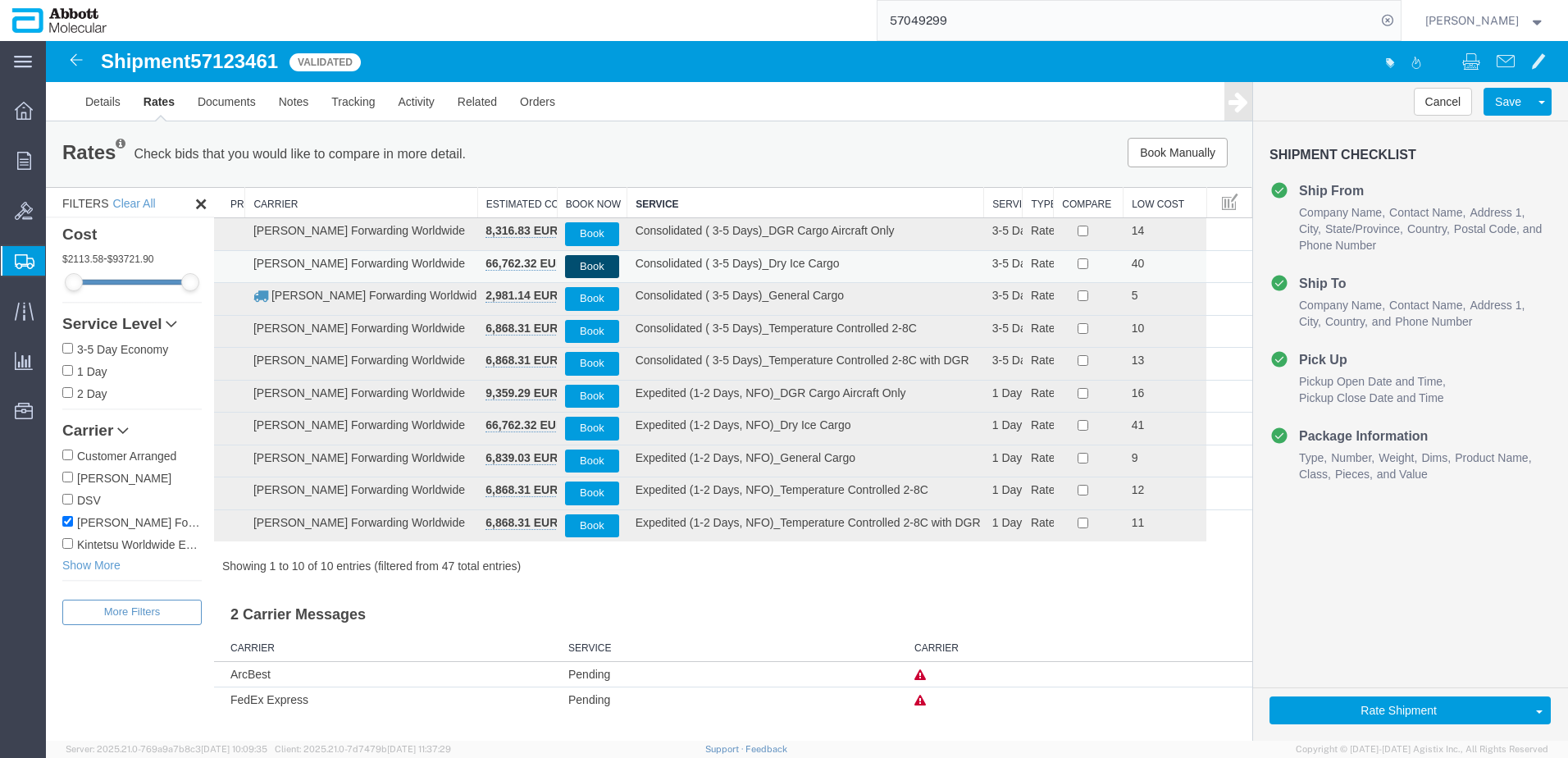
click at [591, 266] on button "Book" at bounding box center [592, 267] width 54 height 24
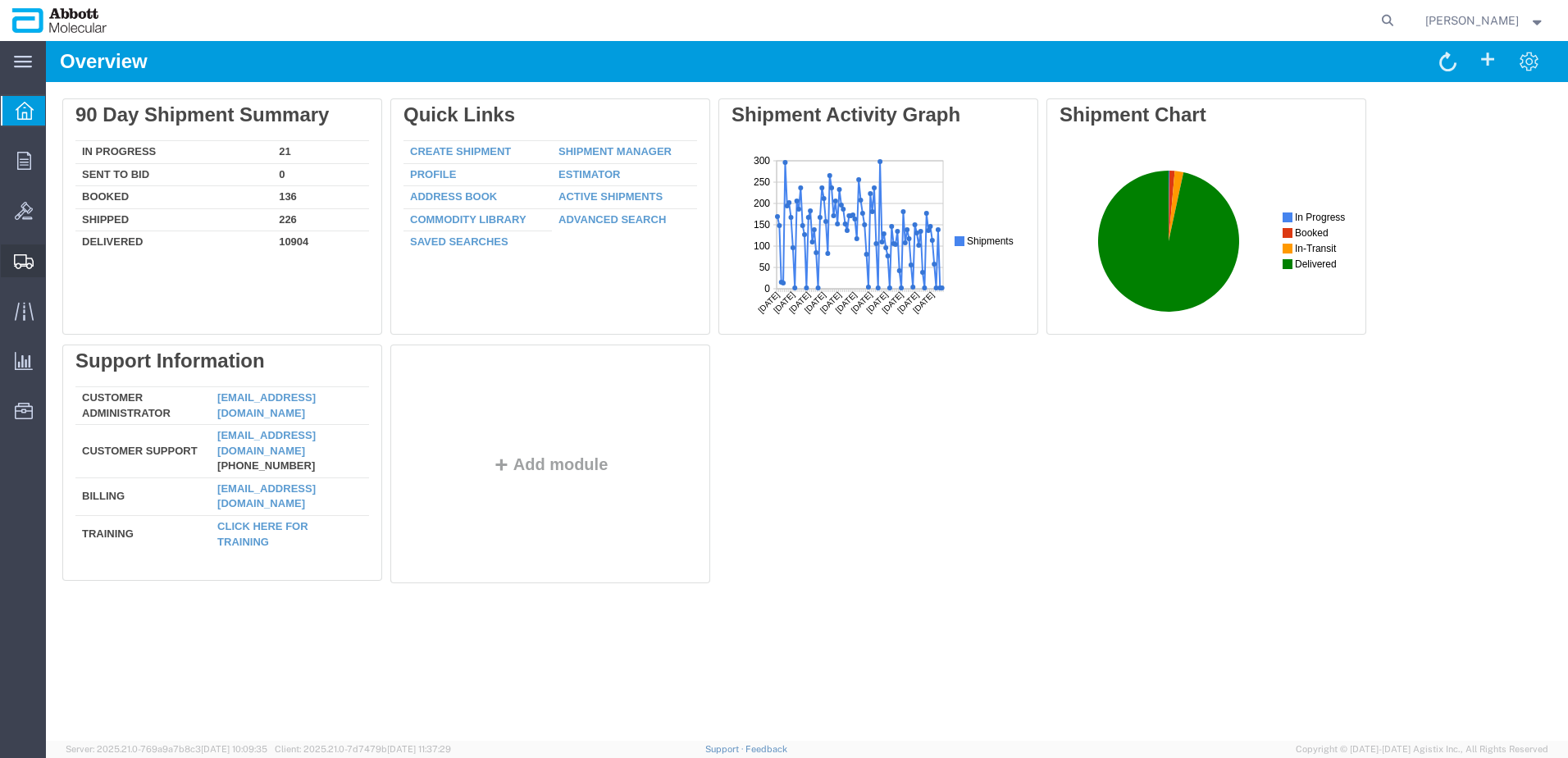
click at [0, 0] on span "Create from Template" at bounding box center [0, 0] width 0 height 0
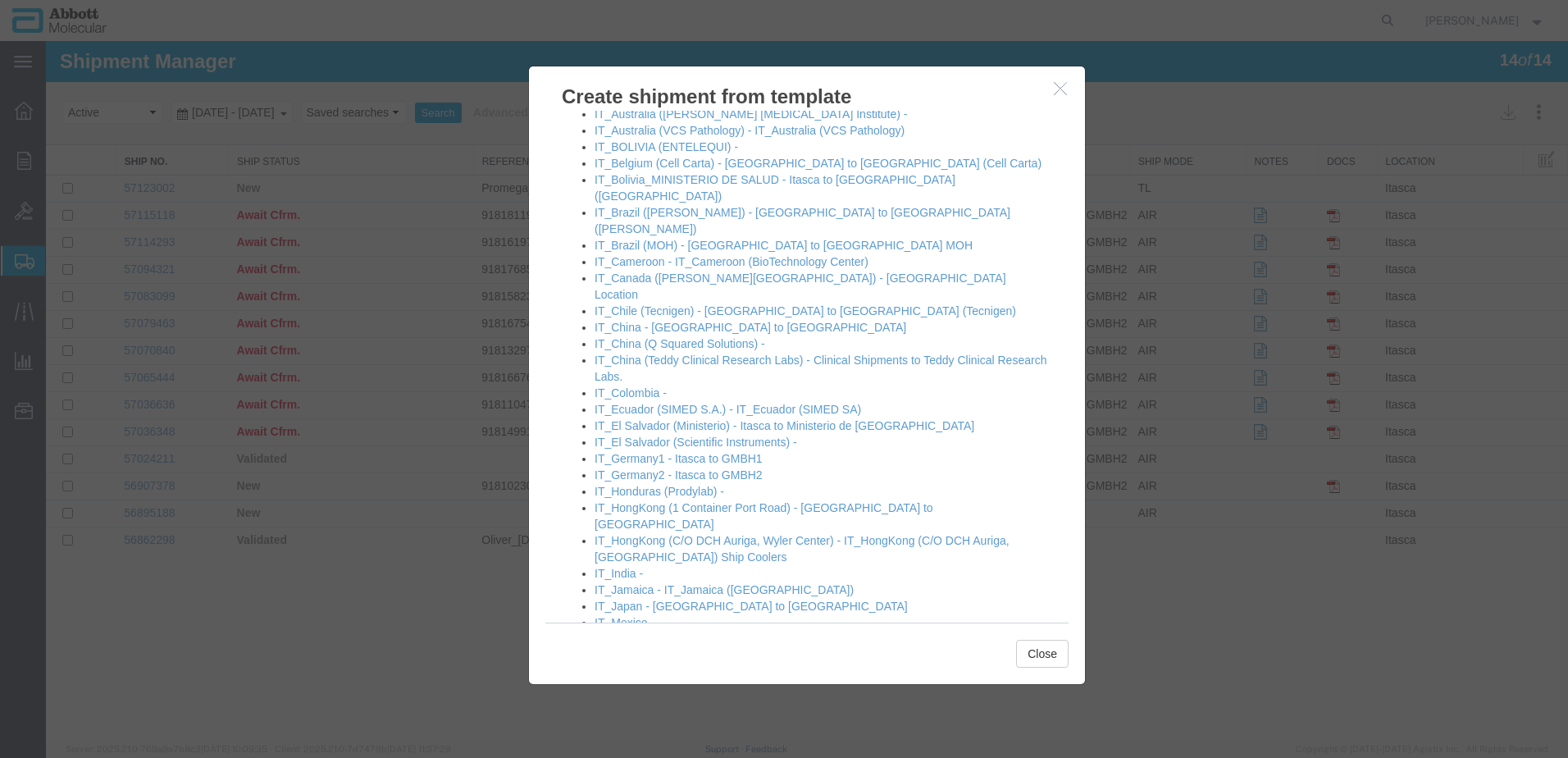
scroll to position [984, 0]
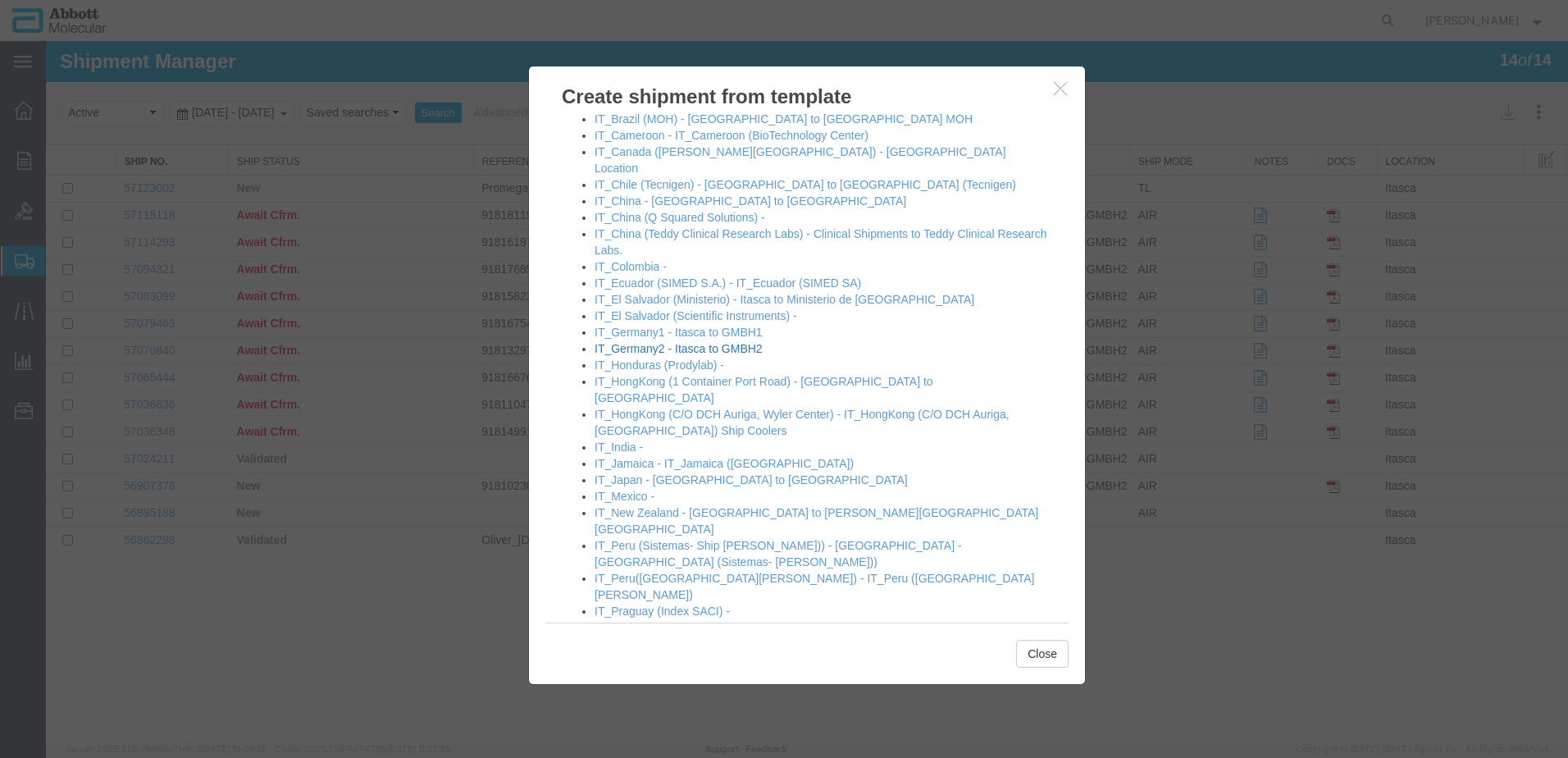
click at [651, 342] on link "IT_Germany2 - Itasca to GMBH2" at bounding box center [679, 348] width 168 height 13
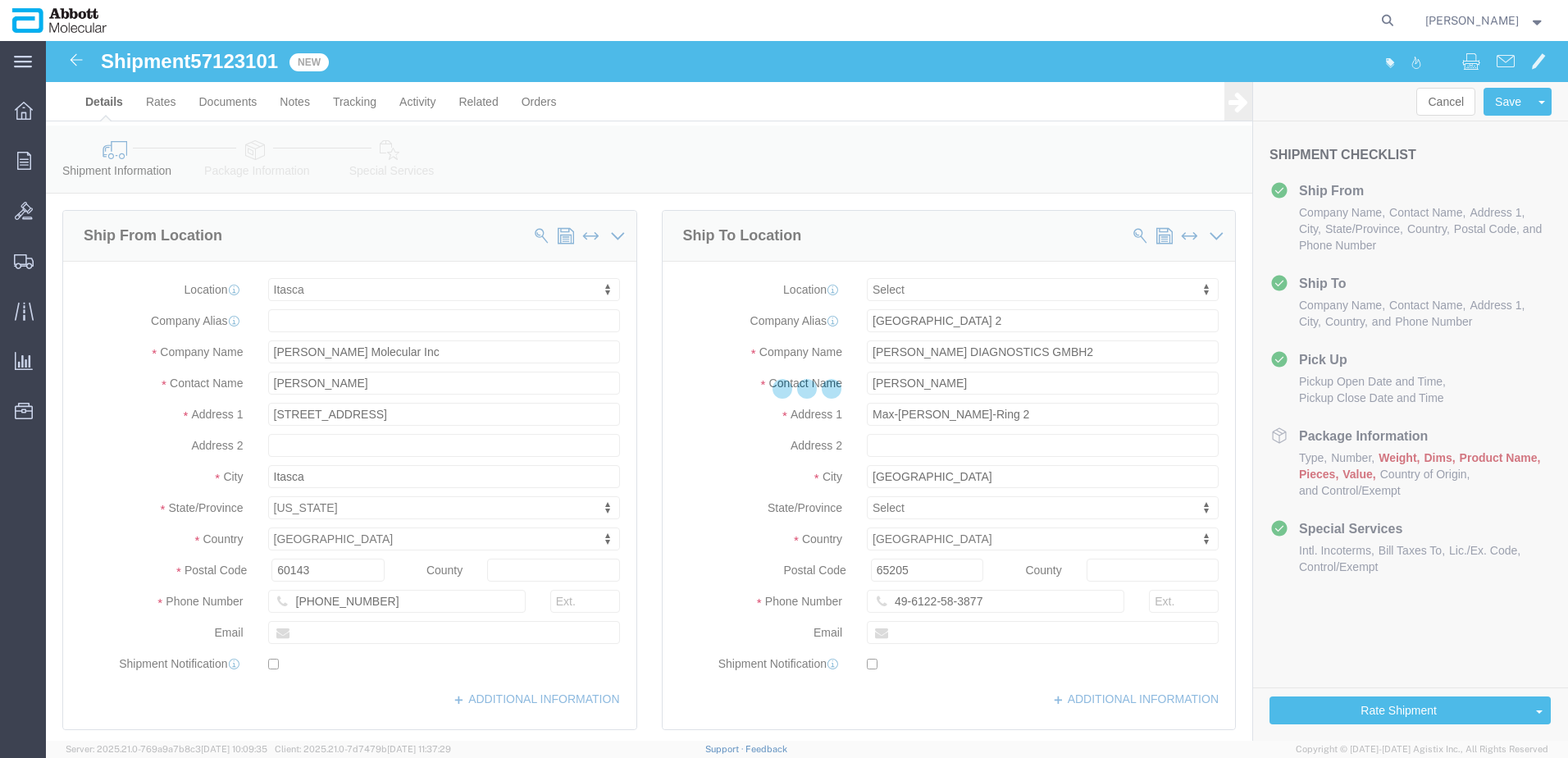
select select "48454"
select select
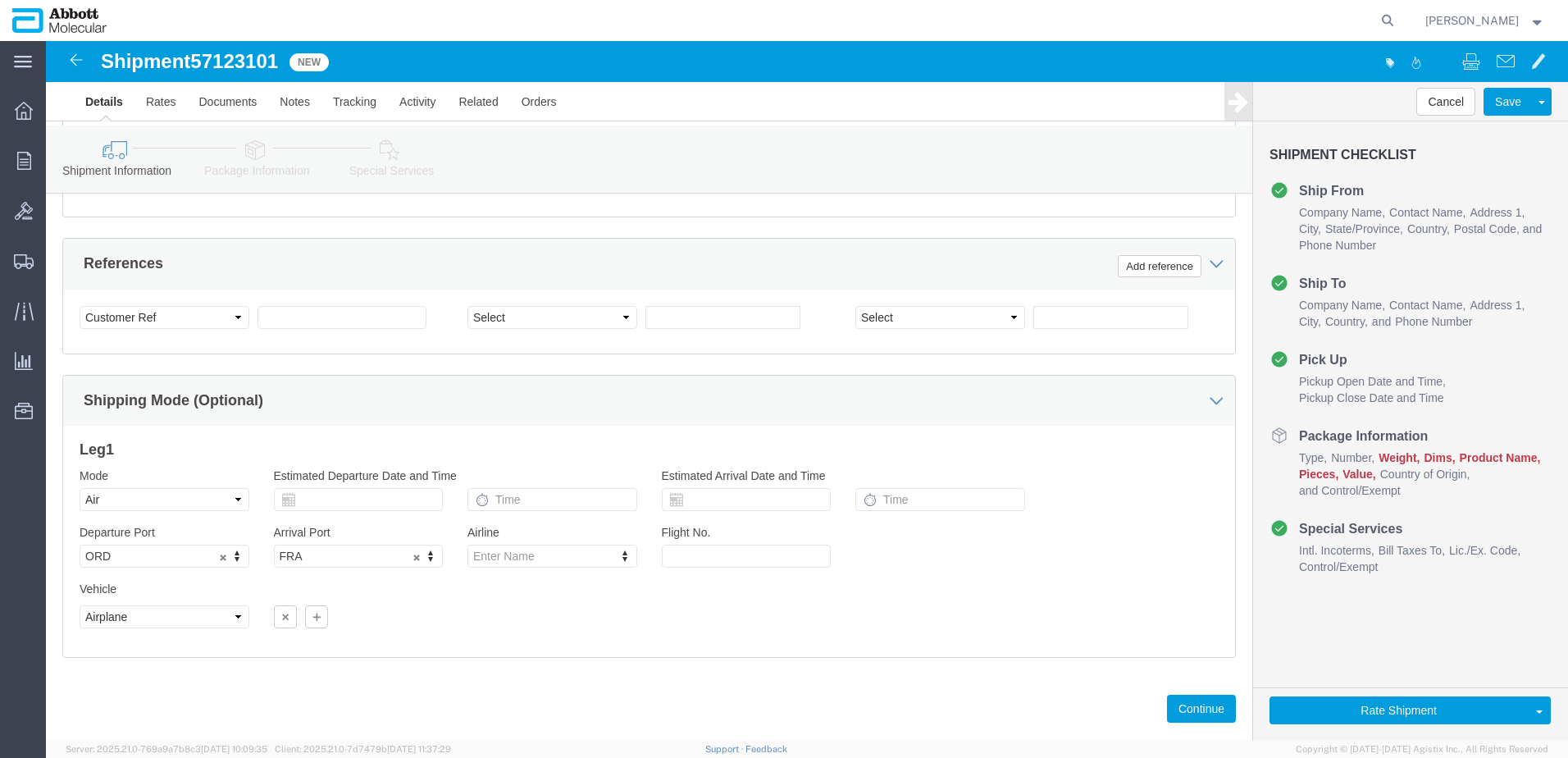
scroll to position [1029, 0]
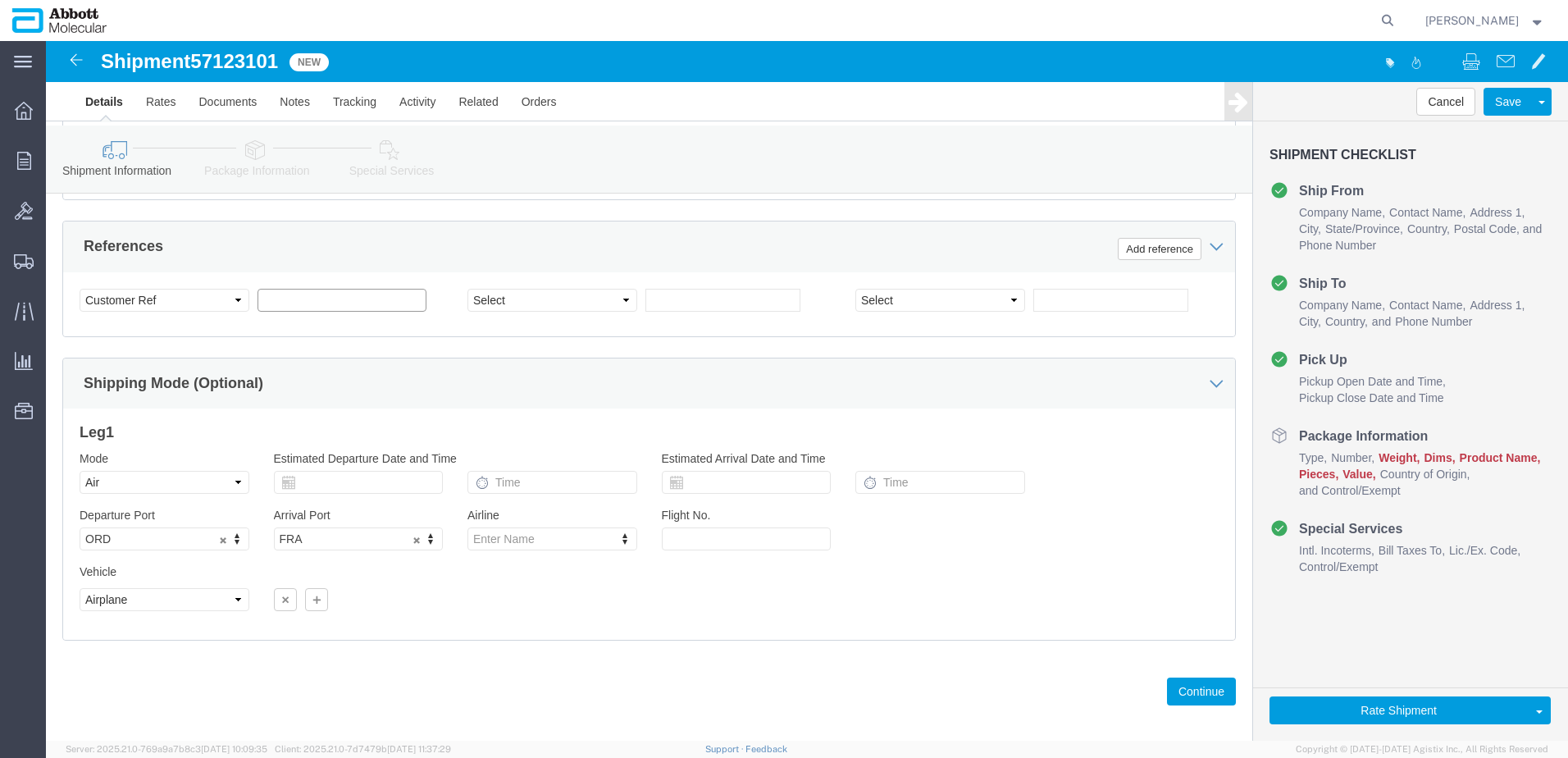
click input "text"
paste input "918149487"
type input "918149487"
click button "Continue"
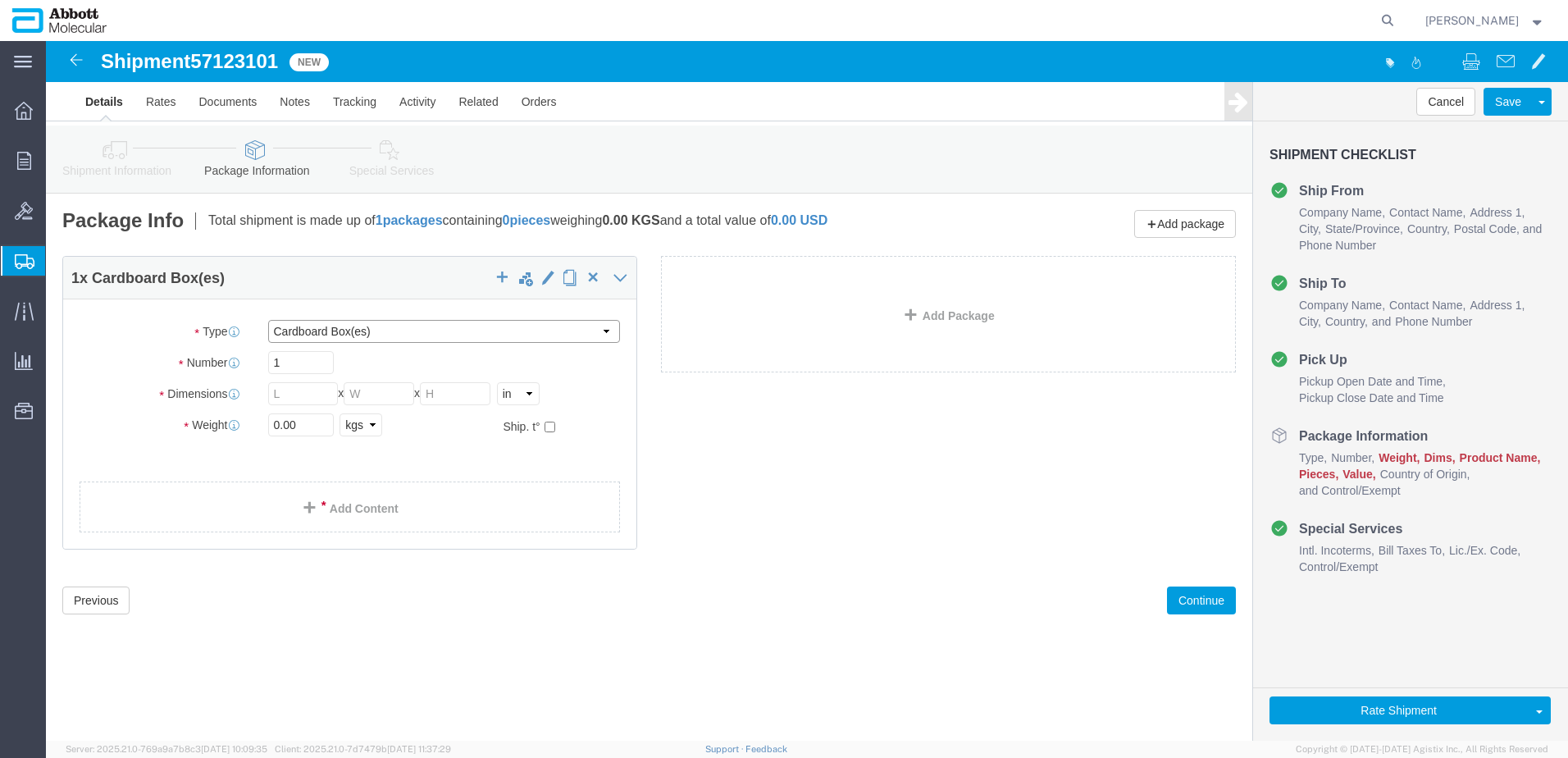
click select "Select Box (B) Box (C) Box (D) Cardboard Box(es) Crate (Instrument) Crate(s) En…"
select select "BOXD"
click select "Select Box (B) Box (C) Box (D) Cardboard Box(es) Crate (Instrument) Crate(s) En…"
type input "28.00"
type input "24.00"
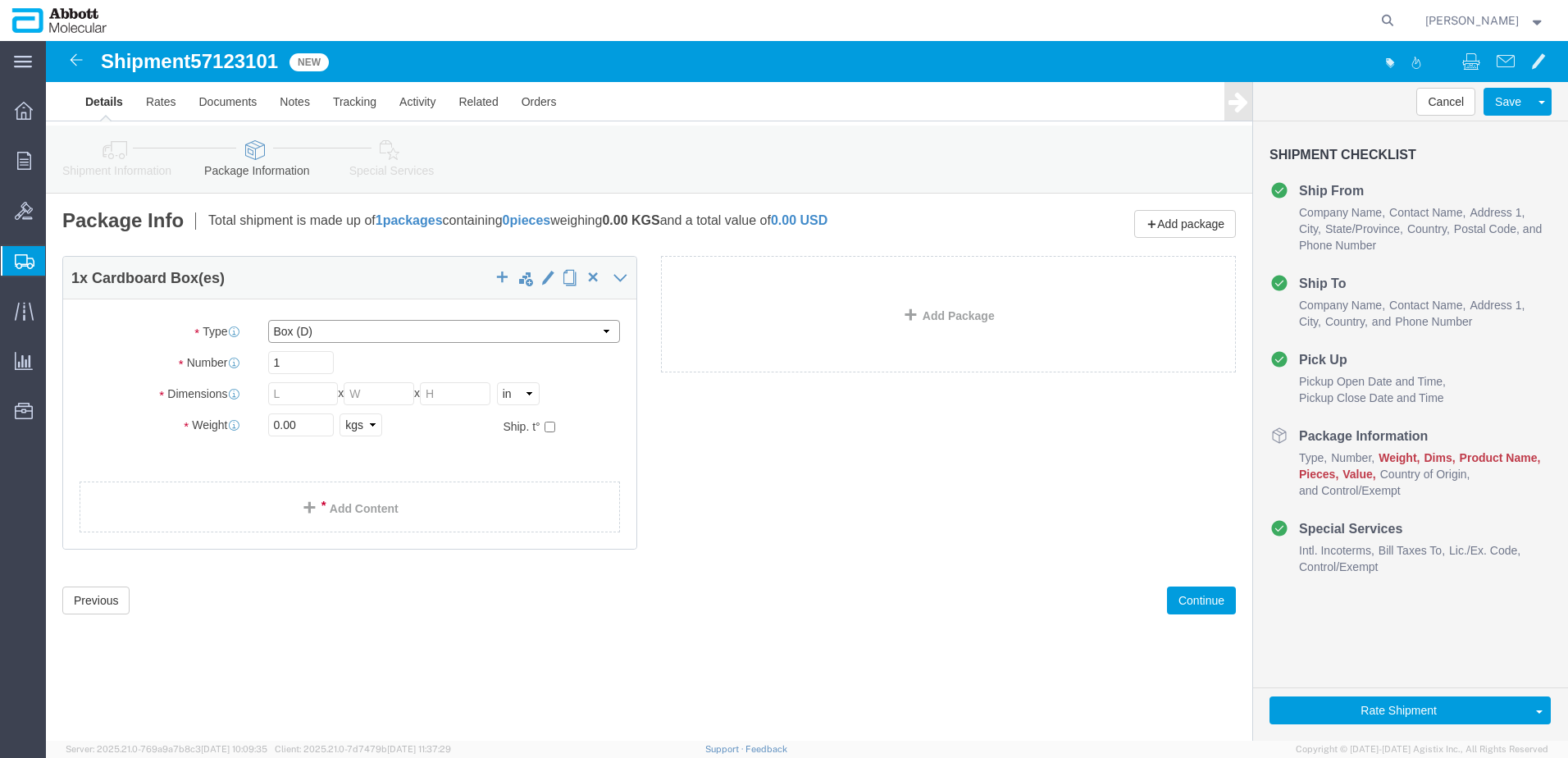
type input "21.00"
drag, startPoint x: 247, startPoint y: 390, endPoint x: 232, endPoint y: 390, distance: 15.0
click input "0.00"
drag, startPoint x: 269, startPoint y: 382, endPoint x: 211, endPoint y: 386, distance: 58.1
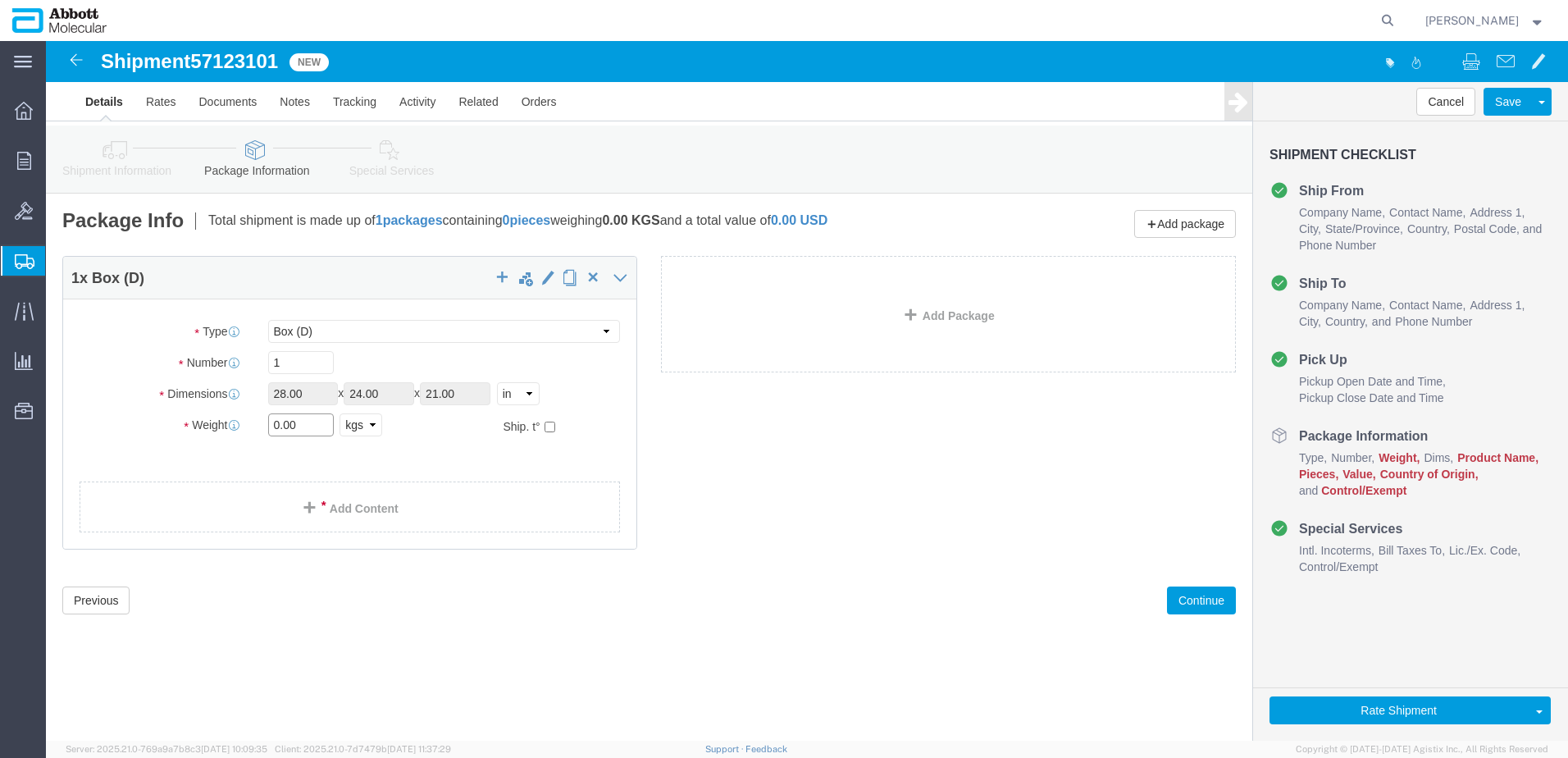
click div "0.00 Select kgs lbs"
type input "21"
click input "checkbox"
checkbox input "true"
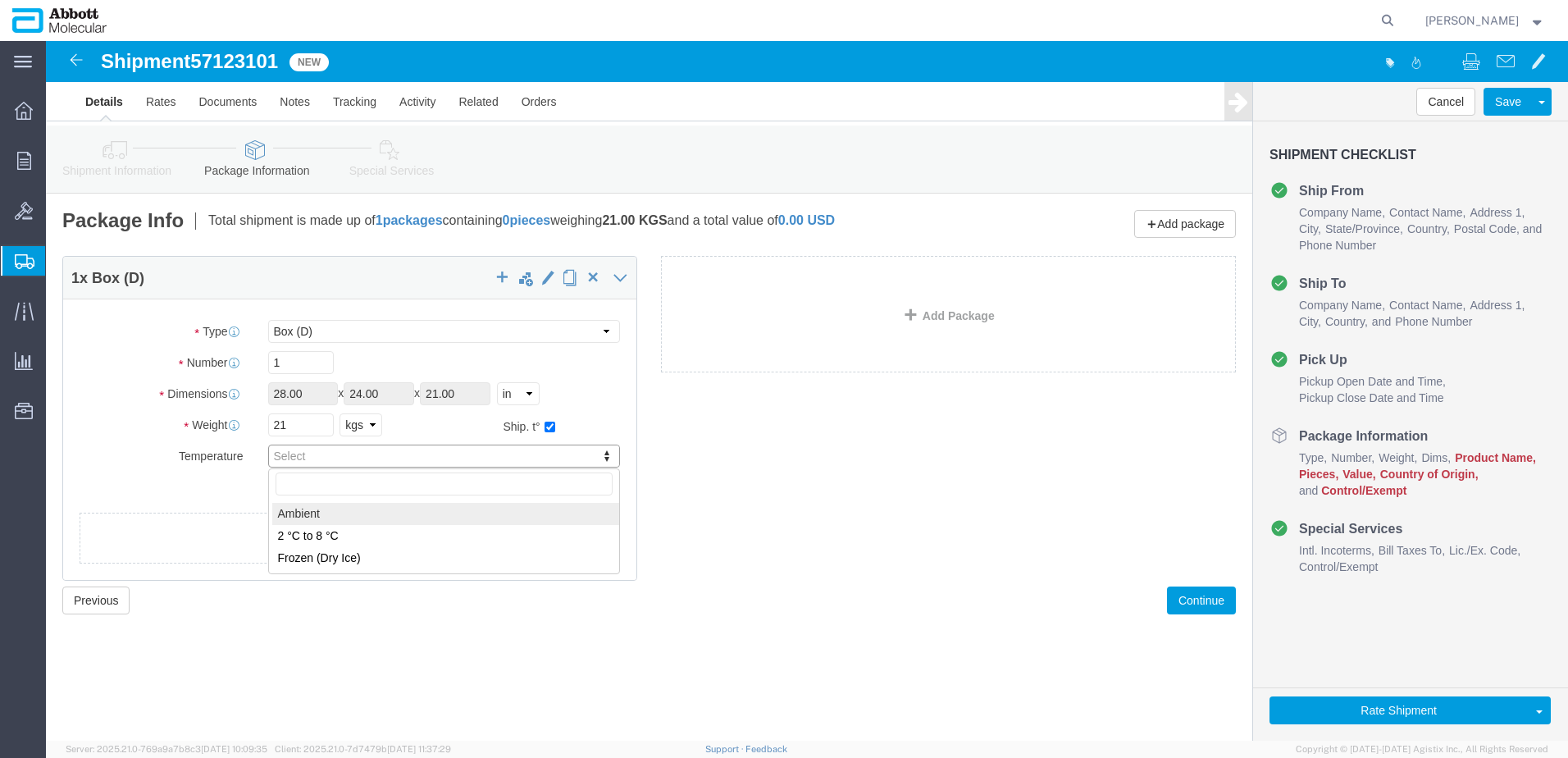
type input "AMBIENT"
click link "Add Content"
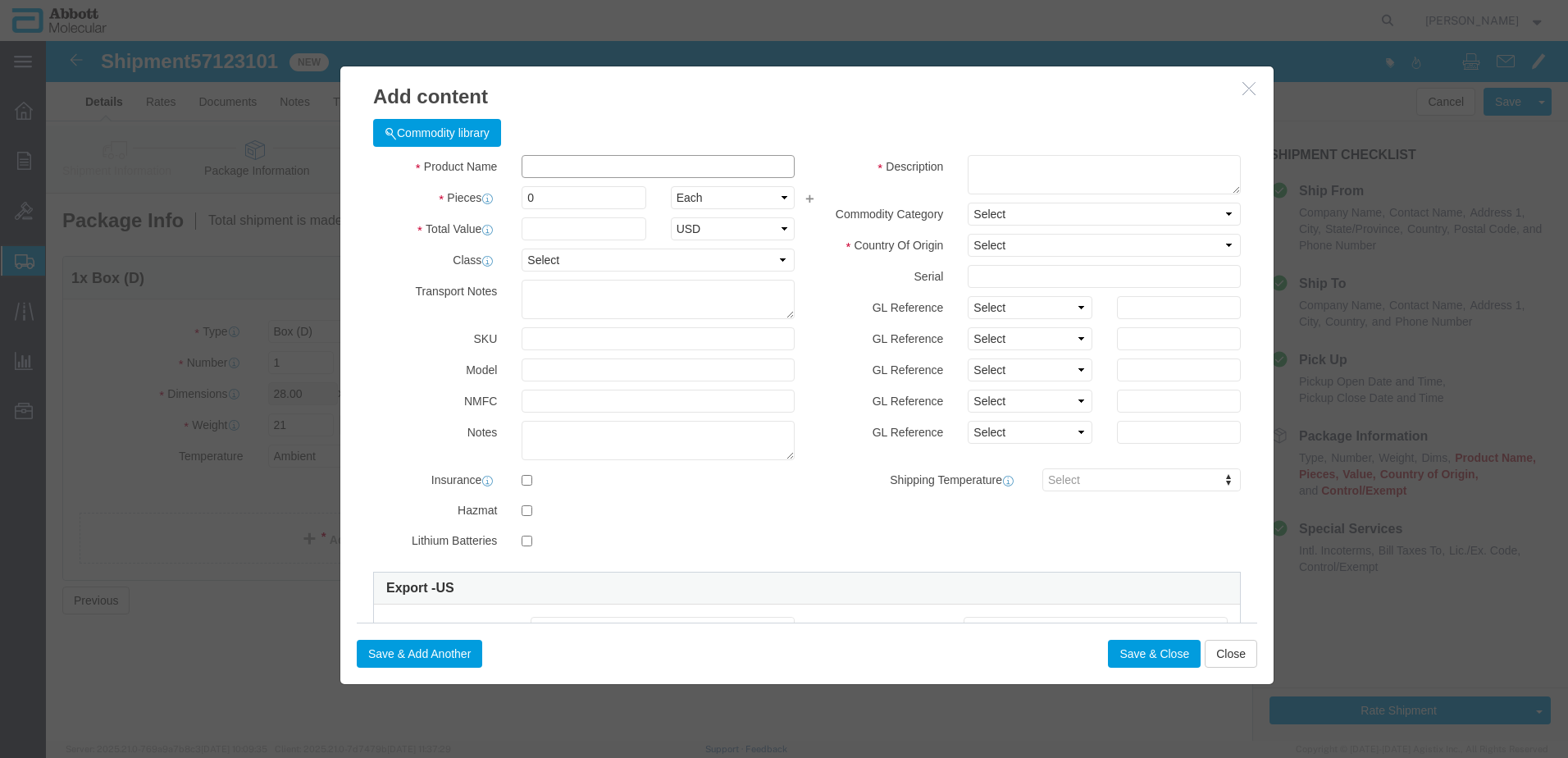
click input "text"
type input "01N9901"
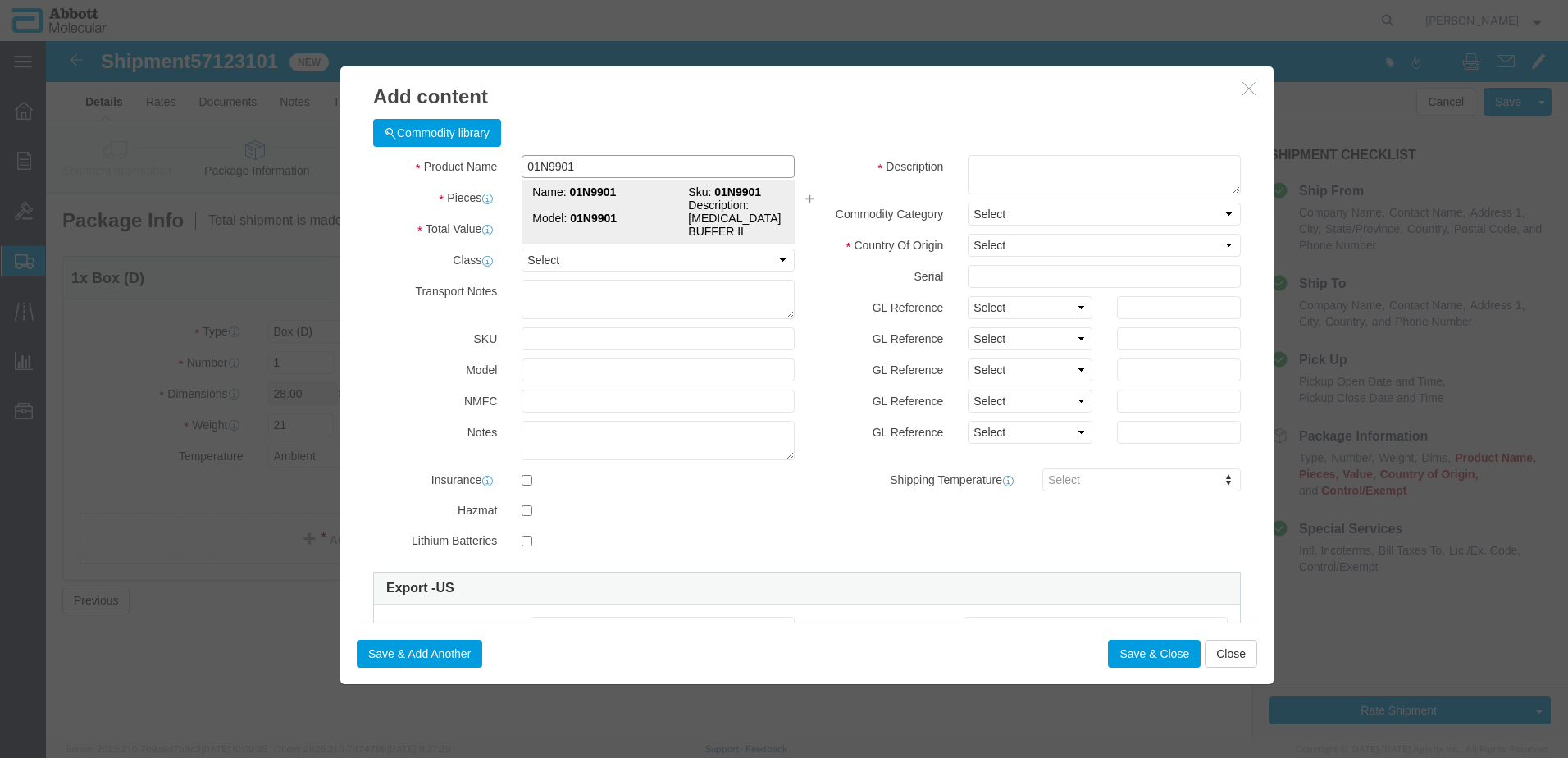
click strong "01N9901"
checkbox input "true"
type input "1"
select select "USD"
select select "US"
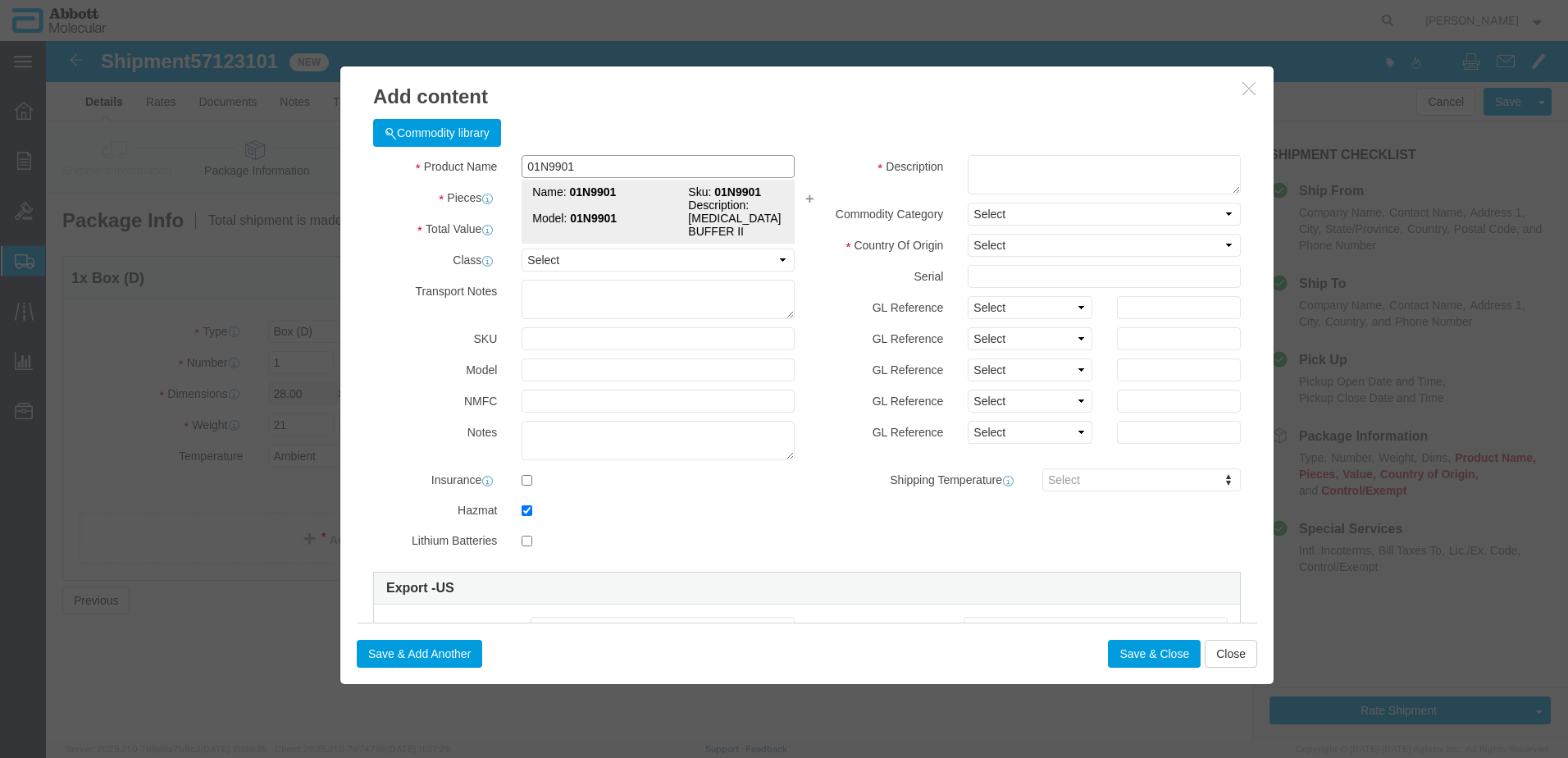
type input "HYDROCHLORIC ACID"
type input "1789"
select select "8 Corrosive"
select select "III"
select select "BOXES"
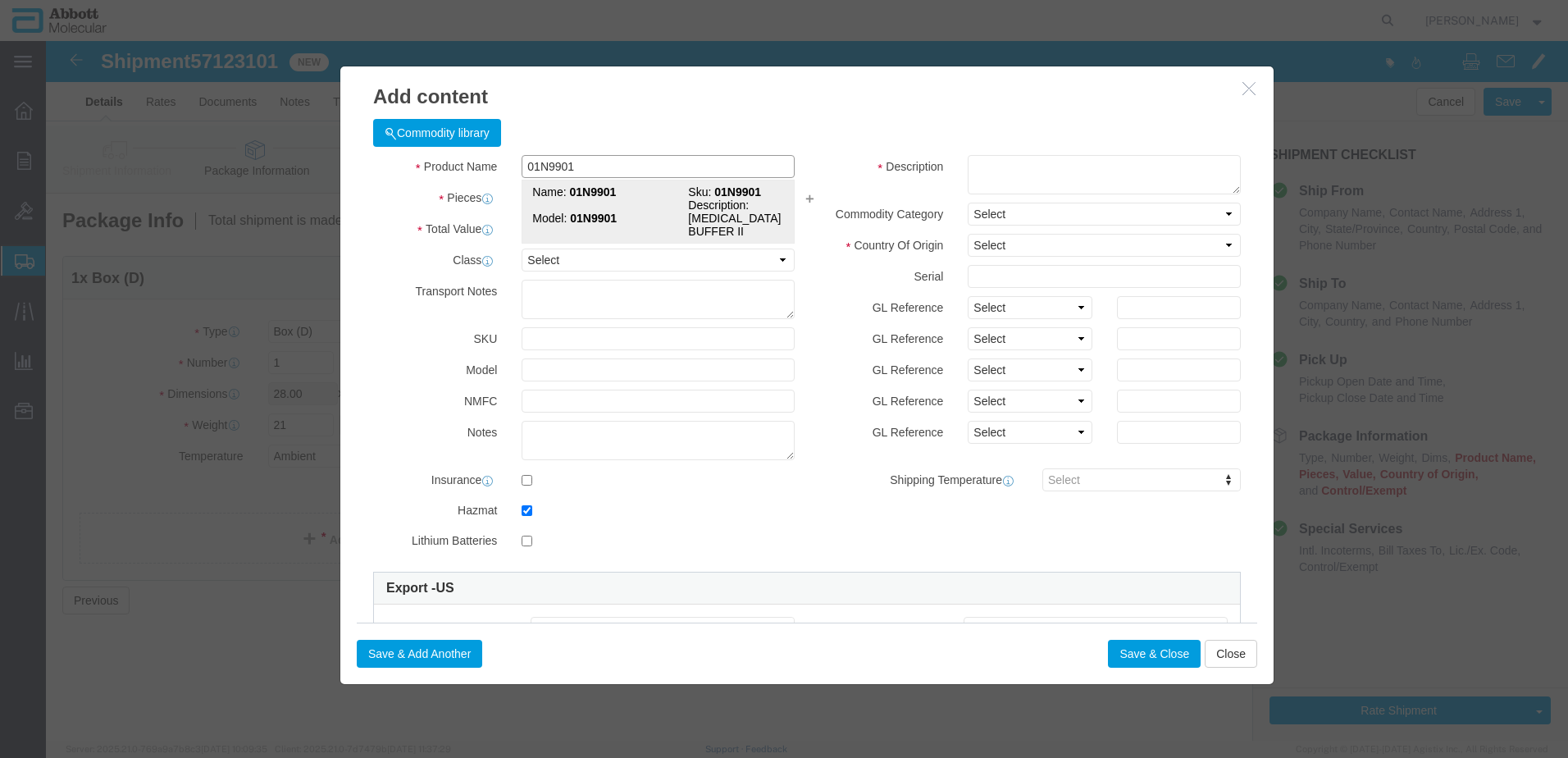
select select "FIBERBOARD"
type input "[PERSON_NAME] Molecular"
type input "[PERSON_NAME]"
type input "[PHONE_NUMBER]"
type input "3822190080"
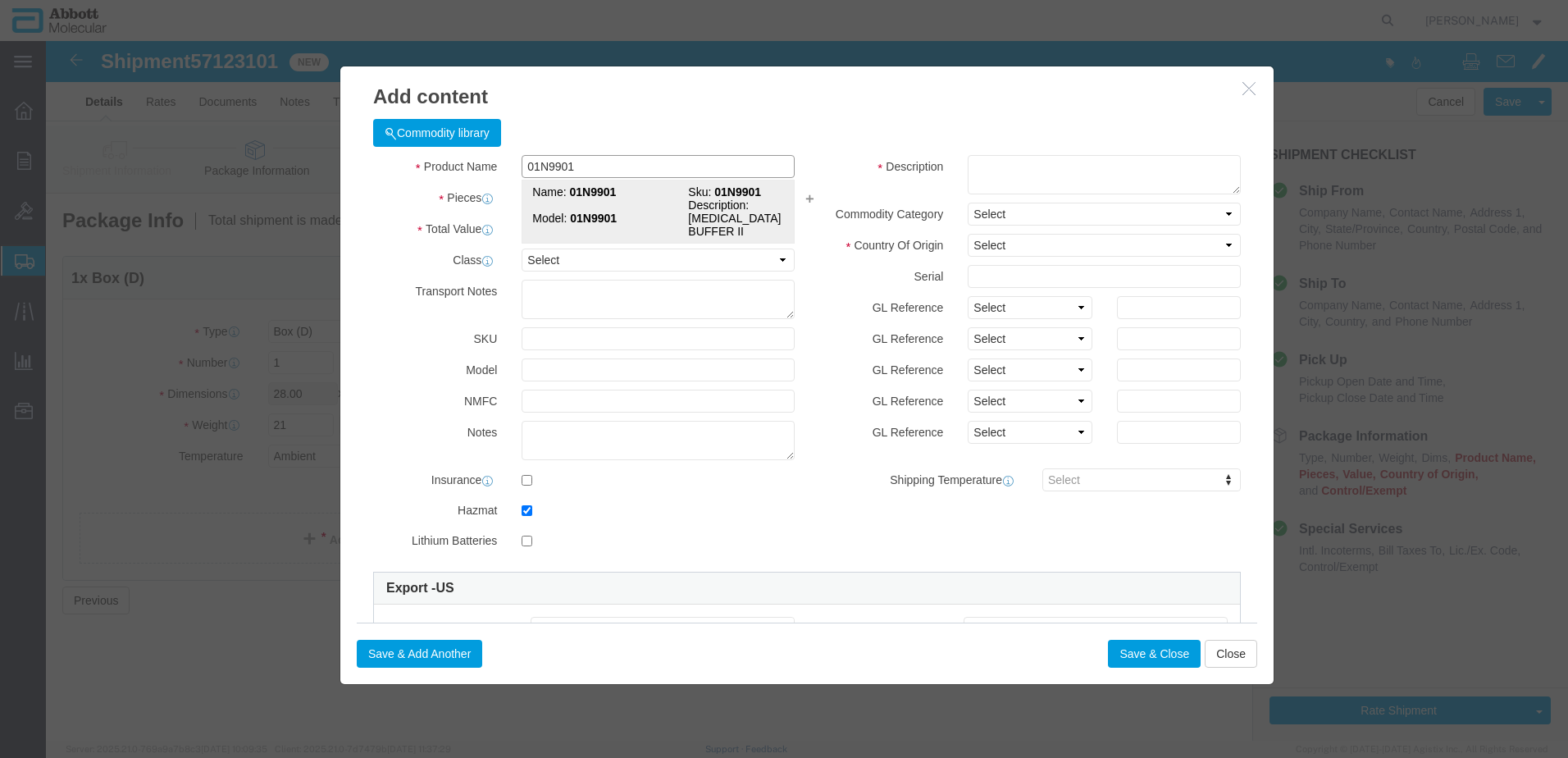
select select "BIS"
type input "01N9901"
type textarea "[MEDICAL_DATA] BUFFER II"
select select "NLR"
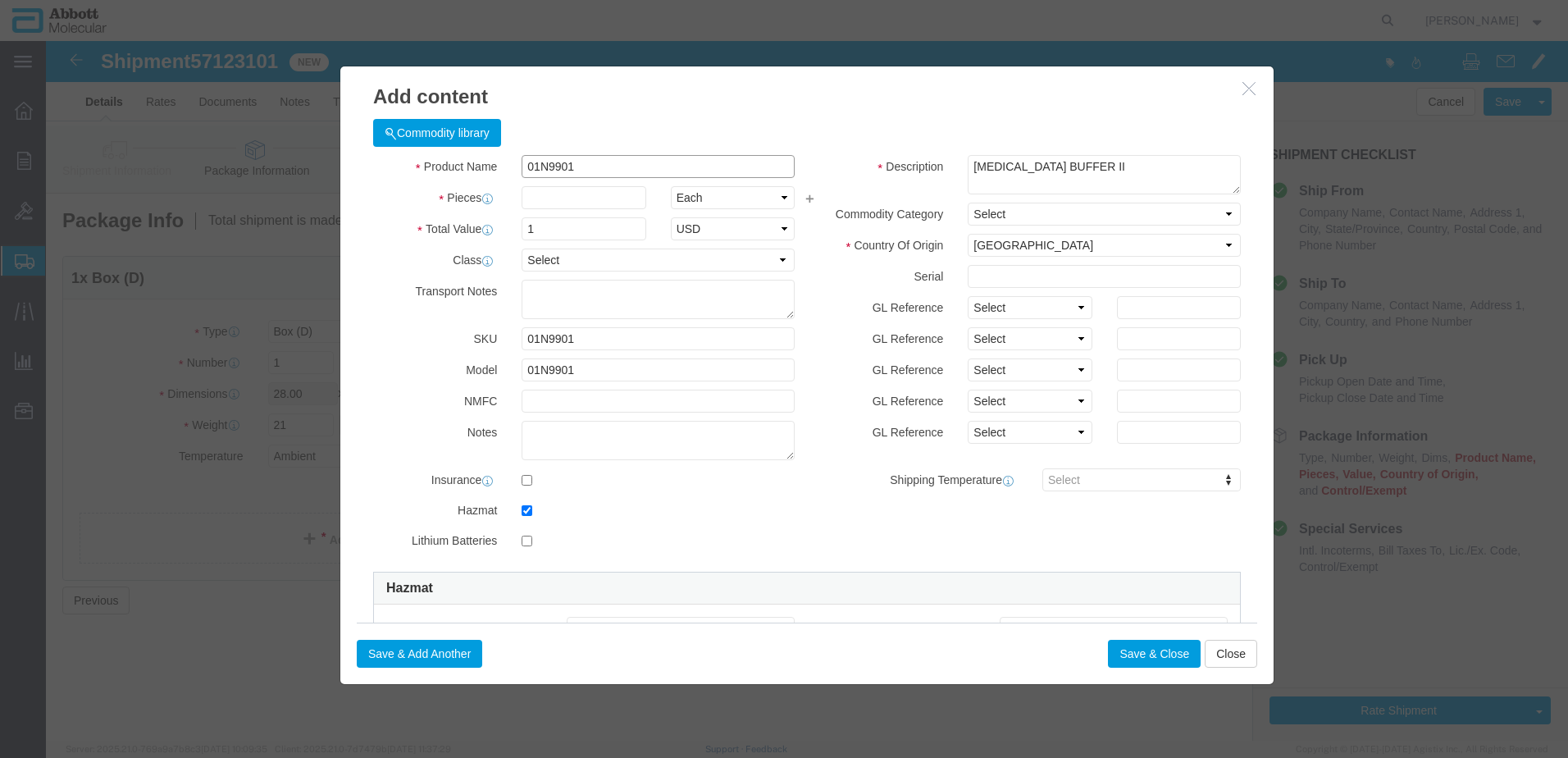
type input "01N9901"
type input "70"
click select "Select Account Type Activity ID Airline Appointment Number ASN Batch Number Bil…"
select select "BATCH_NUMBER"
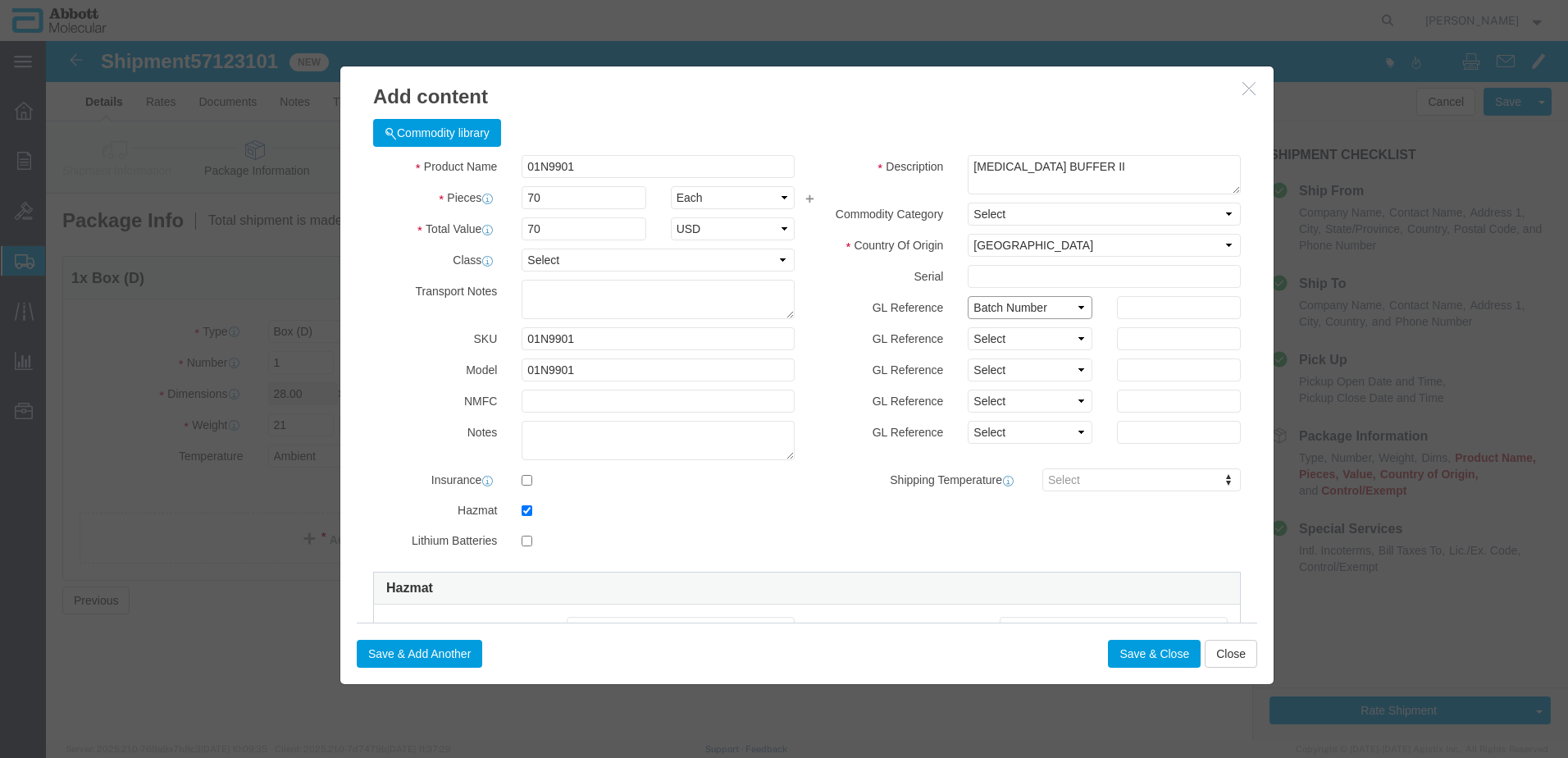
click select "Select Account Type Activity ID Airline Appointment Number ASN Batch Number Bil…"
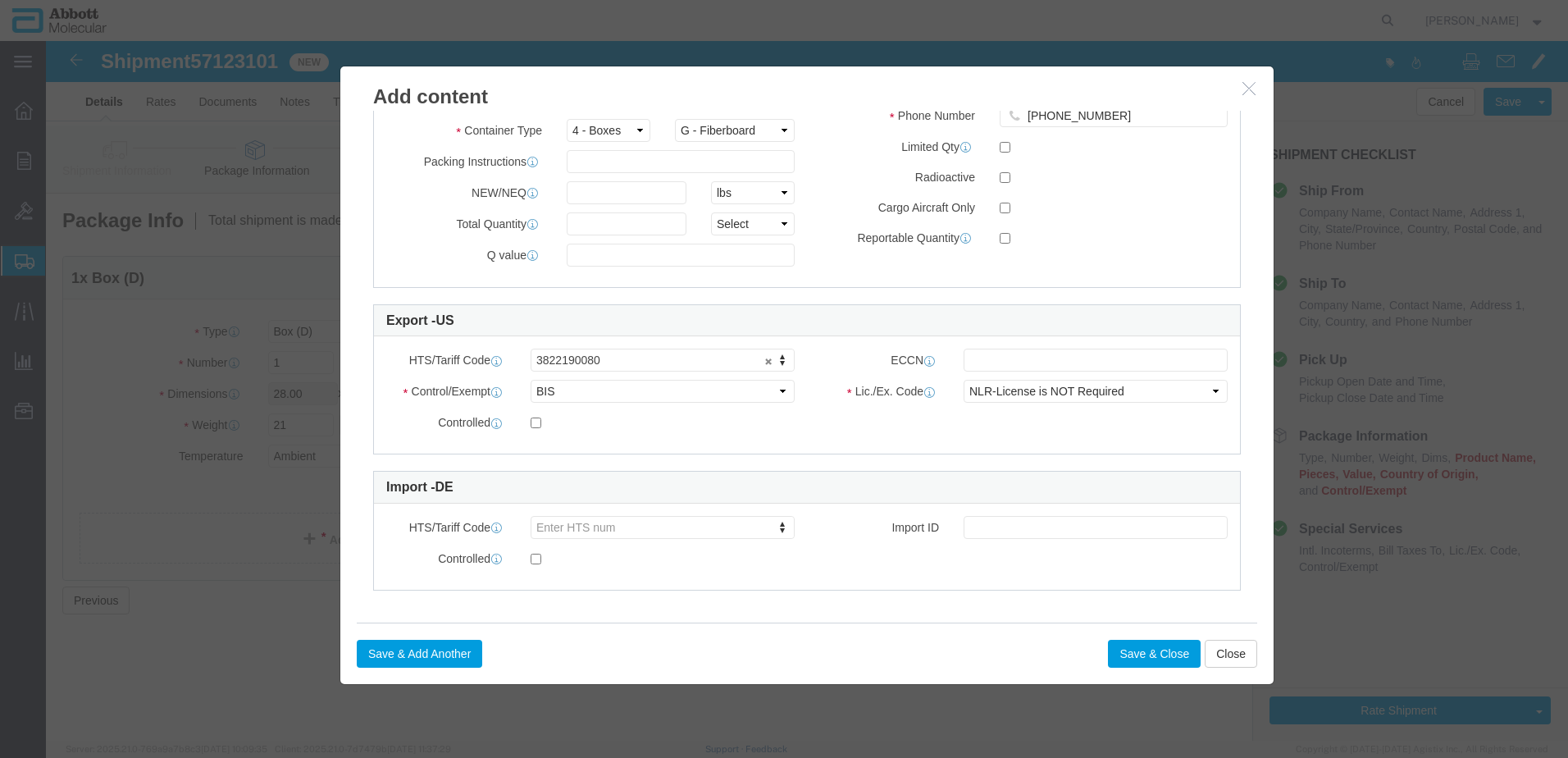
scroll to position [689, 0]
type input "421311"
click button "Save & Close"
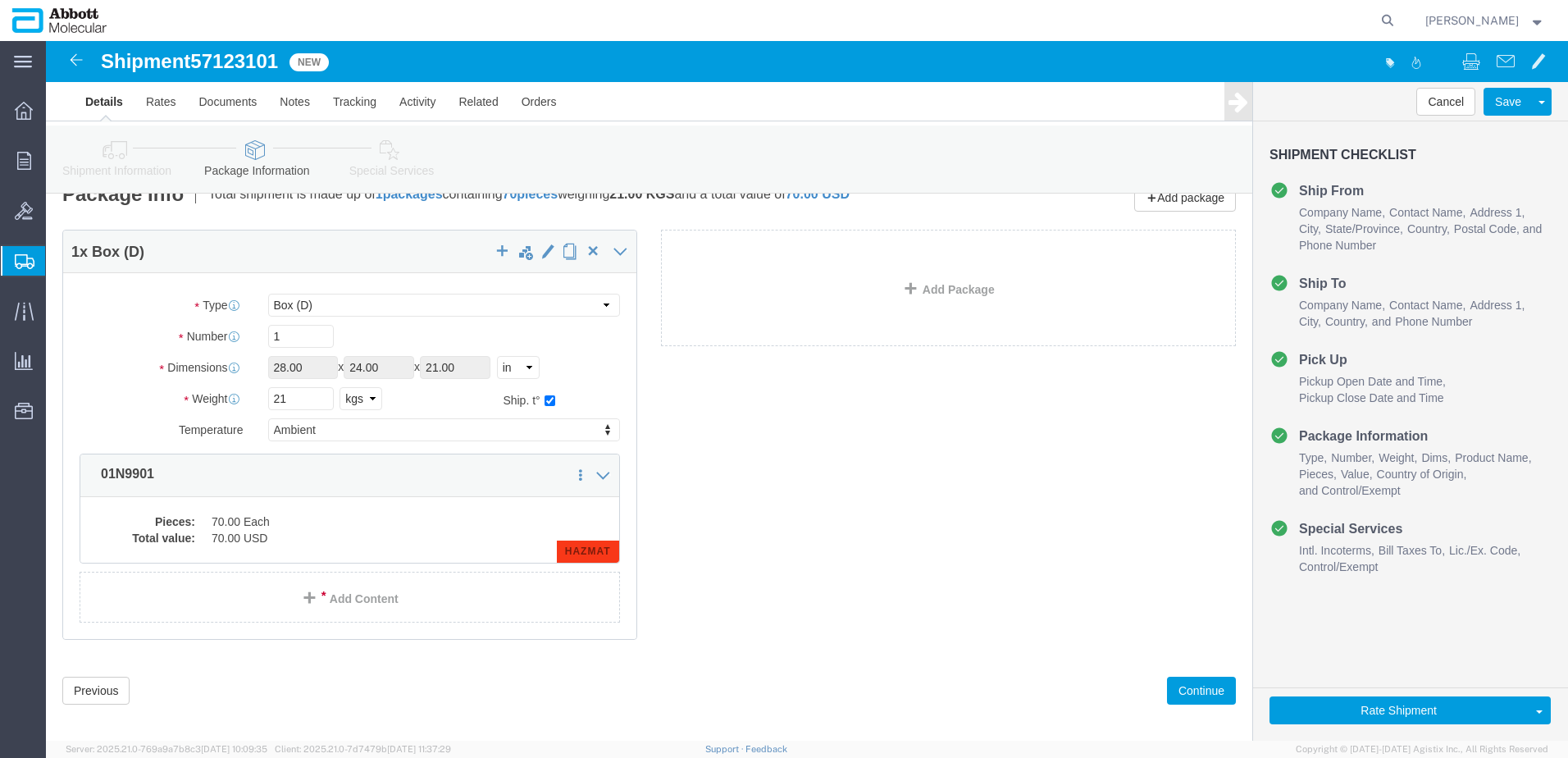
scroll to position [40, 0]
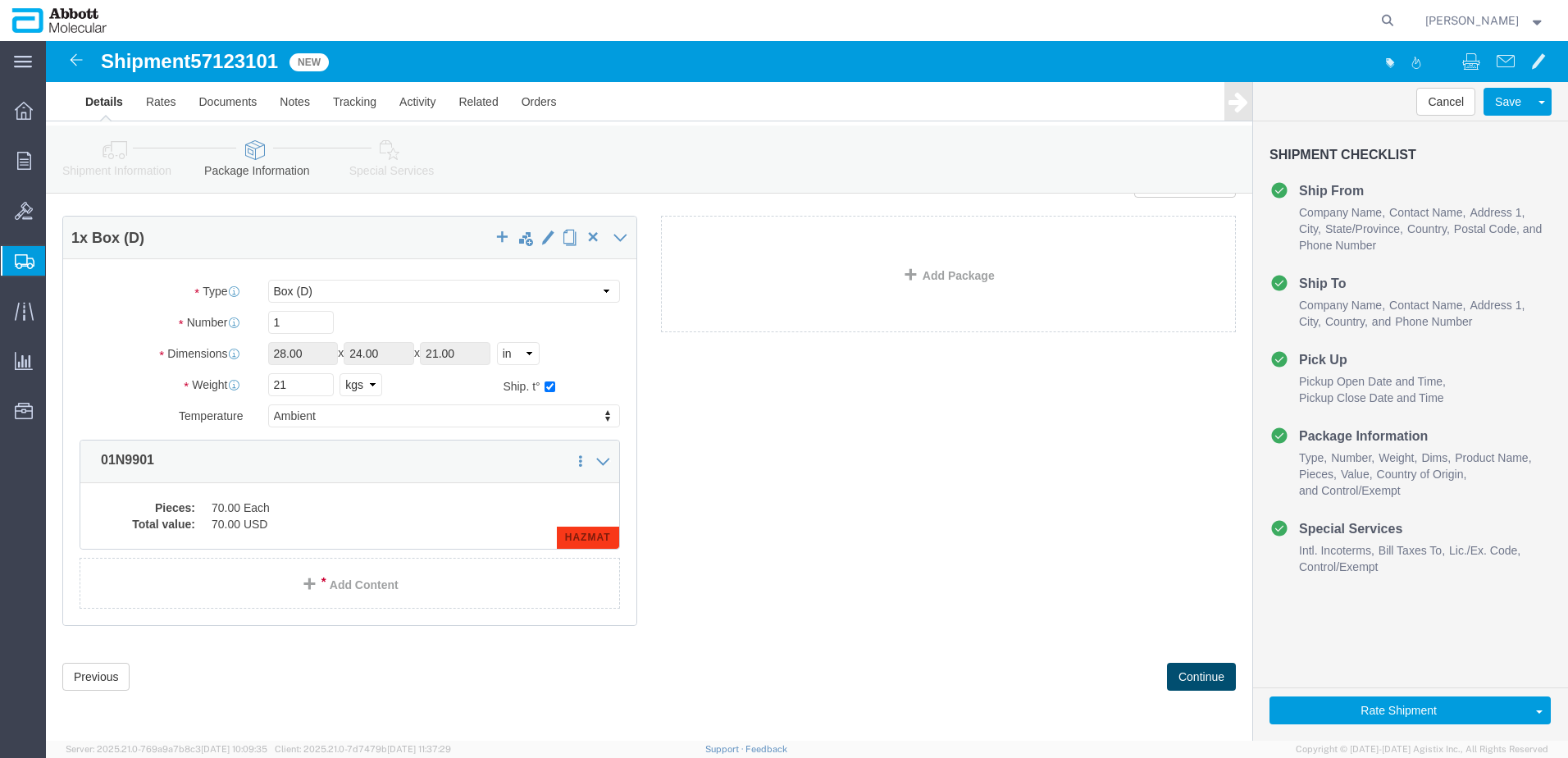
click button "Continue"
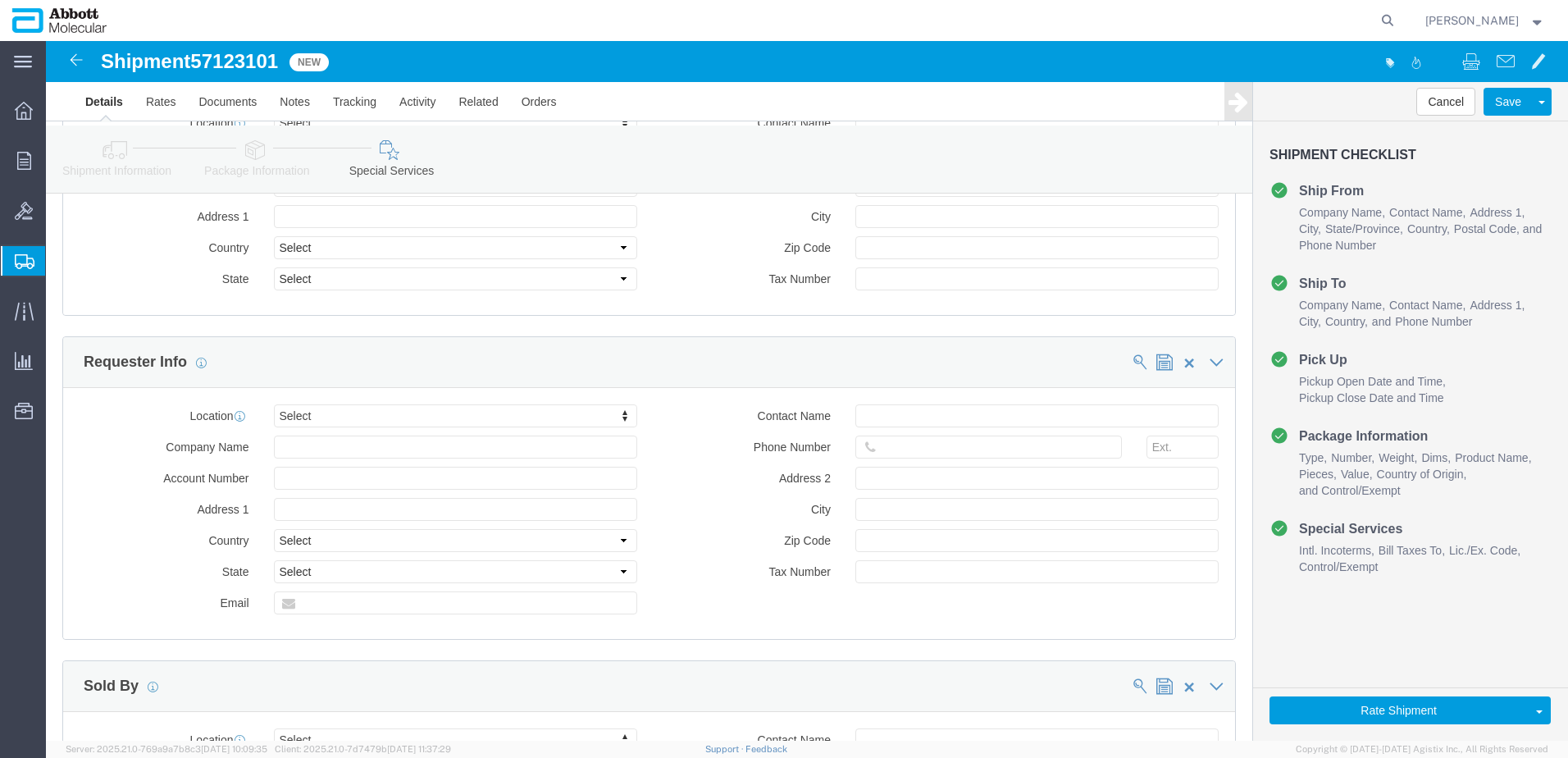
scroll to position [2472, 0]
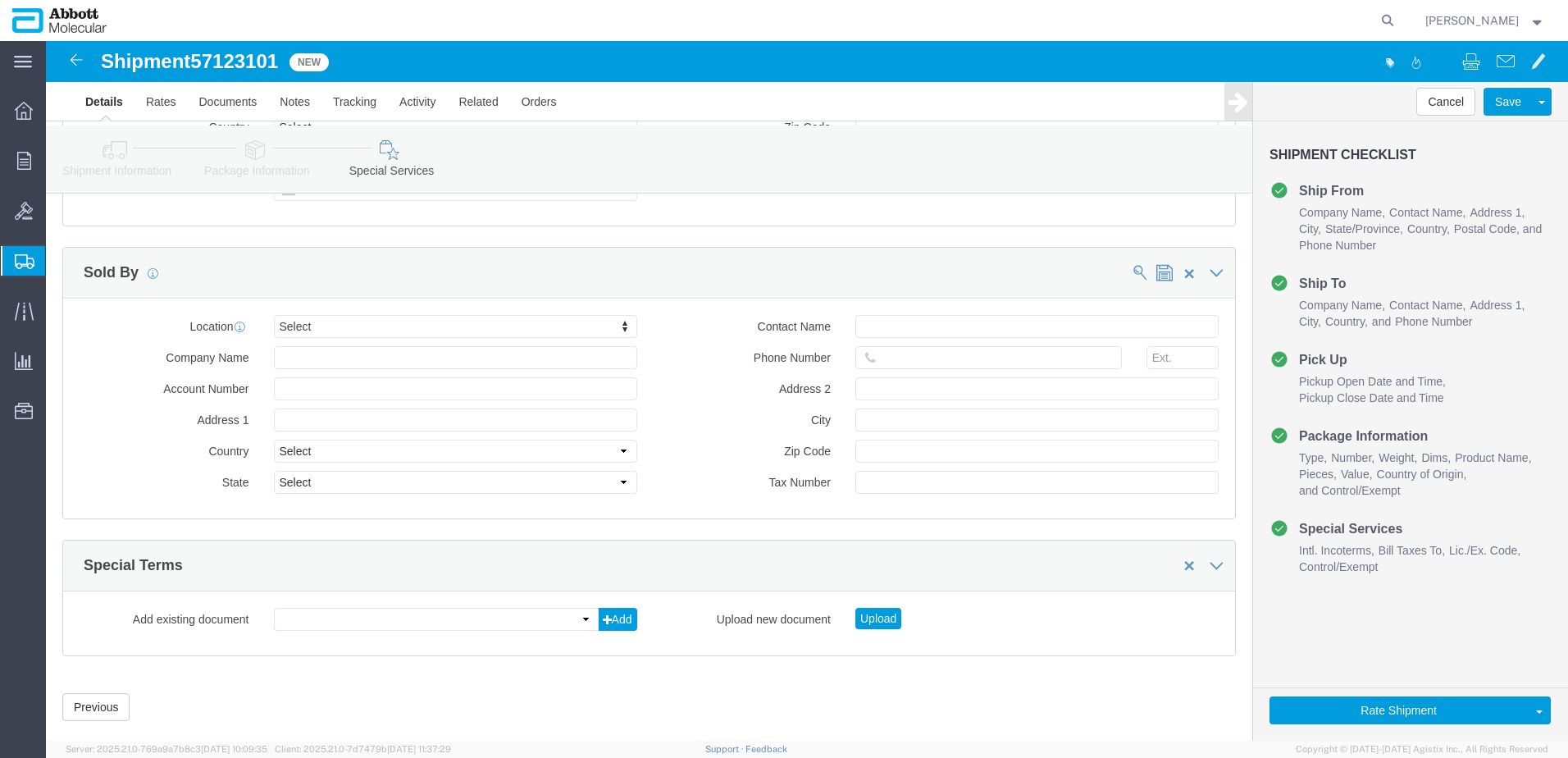
click div "Upload"
drag, startPoint x: 811, startPoint y: 549, endPoint x: 638, endPoint y: 389, distance: 235.6
click button "Upload"
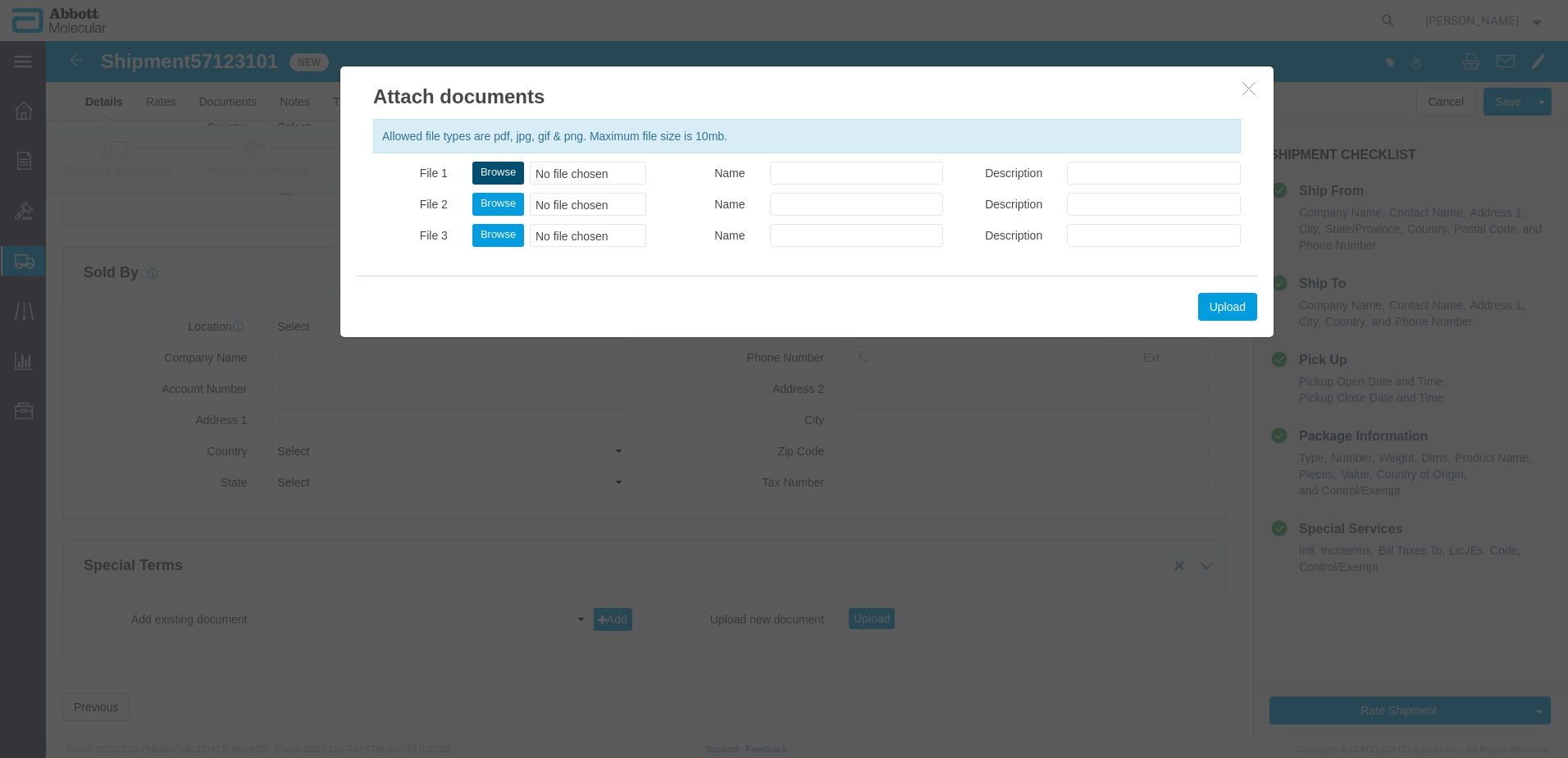
click button "Browse"
type input "C:\fakepath\918149487 SLI [PERSON_NAME].pdf"
drag, startPoint x: 1170, startPoint y: 258, endPoint x: 1044, endPoint y: 218, distance: 132.2
click button "Upload"
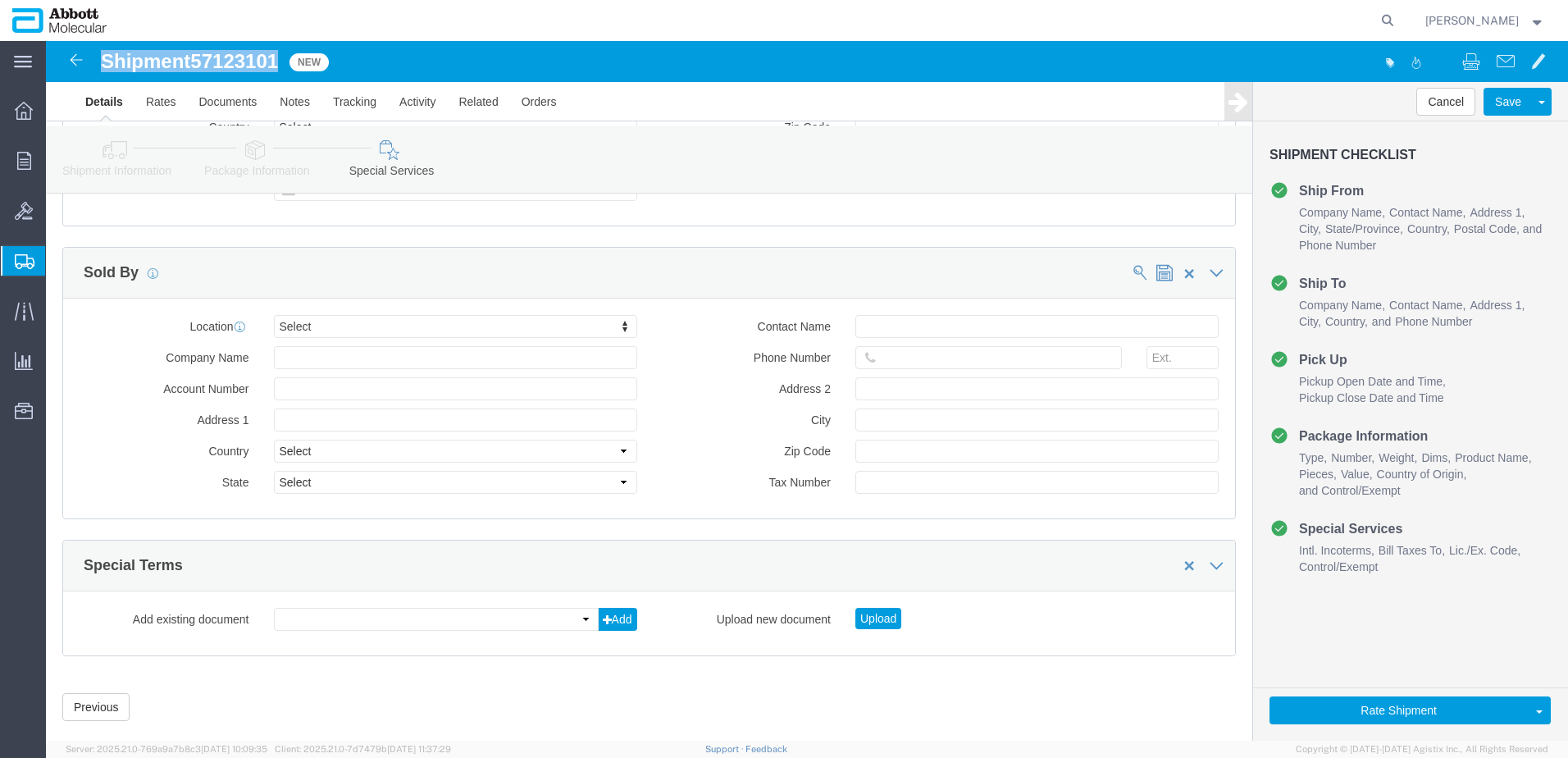
drag, startPoint x: 62, startPoint y: 21, endPoint x: 236, endPoint y: 26, distance: 174.1
click h1 "Shipment 57123101"
copy h1 "Shipment 57123101"
click button "Rate Shipment"
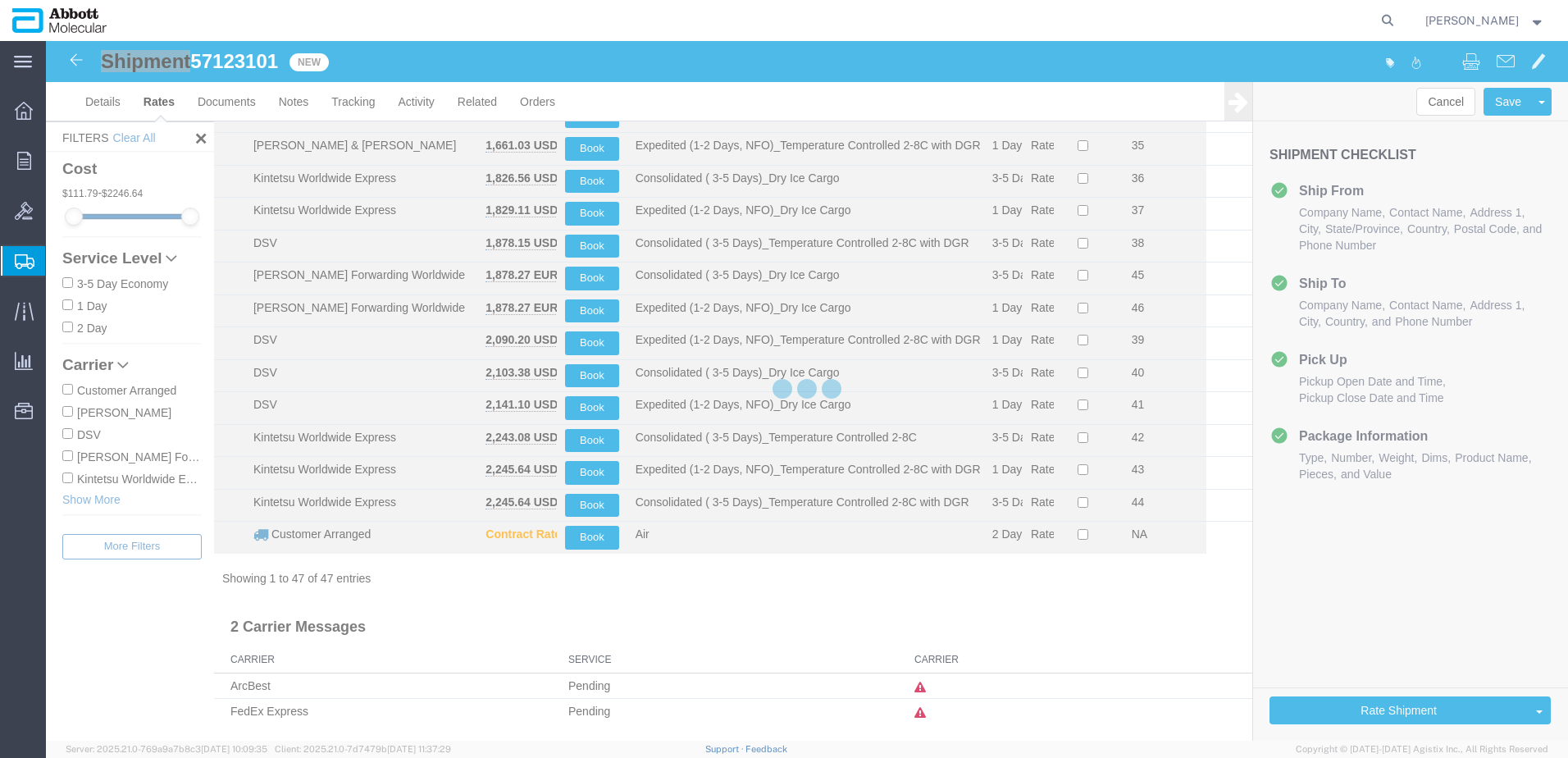
scroll to position [1158, 0]
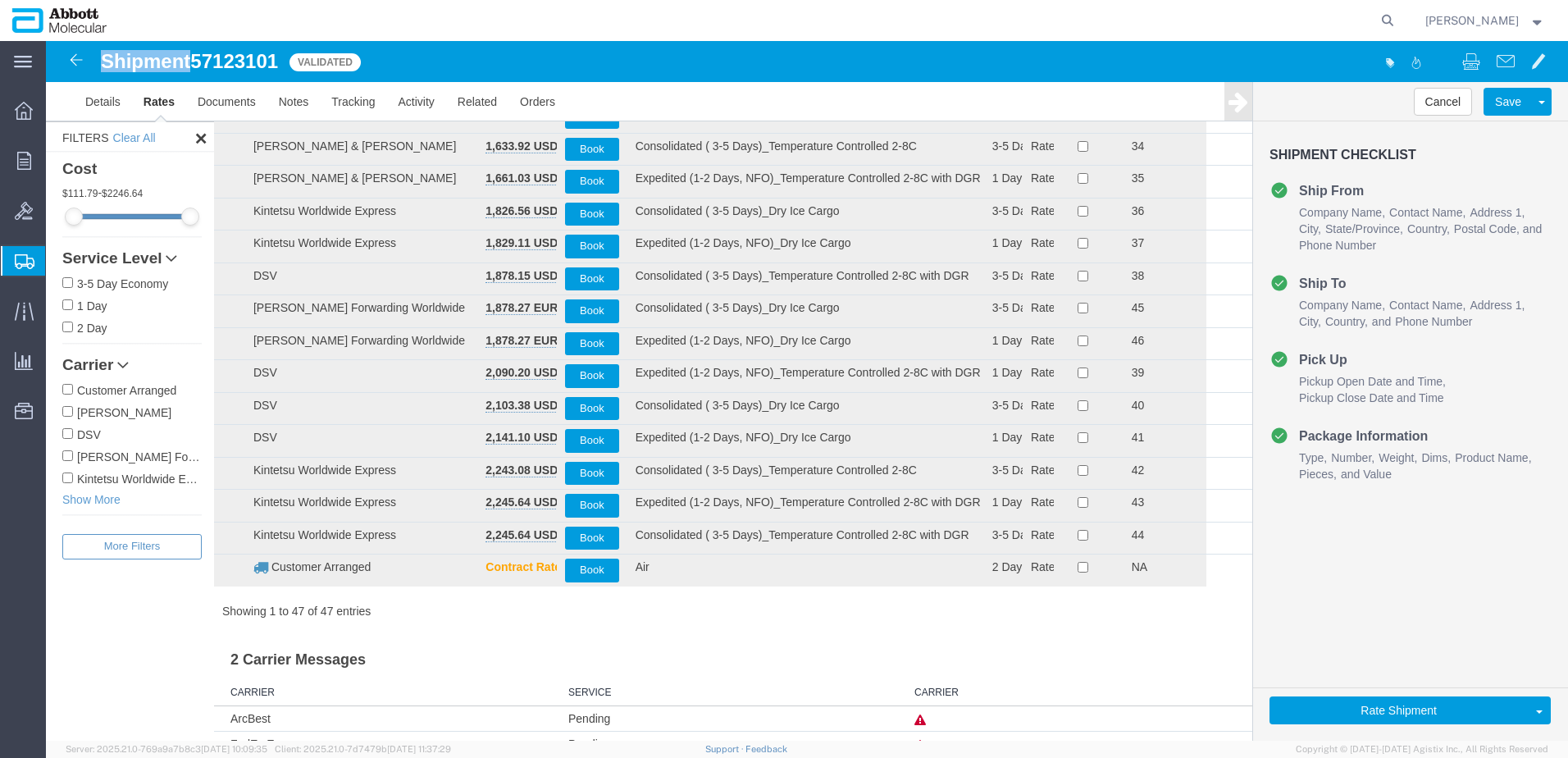
click at [67, 458] on input "[PERSON_NAME] Forwarding Worldwide" at bounding box center [68, 456] width 11 height 11
checkbox input "true"
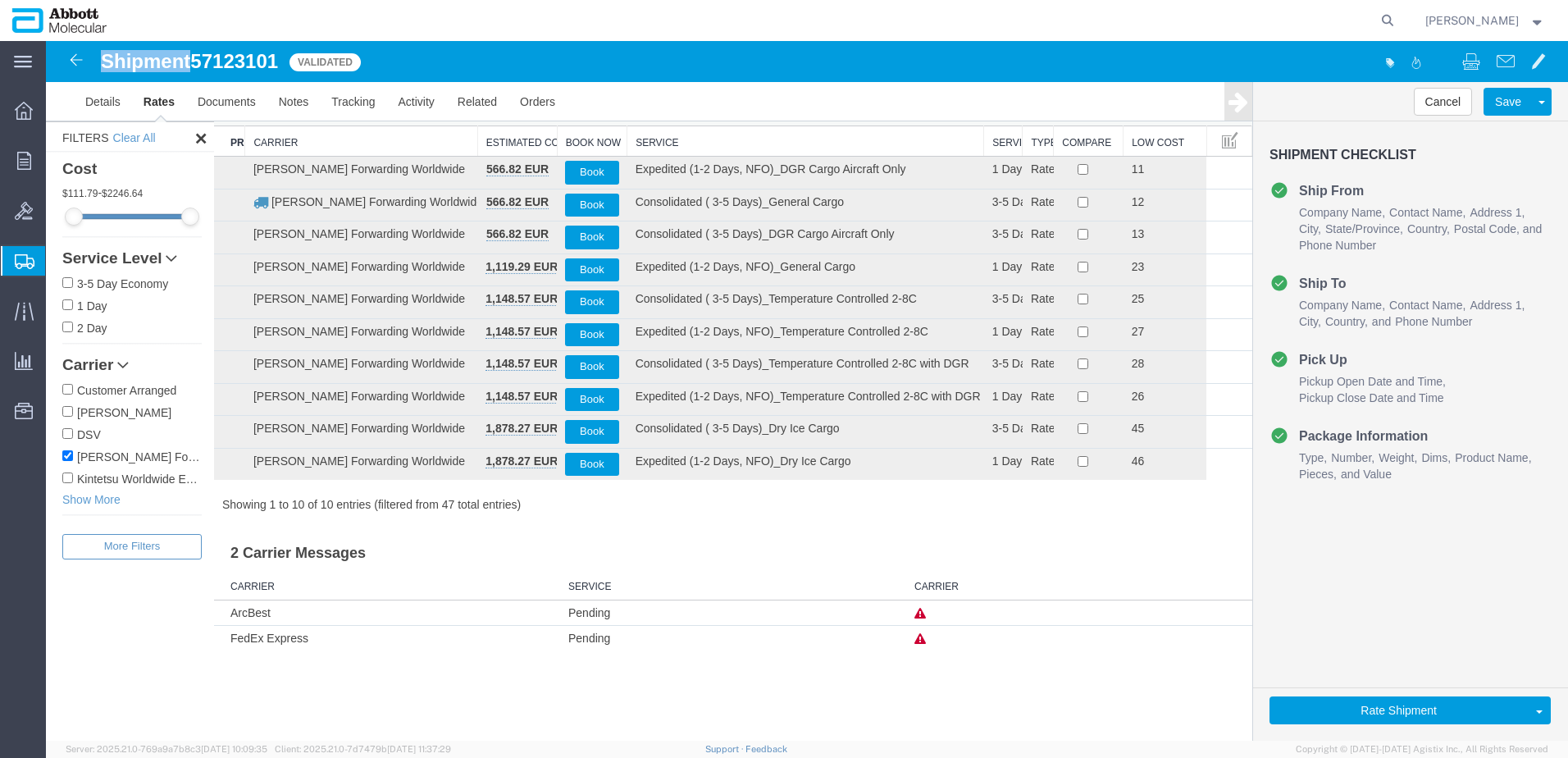
scroll to position [0, 0]
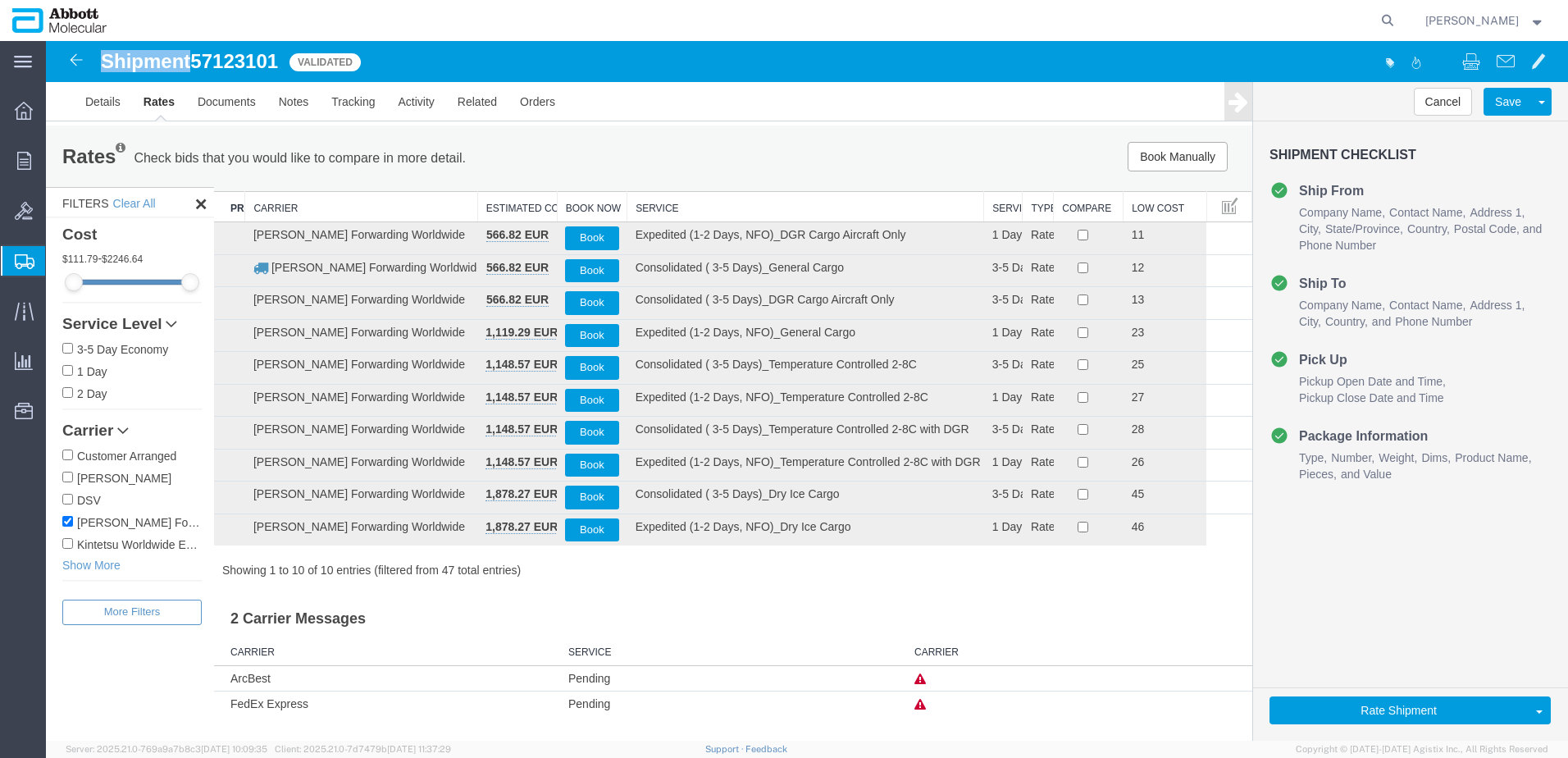
click at [675, 202] on th "Service" at bounding box center [806, 207] width 357 height 31
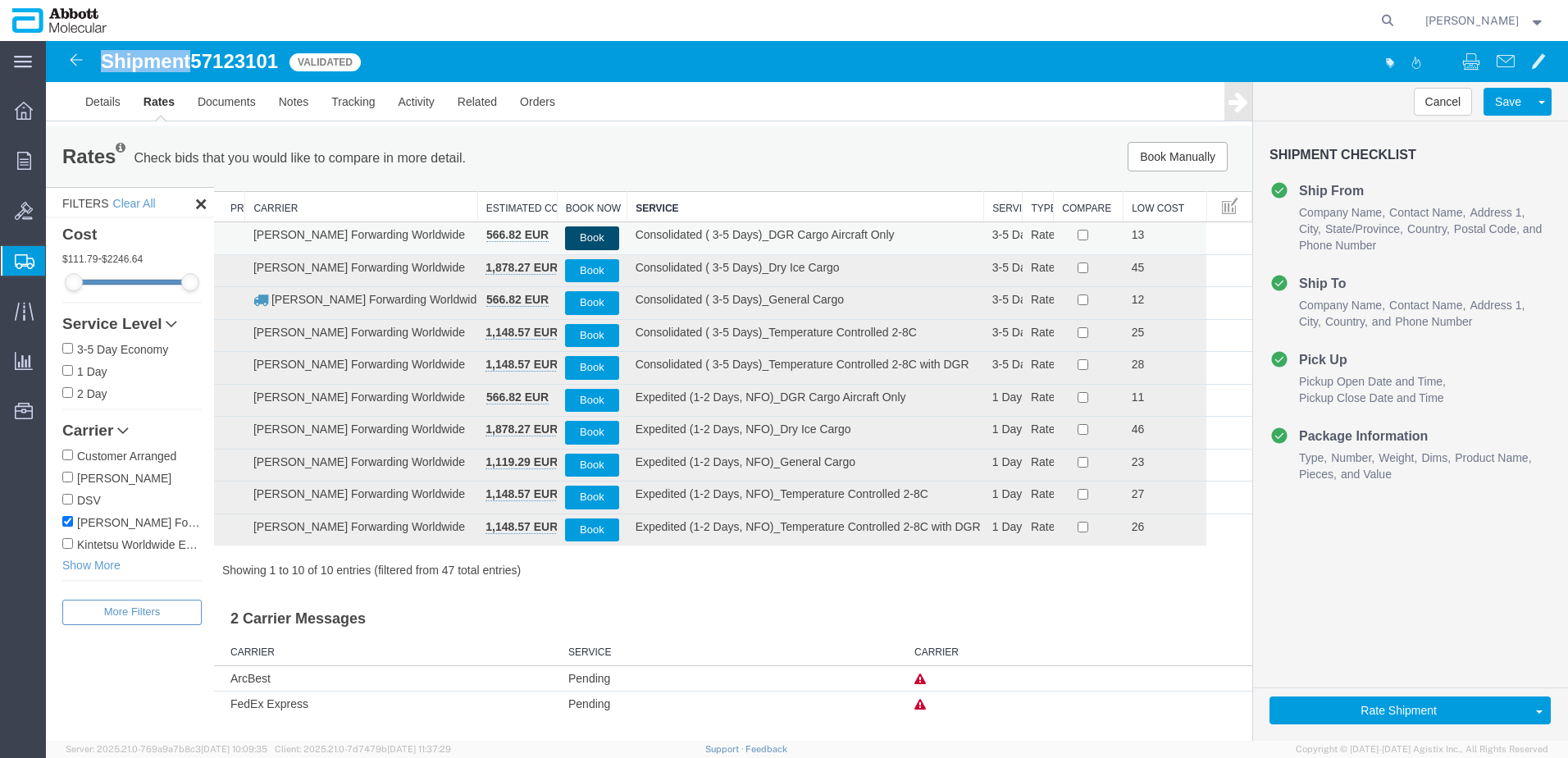
click at [598, 237] on button "Book" at bounding box center [592, 239] width 54 height 24
